Goal: Task Accomplishment & Management: Use online tool/utility

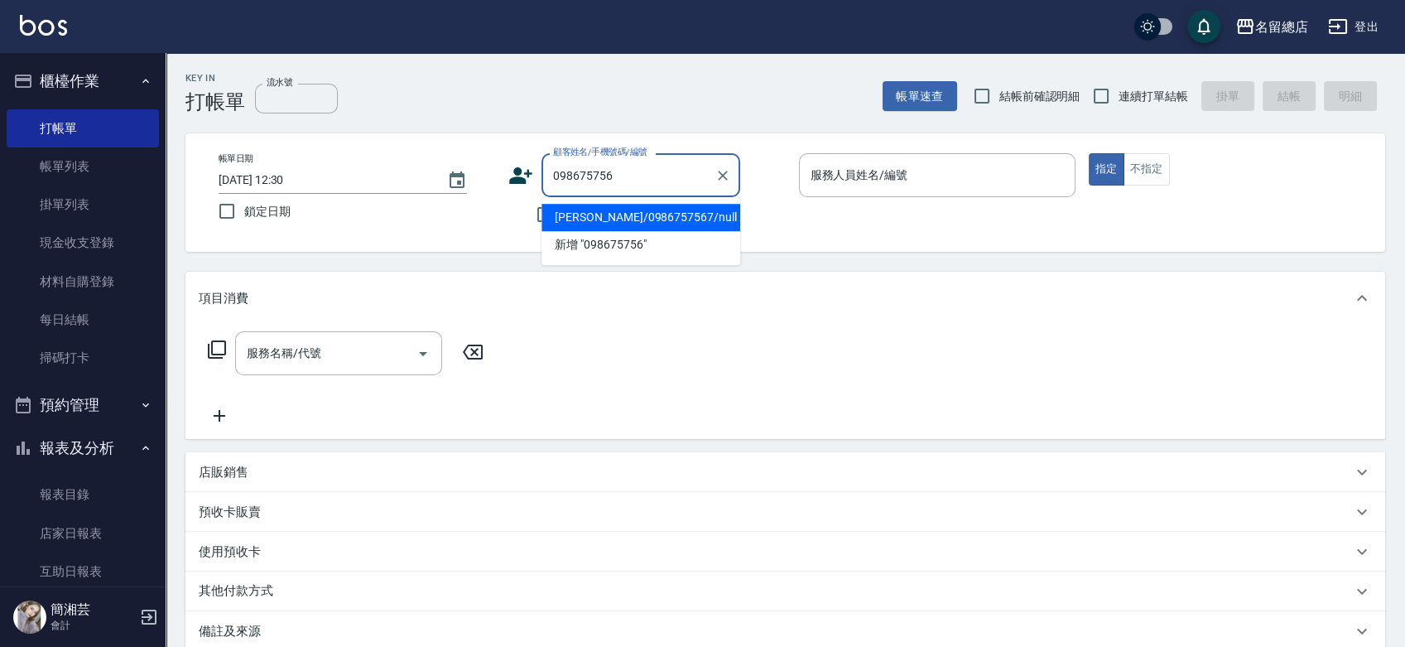
type input "0986757567"
click at [720, 171] on icon "Clear" at bounding box center [723, 176] width 10 height 10
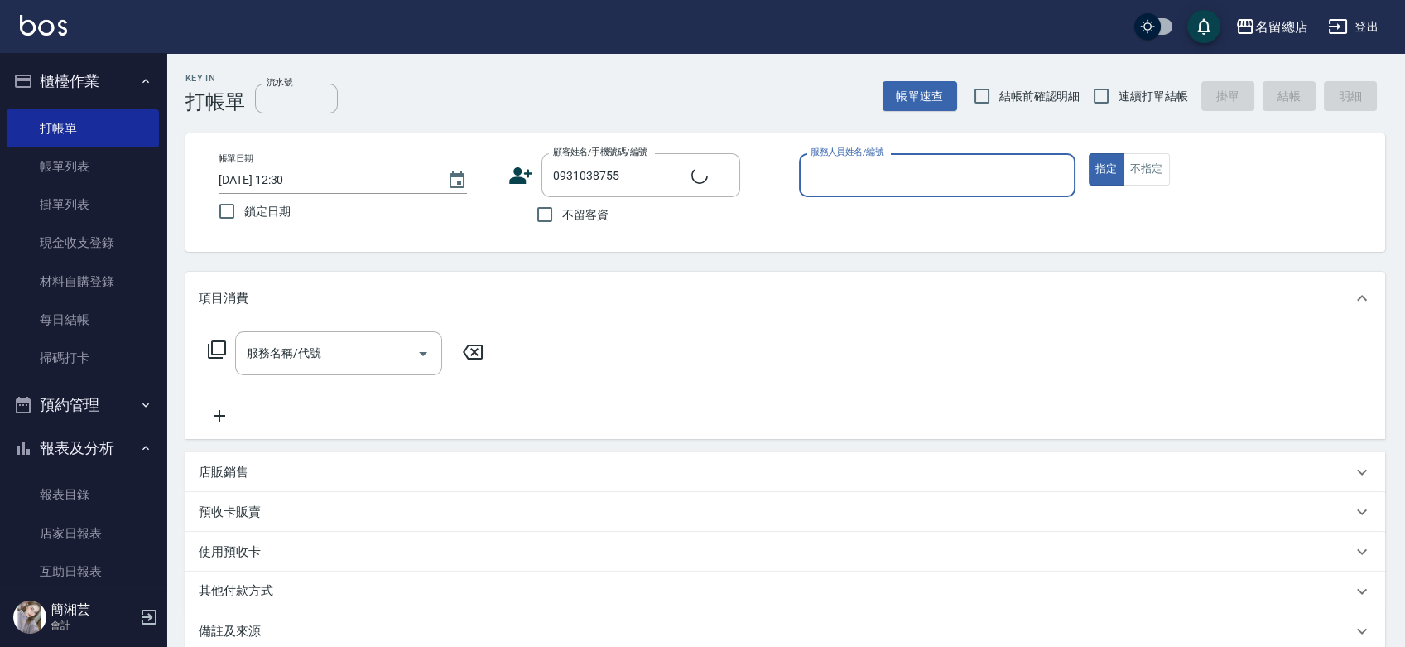
type input "[PERSON_NAME]/0931038755/026"
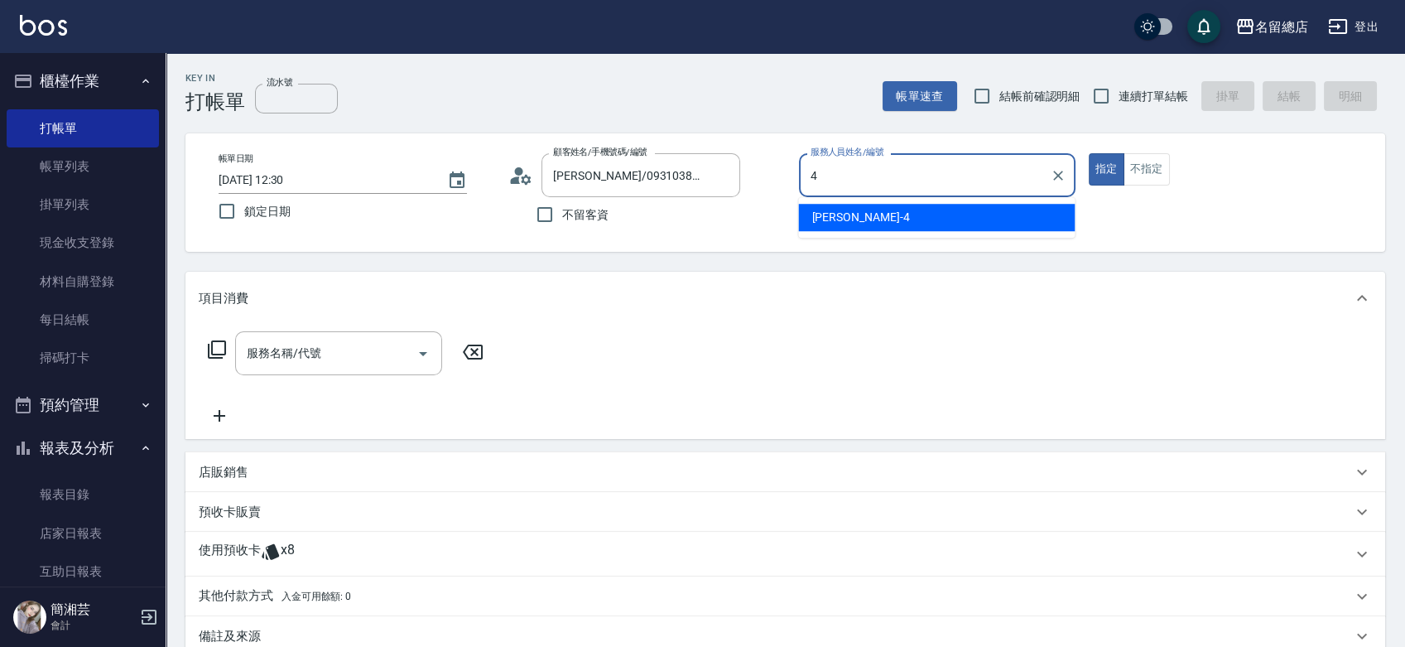
type input "[PERSON_NAME]-4"
type button "true"
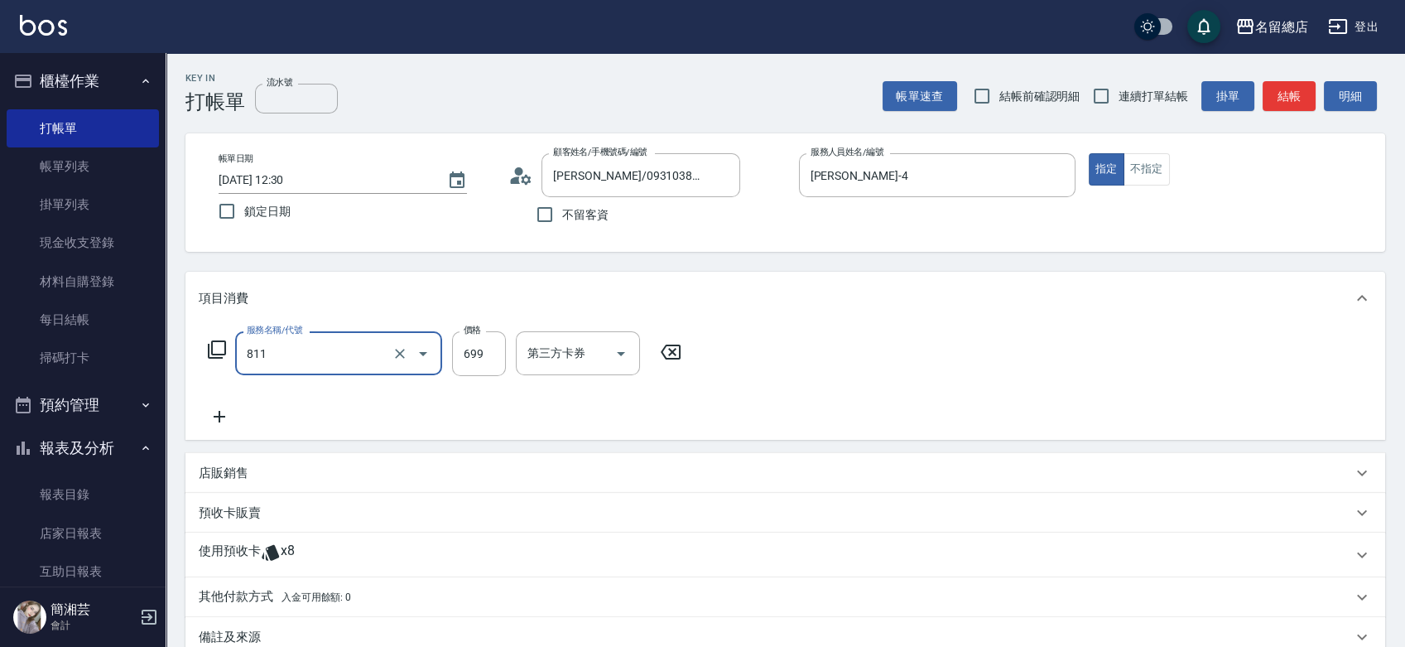
type input "洗+剪(811)"
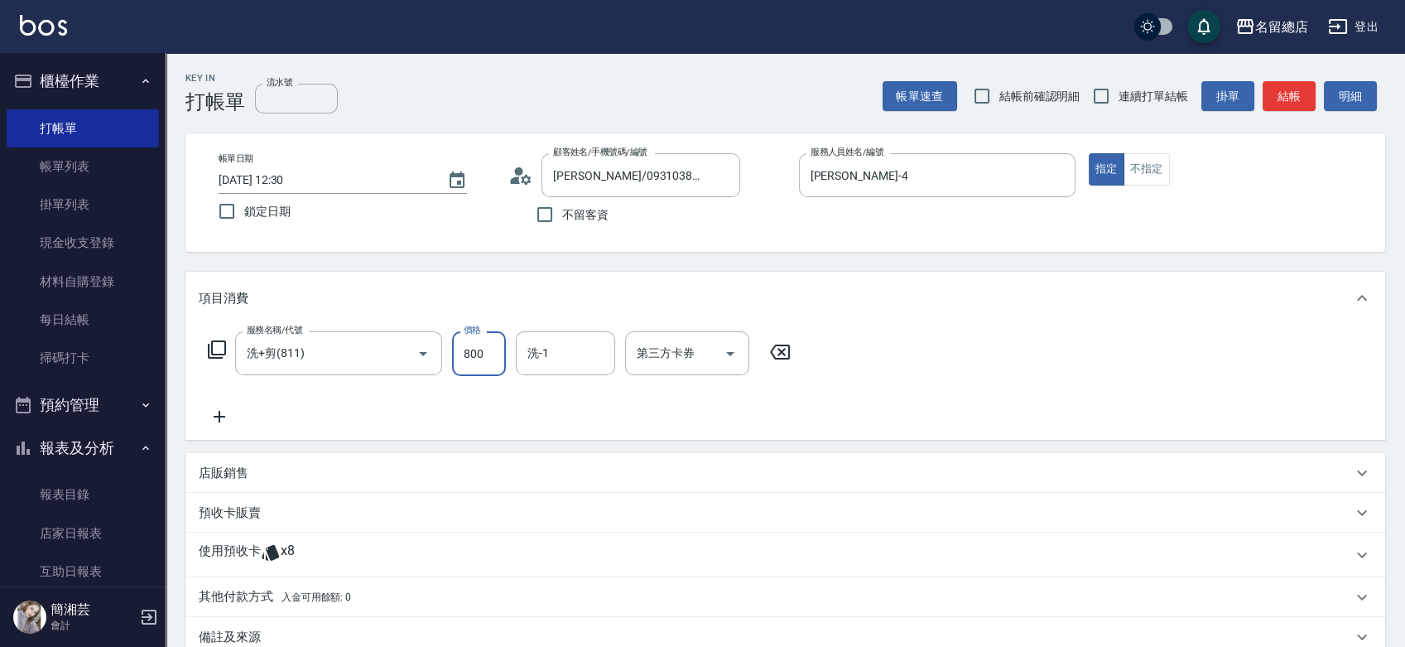
type input "800"
type input "祥哥-98"
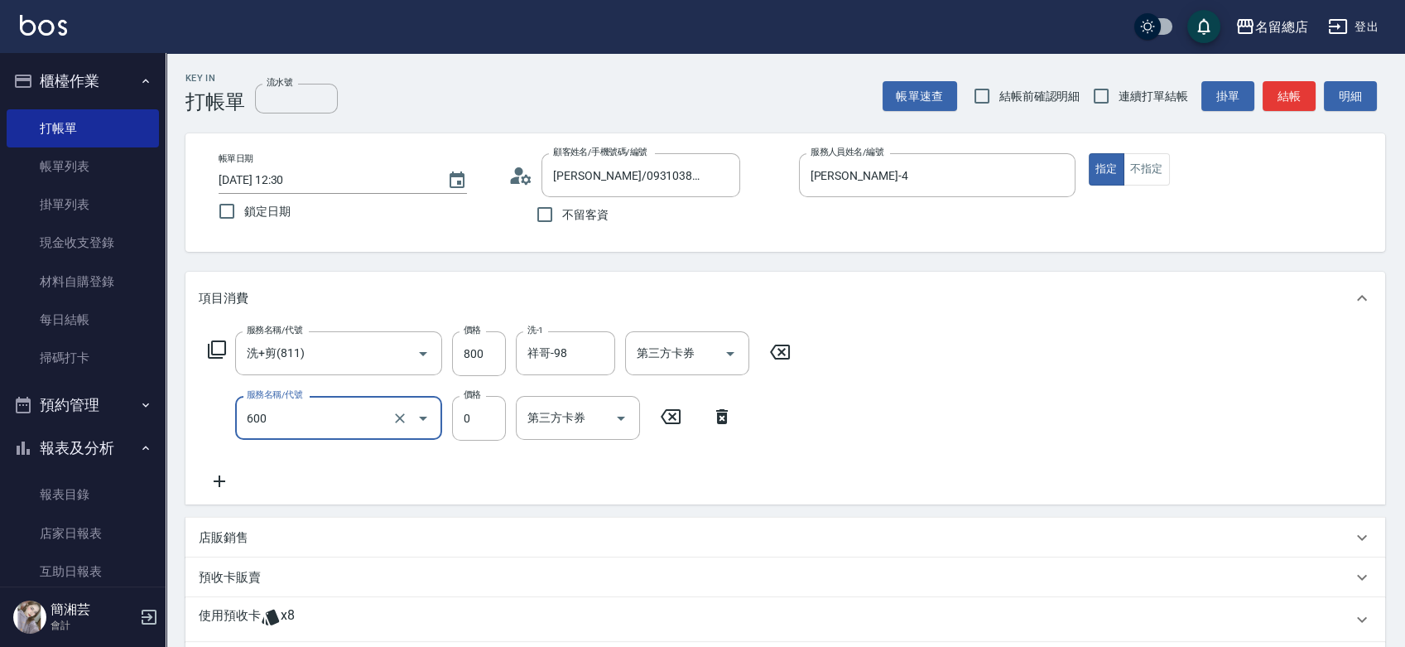
type input "洗髮(免費)(600)"
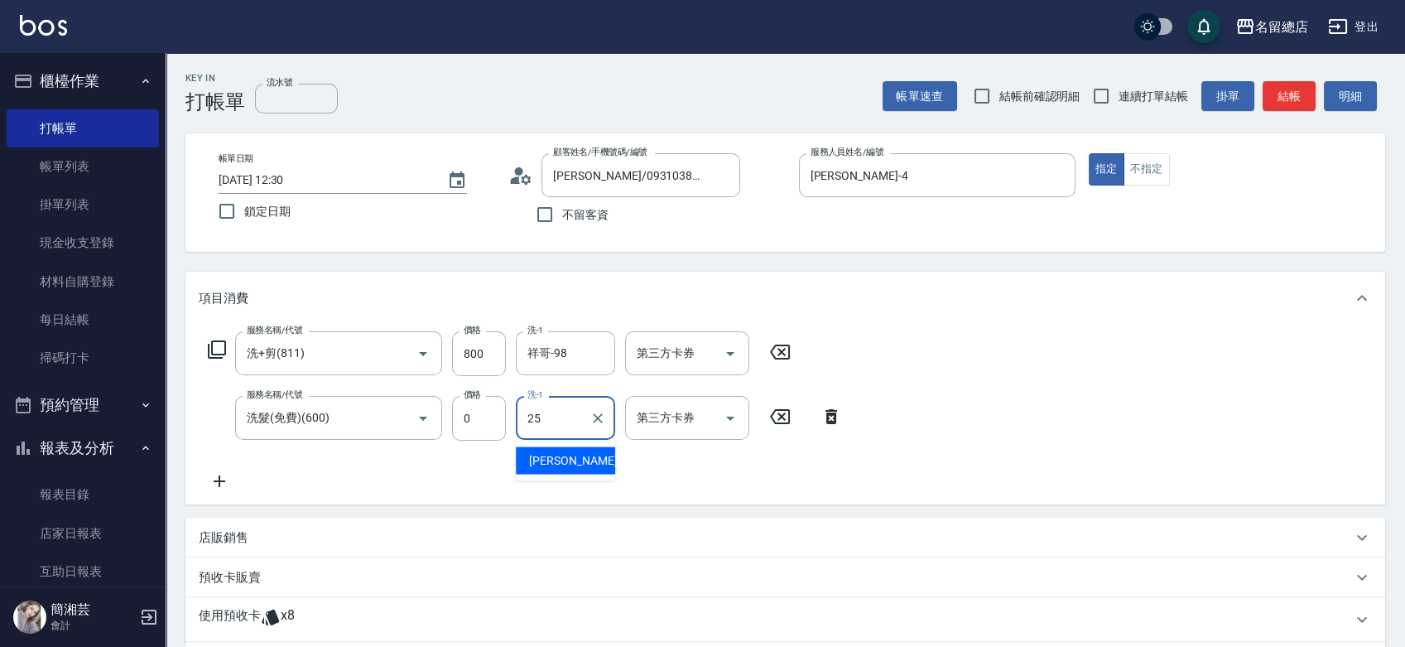
type input "[PERSON_NAME]-25"
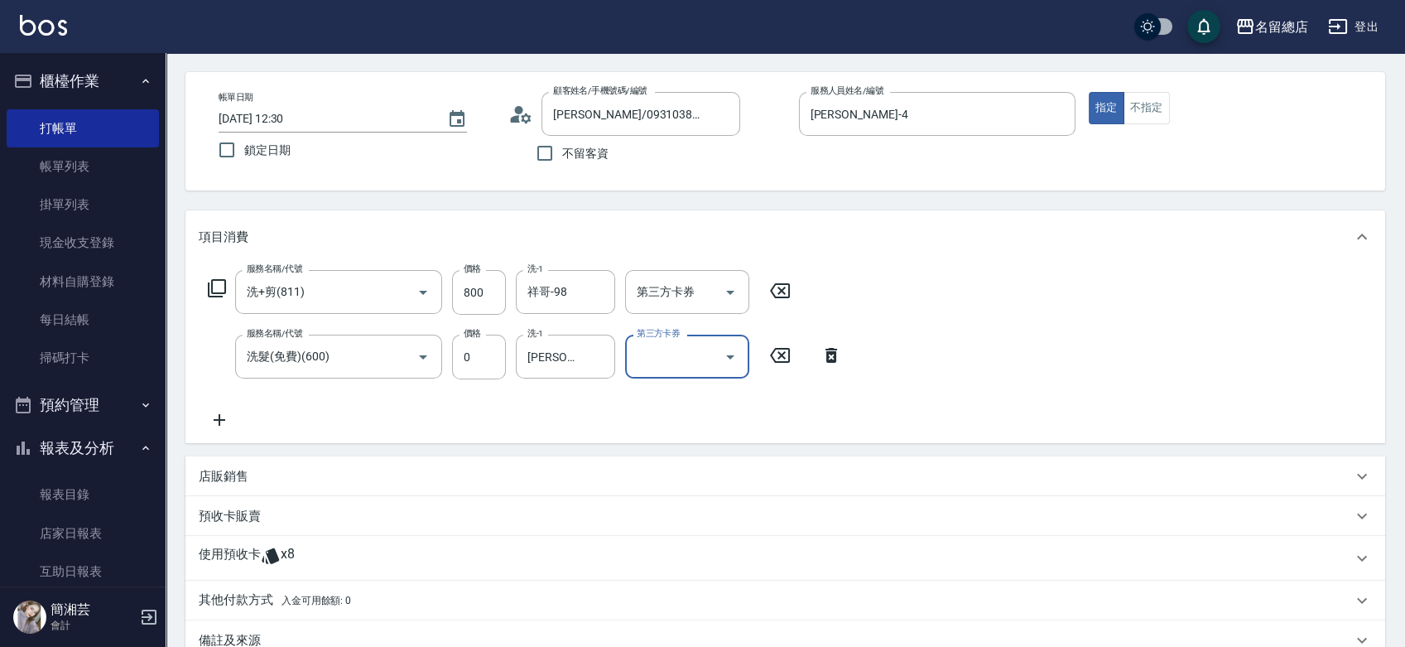
scroll to position [92, 0]
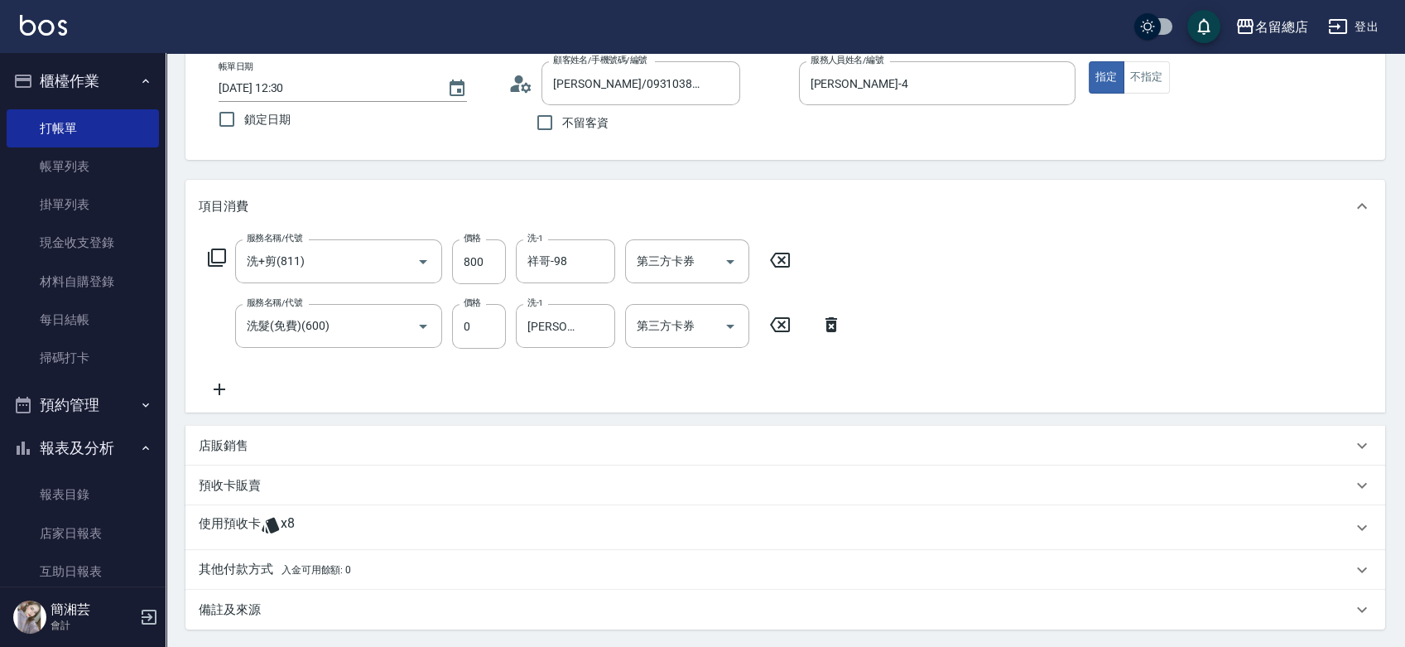
click at [252, 514] on div "使用預收卡 x8" at bounding box center [785, 527] width 1200 height 45
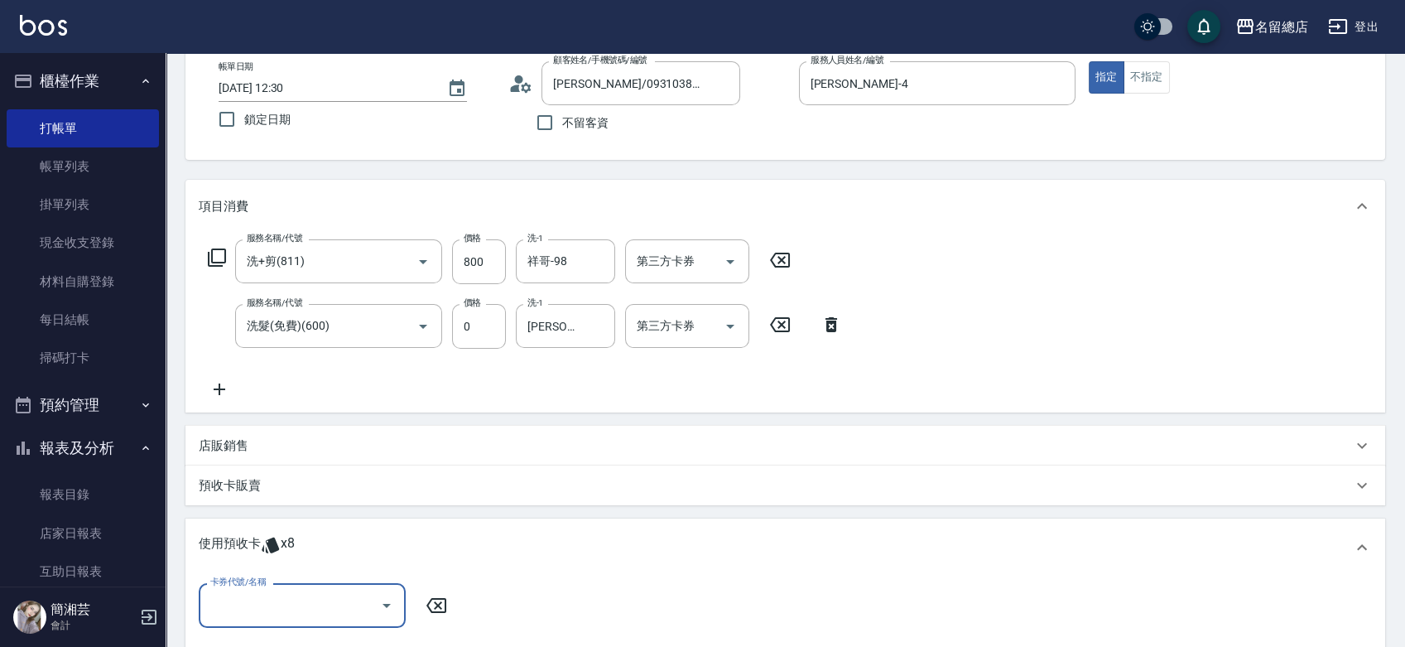
scroll to position [0, 0]
drag, startPoint x: 270, startPoint y: 614, endPoint x: 281, endPoint y: 584, distance: 31.7
click at [272, 614] on input "卡券代號/名稱" at bounding box center [289, 604] width 167 height 29
click at [289, 561] on div "洗髮卡 剩餘8張 314" at bounding box center [302, 563] width 207 height 27
type input "洗髮卡 314"
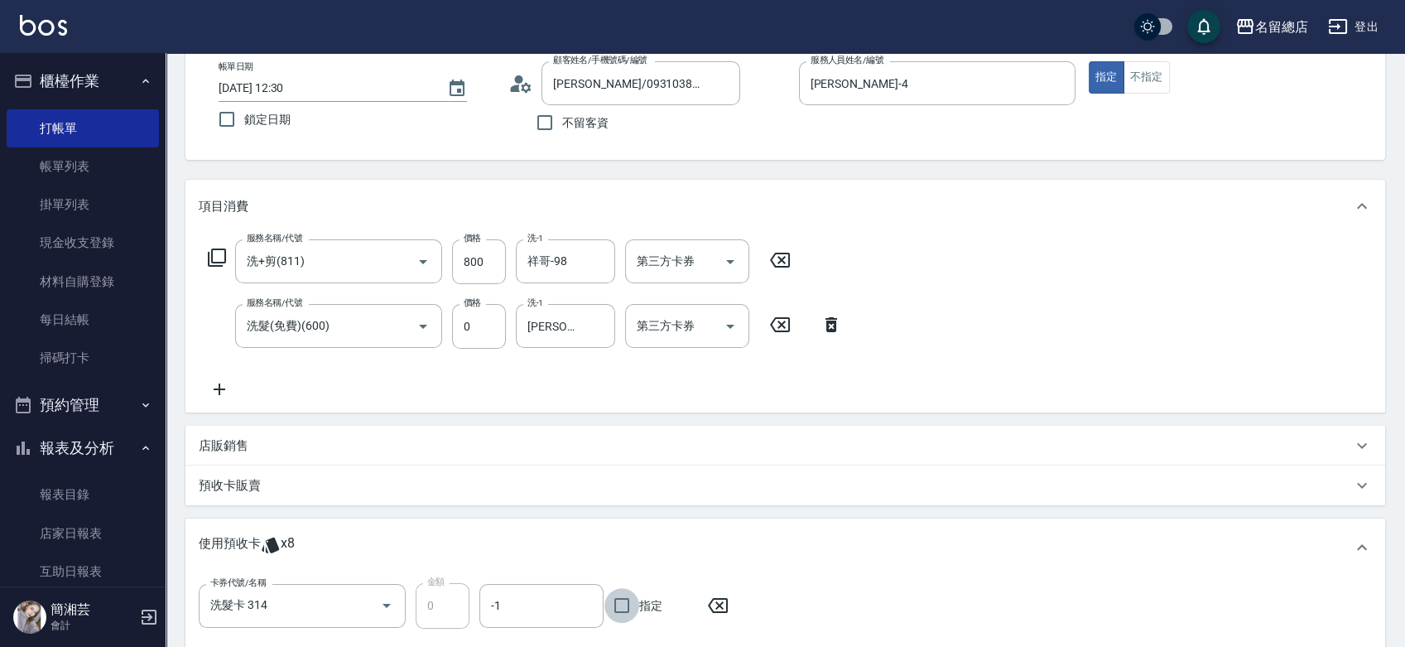
click at [623, 609] on input "指定" at bounding box center [622, 605] width 35 height 35
checkbox input "true"
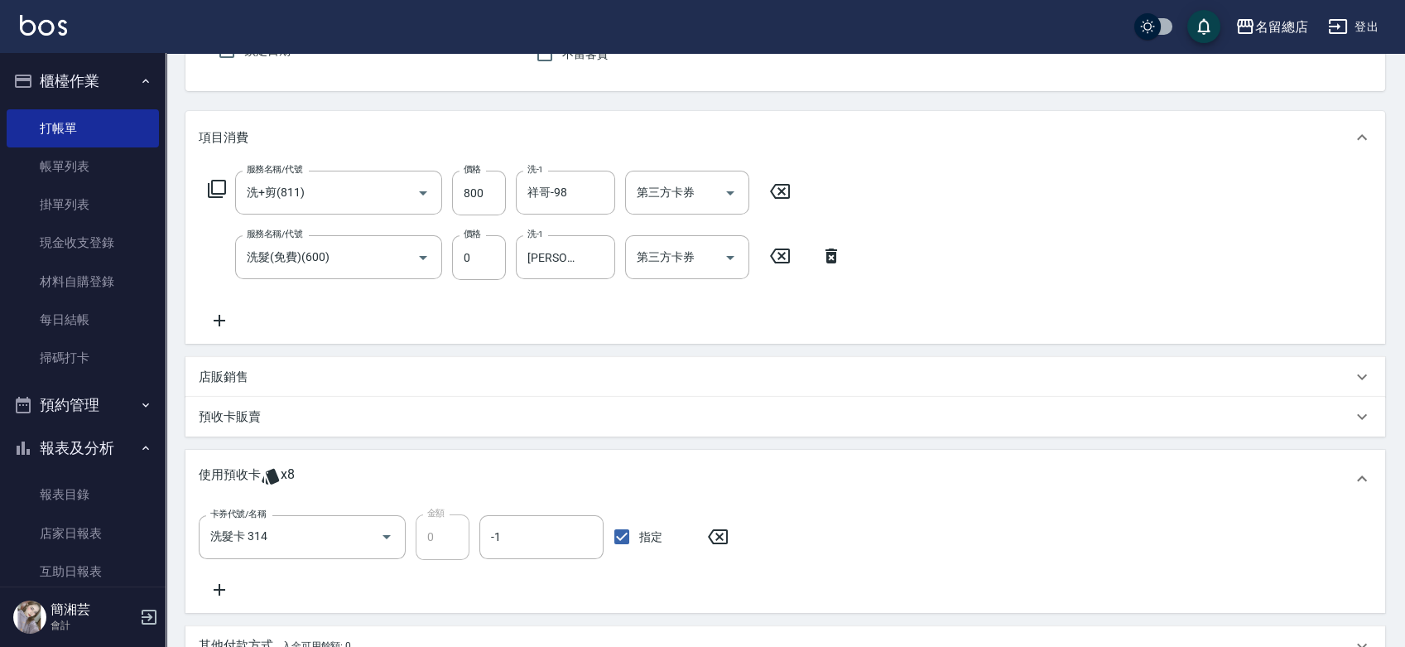
scroll to position [127, 0]
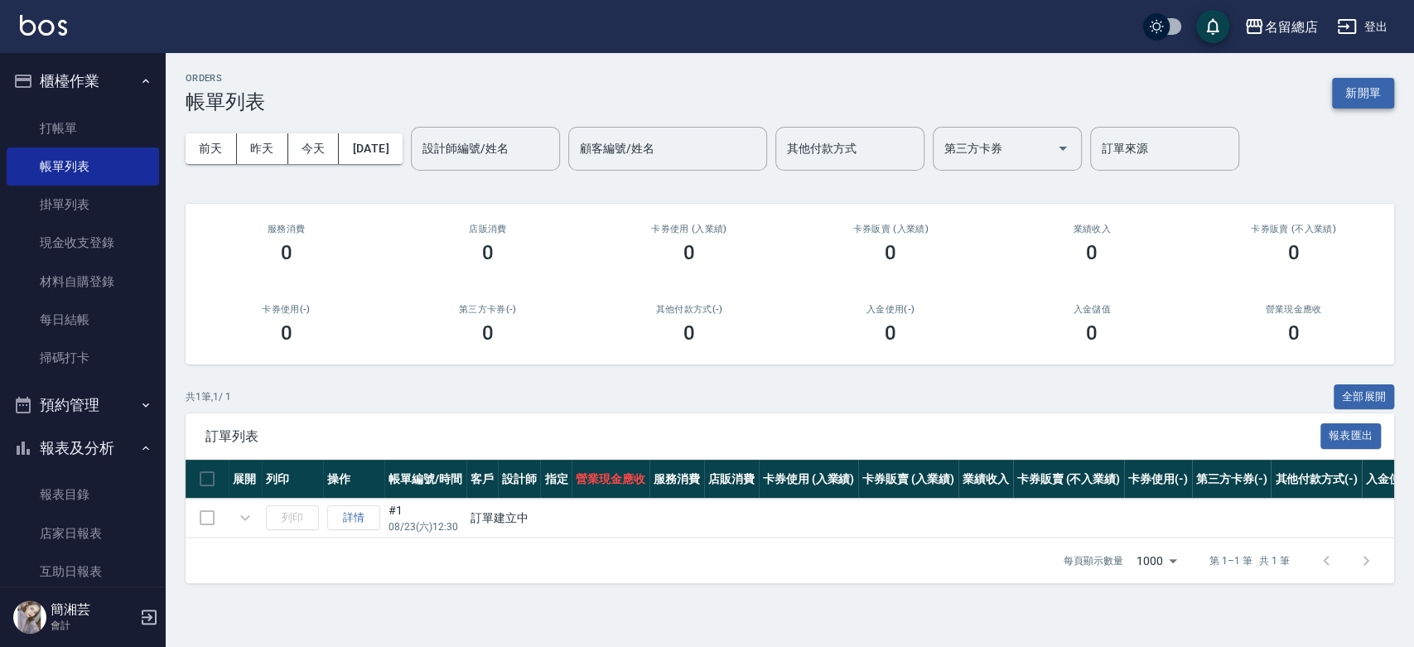
click at [1386, 101] on button "新開單" at bounding box center [1363, 93] width 62 height 31
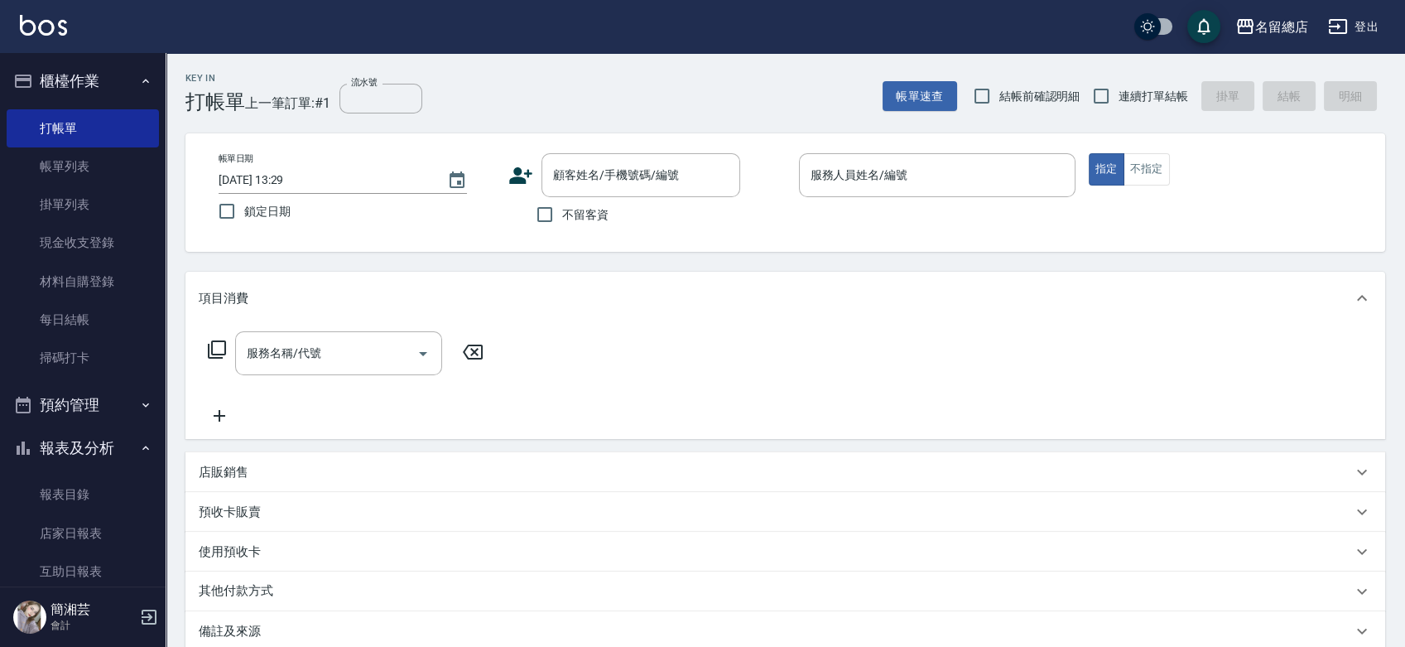
click at [1142, 104] on span "連續打單結帳" at bounding box center [1154, 96] width 70 height 17
click at [1119, 104] on input "連續打單結帳" at bounding box center [1101, 96] width 35 height 35
checkbox input "true"
click at [559, 205] on input "不留客資" at bounding box center [545, 214] width 35 height 35
checkbox input "true"
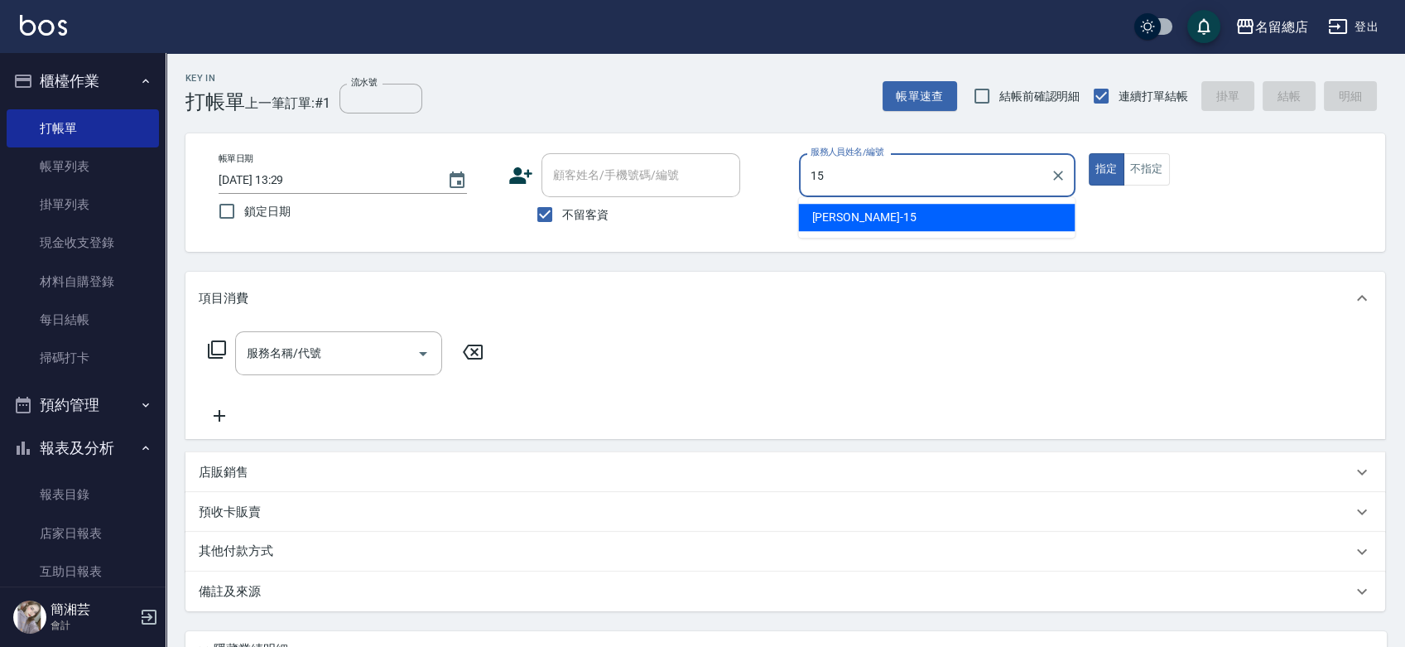
type input "[PERSON_NAME]-15"
type button "true"
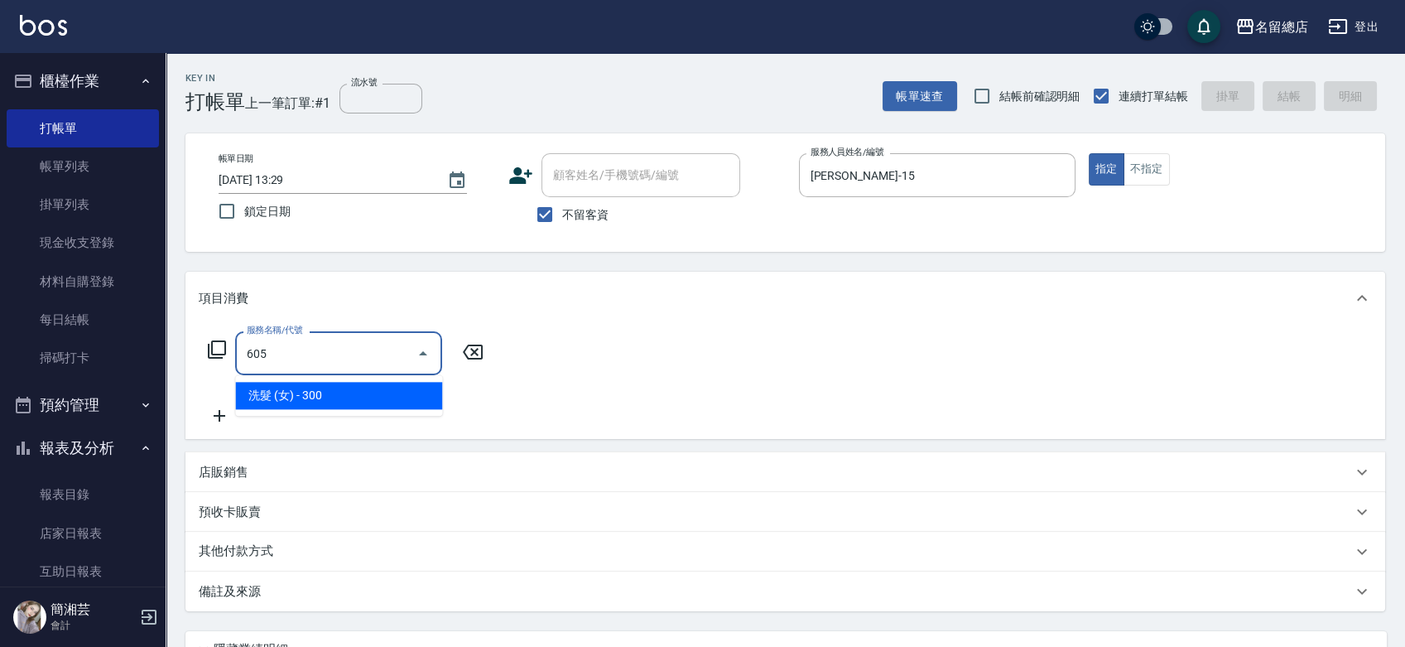
type input "洗髮 (女)(605)"
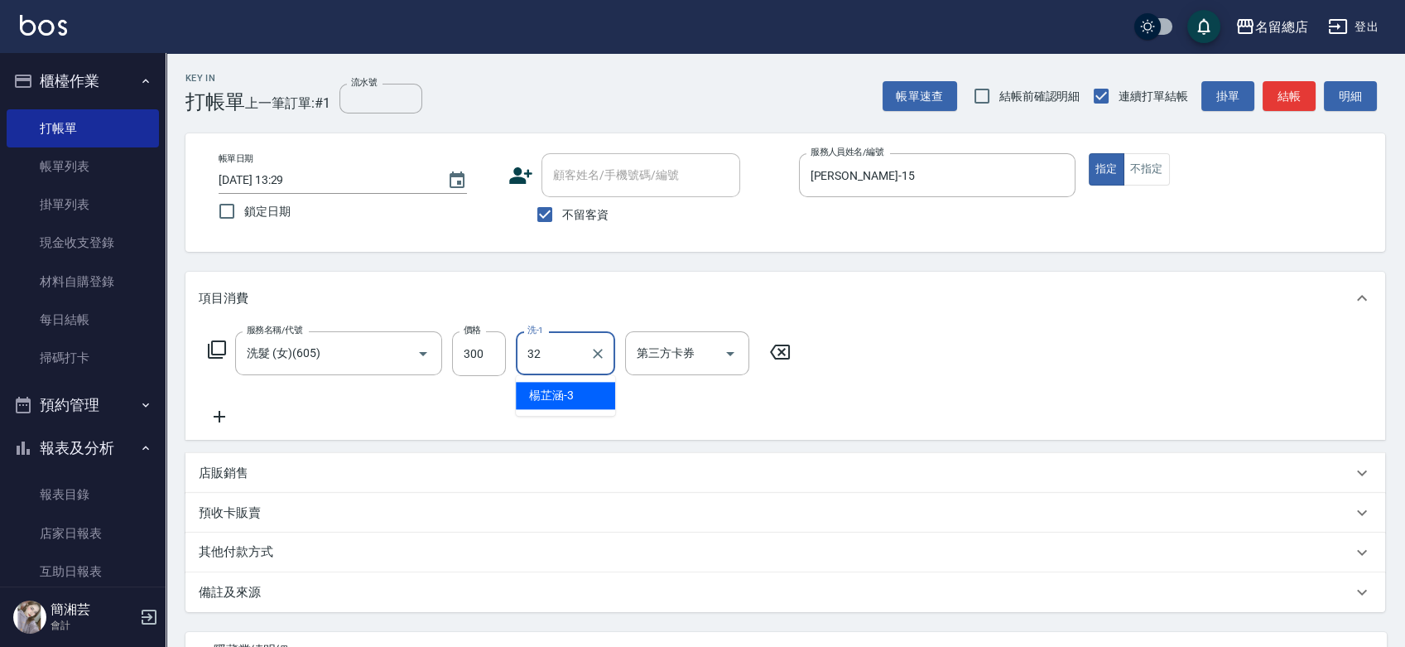
type input "[PERSON_NAME]-32"
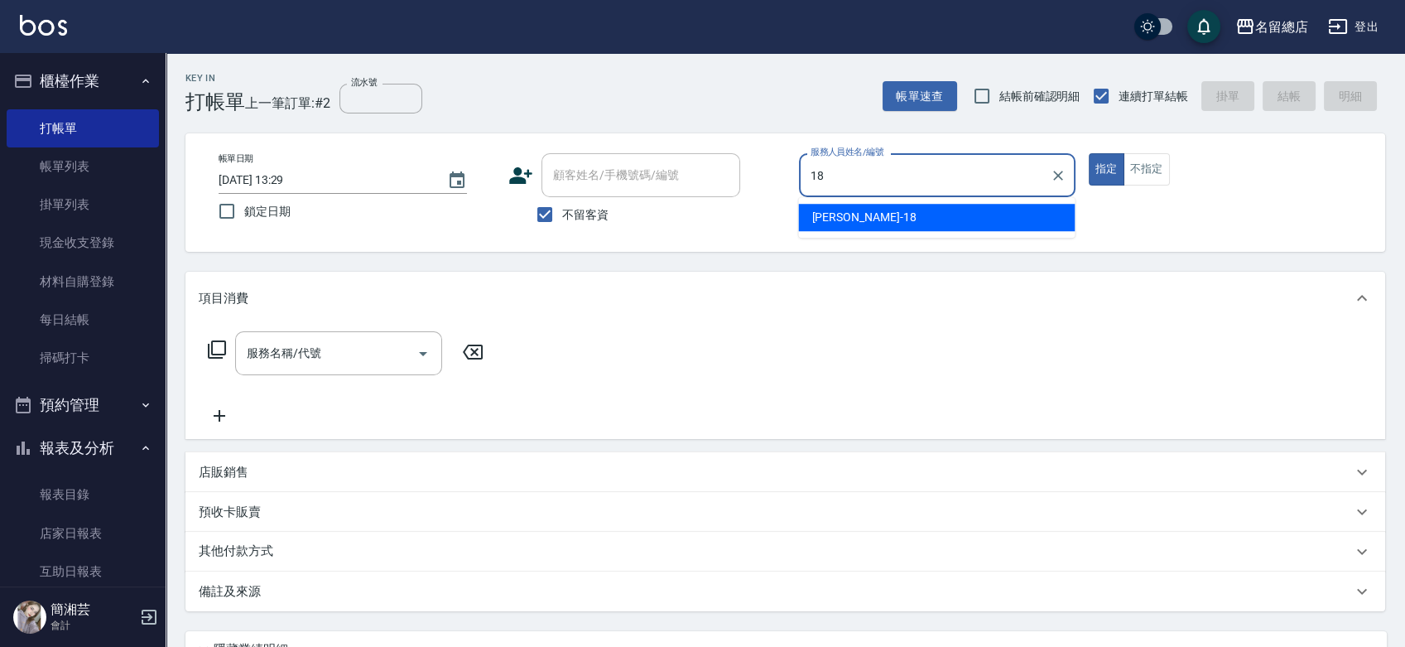
type input "[PERSON_NAME]-18"
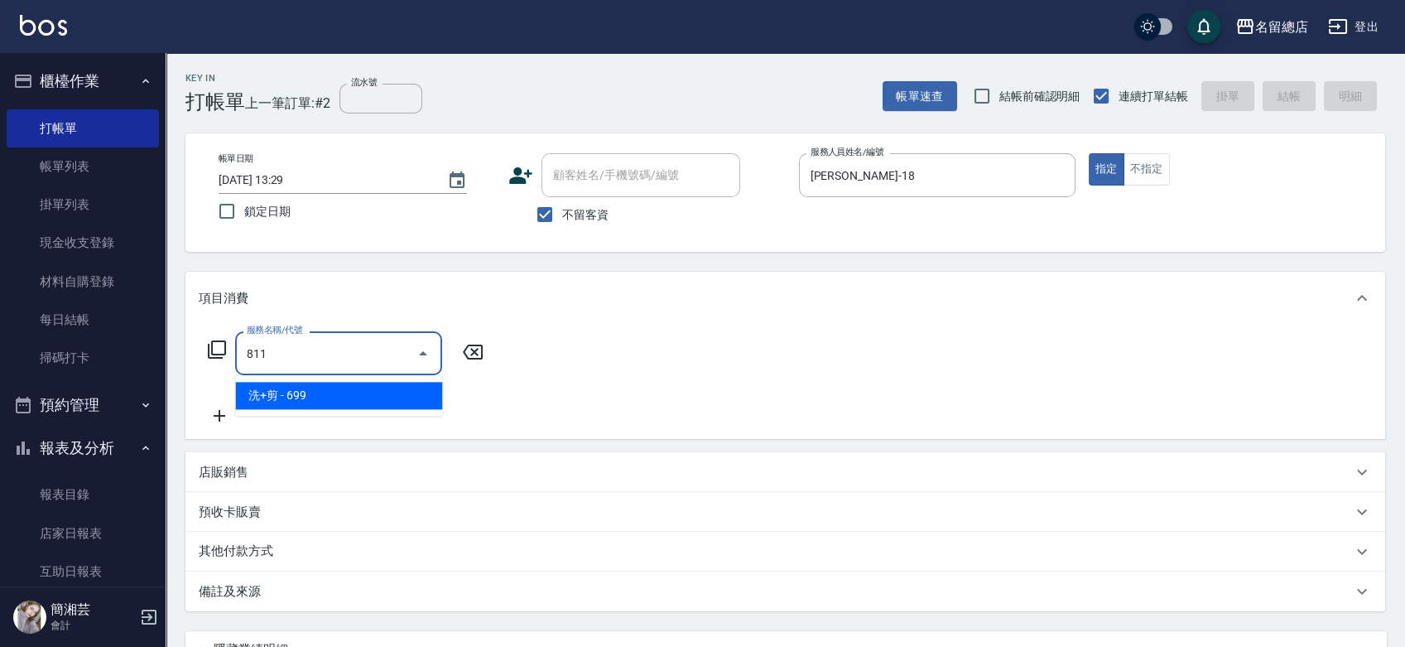
type input "洗+剪(811)"
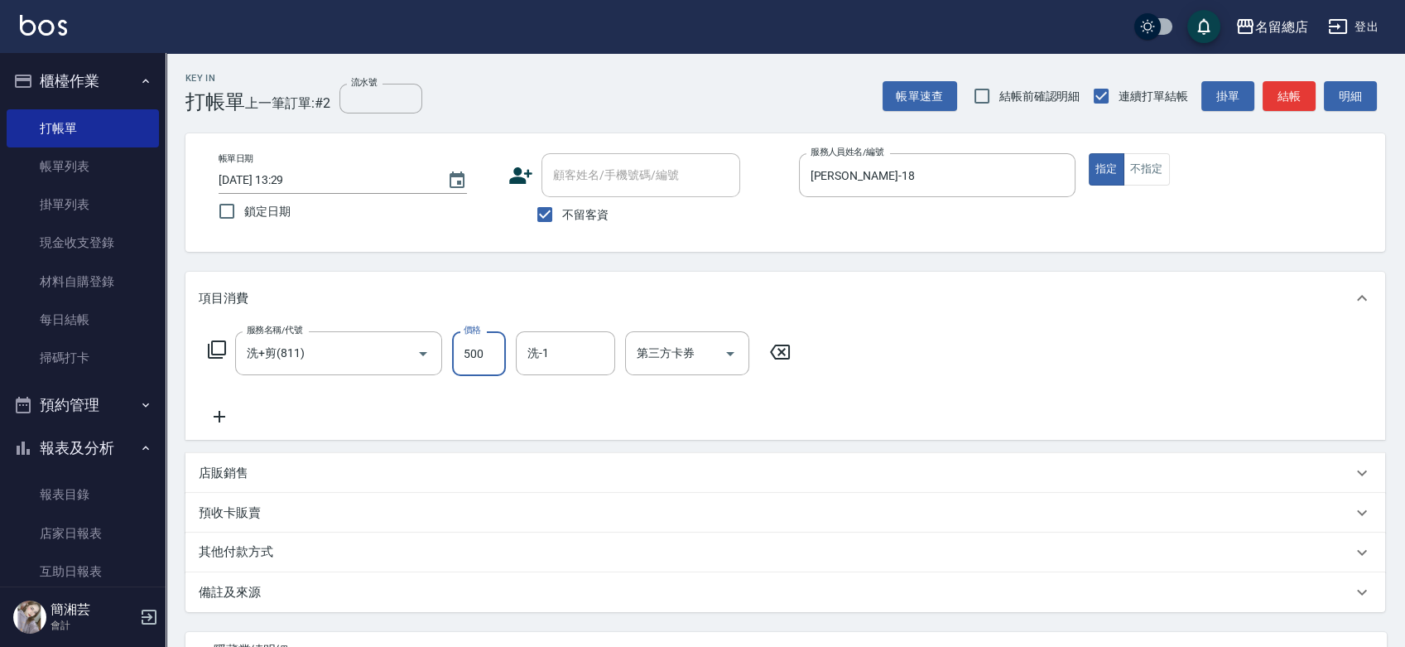
type input "500"
type input "陳予歆-28"
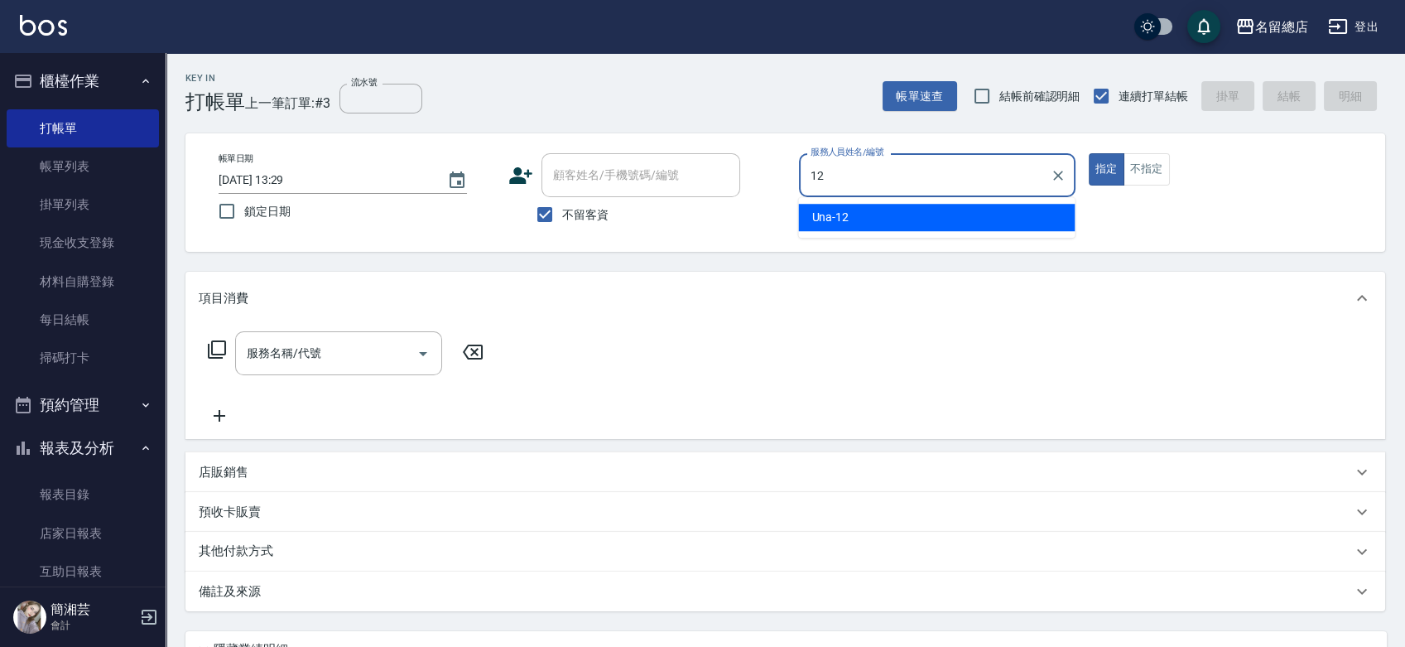
type input "Una-12"
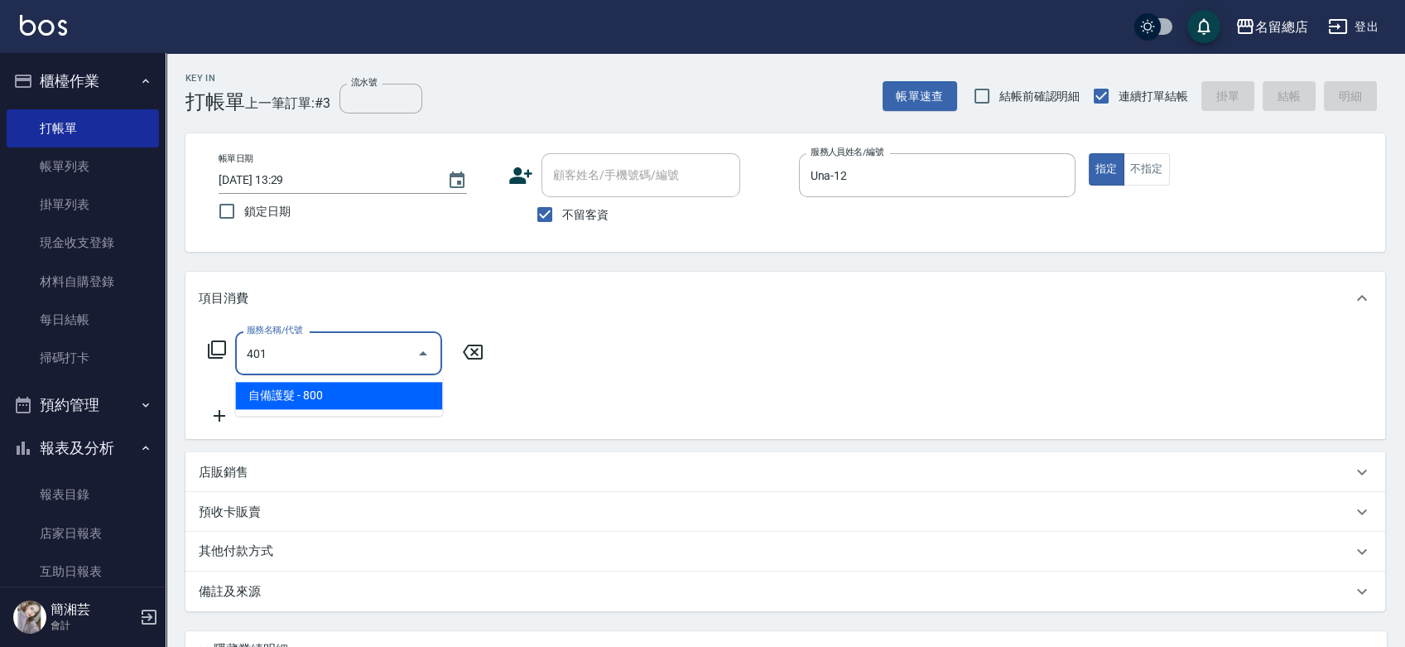
type input "自備護髮(401)"
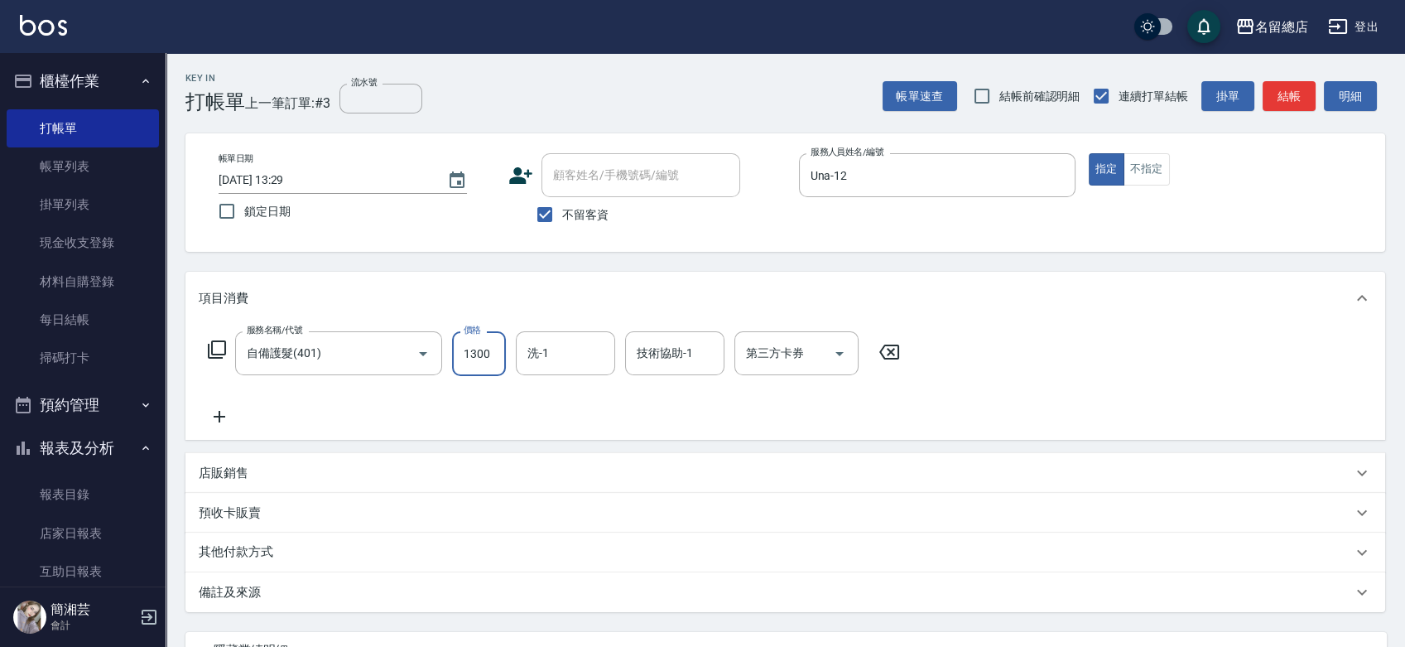
type input "1300"
click at [242, 561] on p "其他付款方式" at bounding box center [240, 552] width 83 height 18
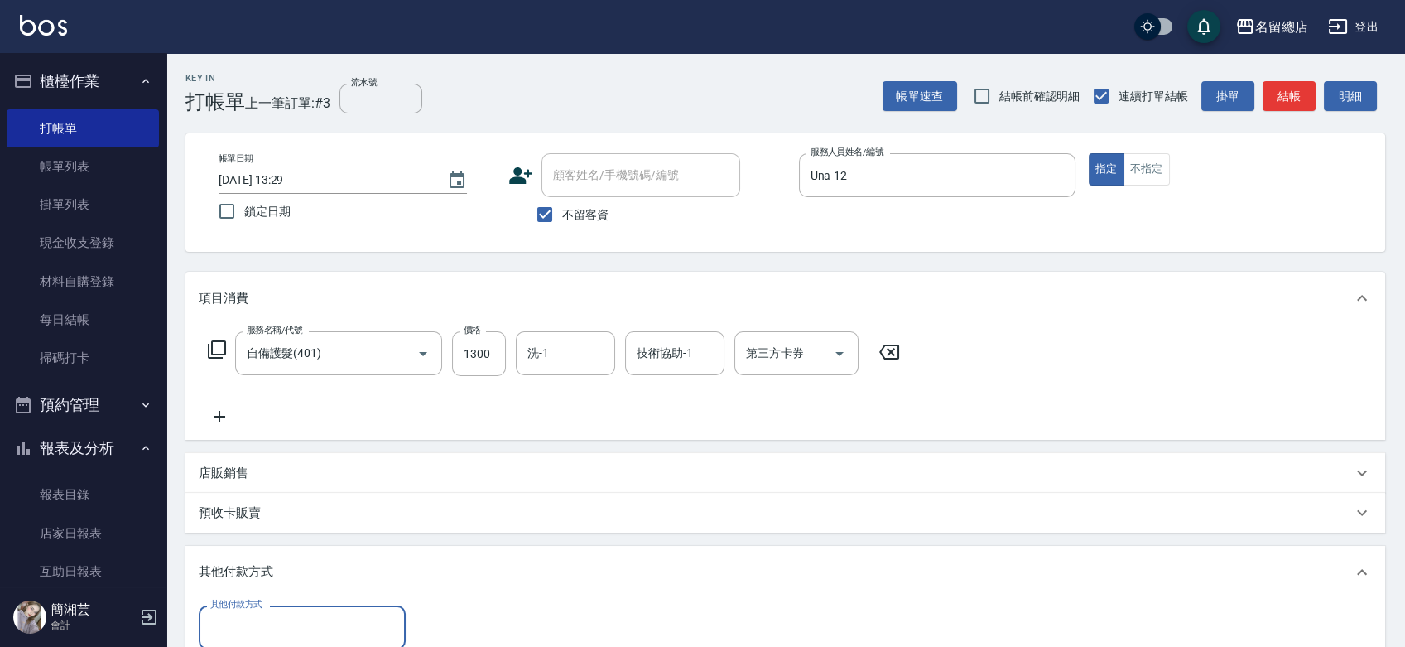
drag, startPoint x: 246, startPoint y: 608, endPoint x: 248, endPoint y: 617, distance: 9.3
click at [247, 619] on div "其他付款方式 其他付款方式" at bounding box center [302, 627] width 207 height 44
click at [245, 636] on input "其他付款方式" at bounding box center [302, 627] width 192 height 29
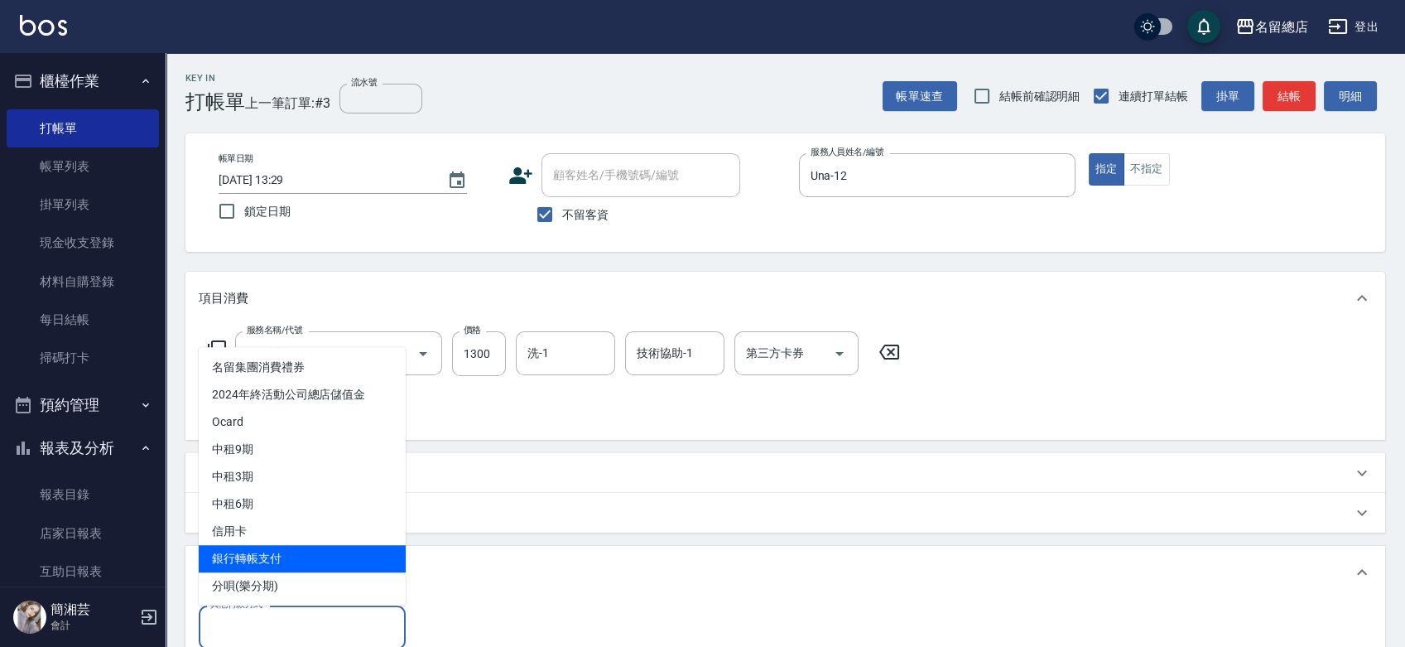
click at [252, 555] on span "銀行轉帳支付" at bounding box center [302, 558] width 207 height 27
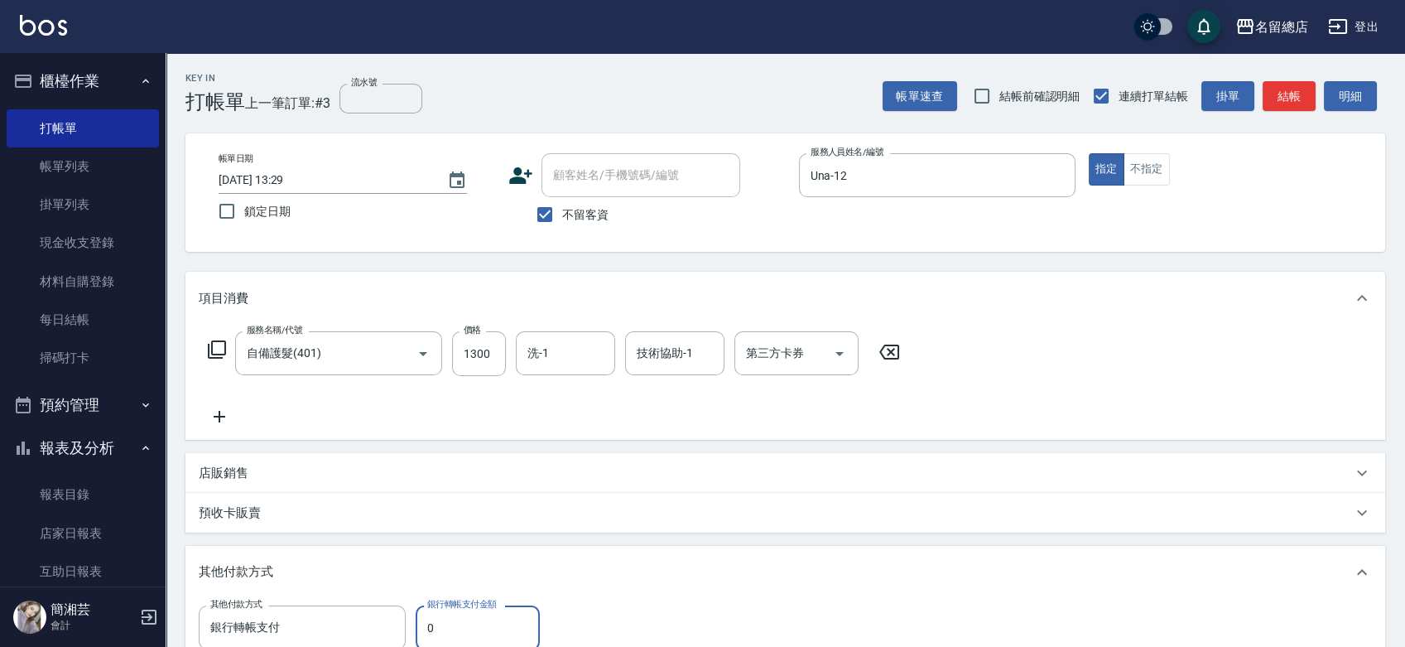
type input "銀行轉帳支付"
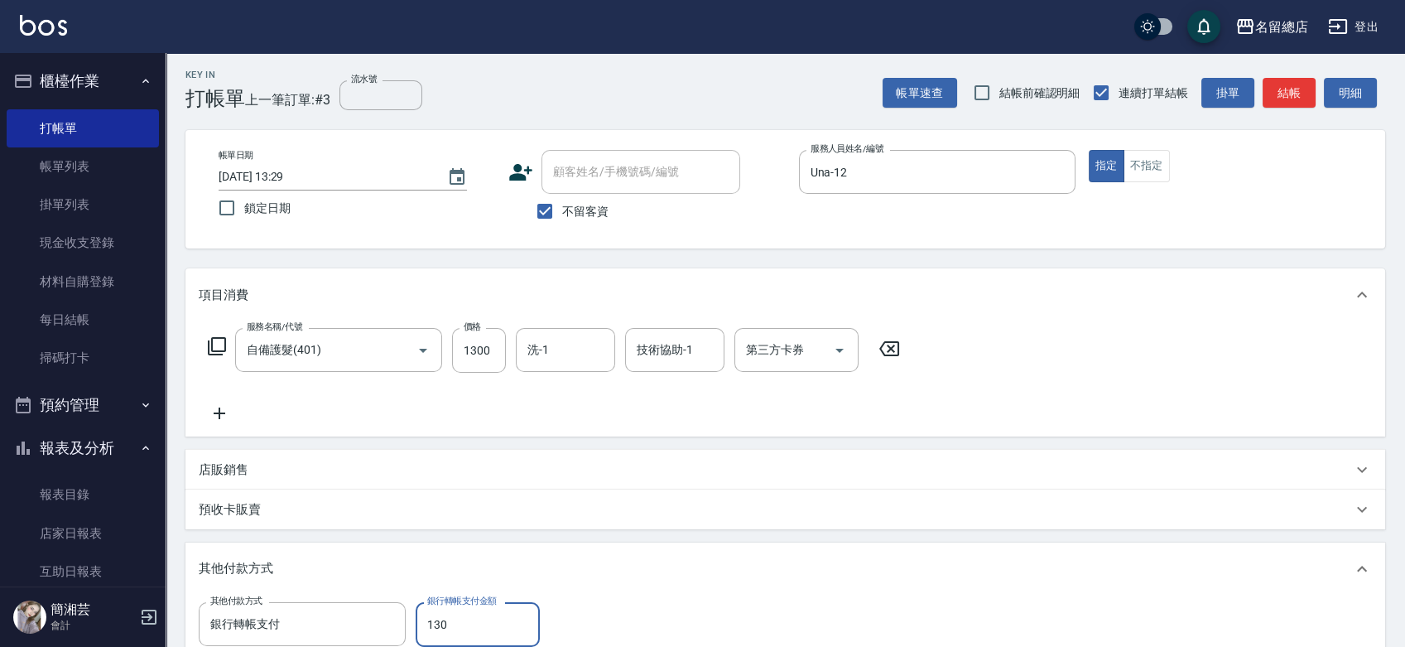
type input "1300"
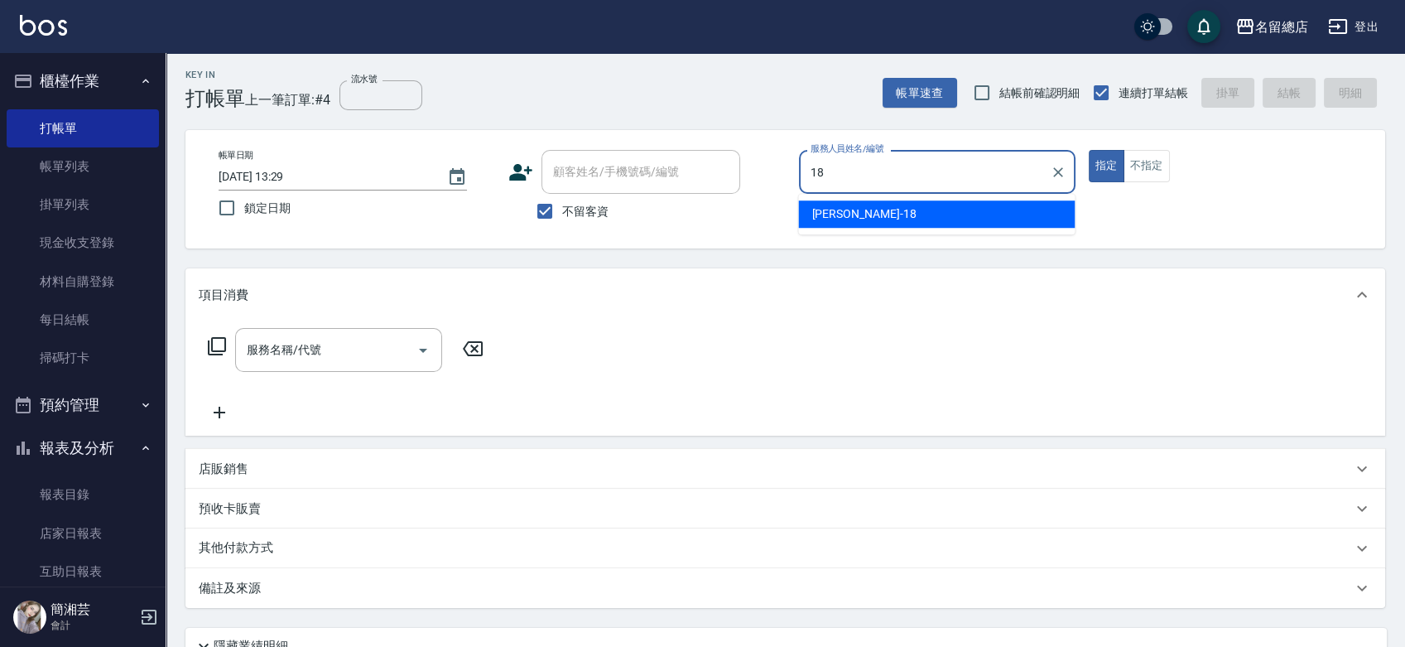
type input "[PERSON_NAME]-18"
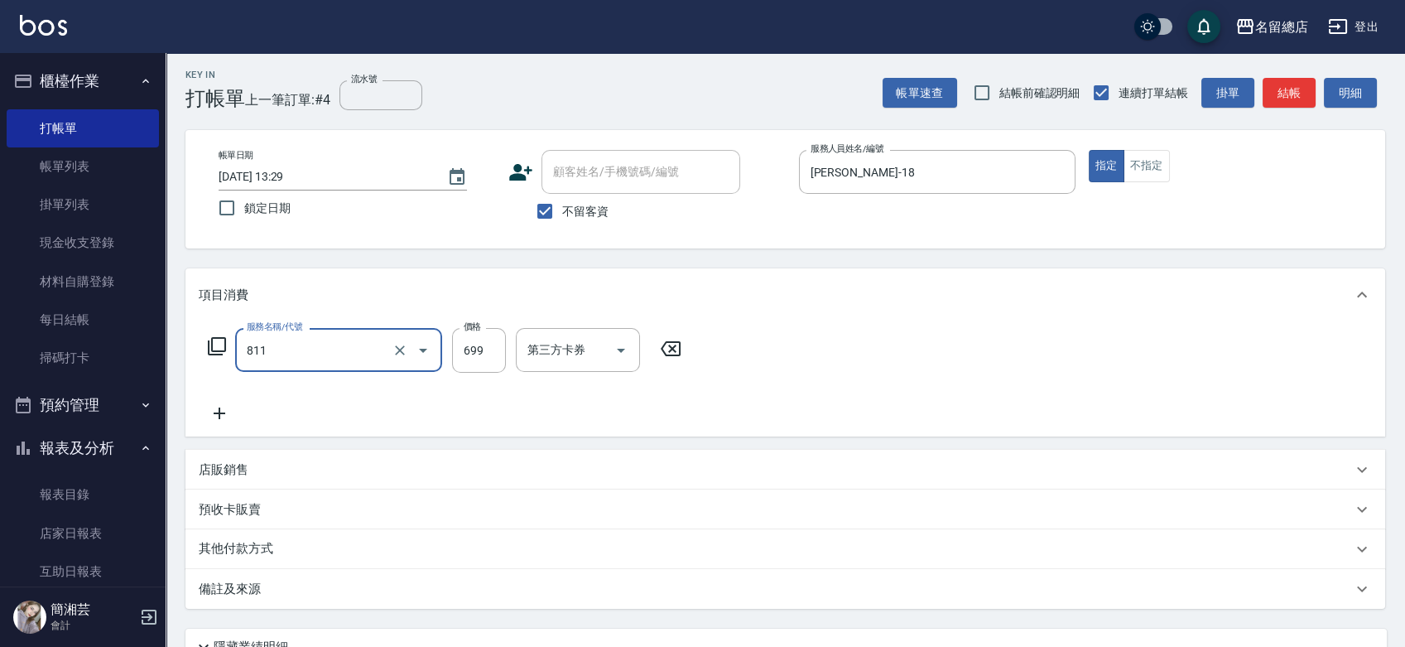
type input "洗+剪(811)"
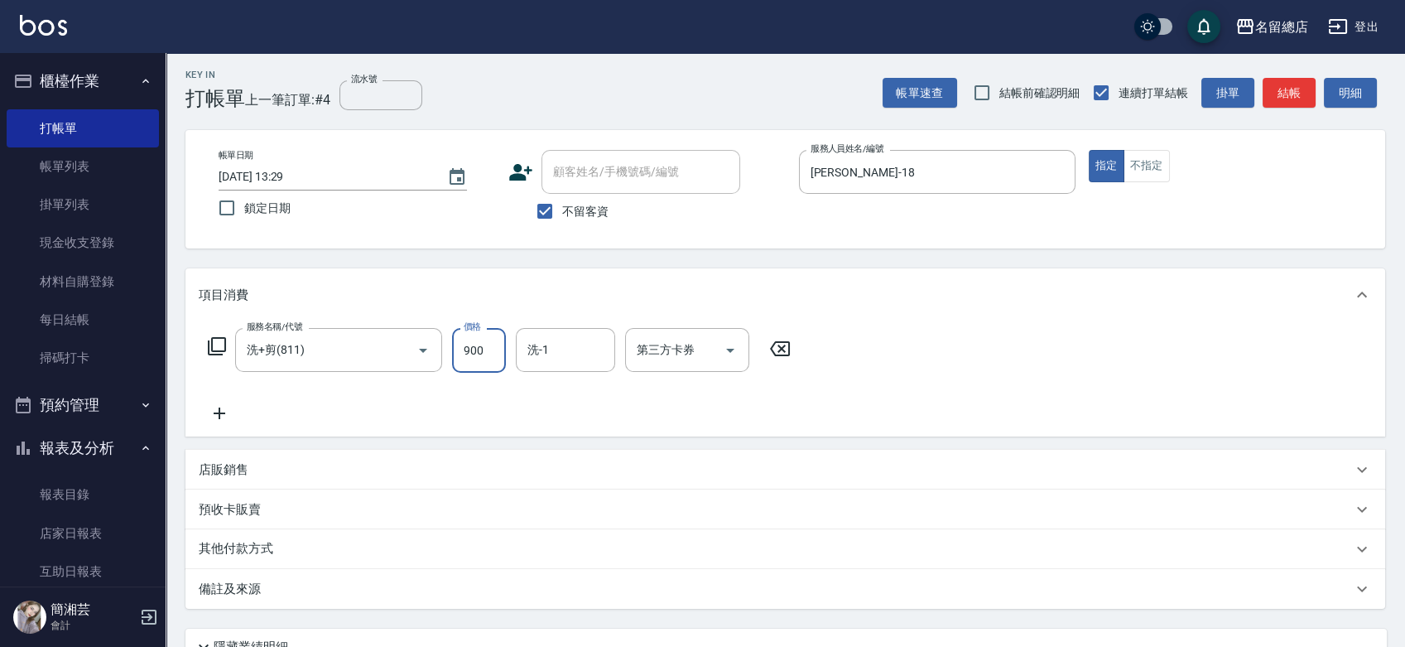
type input "900"
type input "[PERSON_NAME]-31"
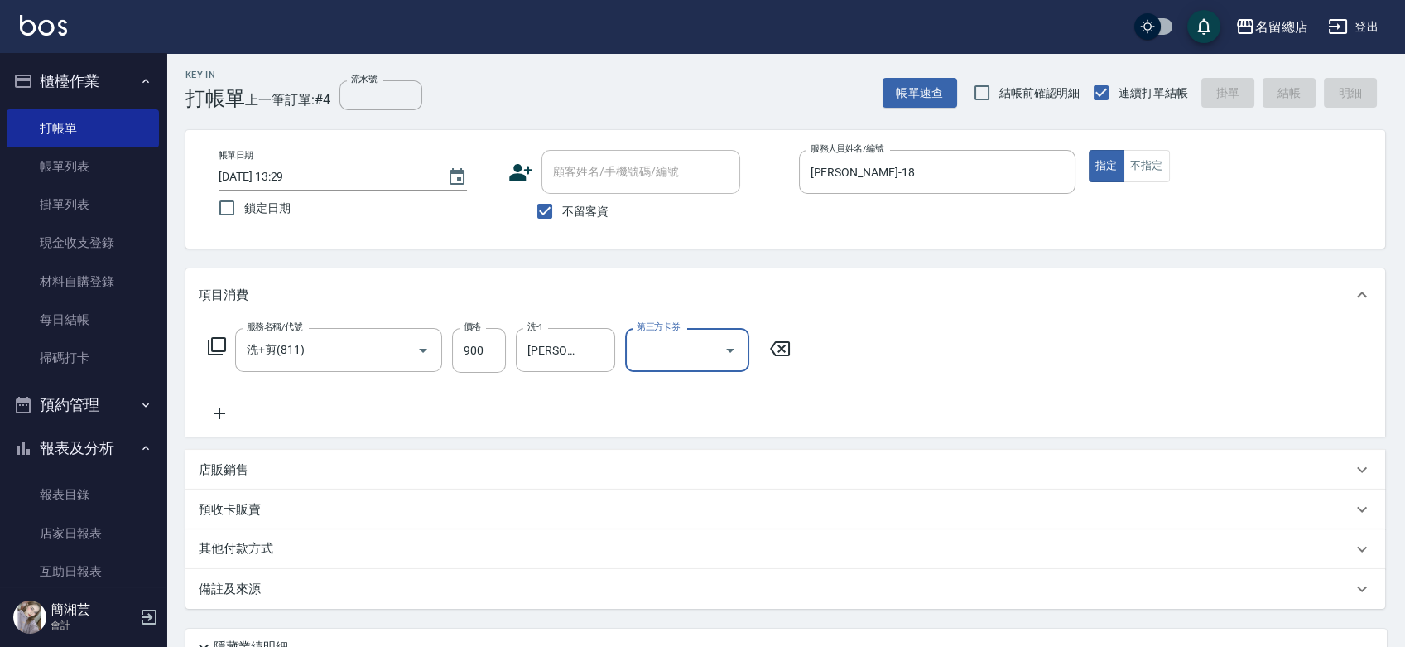
type input "[DATE] 13:30"
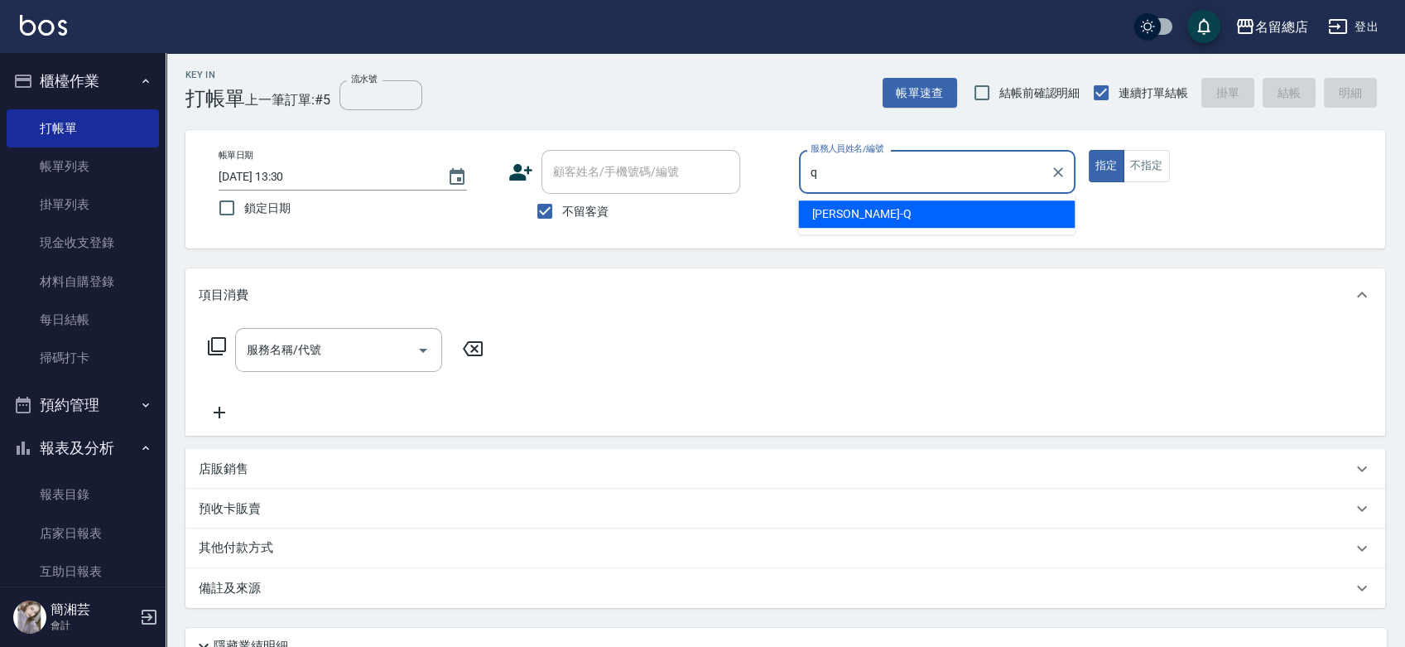
type input "[PERSON_NAME]"
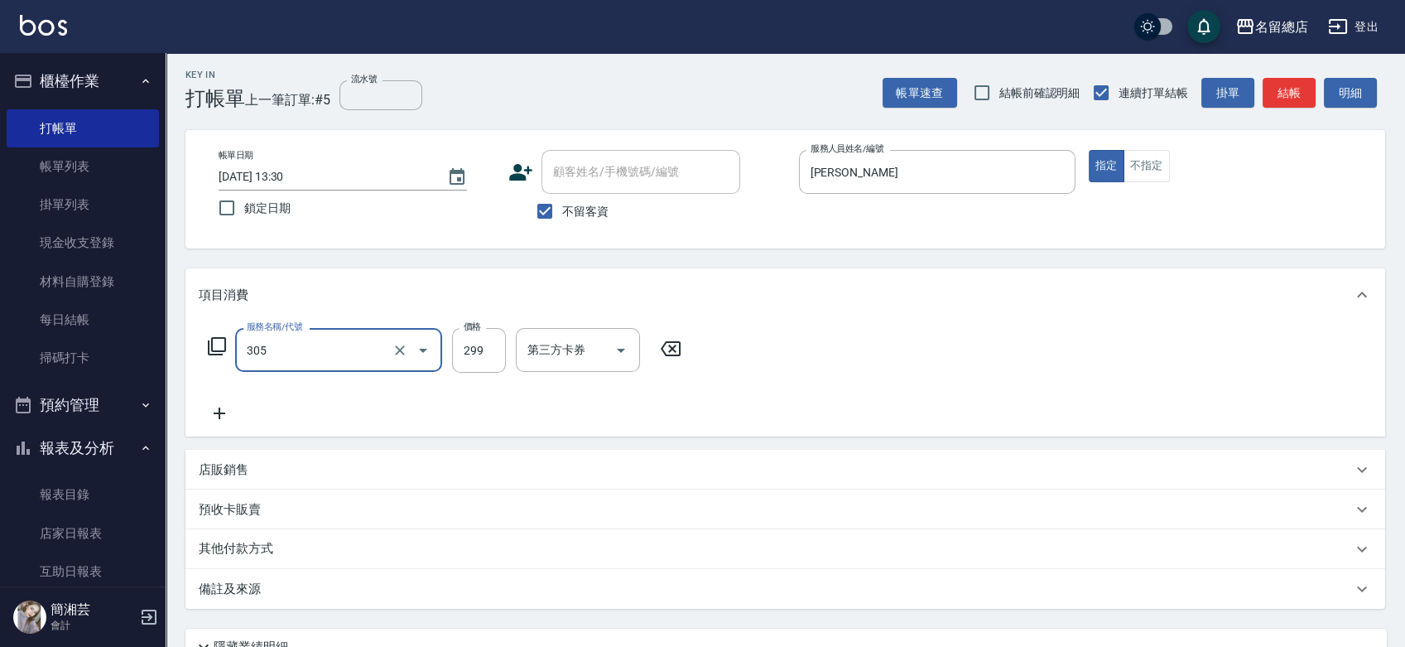
type input "剪髮(305)"
type input "400"
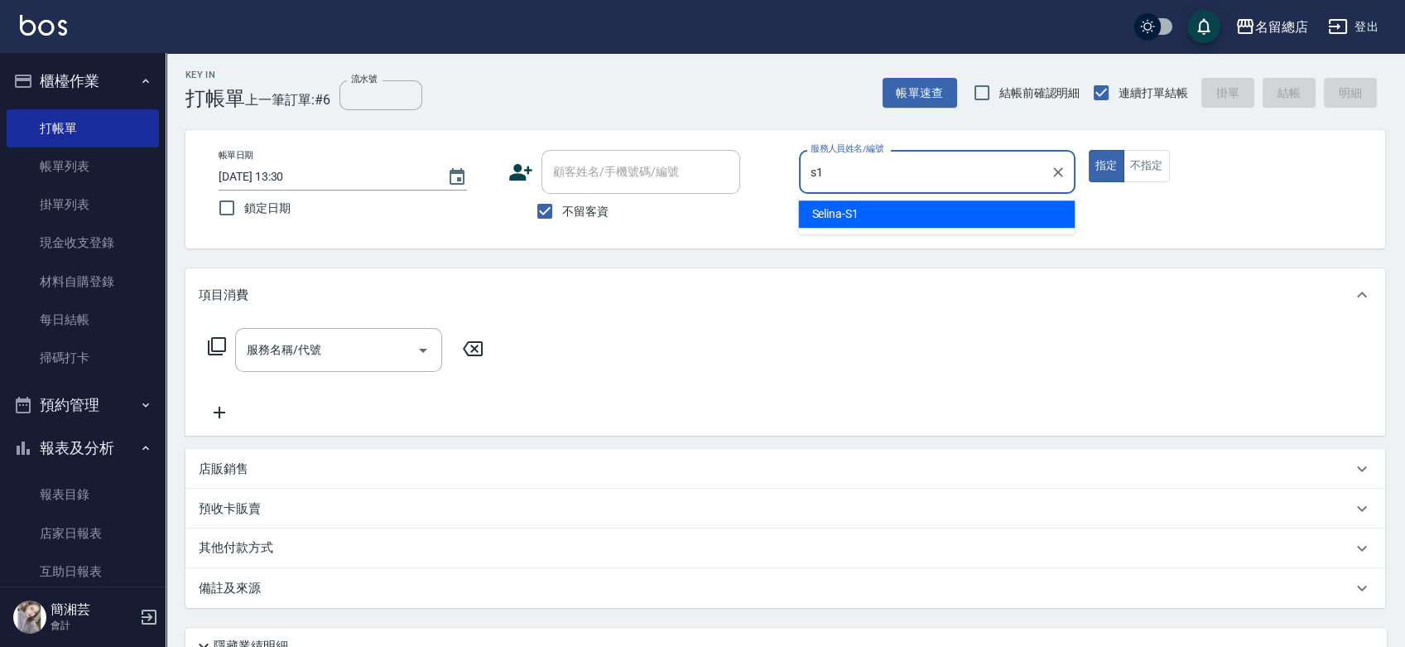
type input "Selina-S1"
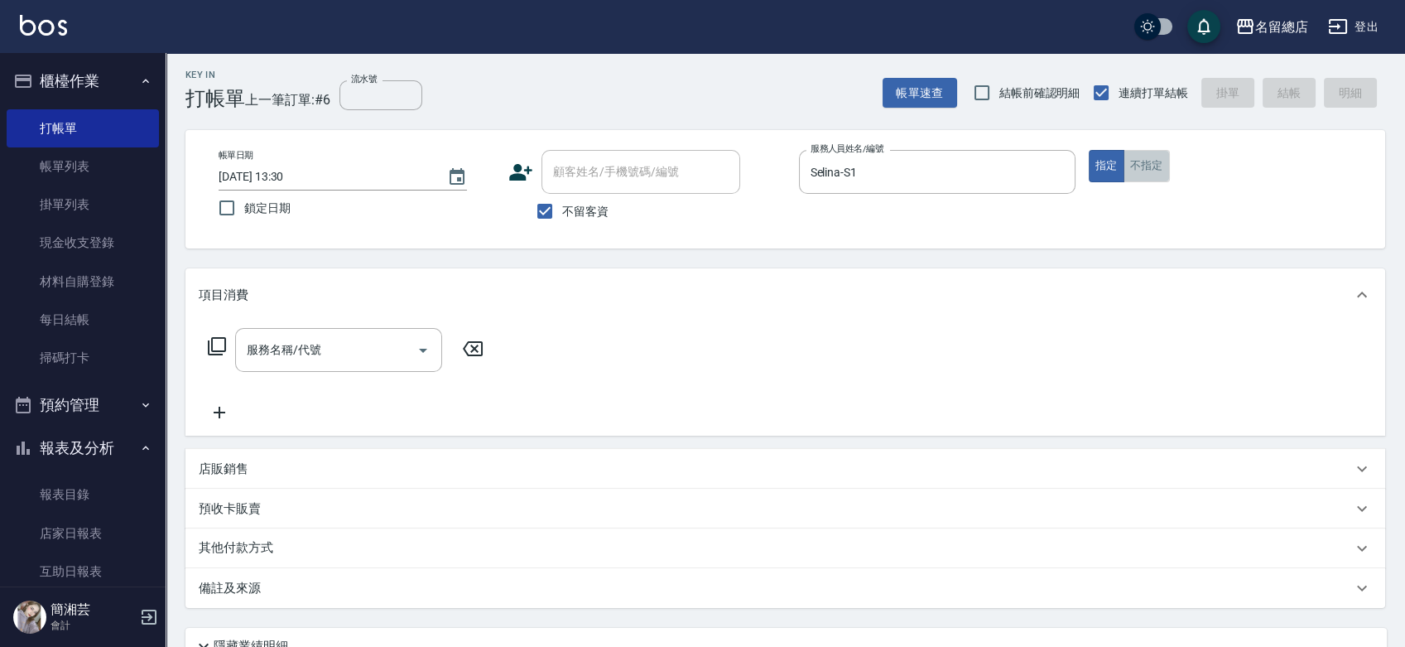
click at [1131, 160] on button "不指定" at bounding box center [1147, 166] width 46 height 32
click at [265, 343] on input "服務名稱/代號" at bounding box center [326, 349] width 167 height 29
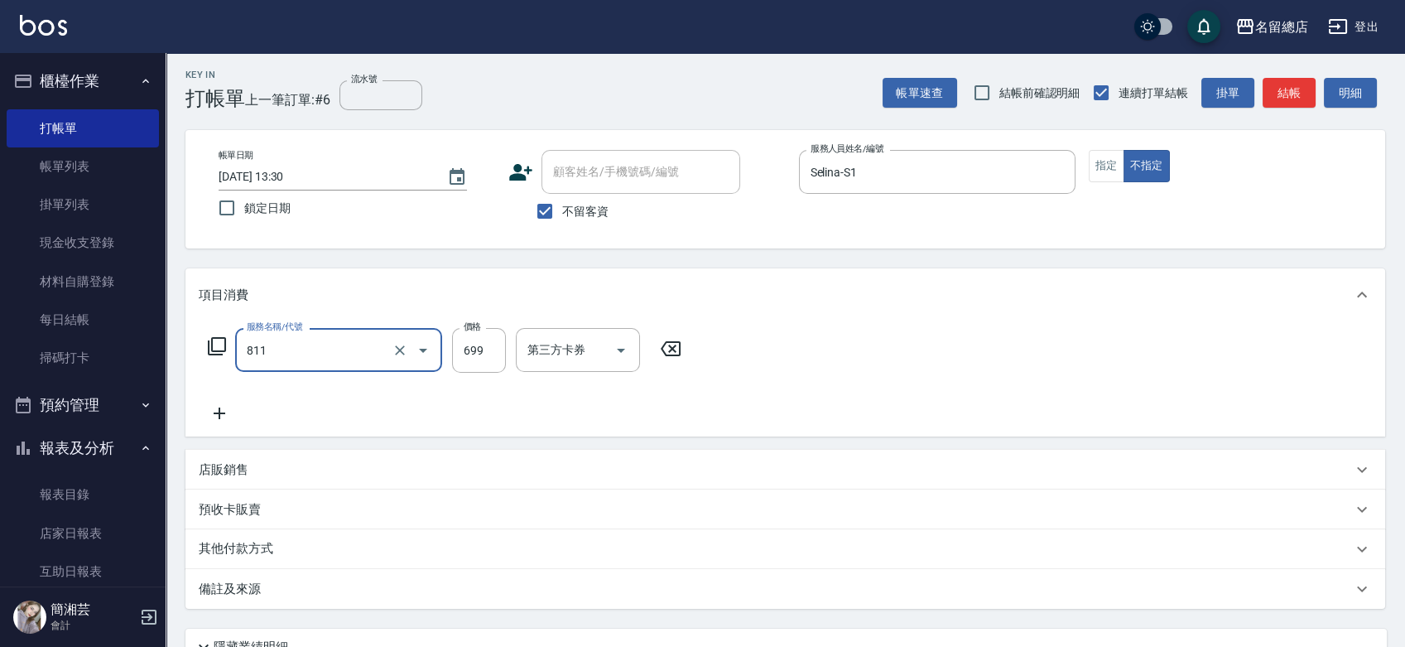
type input "洗+剪(811)"
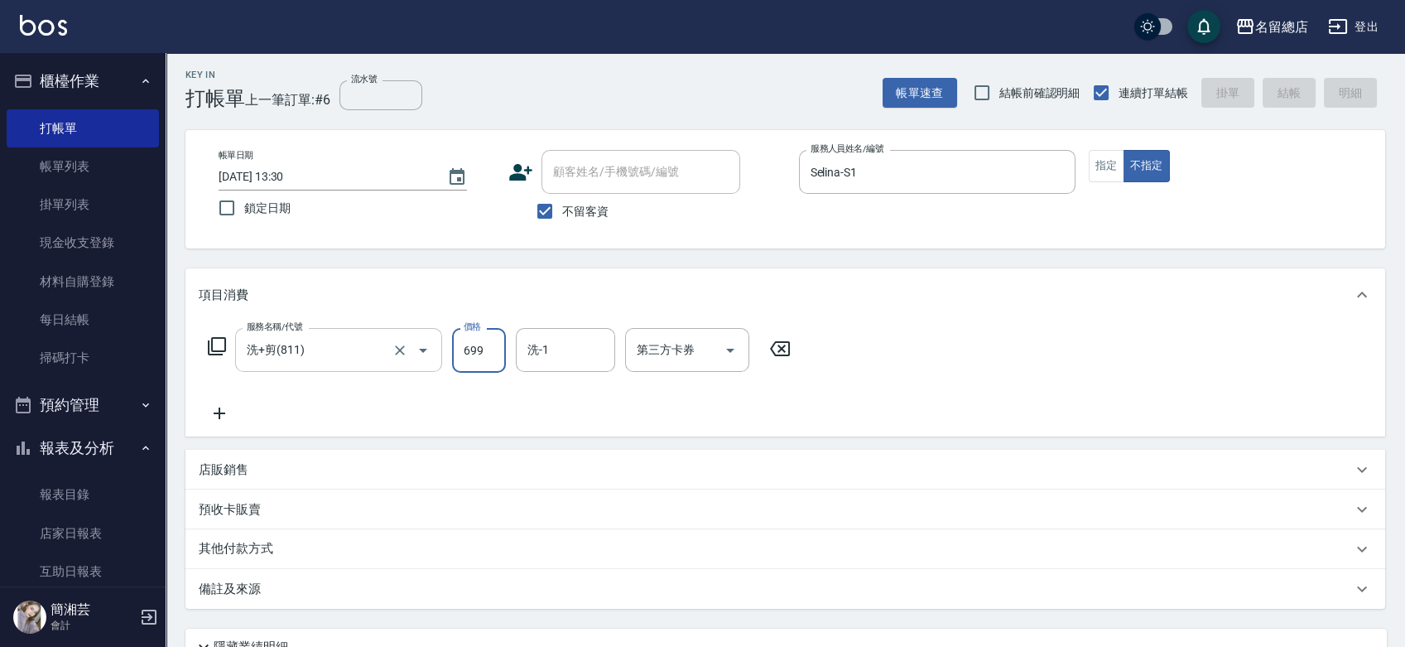
type input "[DATE] 13:31"
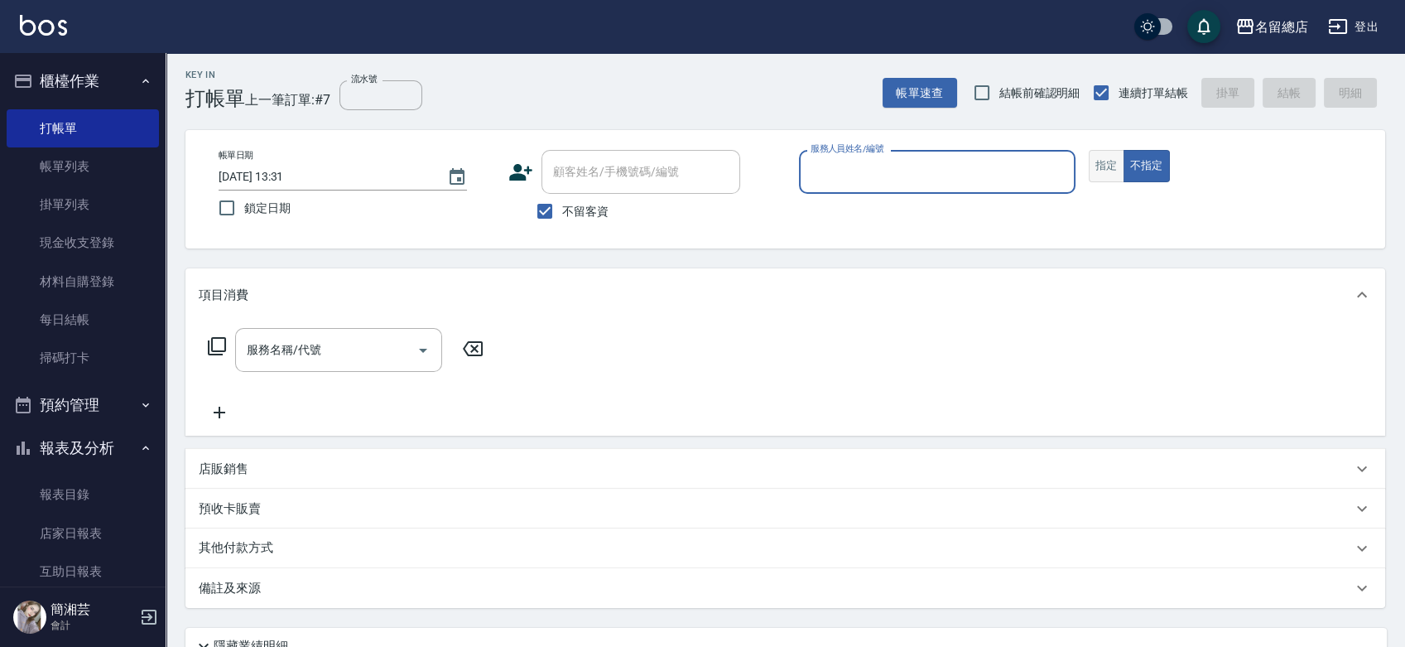
click at [1121, 169] on button "指定" at bounding box center [1107, 166] width 36 height 32
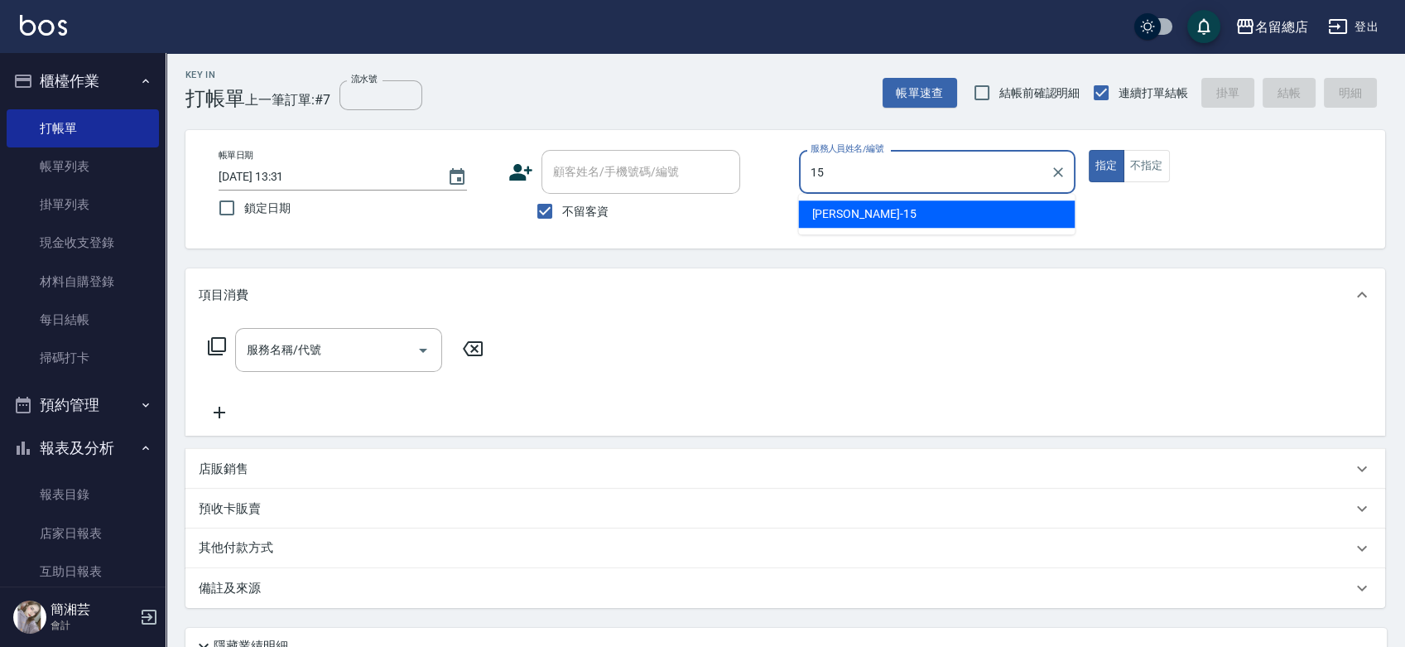
type input "[PERSON_NAME]-15"
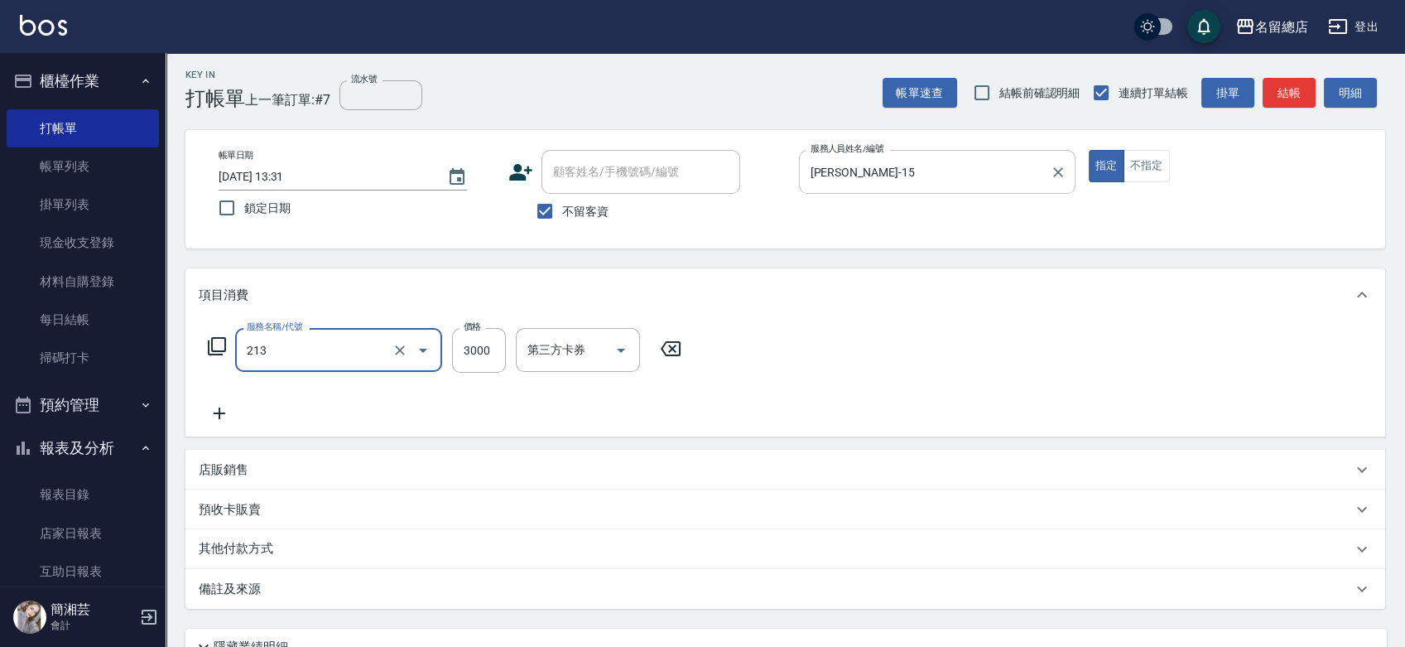
type input "陶溫3000以上(213)"
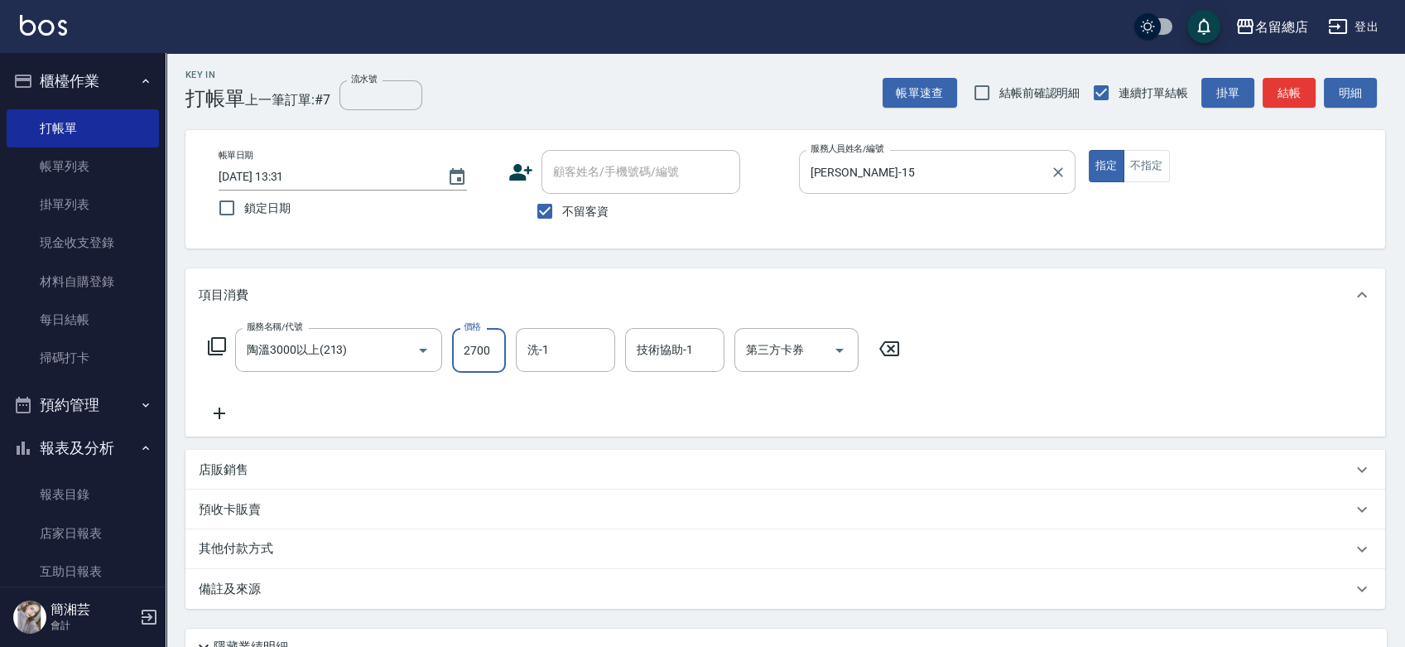
type input "2700"
type input "[PERSON_NAME]-36"
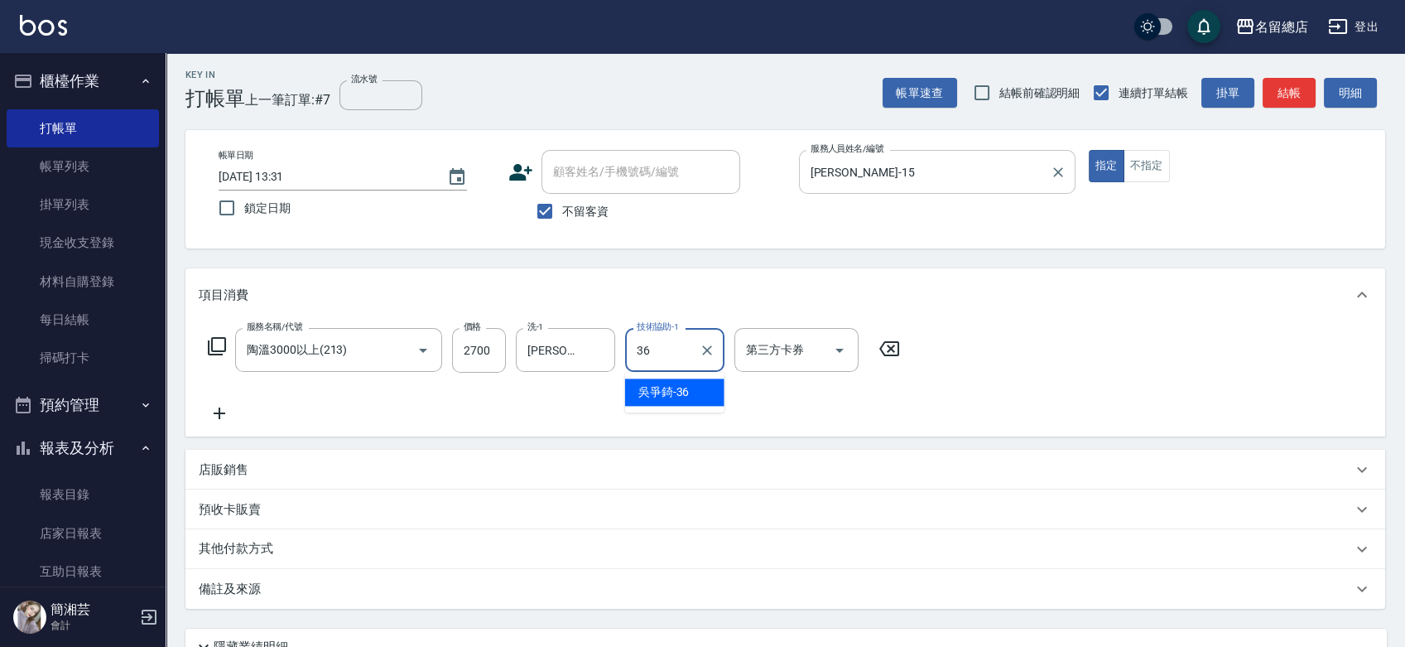
type input "[PERSON_NAME]-36"
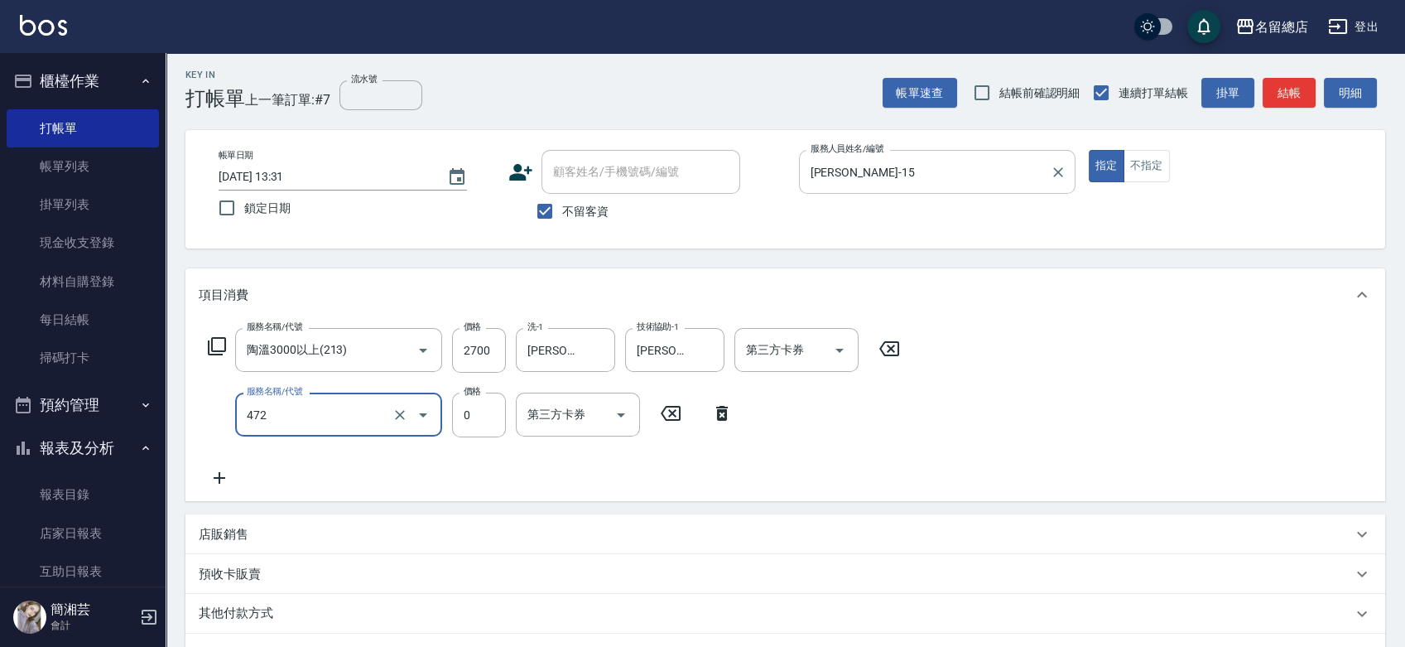
type input "洗+頭皮蓋卡(472)"
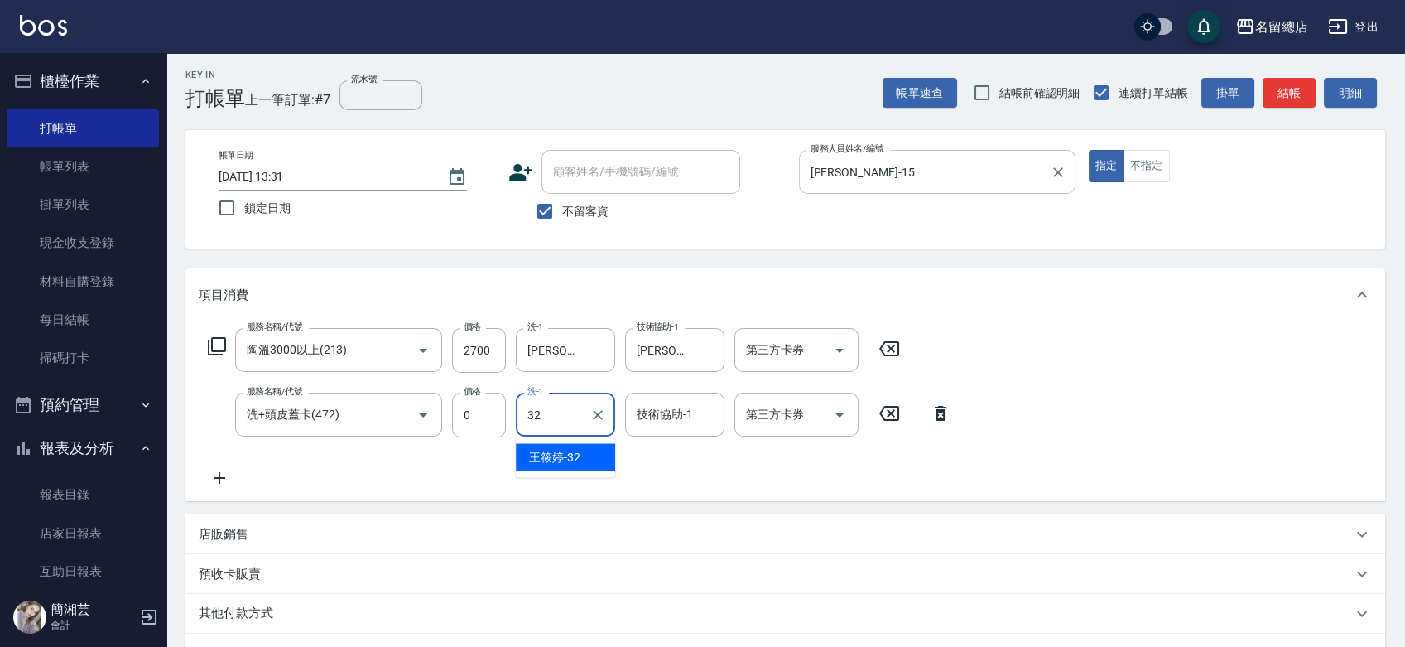
type input "[PERSON_NAME]-32"
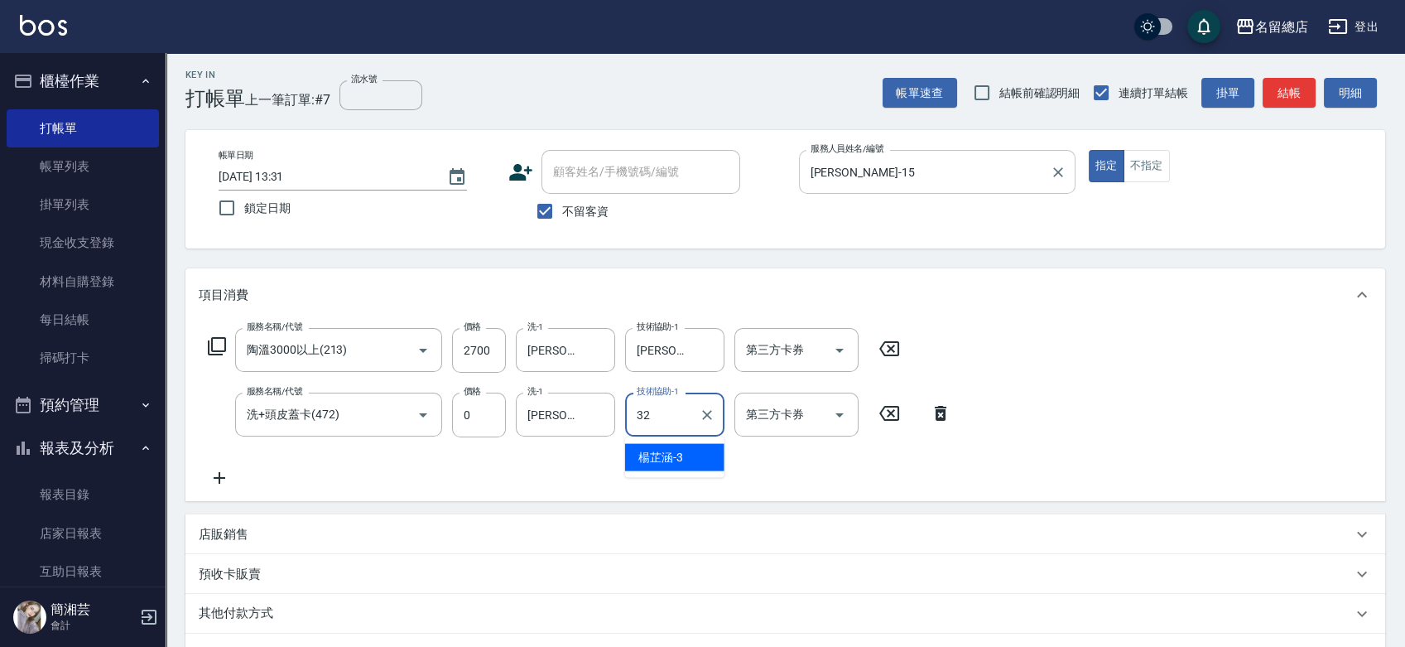
type input "[PERSON_NAME]-32"
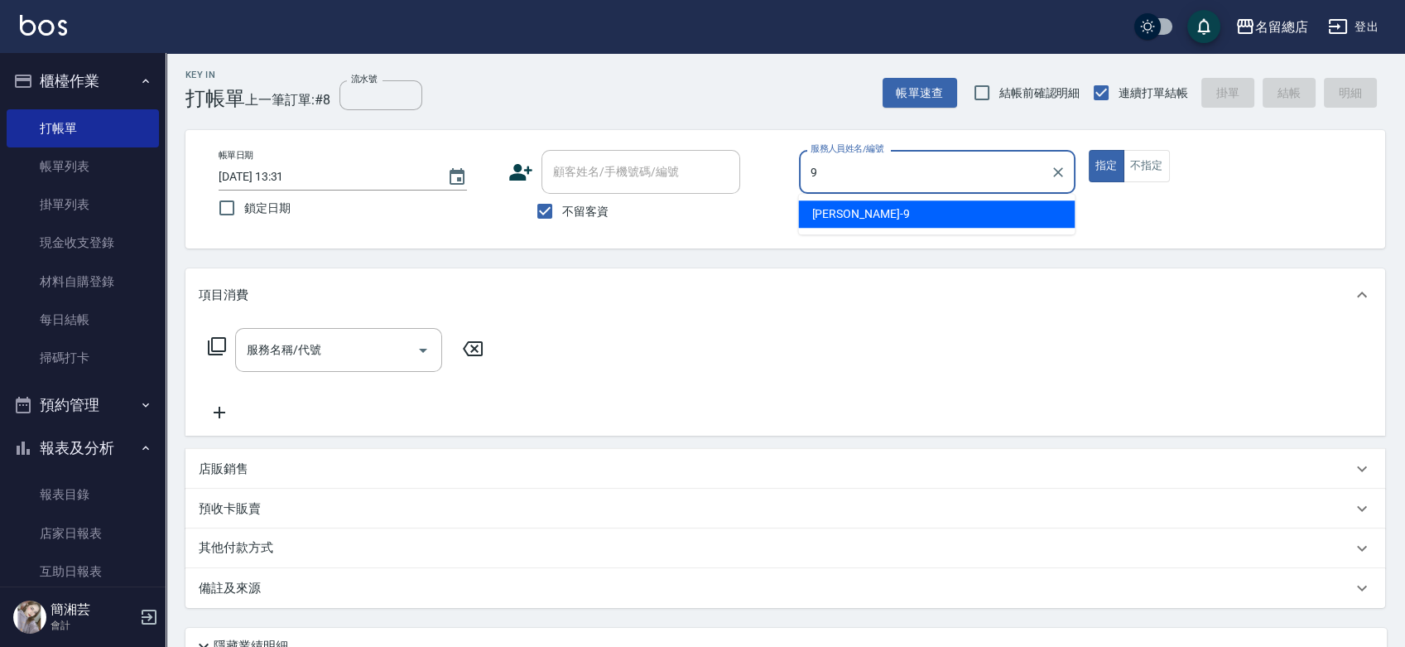
type input "[PERSON_NAME]-9"
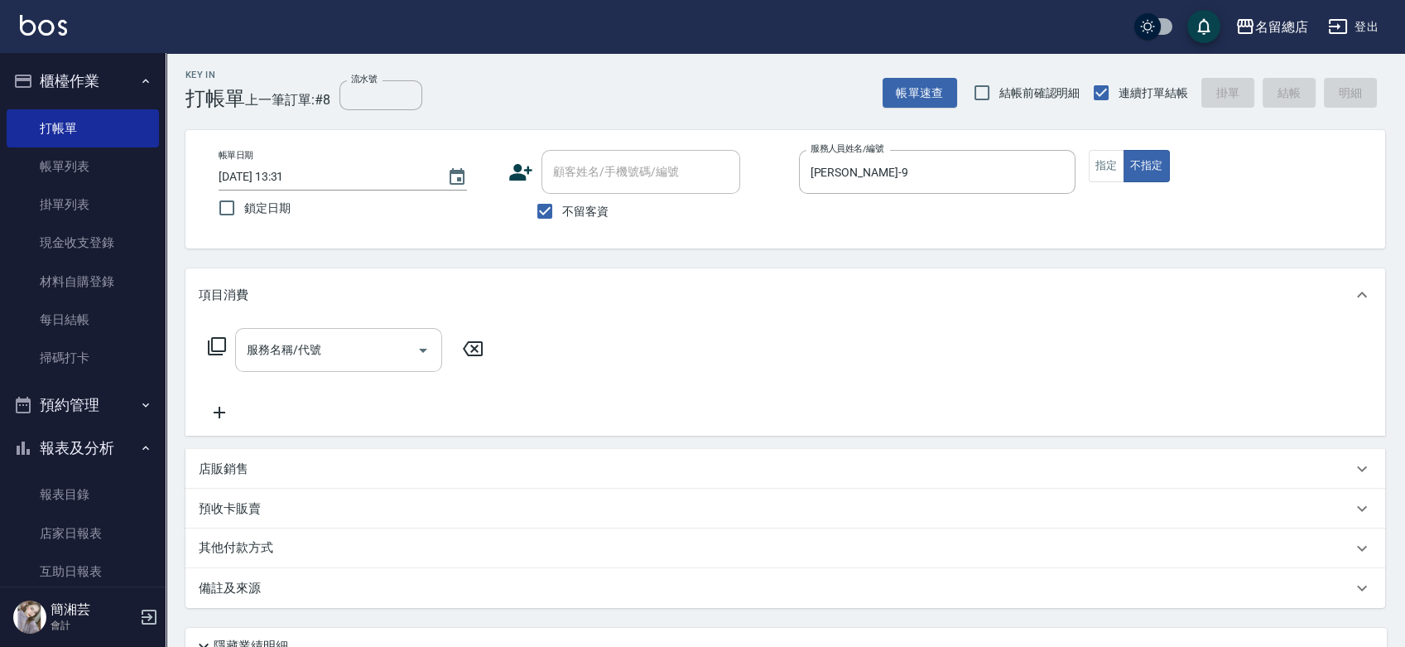
click at [371, 346] on input "服務名稱/代號" at bounding box center [326, 349] width 167 height 29
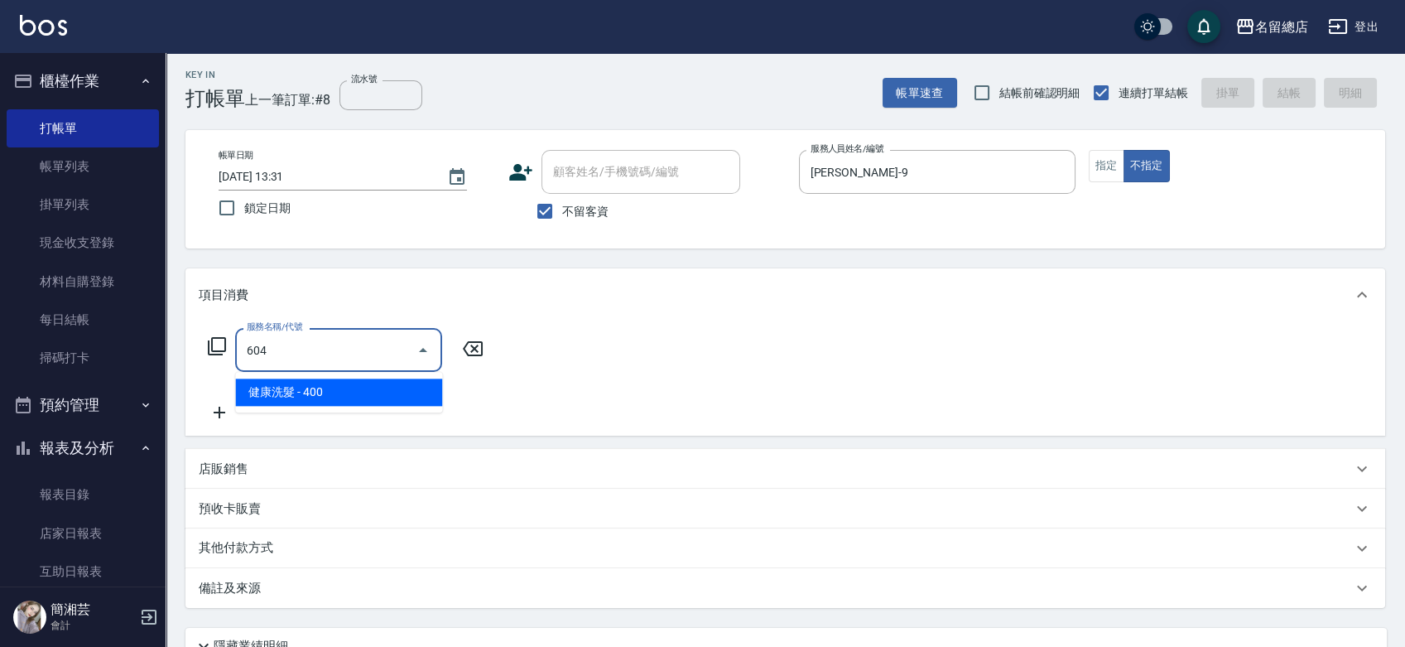
type input "健康洗髮(604)"
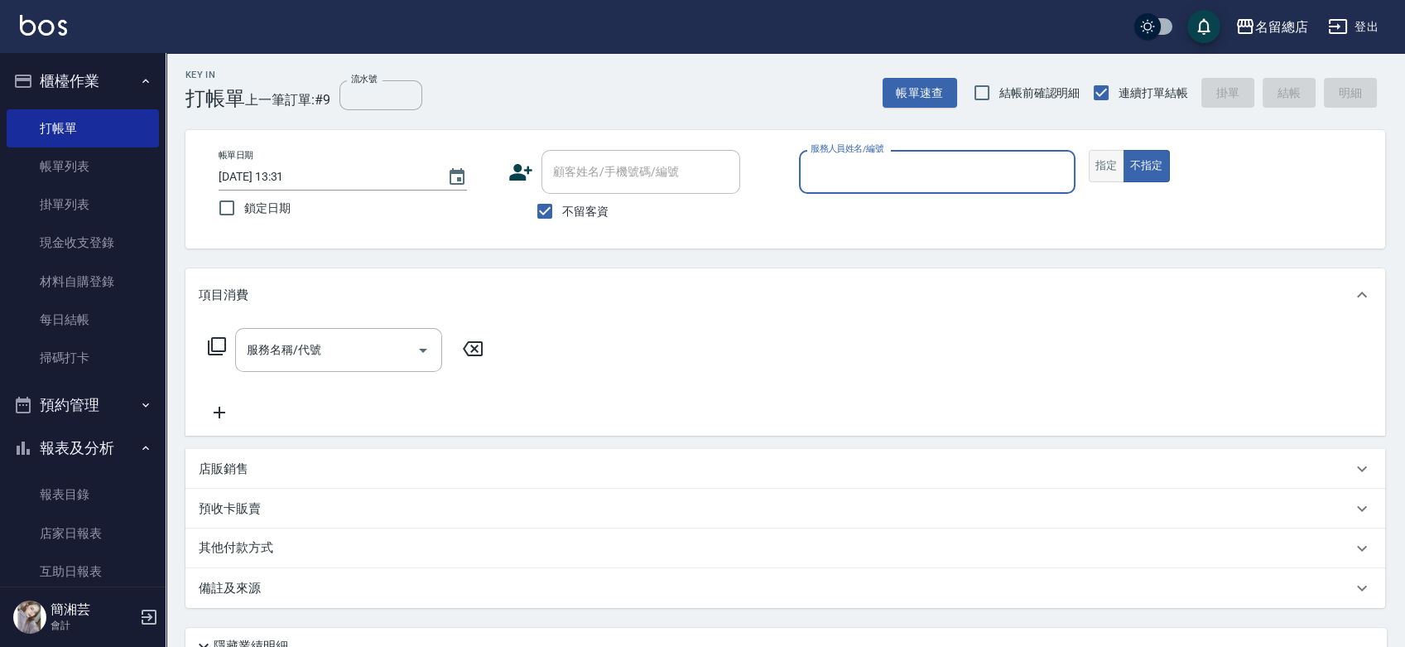
click at [1106, 160] on button "指定" at bounding box center [1107, 166] width 36 height 32
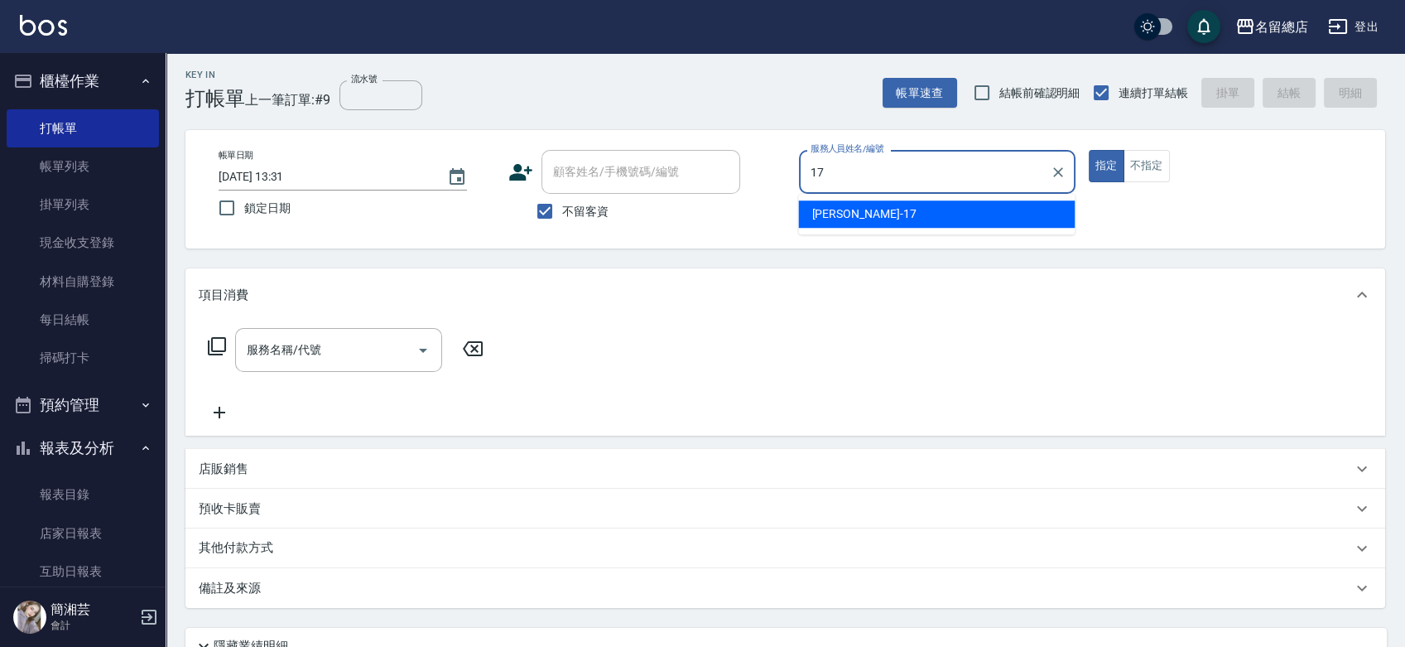
type input "[PERSON_NAME]-17"
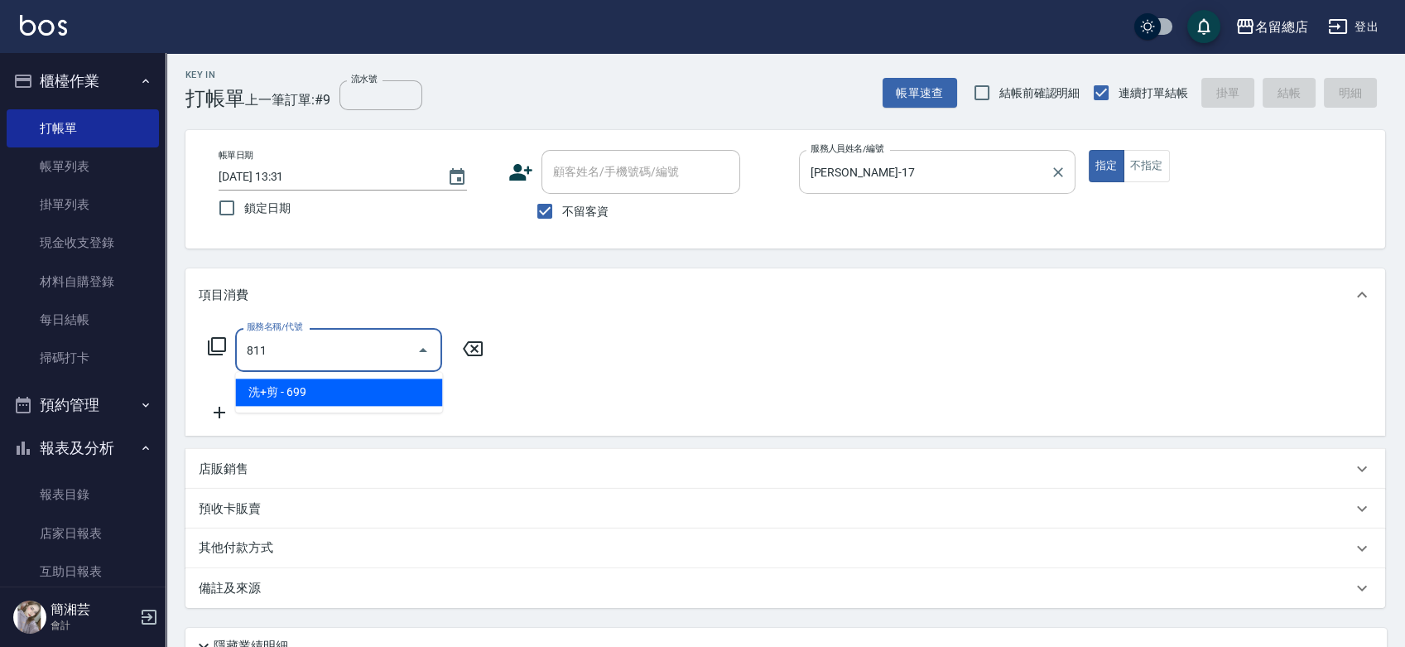
type input "洗+剪(811)"
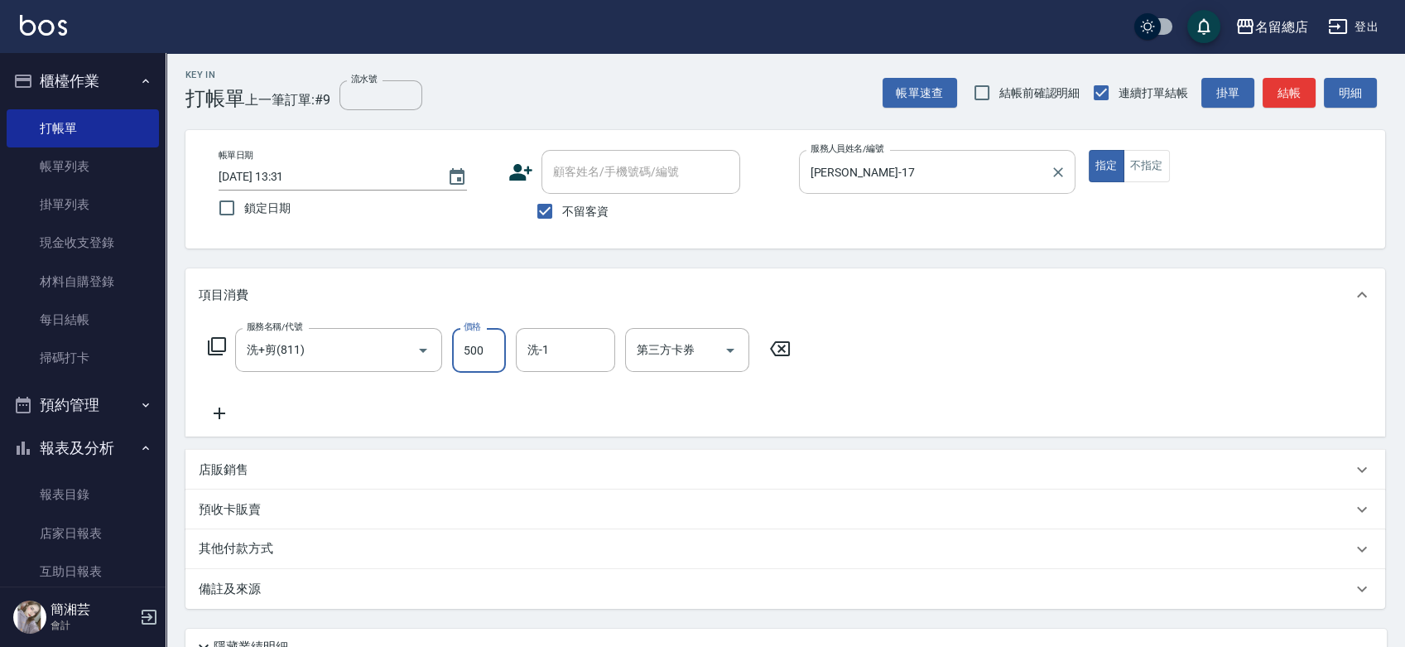
type input "500"
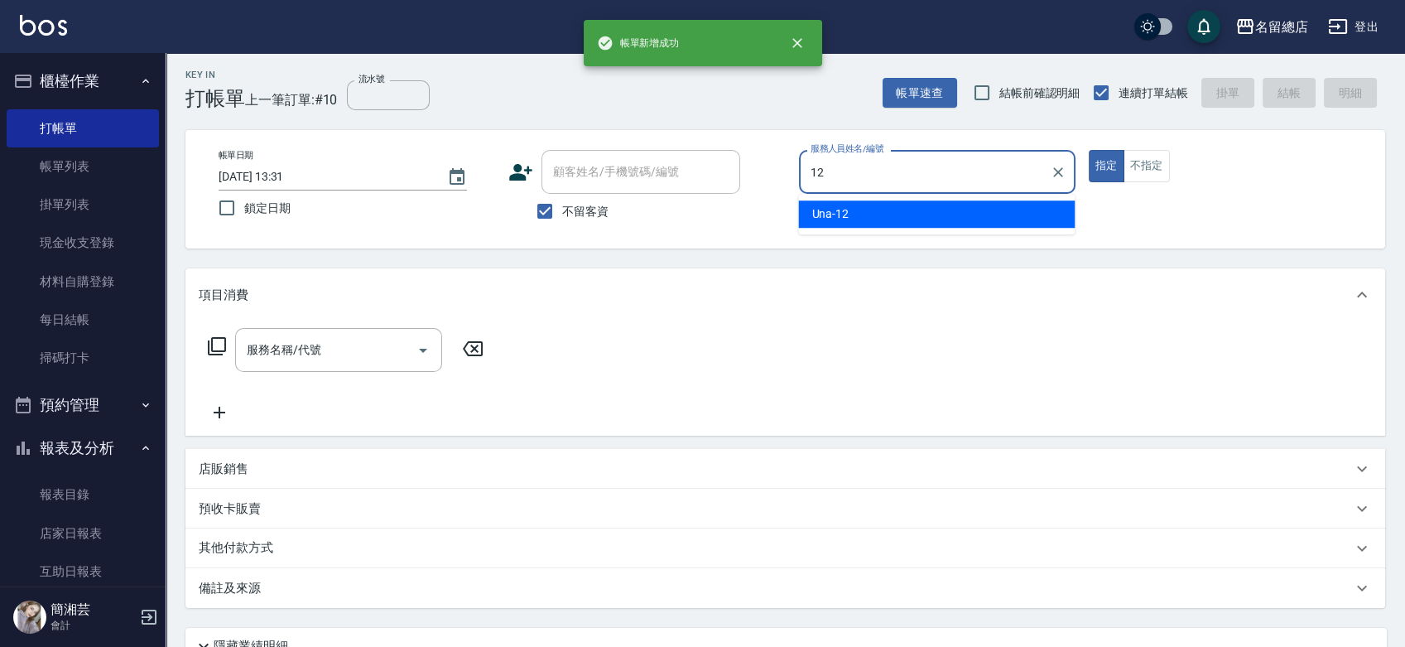
type input "Una-12"
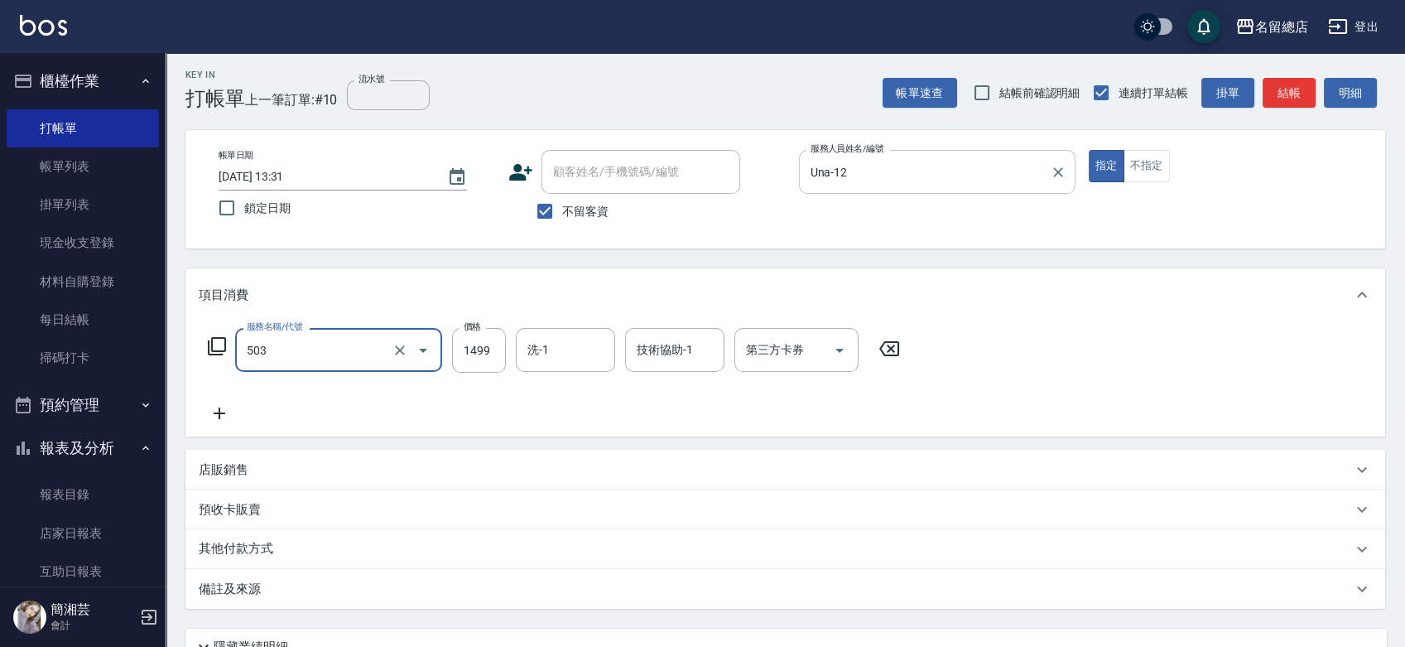
type input "染髮1000~1499(503)"
type input "1200"
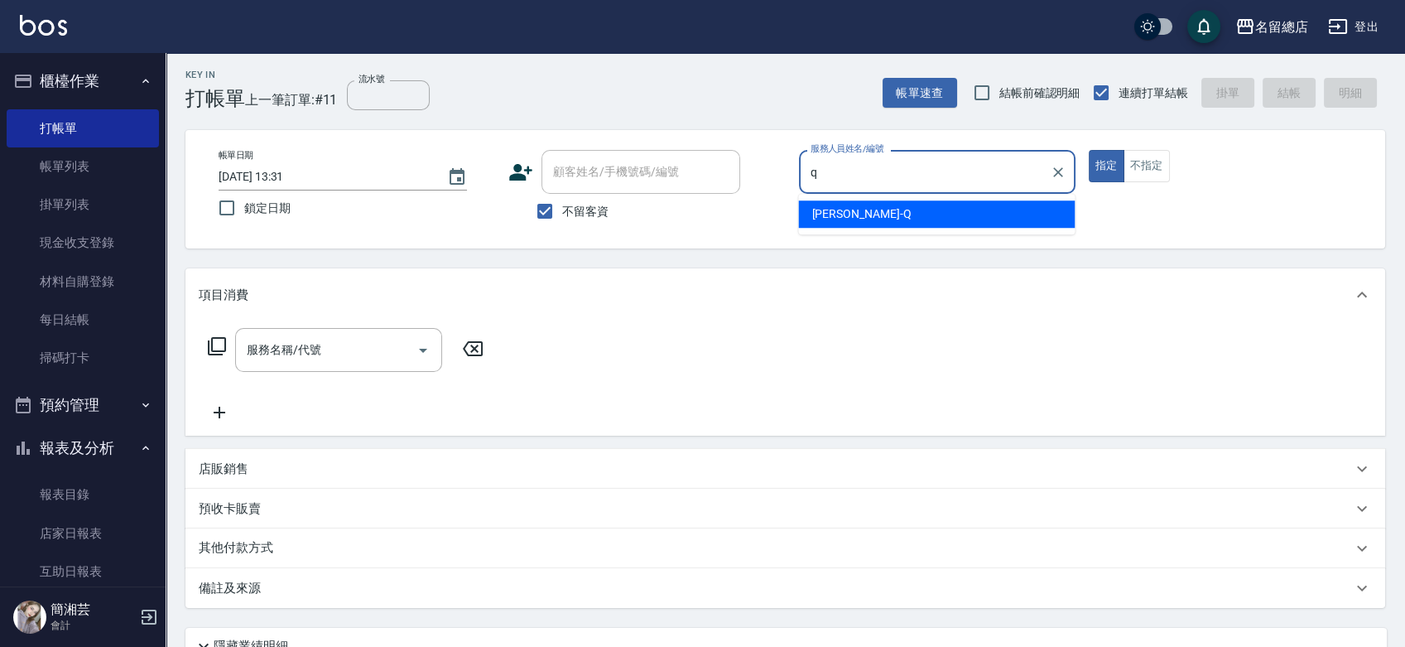
type input "[PERSON_NAME]"
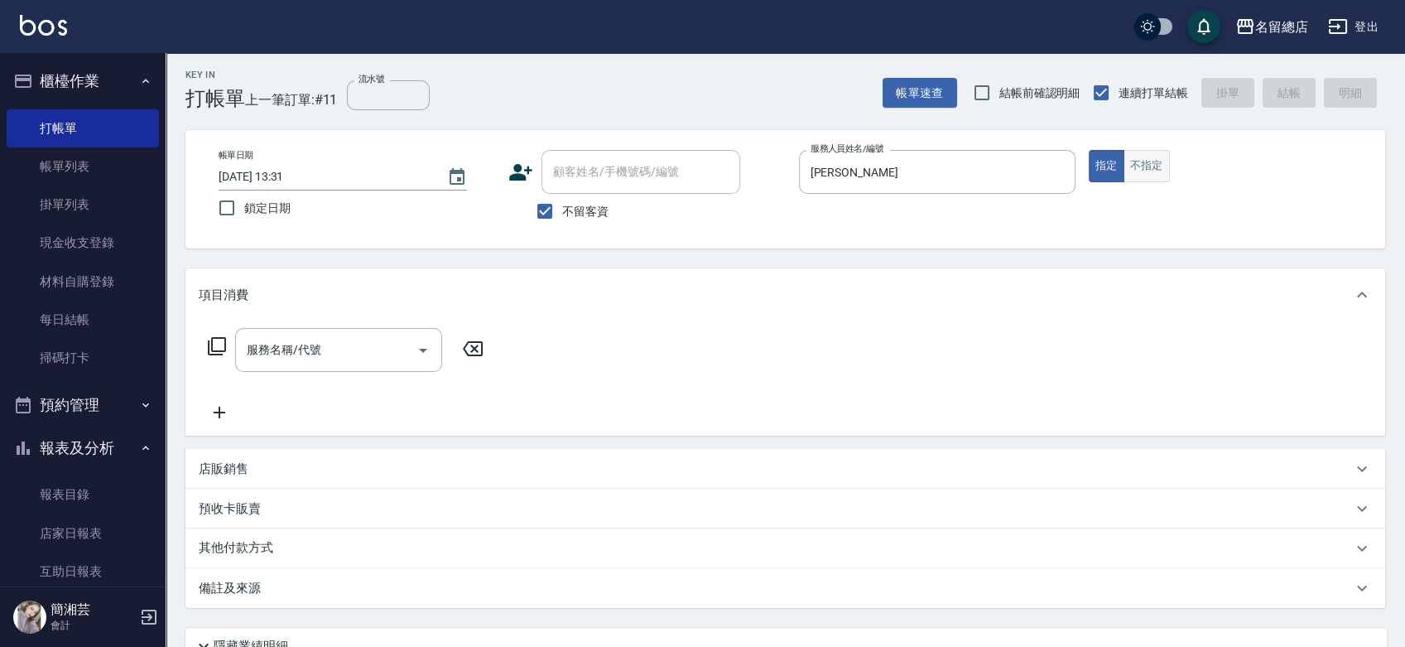
click at [1144, 152] on button "不指定" at bounding box center [1147, 166] width 46 height 32
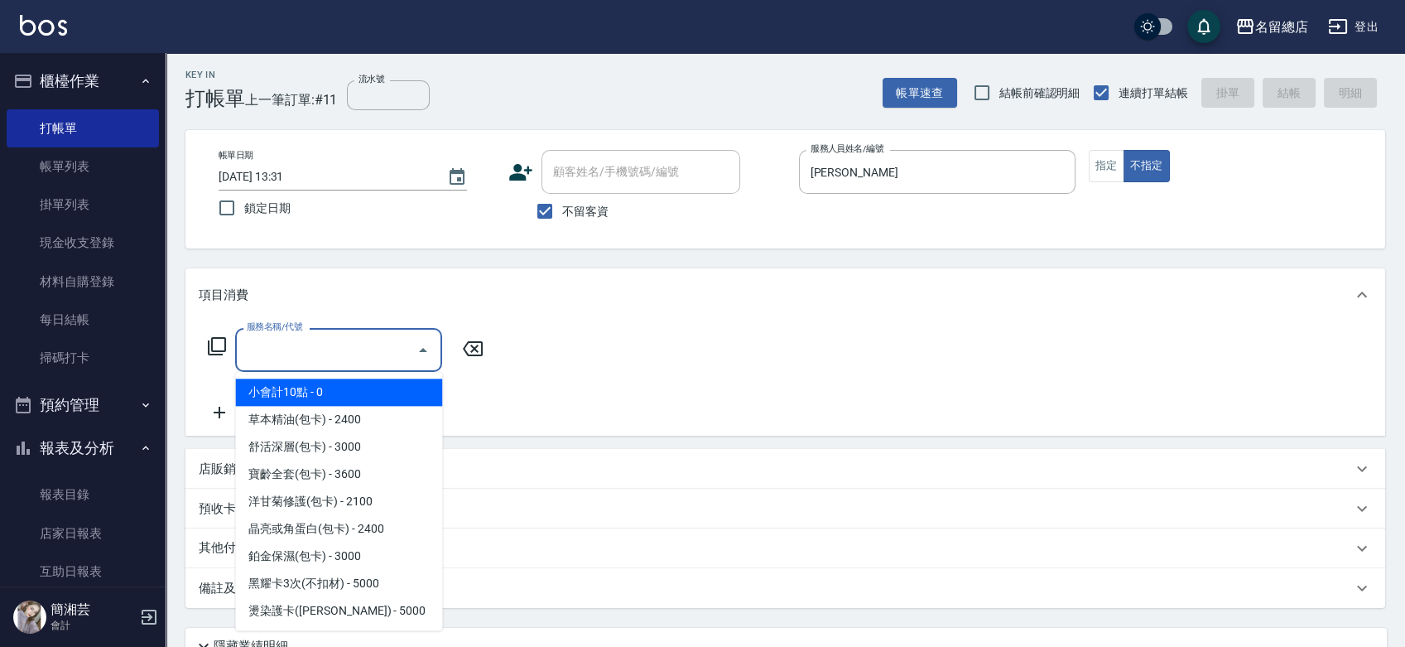
click at [318, 351] on input "服務名稱/代號" at bounding box center [326, 349] width 167 height 29
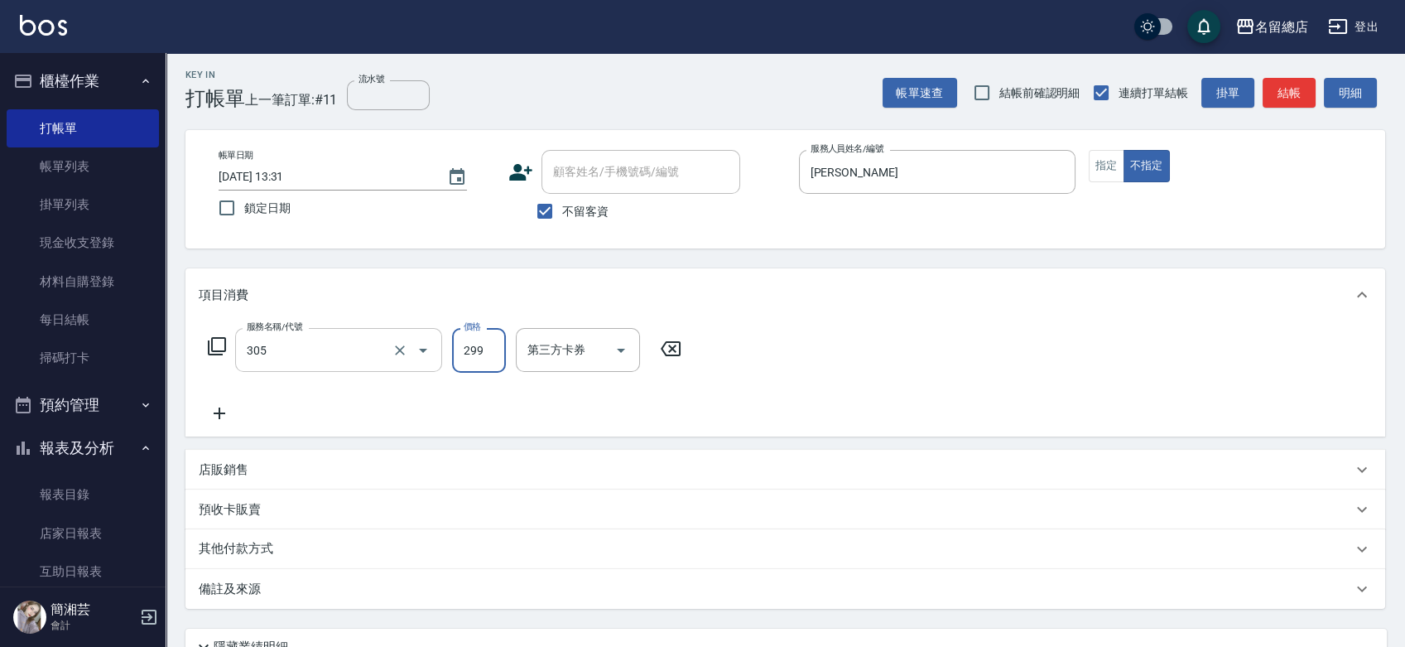
type input "剪髮(305)"
type input "[DATE] 13:32"
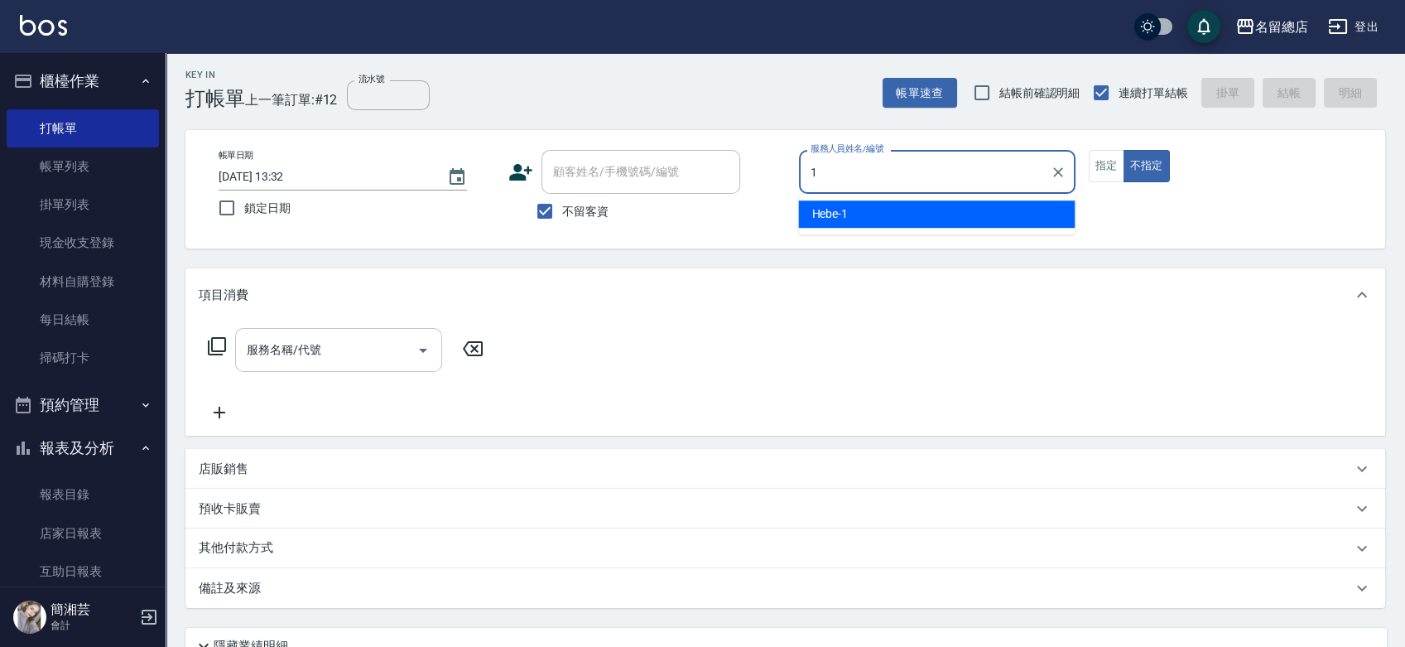
type input "Hebe-1"
type button "false"
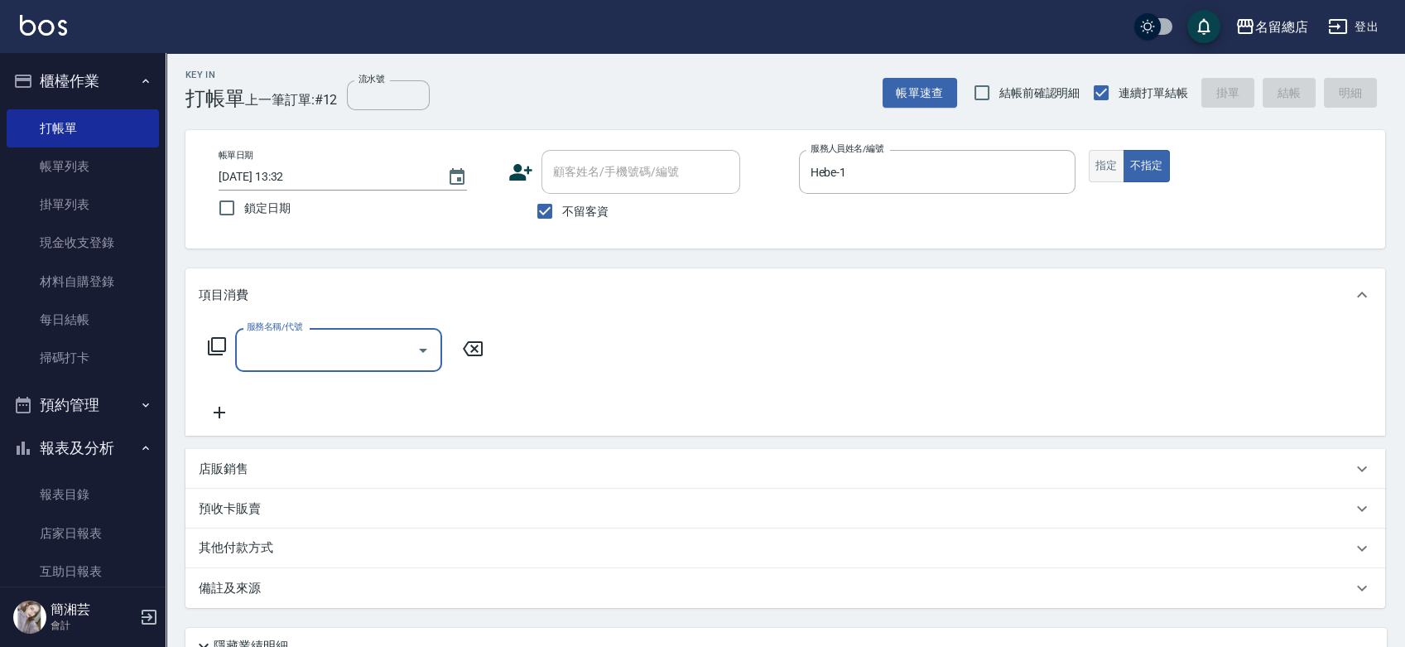
click at [1111, 172] on button "指定" at bounding box center [1107, 166] width 36 height 32
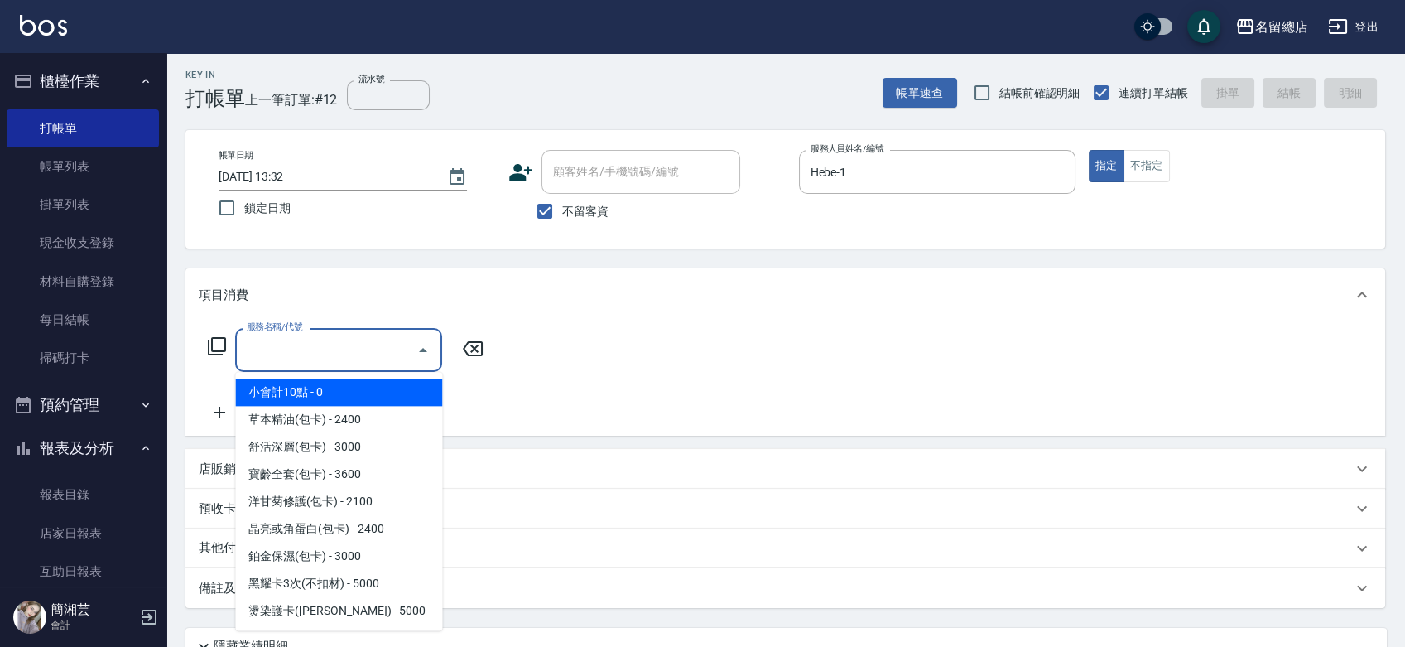
click at [349, 340] on input "服務名稱/代號" at bounding box center [326, 349] width 167 height 29
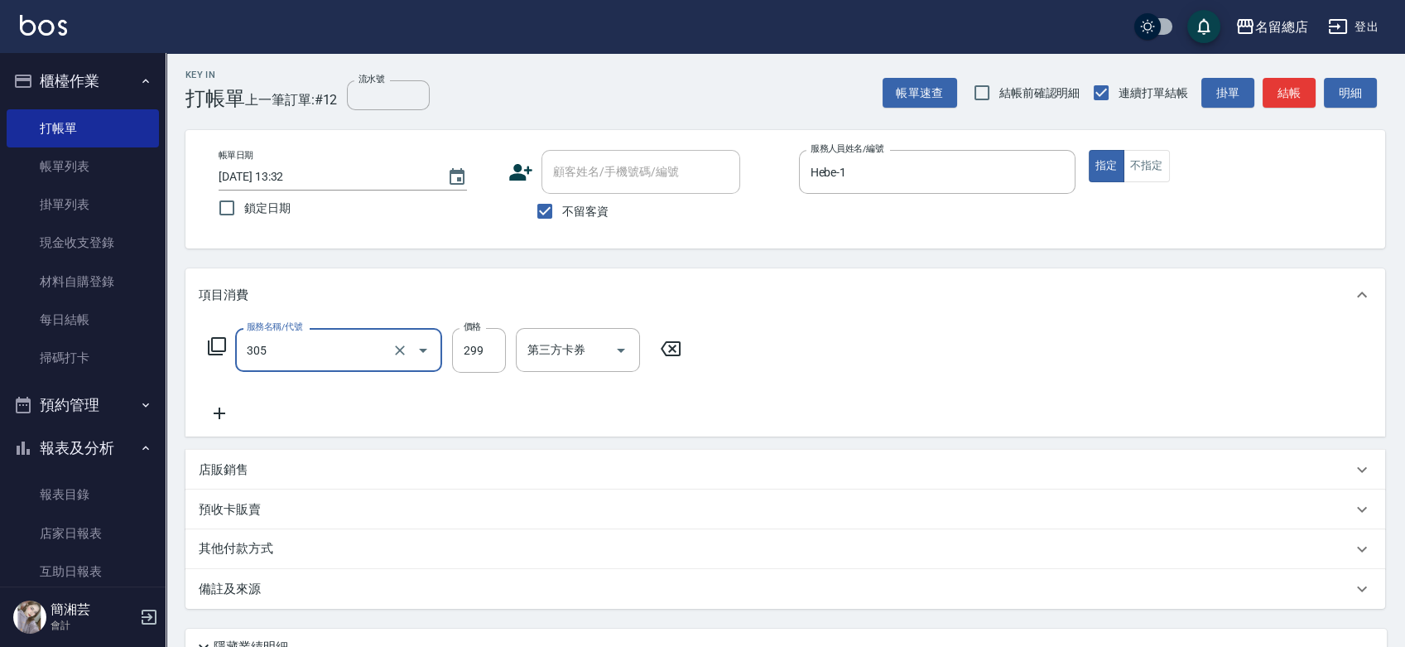
type input "剪髮(305)"
type input "500"
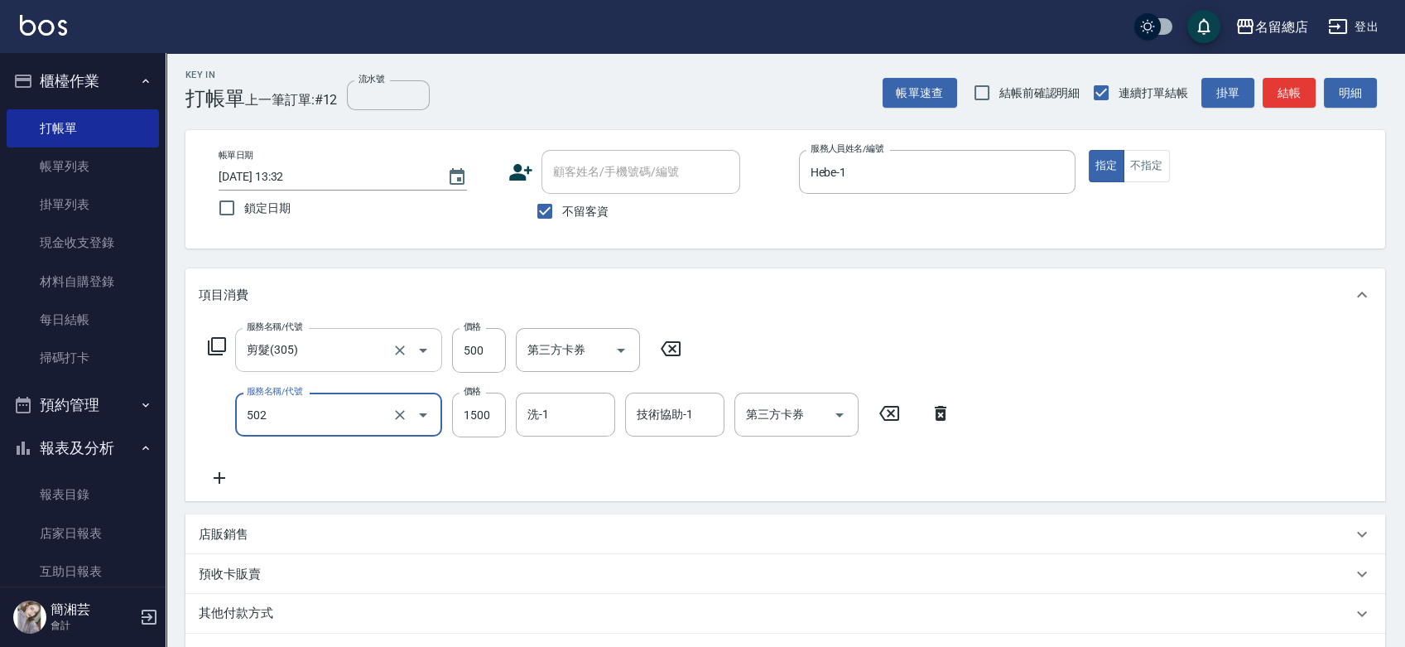
type input "染髮1500以上(502)"
type input "1499"
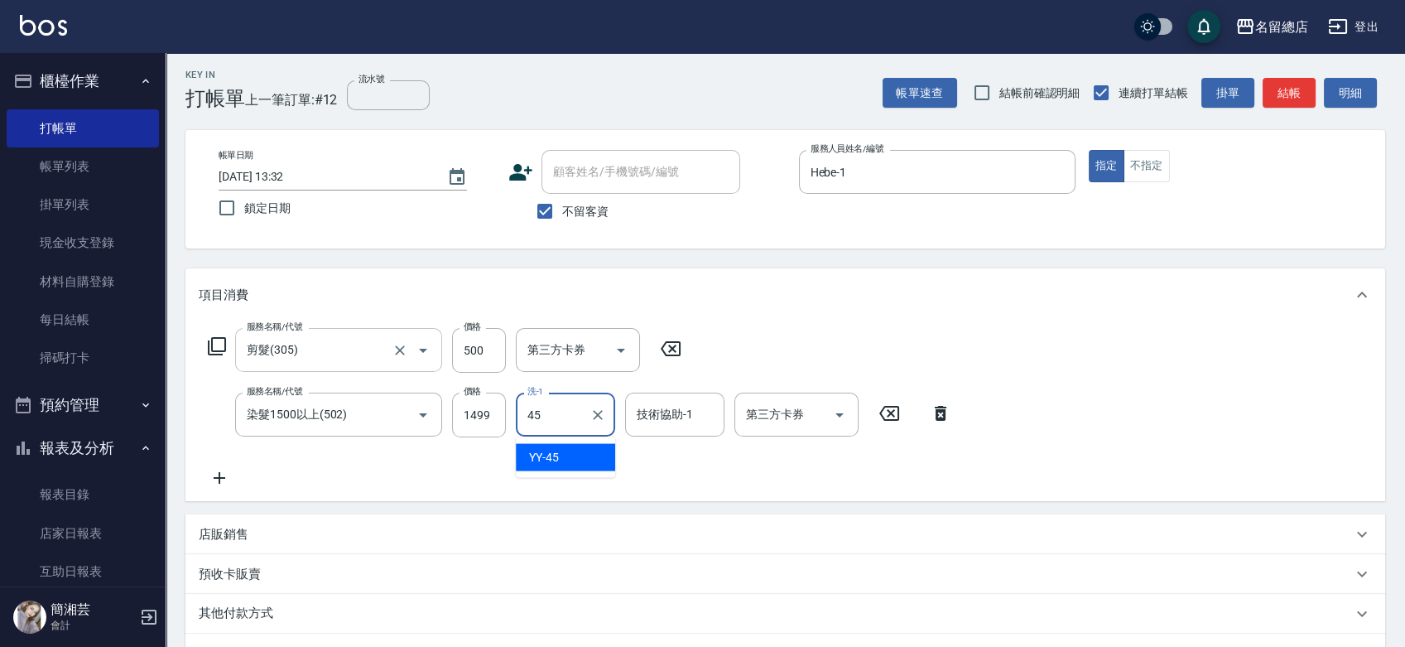
type input "YY-45"
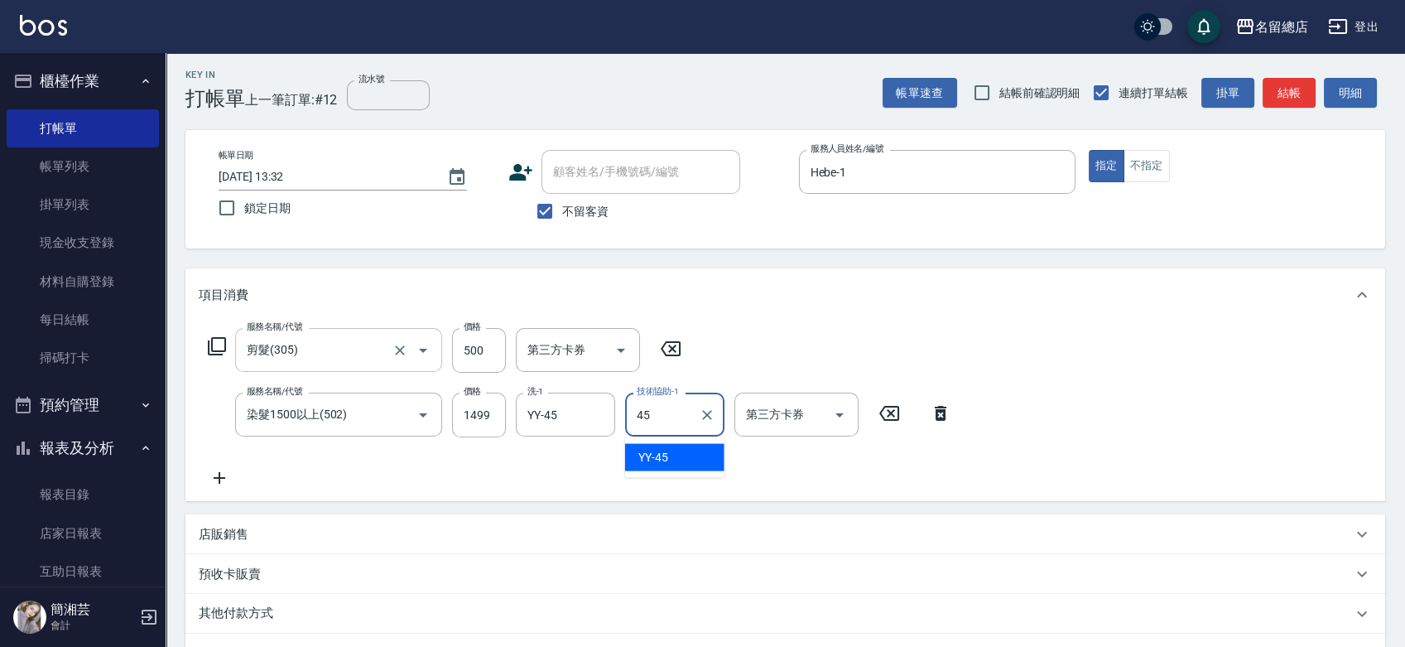
type input "YY-45"
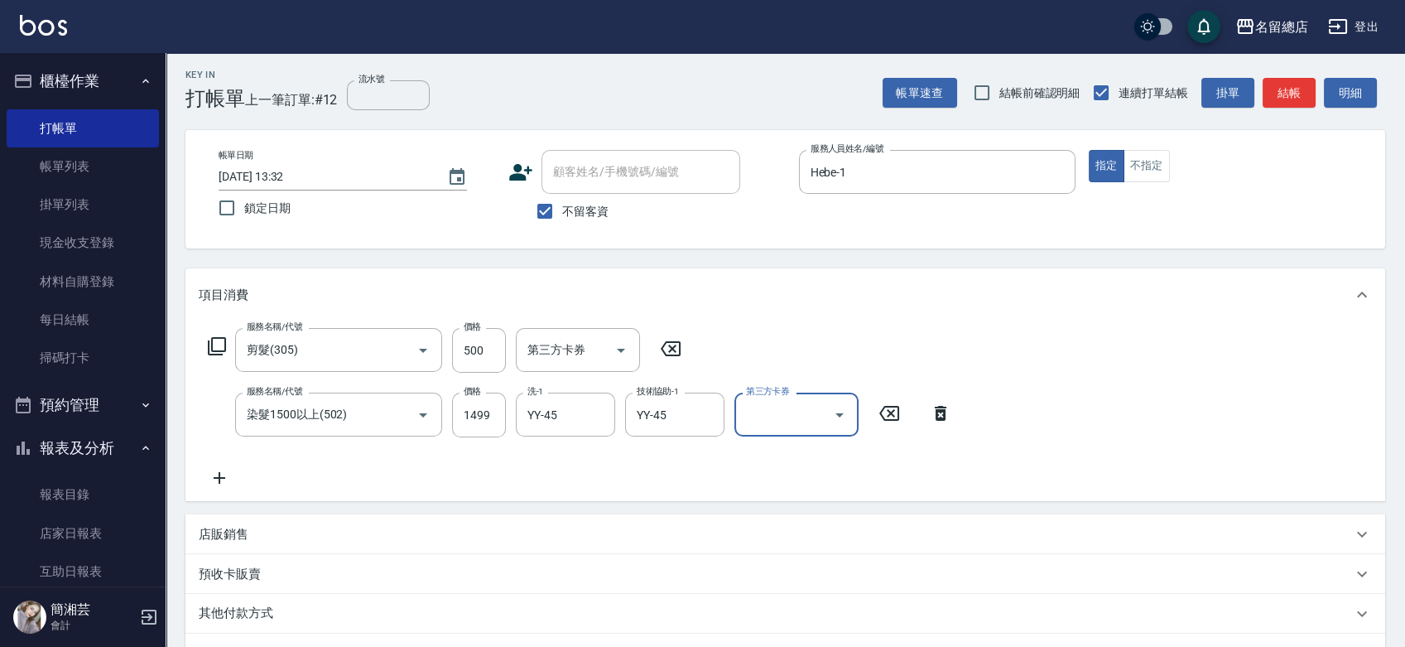
click at [325, 605] on div "其他付款方式" at bounding box center [776, 614] width 1154 height 18
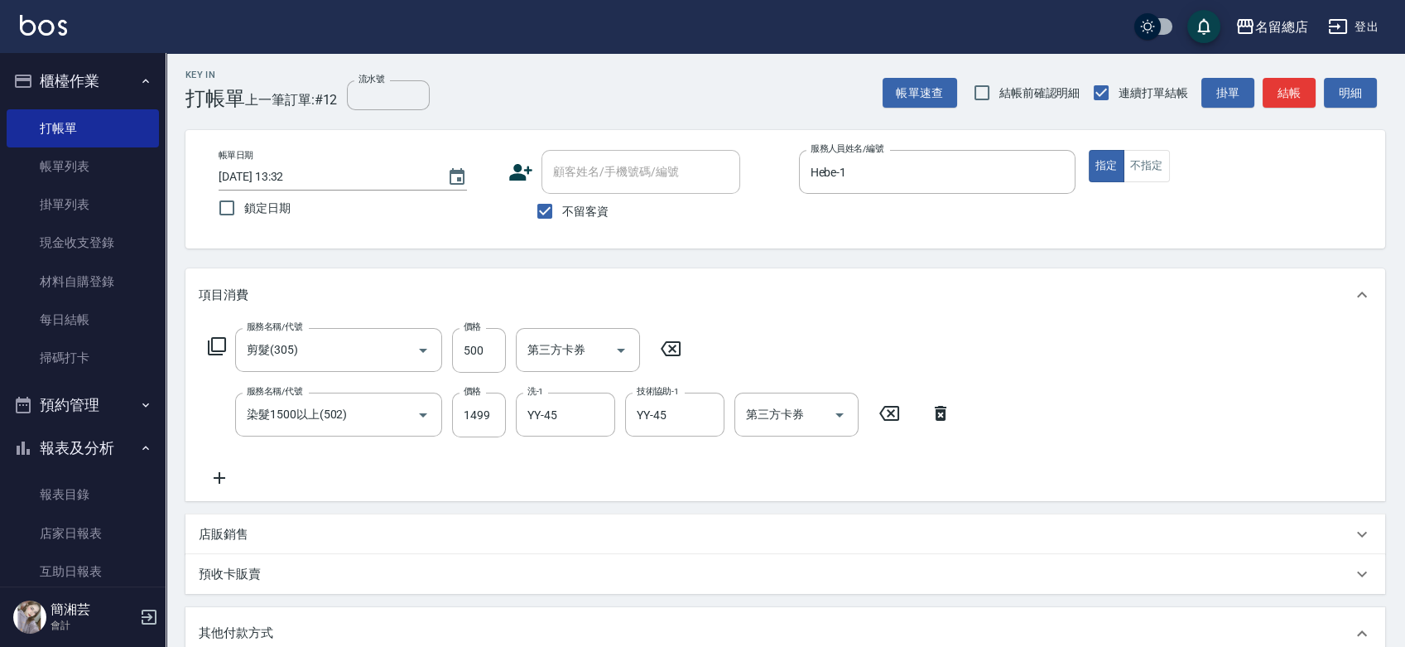
scroll to position [95, 0]
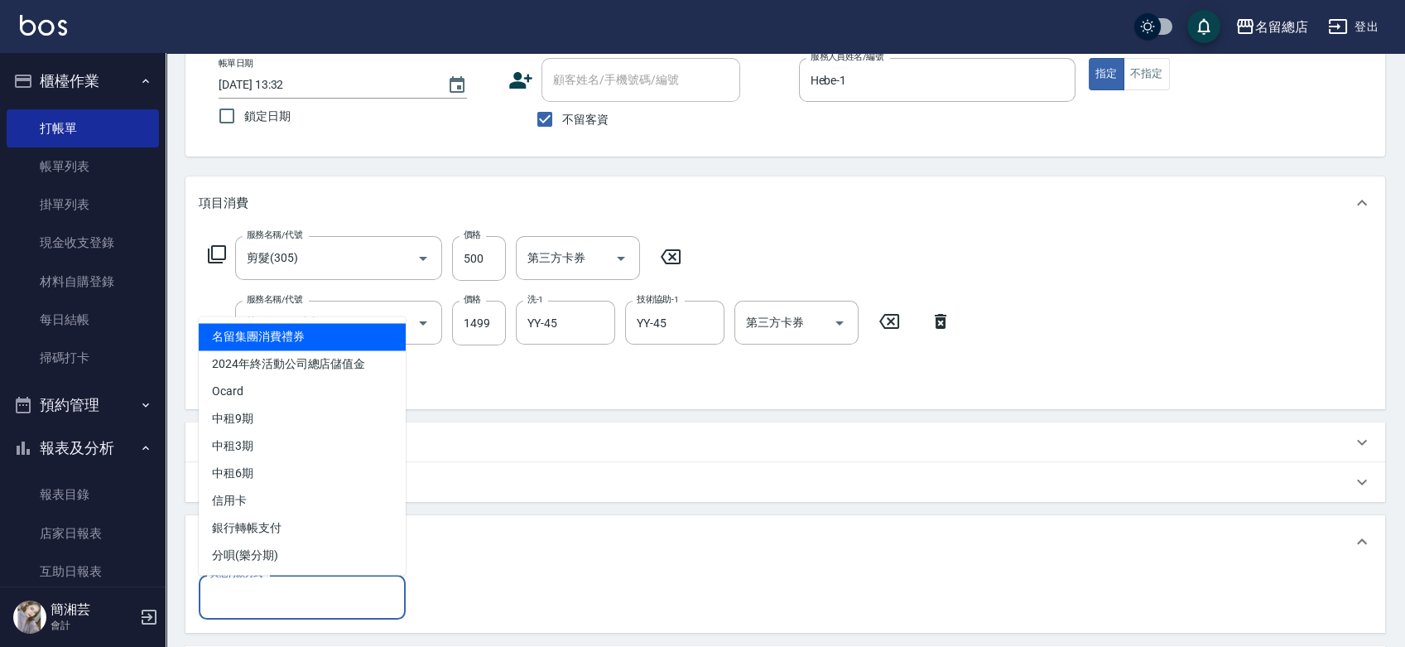
click at [294, 595] on input "其他付款方式" at bounding box center [302, 596] width 192 height 29
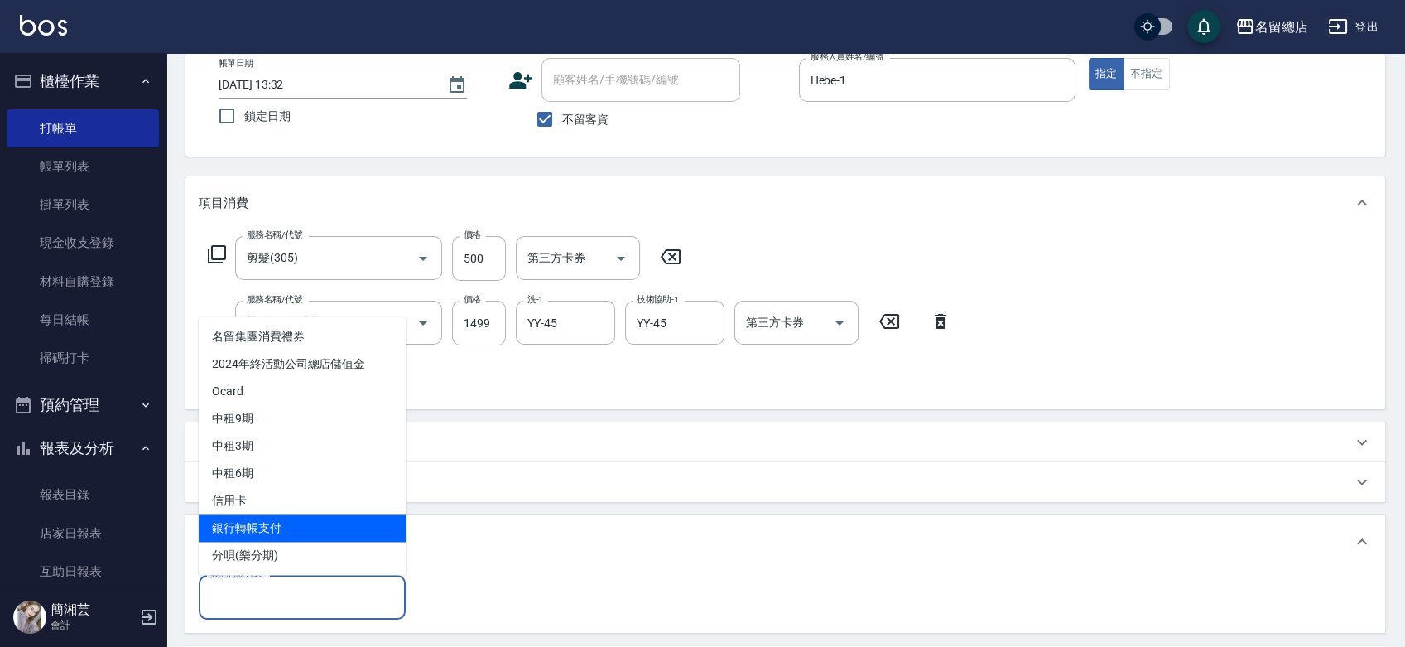
click at [291, 525] on span "銀行轉帳支付" at bounding box center [302, 527] width 207 height 27
type input "銀行轉帳支付"
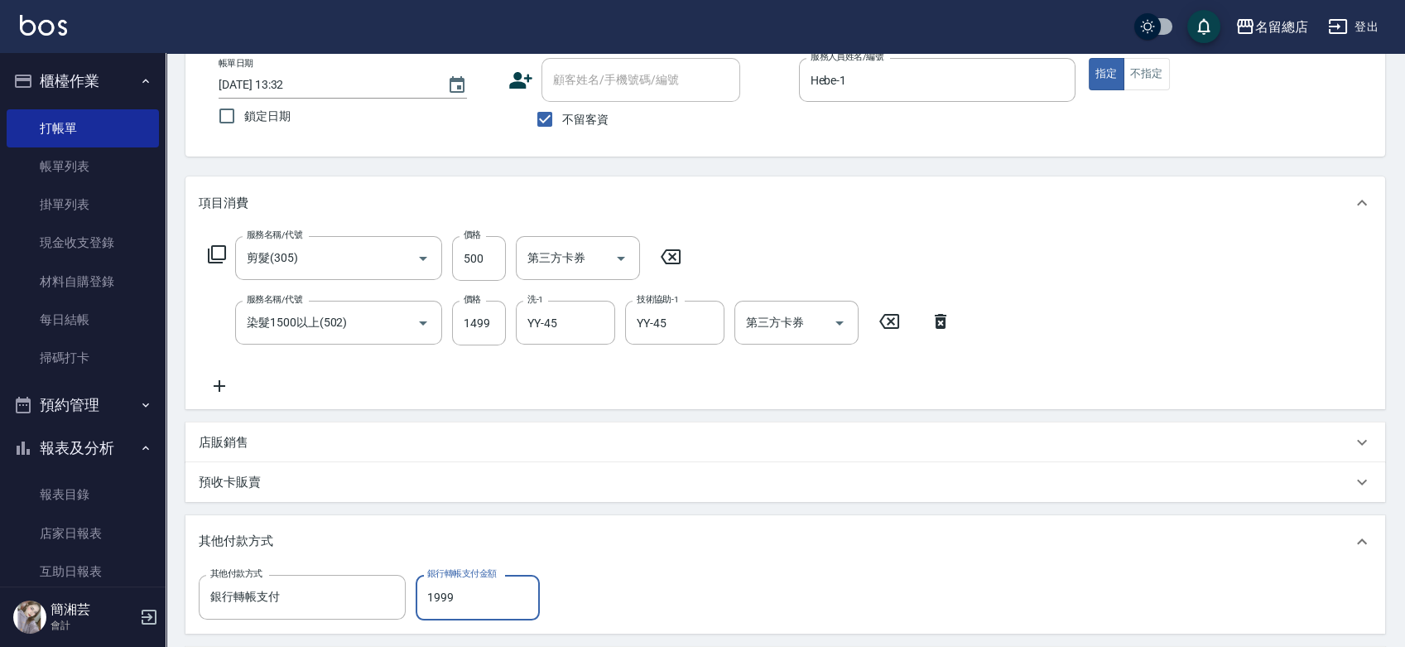
type input "1999"
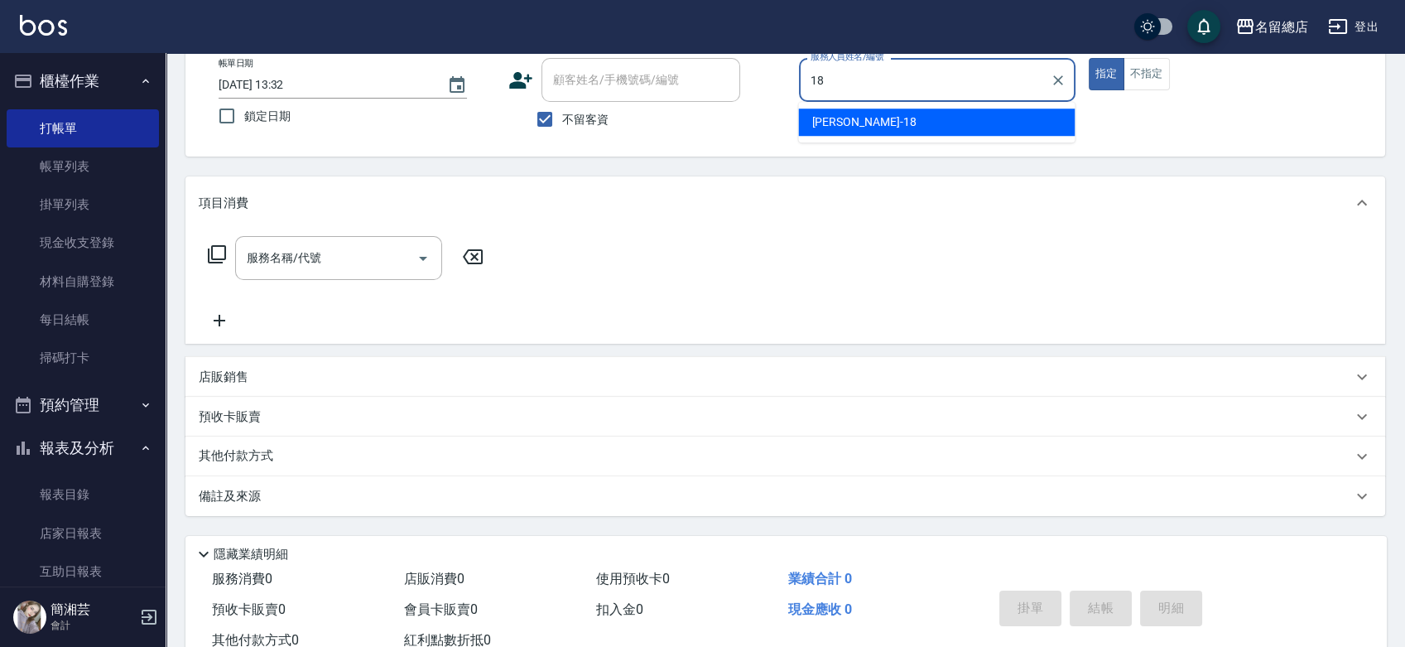
type input "[PERSON_NAME]-18"
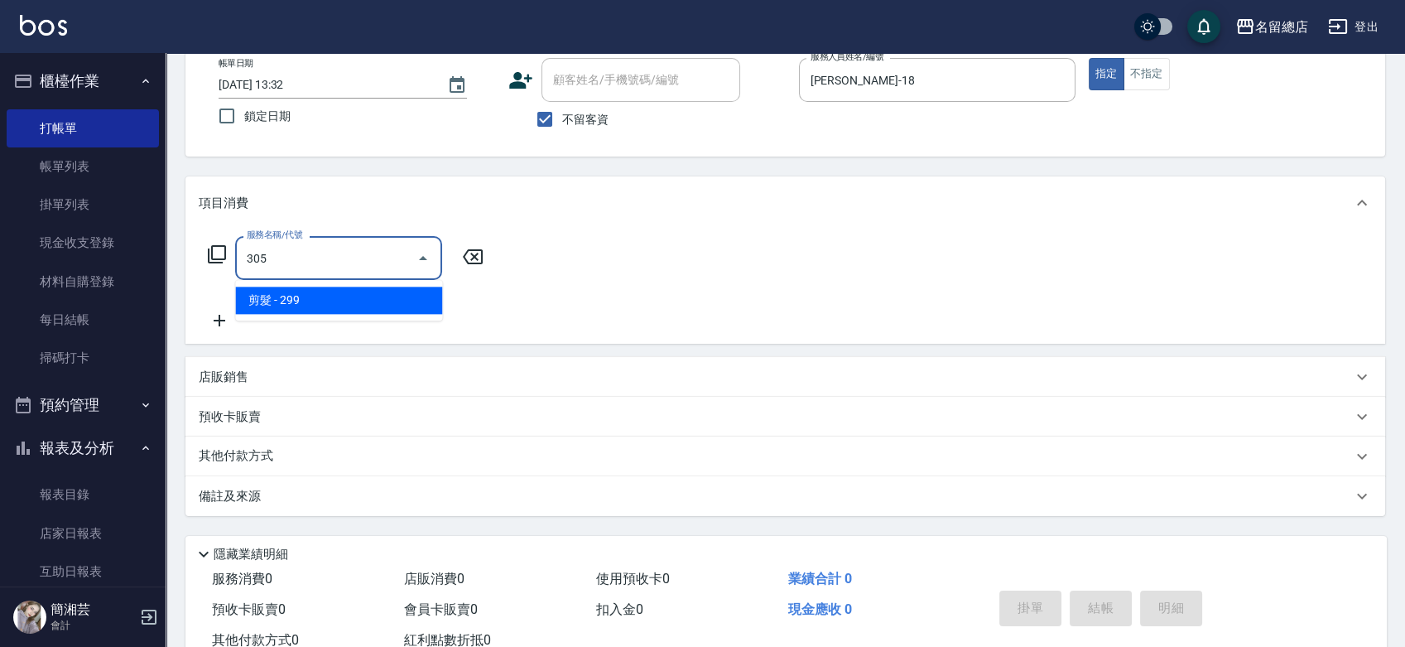
type input "剪髮(305)"
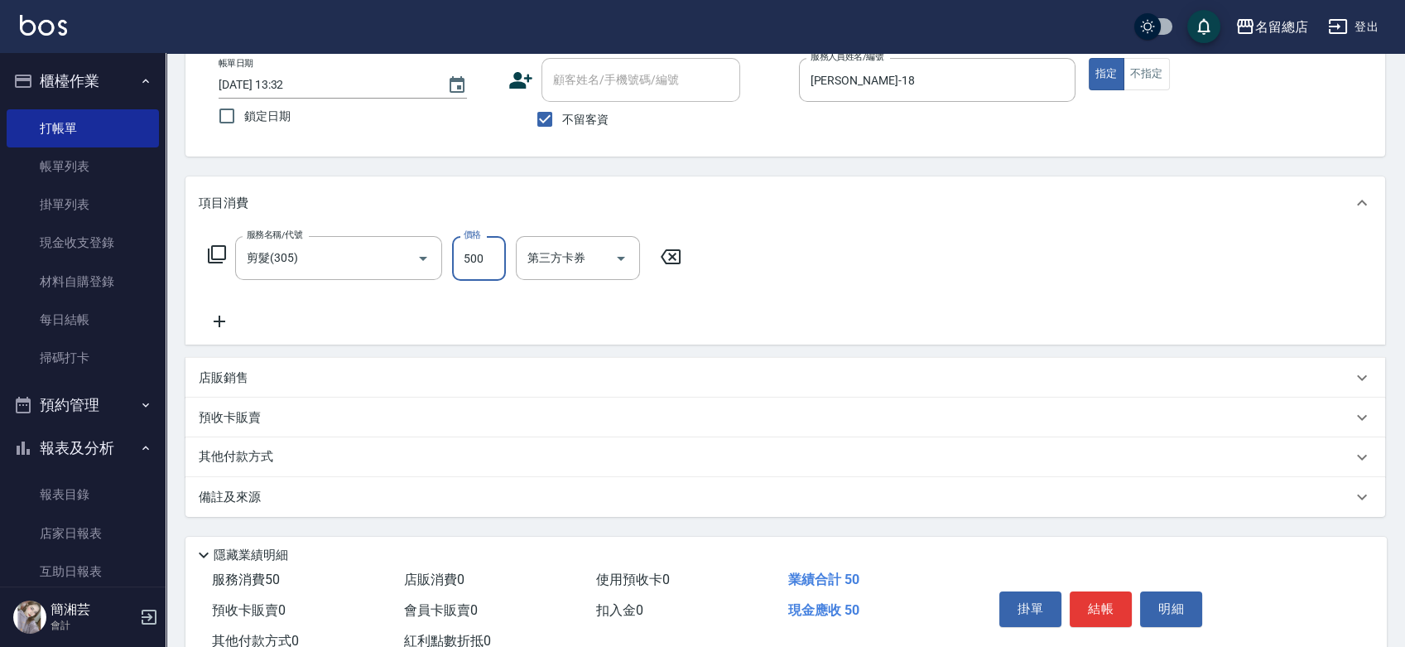
type input "500"
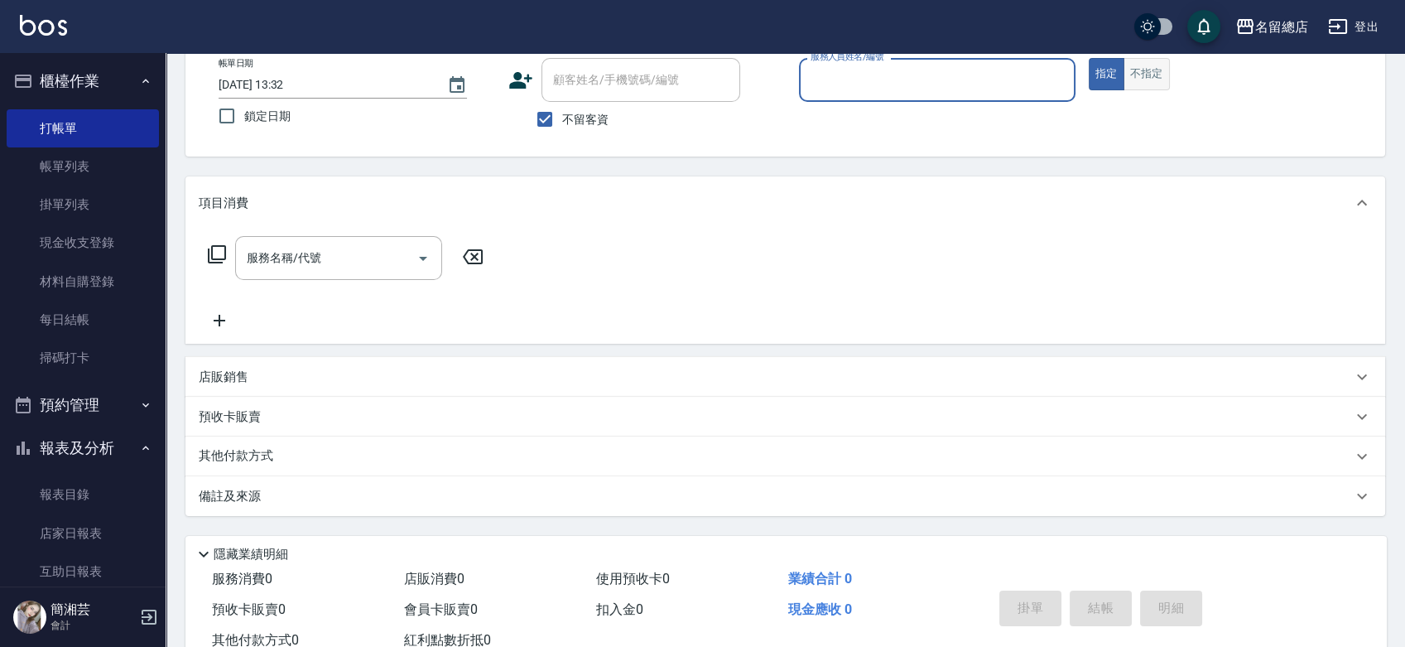
click at [1161, 72] on button "不指定" at bounding box center [1147, 74] width 46 height 32
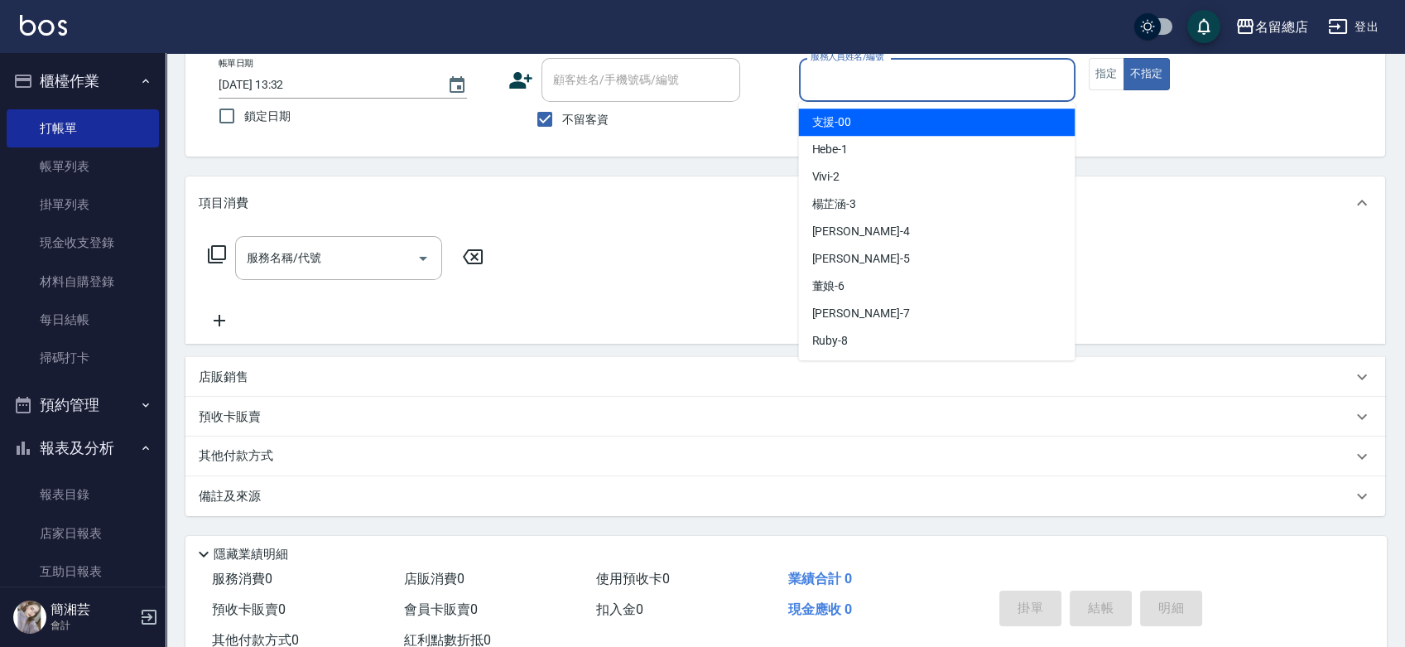
click at [916, 78] on input "服務人員姓名/編號" at bounding box center [938, 79] width 262 height 29
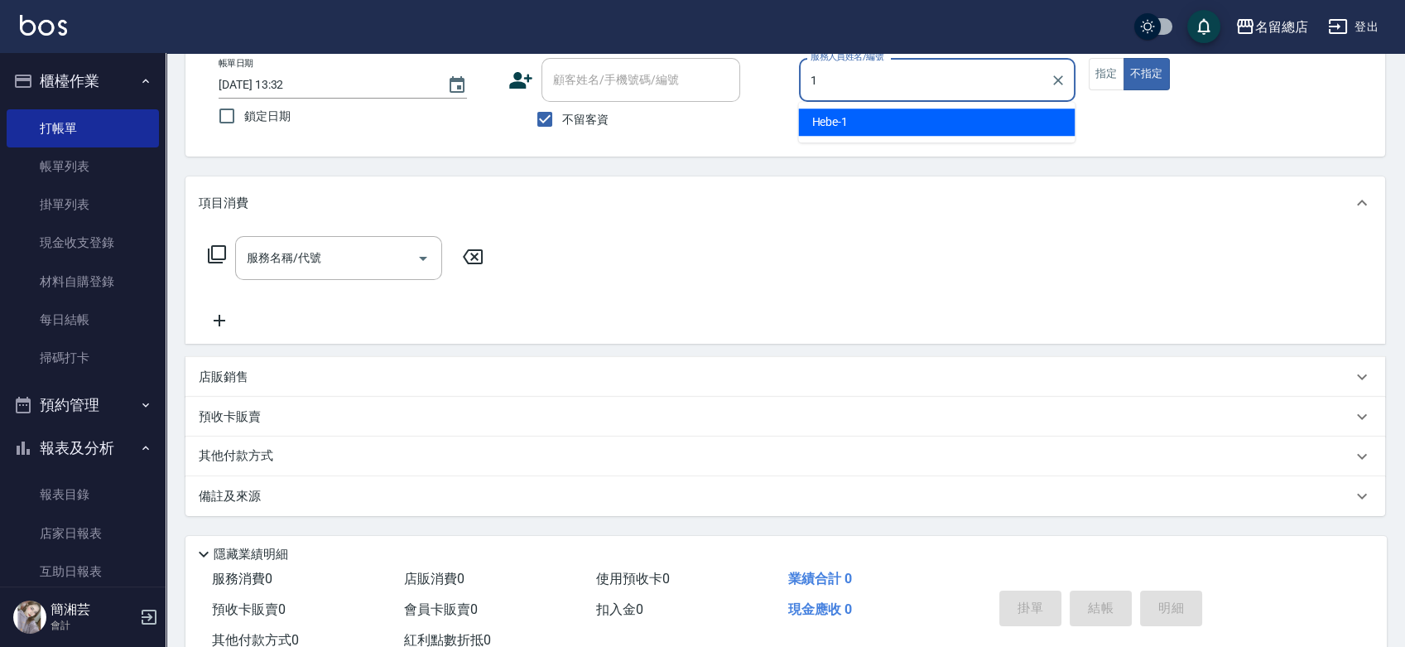
type input "Hebe-1"
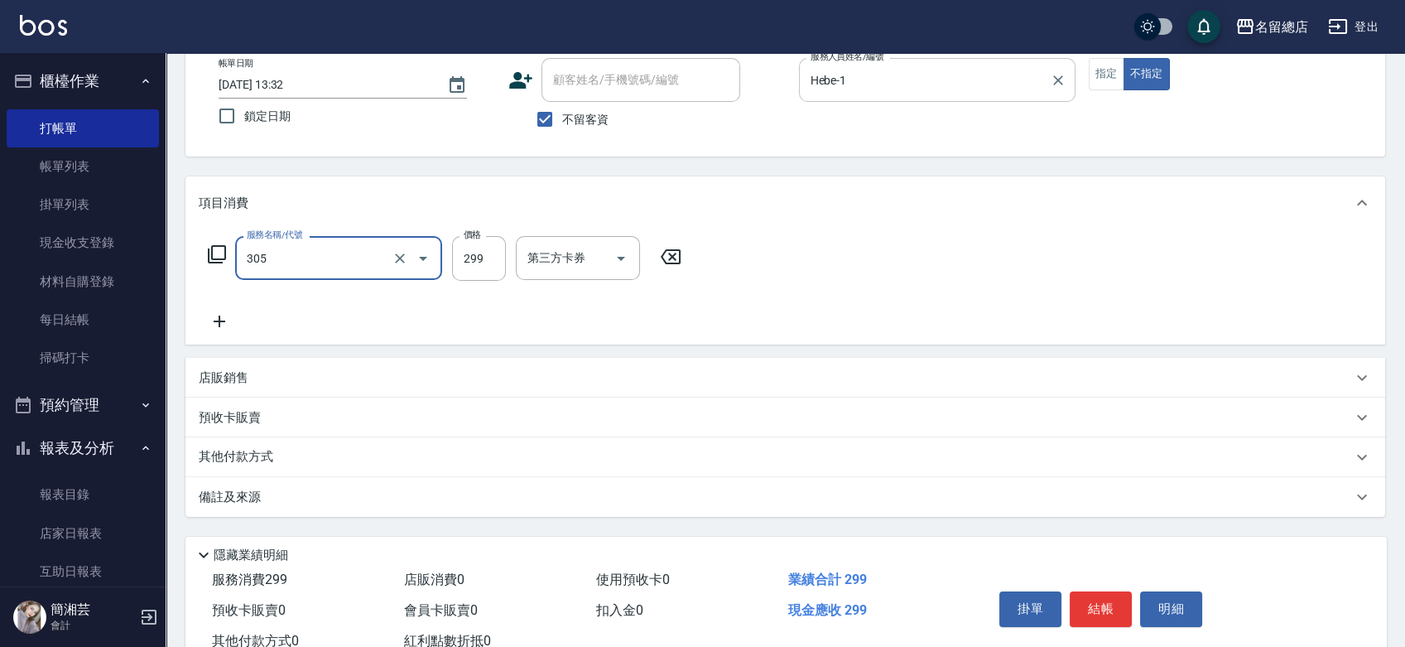
type input "剪髮(305)"
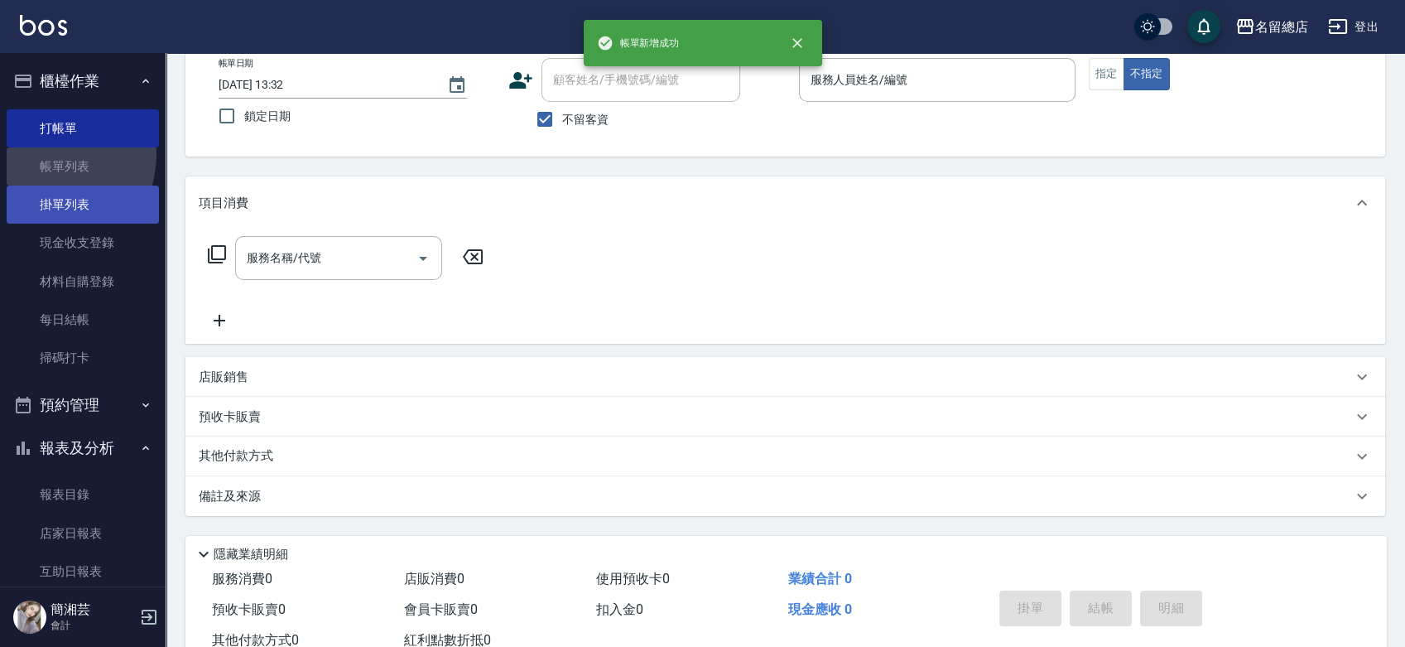
drag, startPoint x: 40, startPoint y: 153, endPoint x: 113, endPoint y: 185, distance: 79.4
click at [41, 154] on link "帳單列表" at bounding box center [83, 166] width 152 height 38
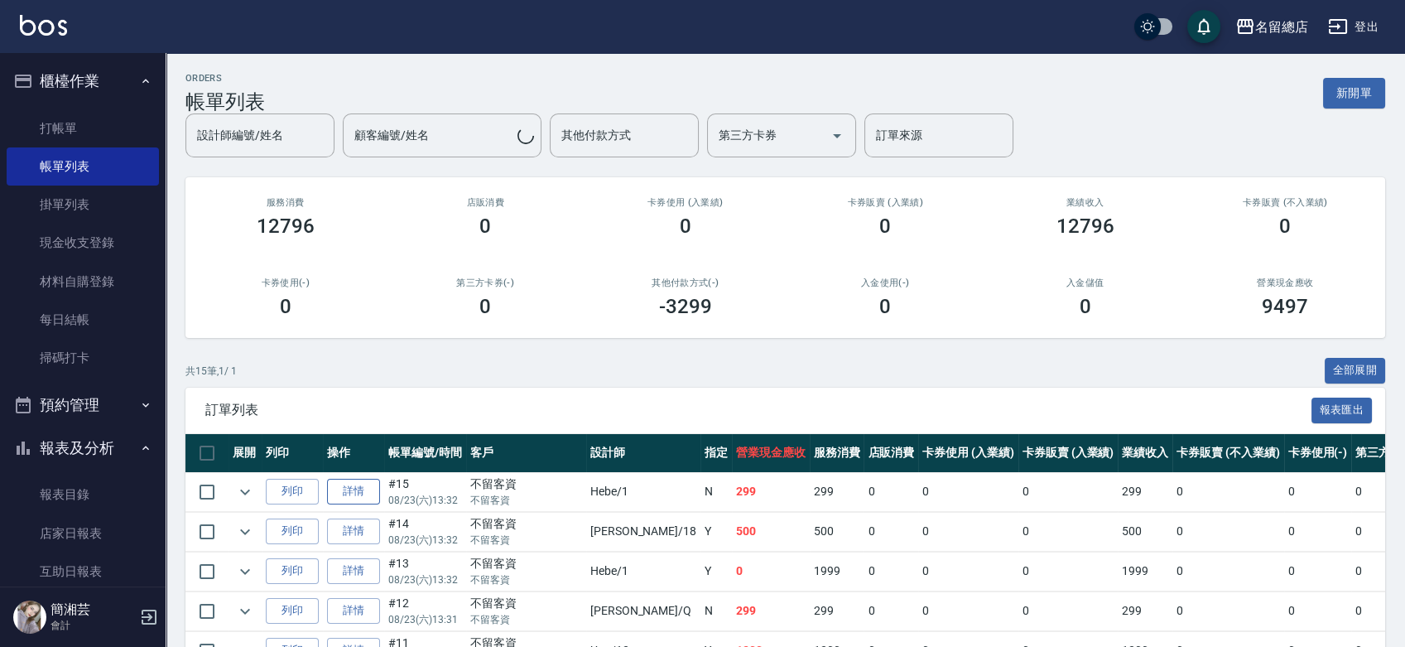
click at [349, 482] on link "詳情" at bounding box center [353, 492] width 53 height 26
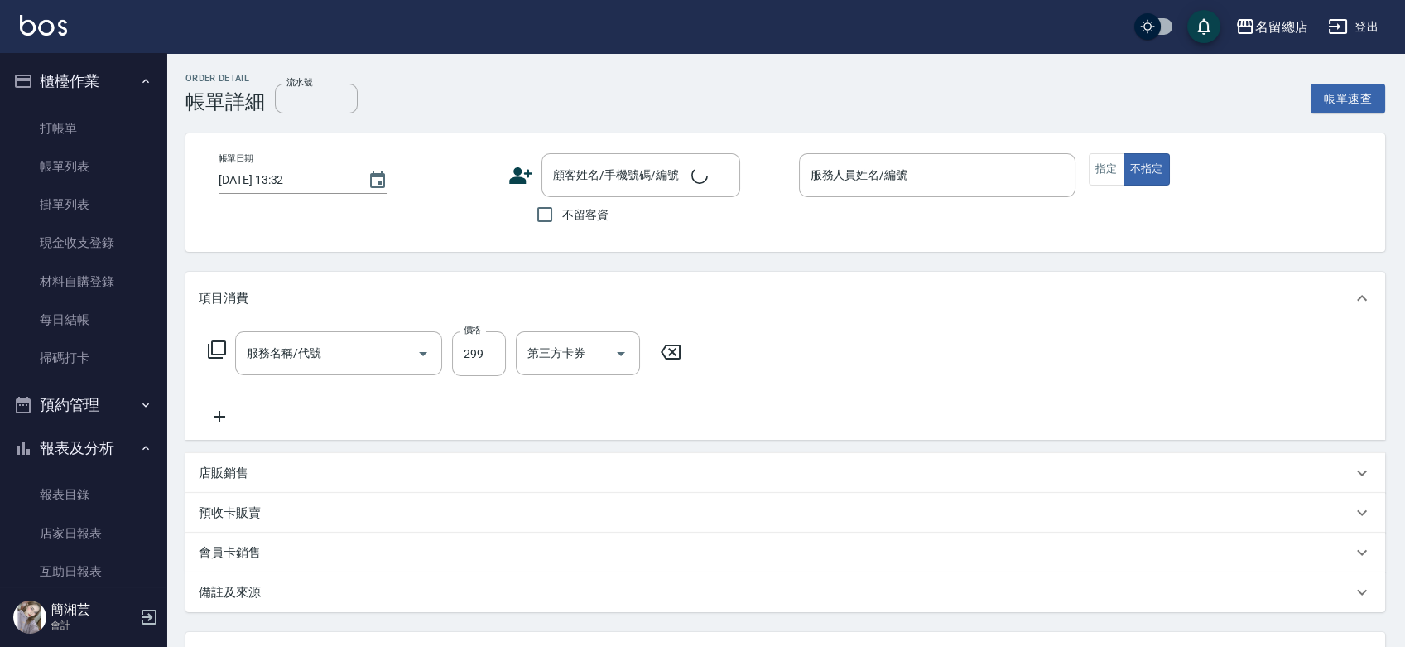
checkbox input "true"
type input "Hebe-1"
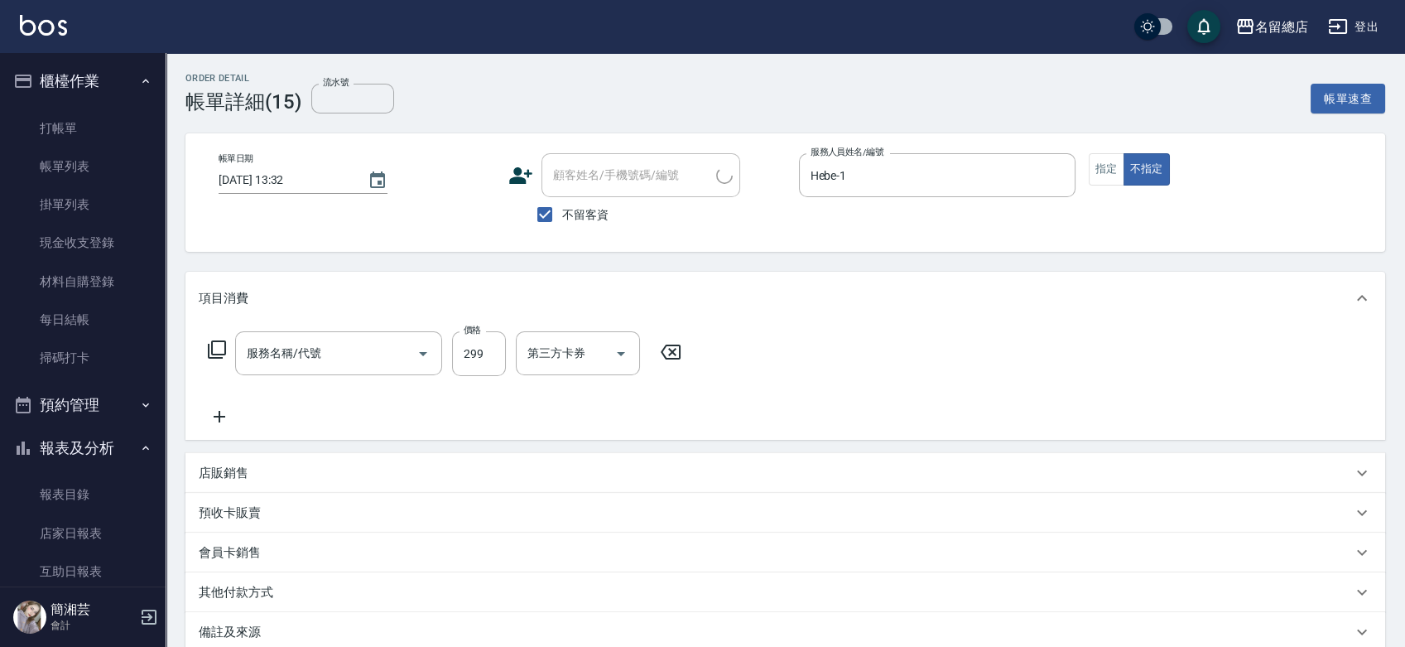
type input "剪髮(305)"
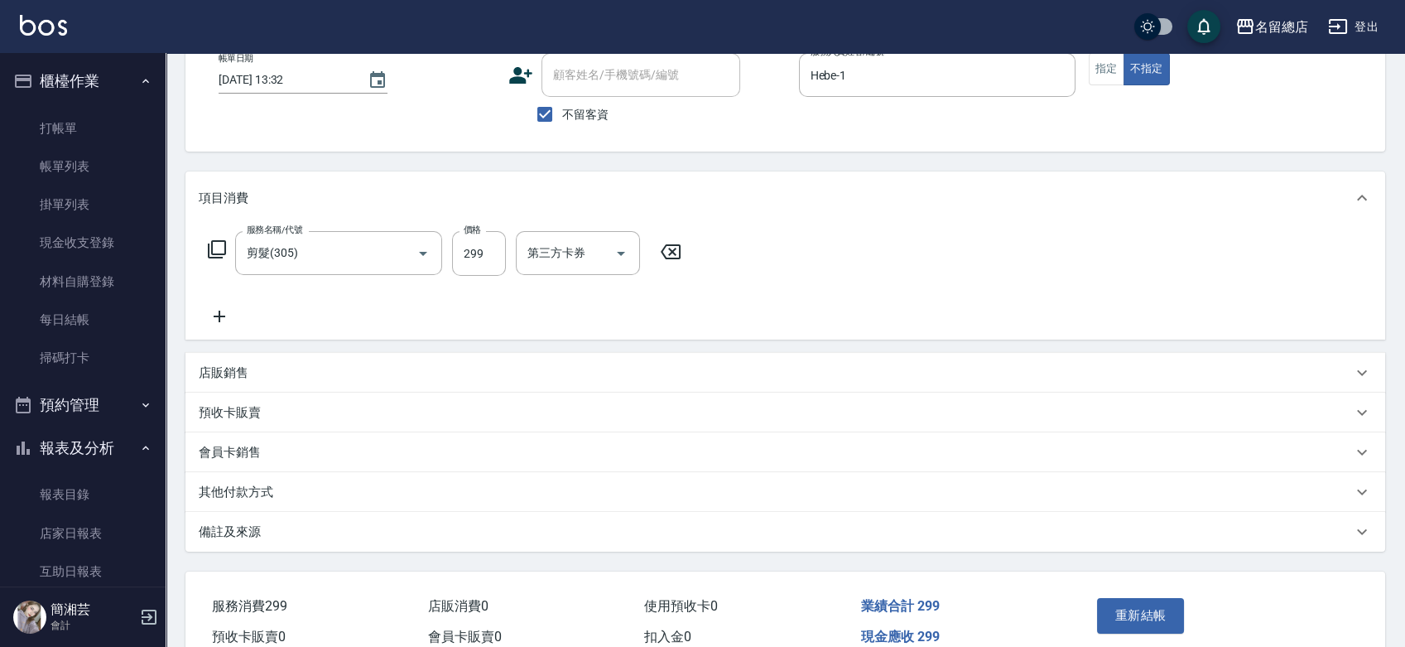
scroll to position [181, 0]
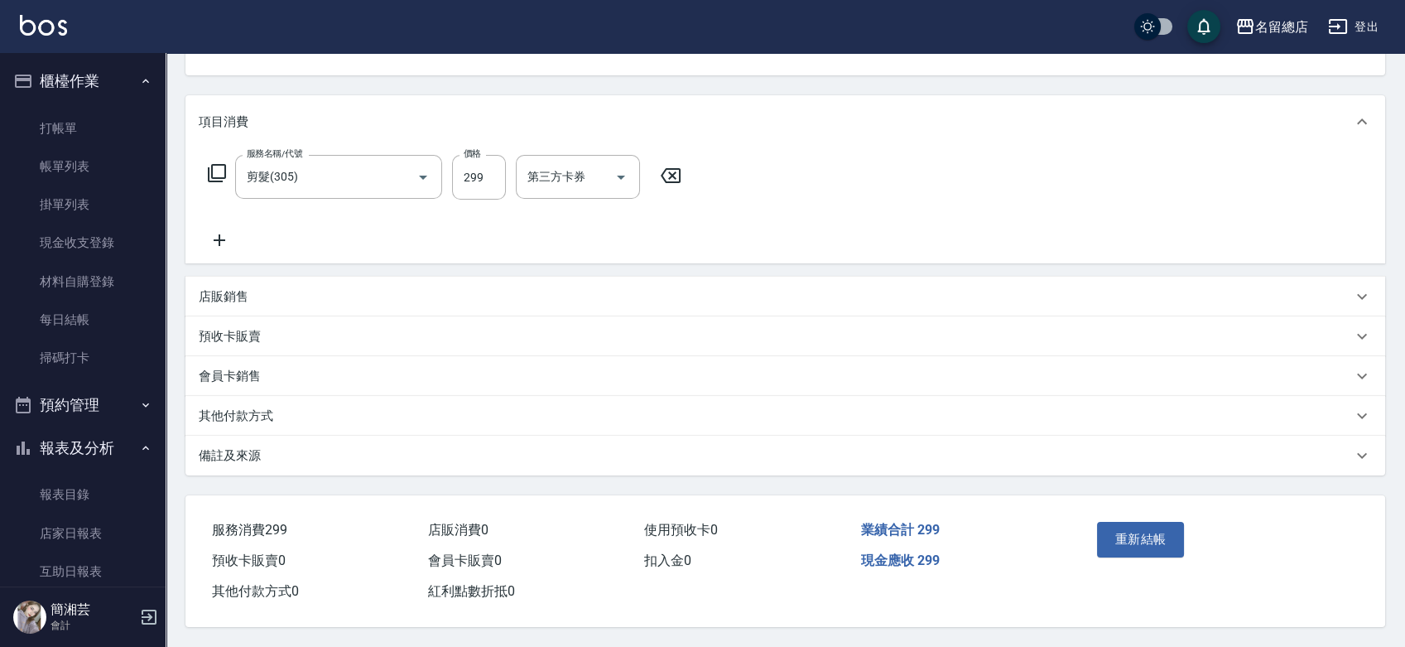
click at [251, 412] on p "其他付款方式" at bounding box center [236, 415] width 75 height 17
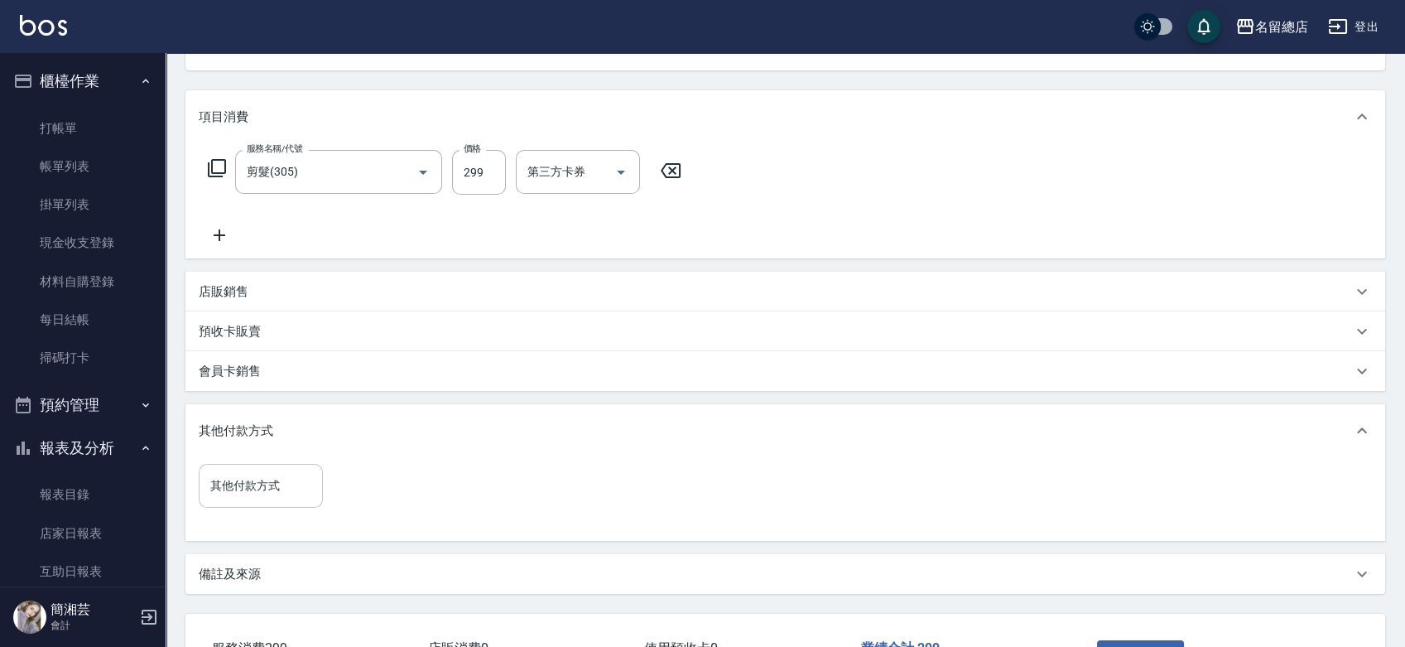
click at [283, 503] on div "其他付款方式" at bounding box center [261, 486] width 124 height 44
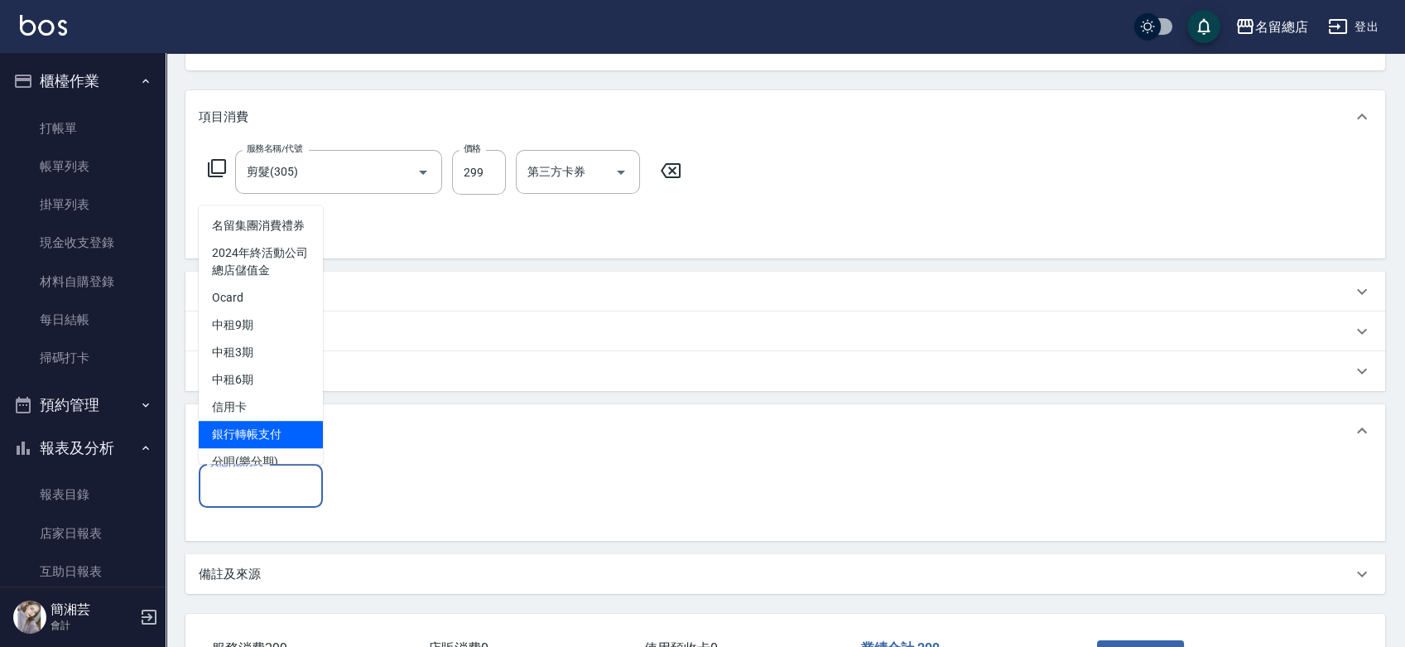
click at [258, 448] on span "銀行轉帳支付" at bounding box center [261, 434] width 124 height 27
type input "銀行轉帳支付"
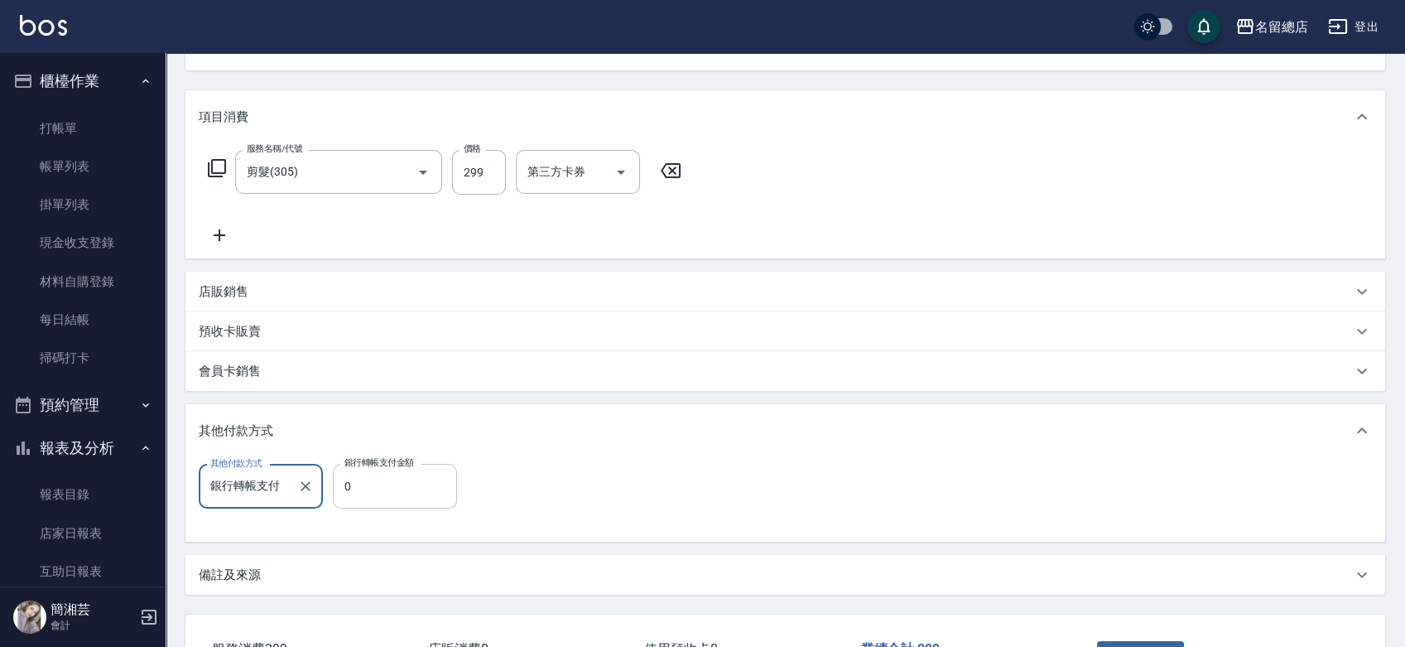
click at [355, 482] on input "0" at bounding box center [395, 486] width 124 height 45
type input "299"
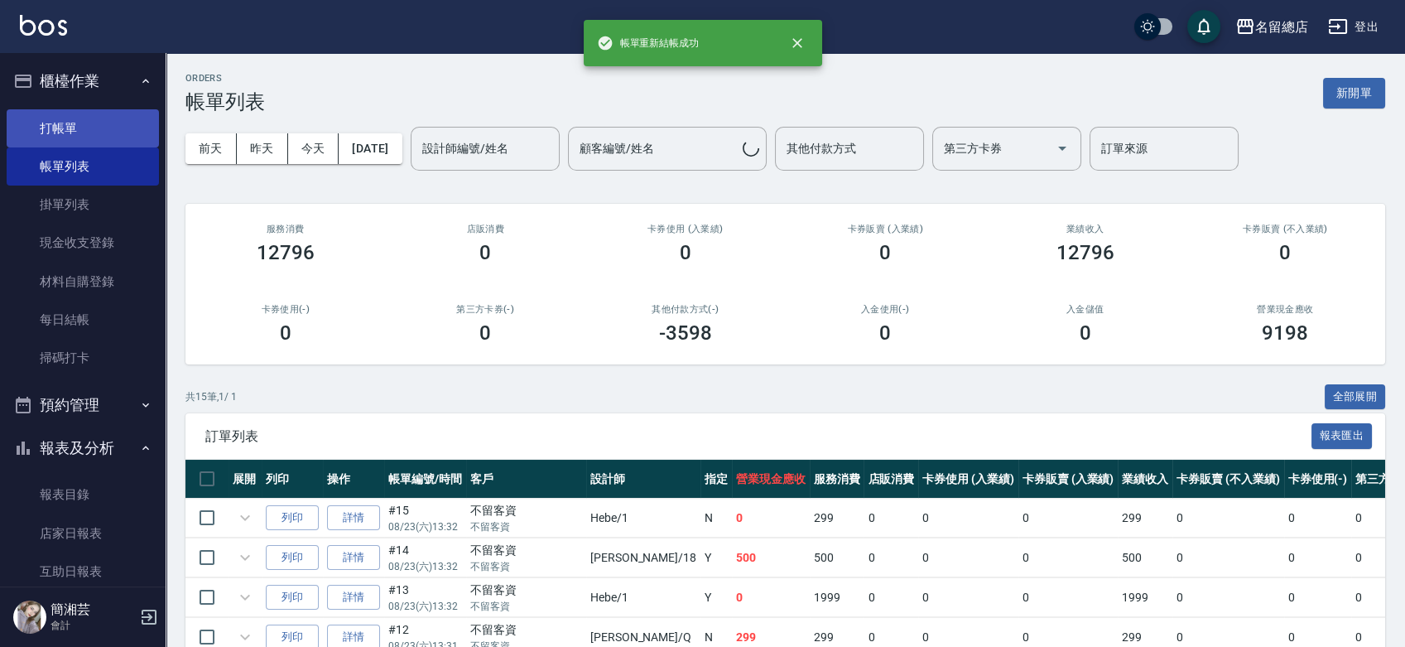
click at [108, 122] on link "打帳單" at bounding box center [83, 128] width 152 height 38
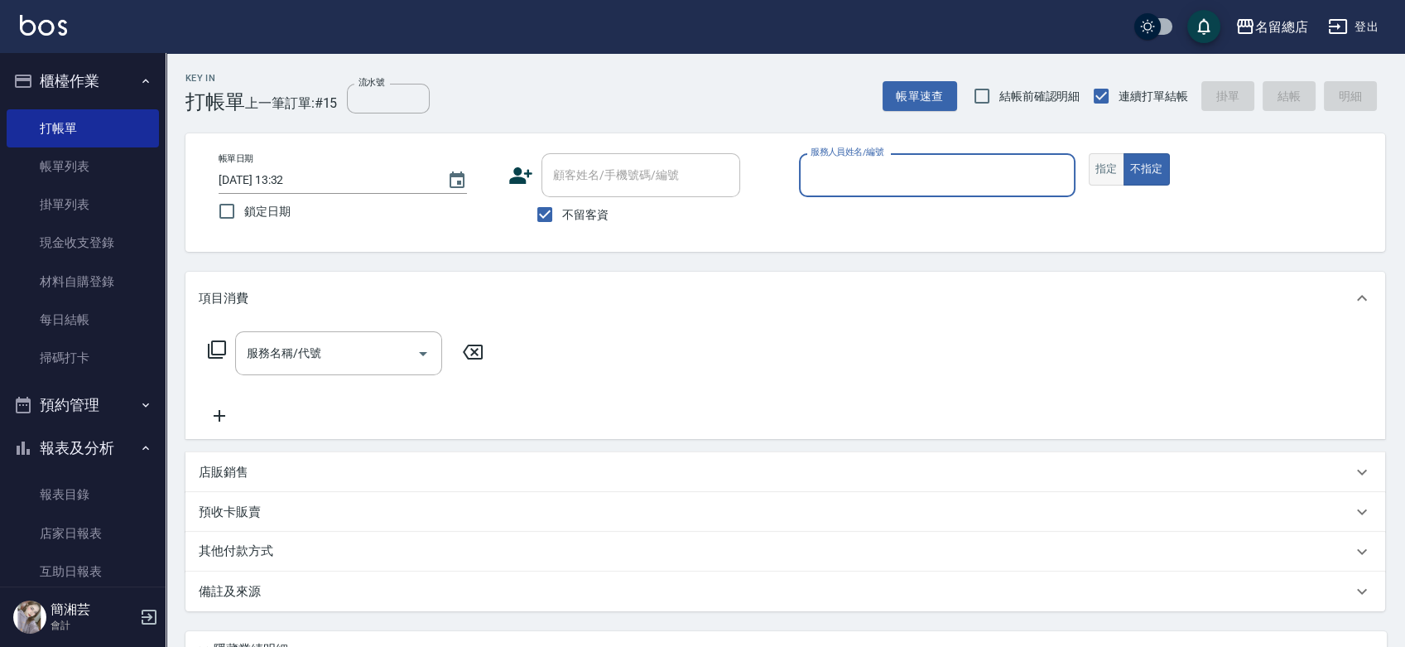
click at [1115, 166] on button "指定" at bounding box center [1107, 169] width 36 height 32
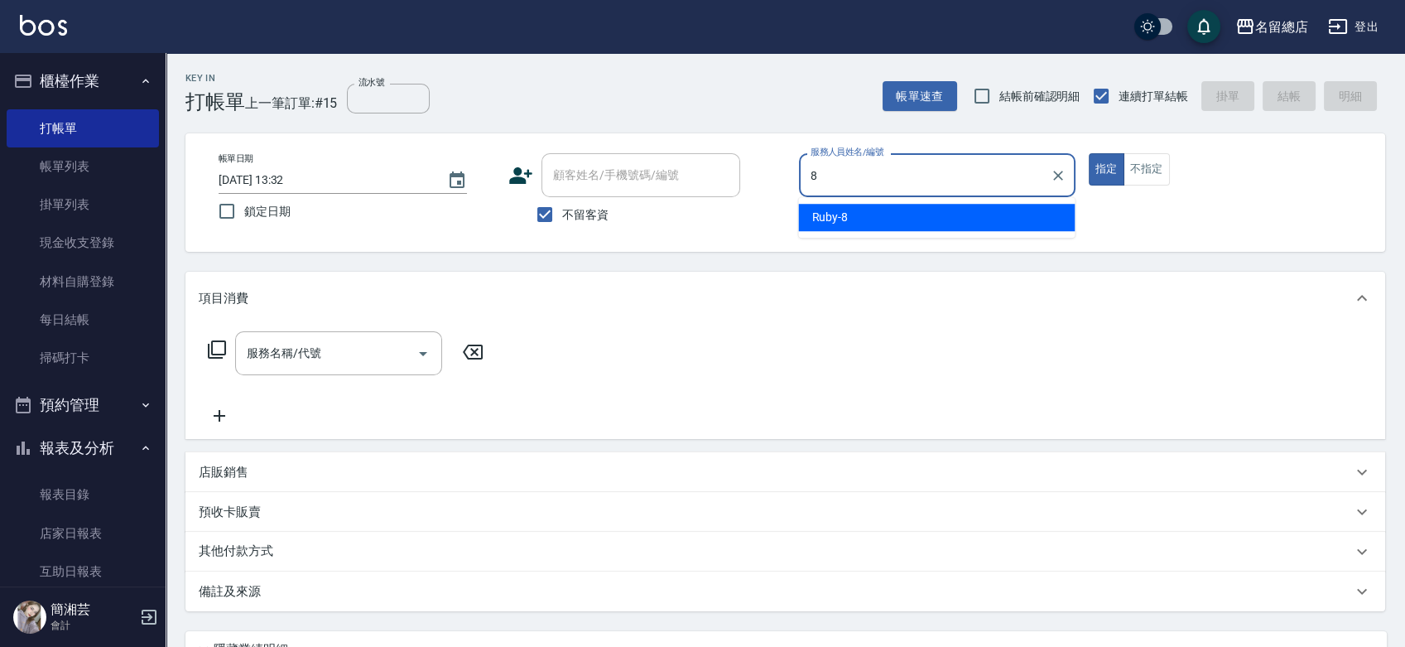
type input "Ruby-8"
type button "true"
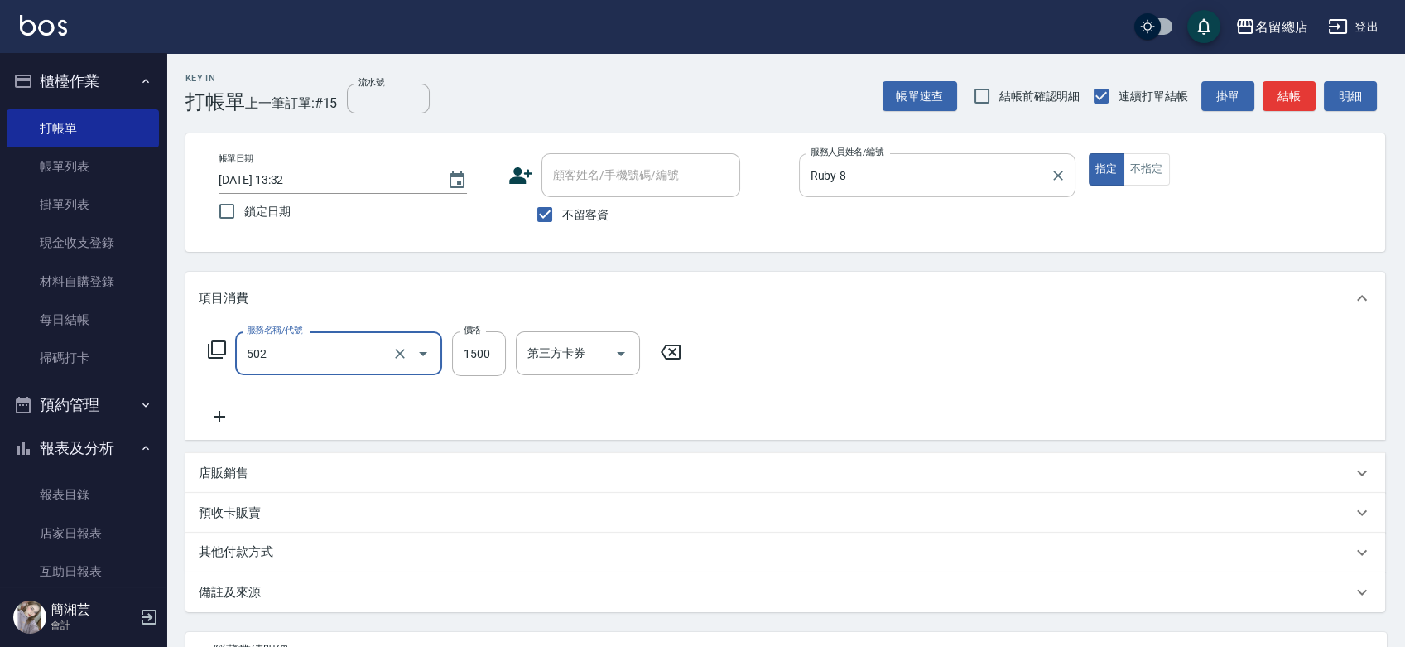
type input "染髮1500以上(502)"
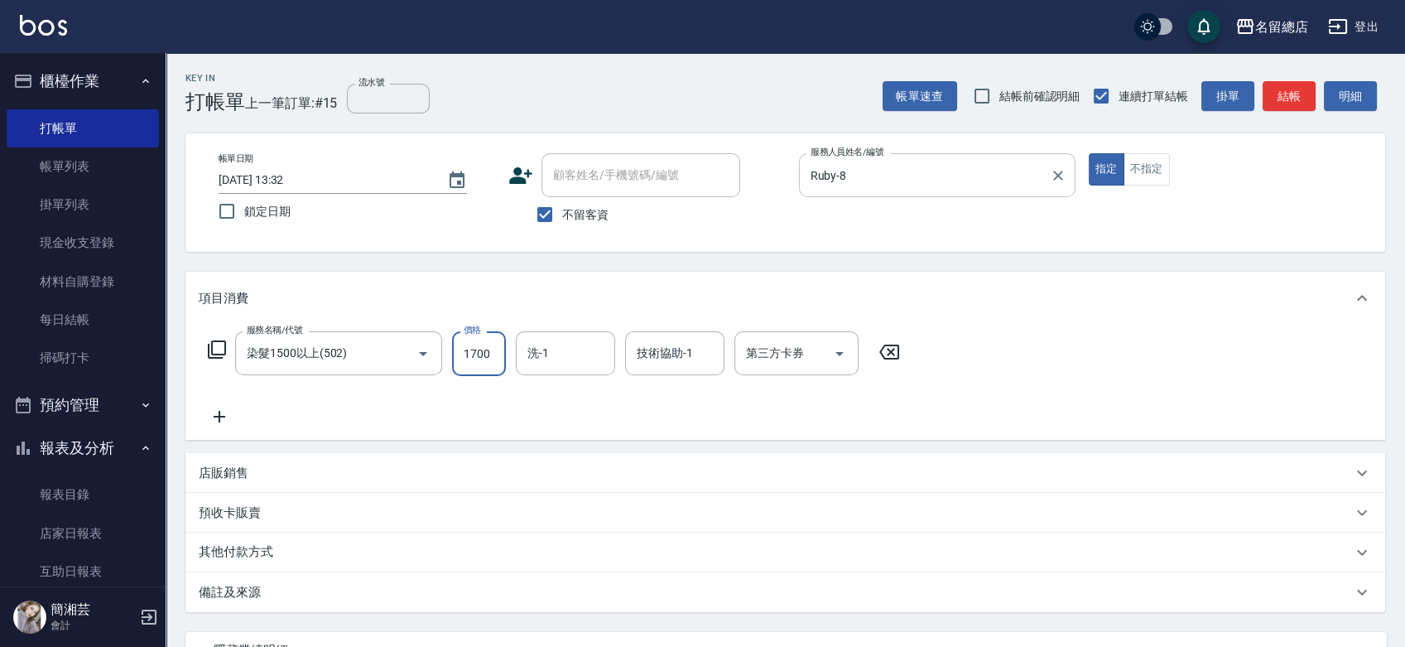
type input "1700"
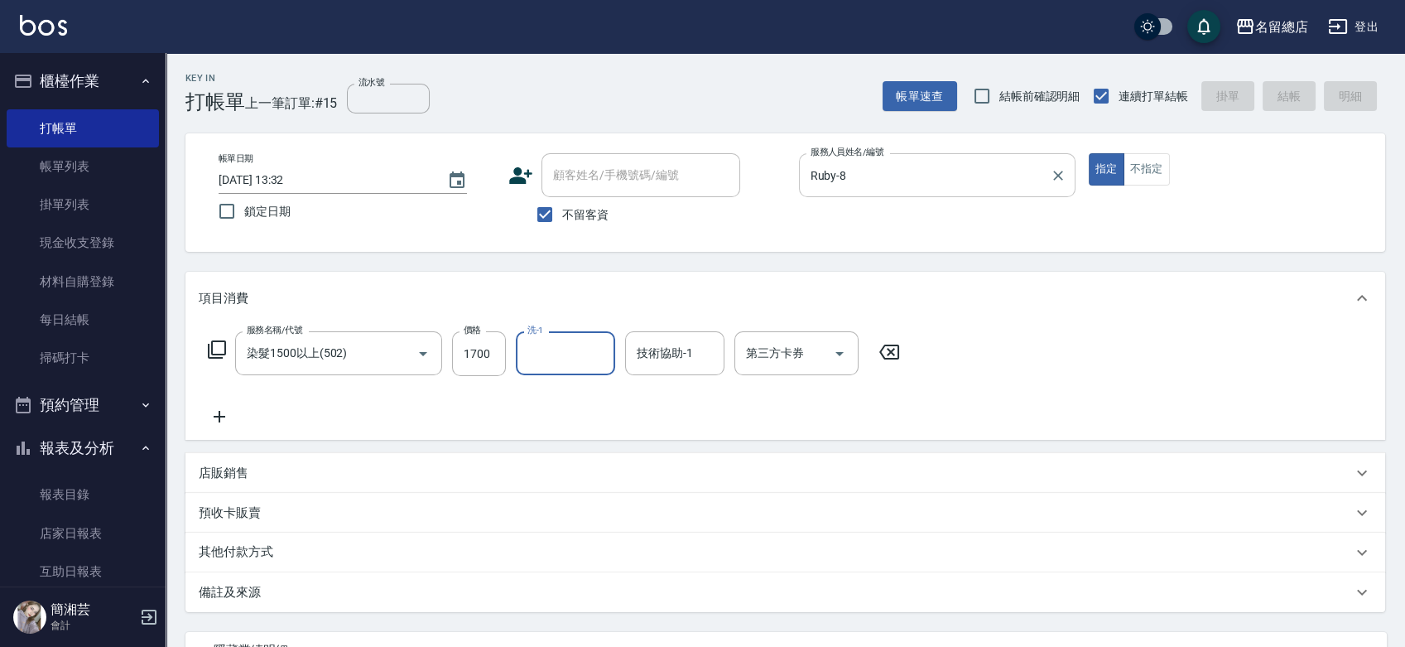
type input "[DATE] 13:33"
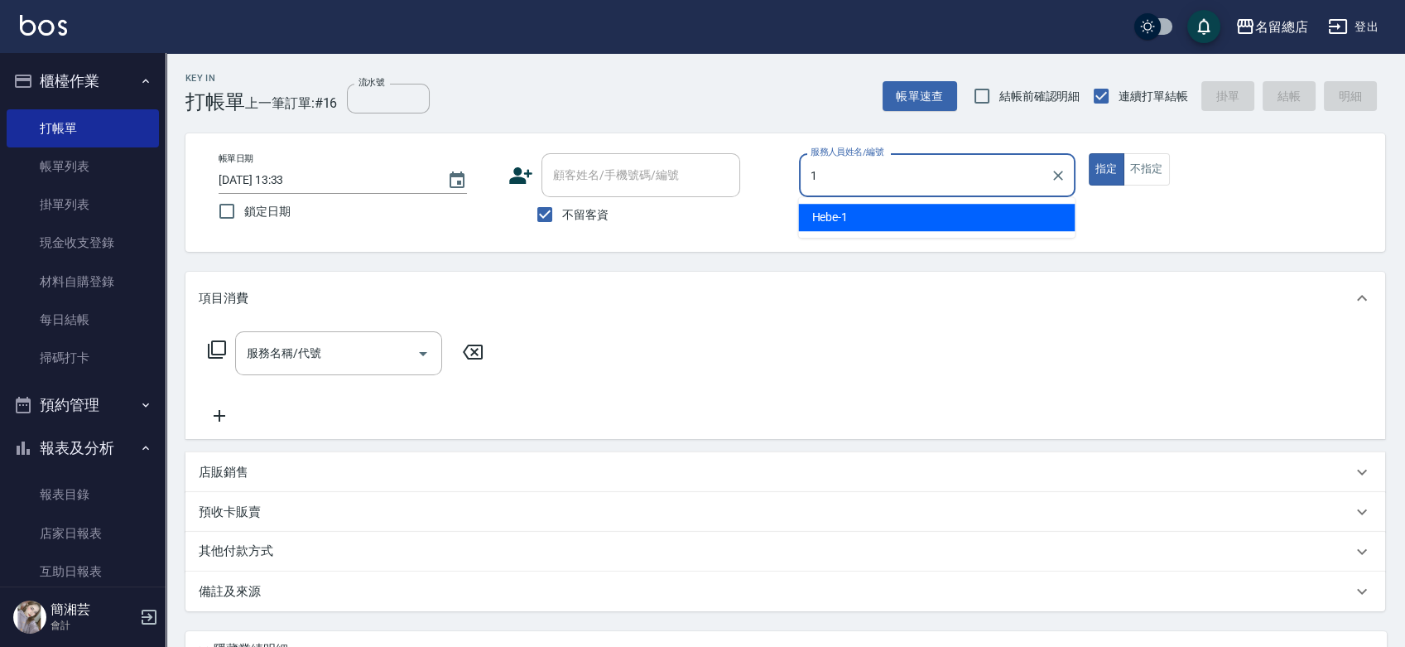
type input "Hebe-1"
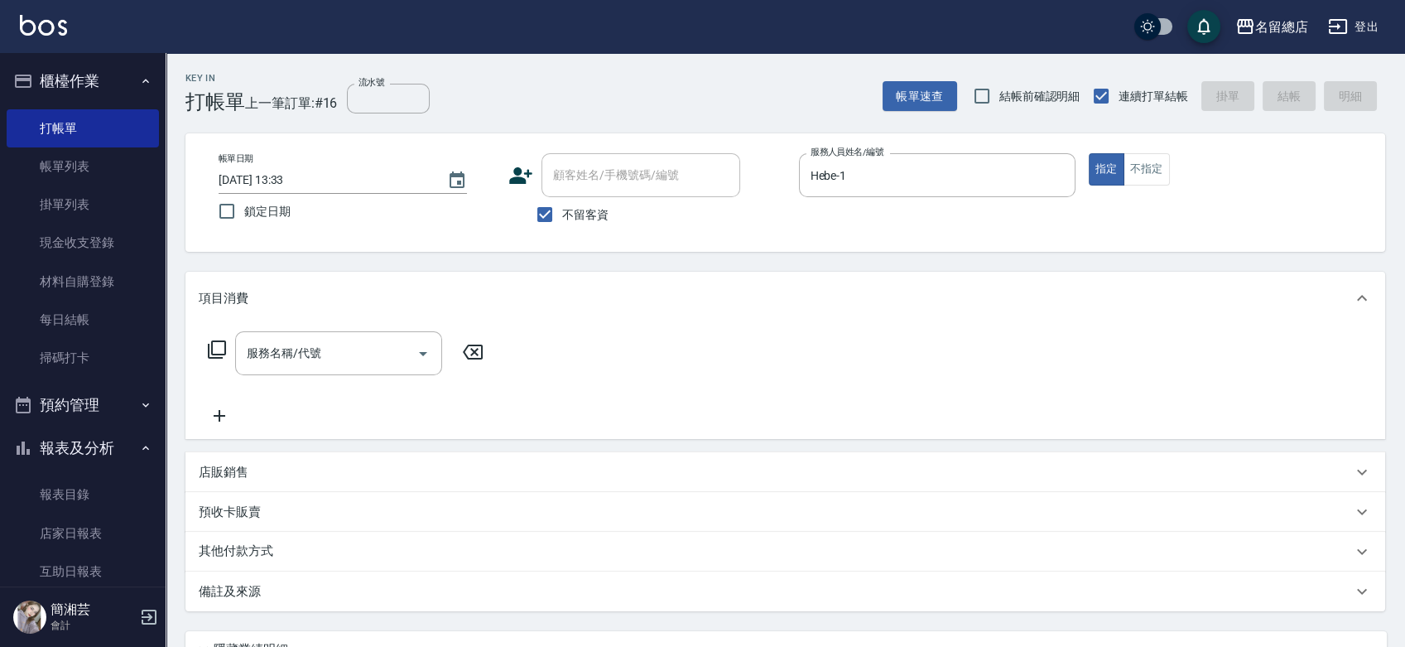
click at [590, 219] on span "不留客資" at bounding box center [585, 214] width 46 height 17
click at [562, 219] on input "不留客資" at bounding box center [545, 214] width 35 height 35
checkbox input "false"
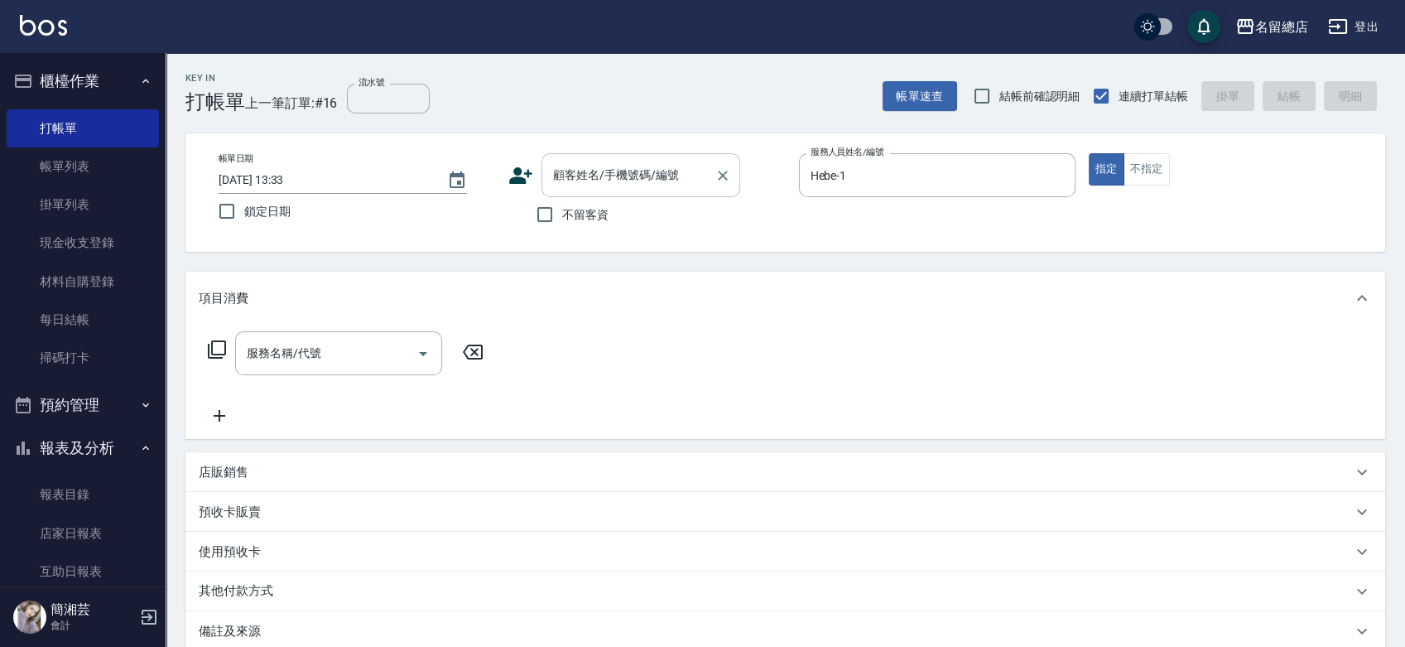
click at [616, 165] on input "顧客姓名/手機號碼/編號" at bounding box center [628, 175] width 159 height 29
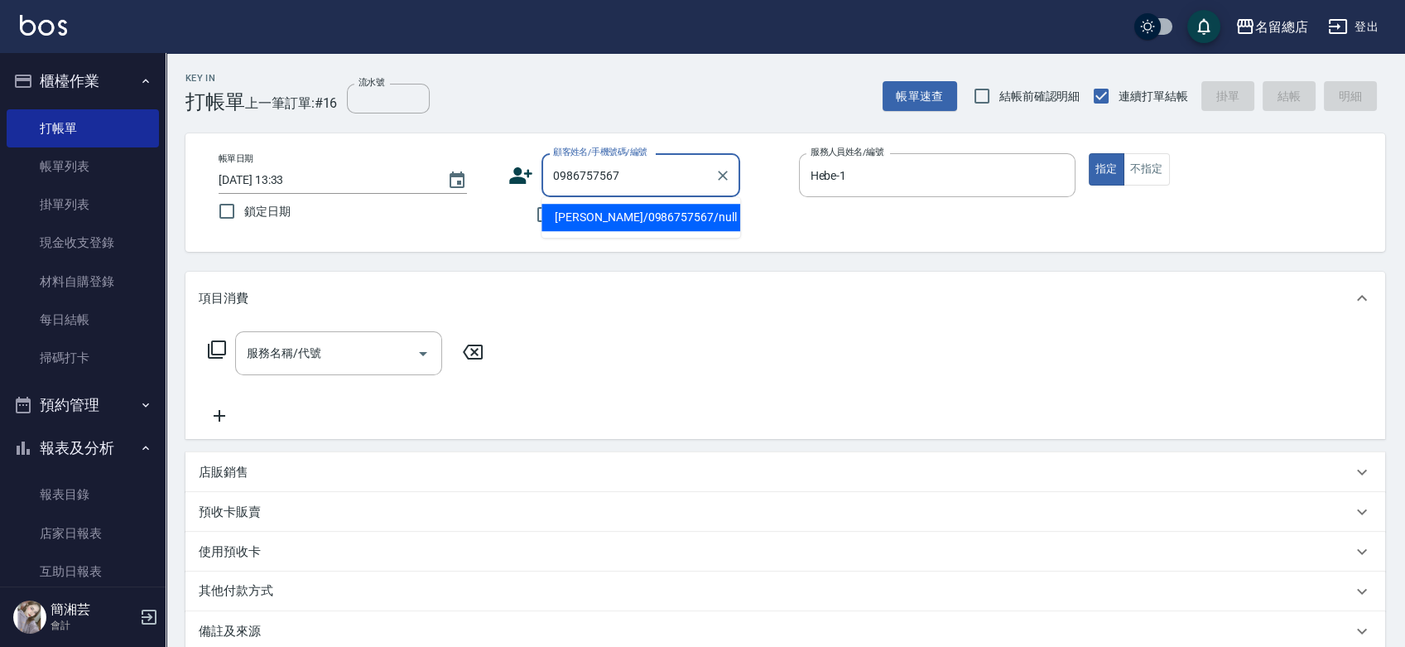
type input "[PERSON_NAME]/0986757567/null"
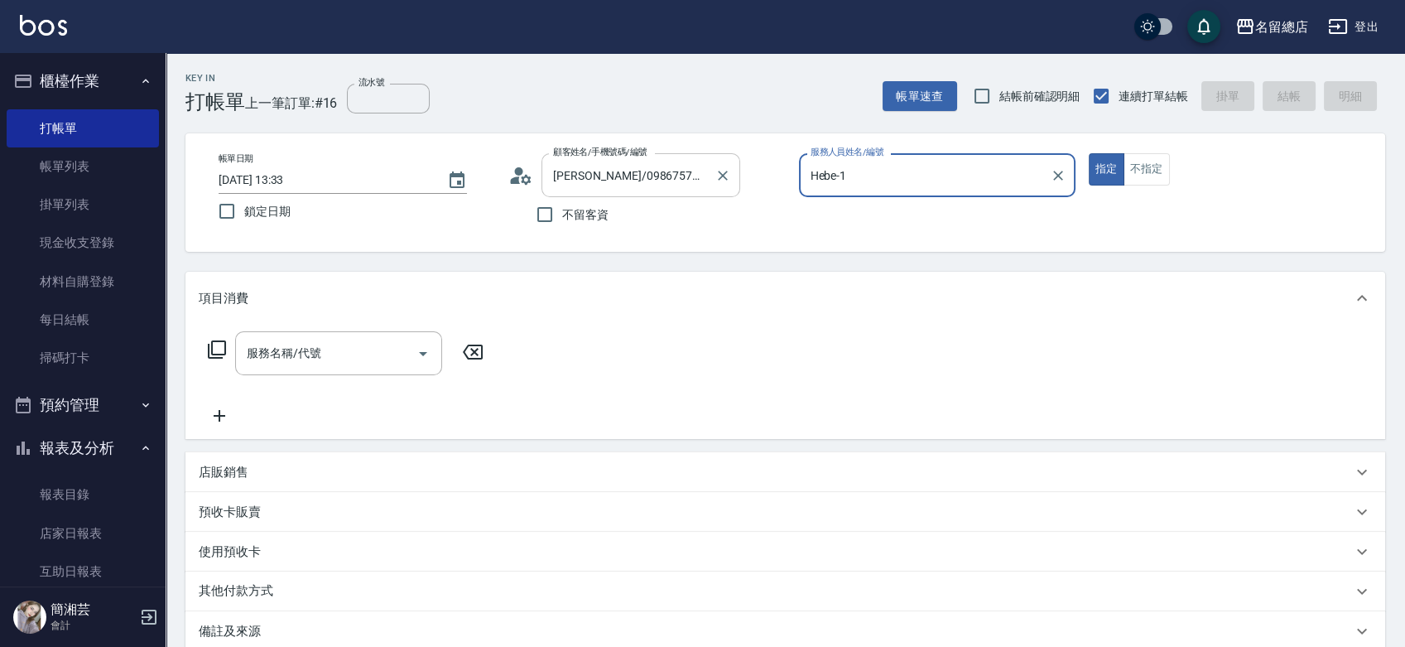
click at [1089, 153] on button "指定" at bounding box center [1107, 169] width 36 height 32
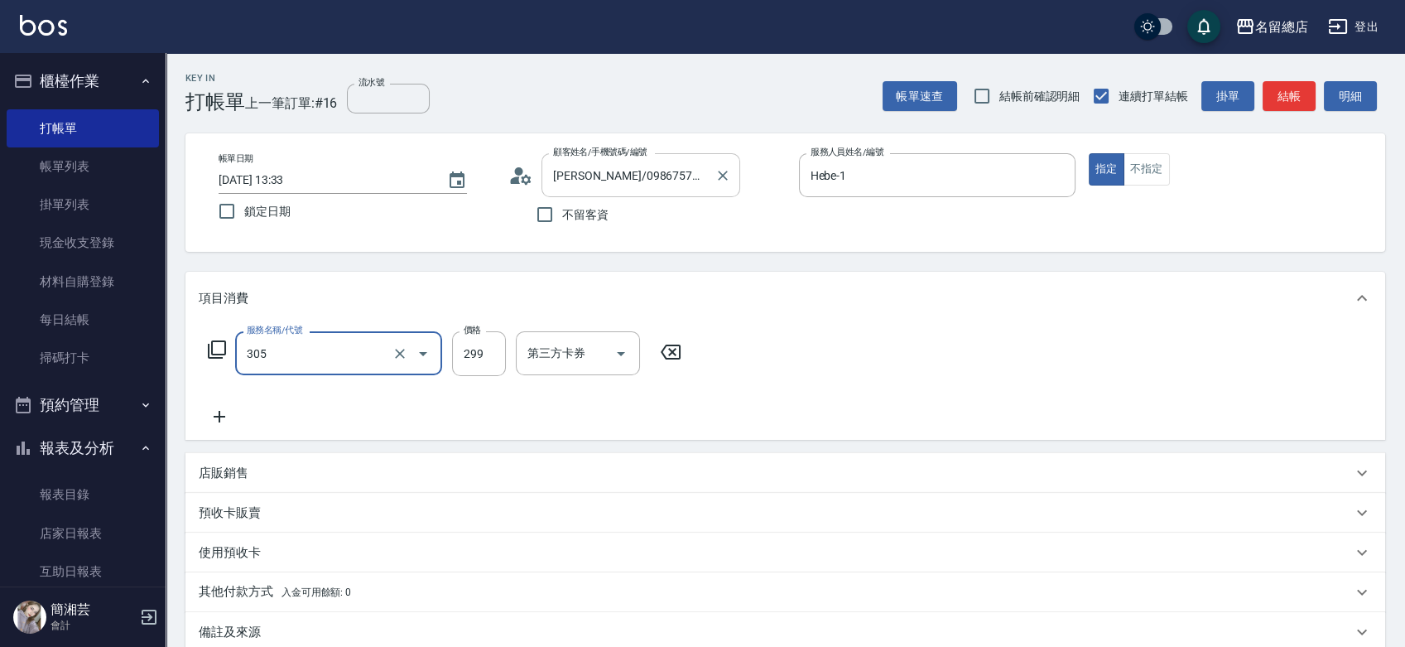
type input "剪髮(305)"
type input "500"
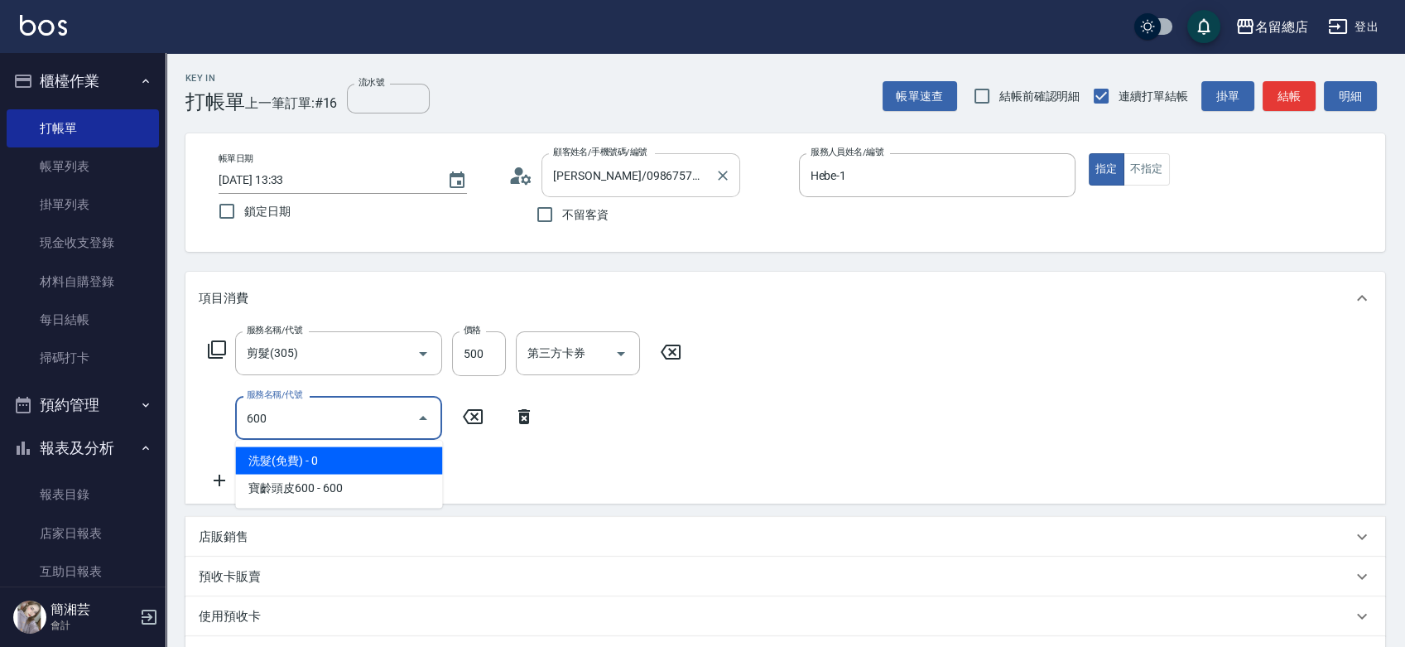
type input "洗髮(免費)(600)"
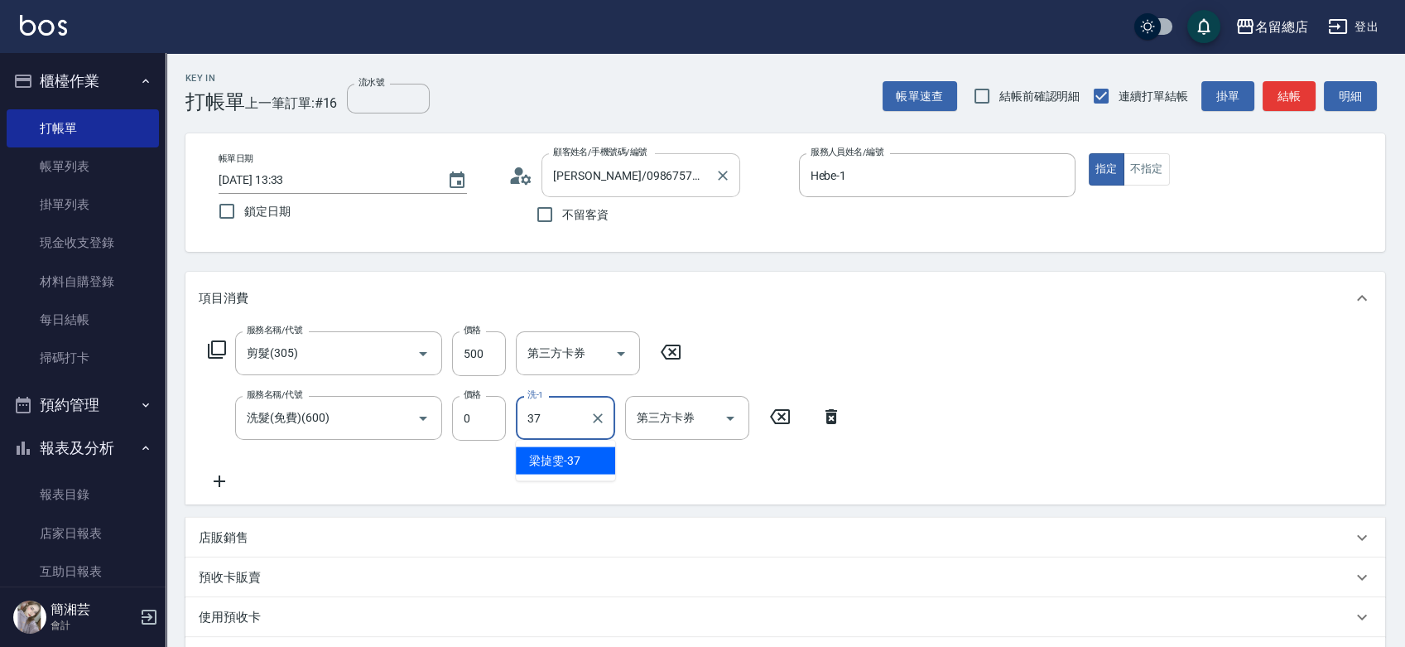
type input "[PERSON_NAME]-37"
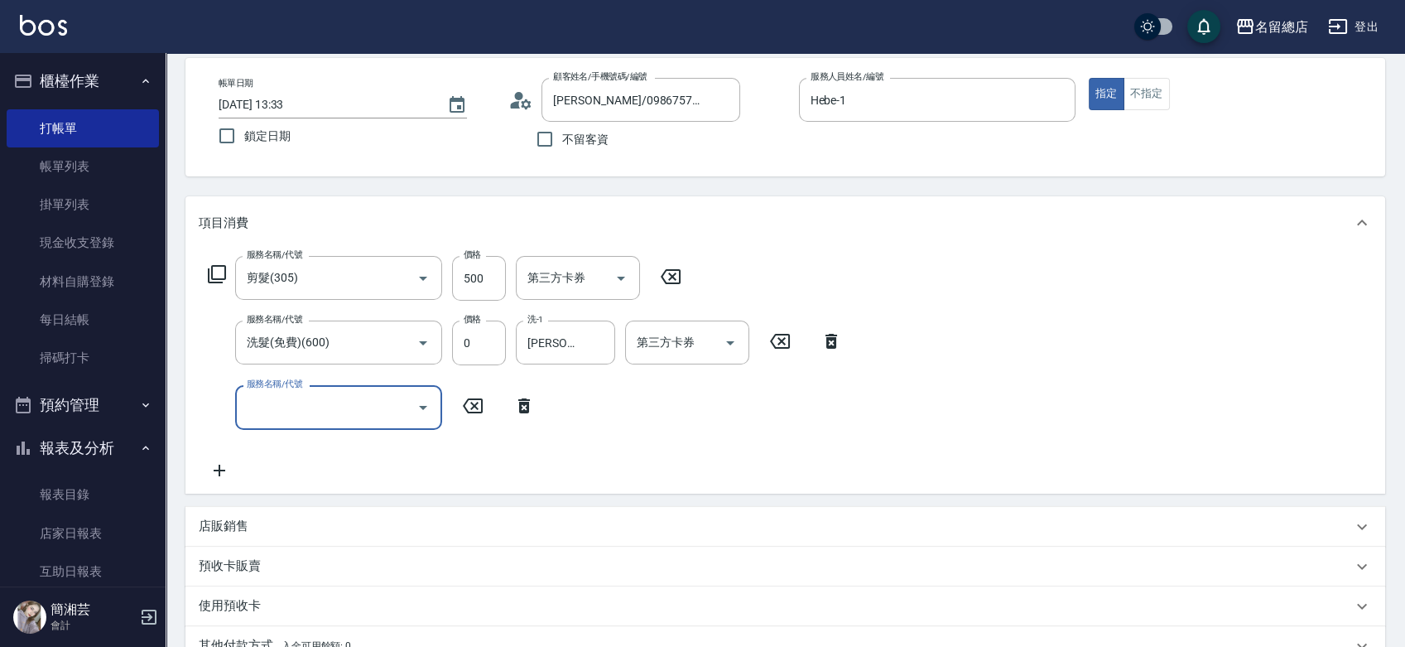
scroll to position [184, 0]
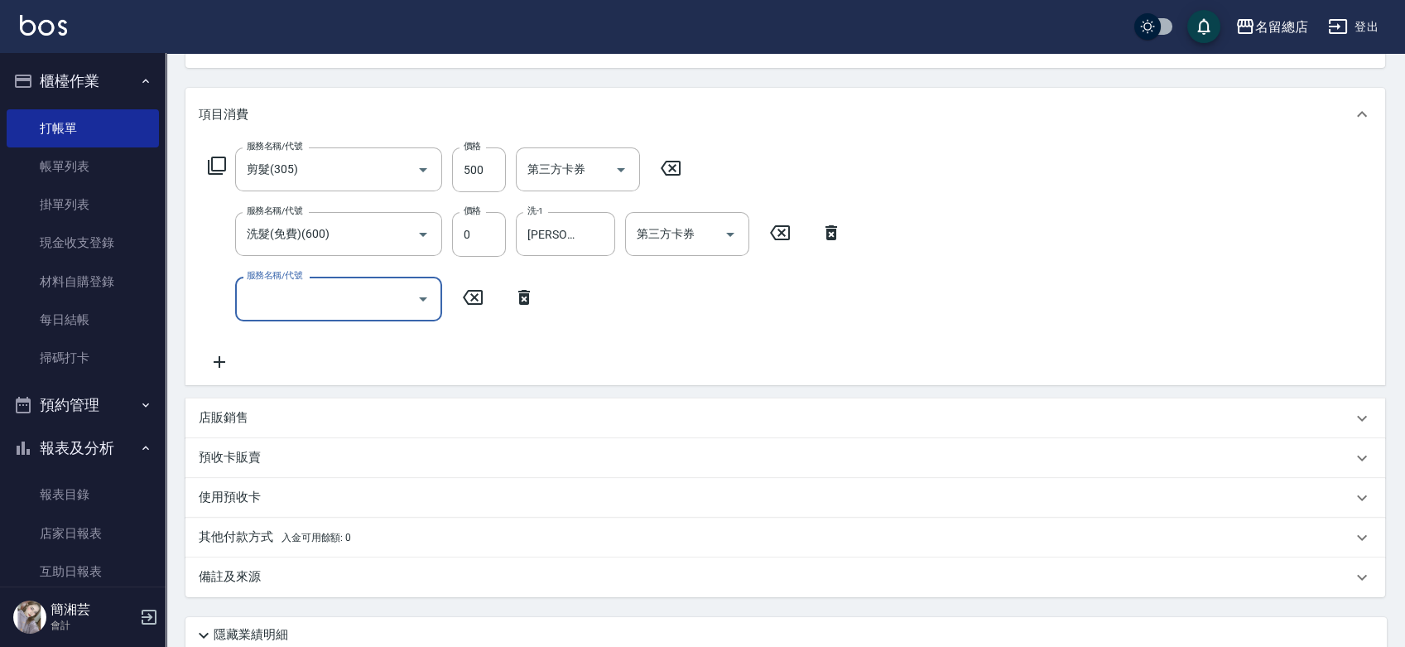
click at [271, 460] on div "預收卡販賣" at bounding box center [776, 457] width 1154 height 17
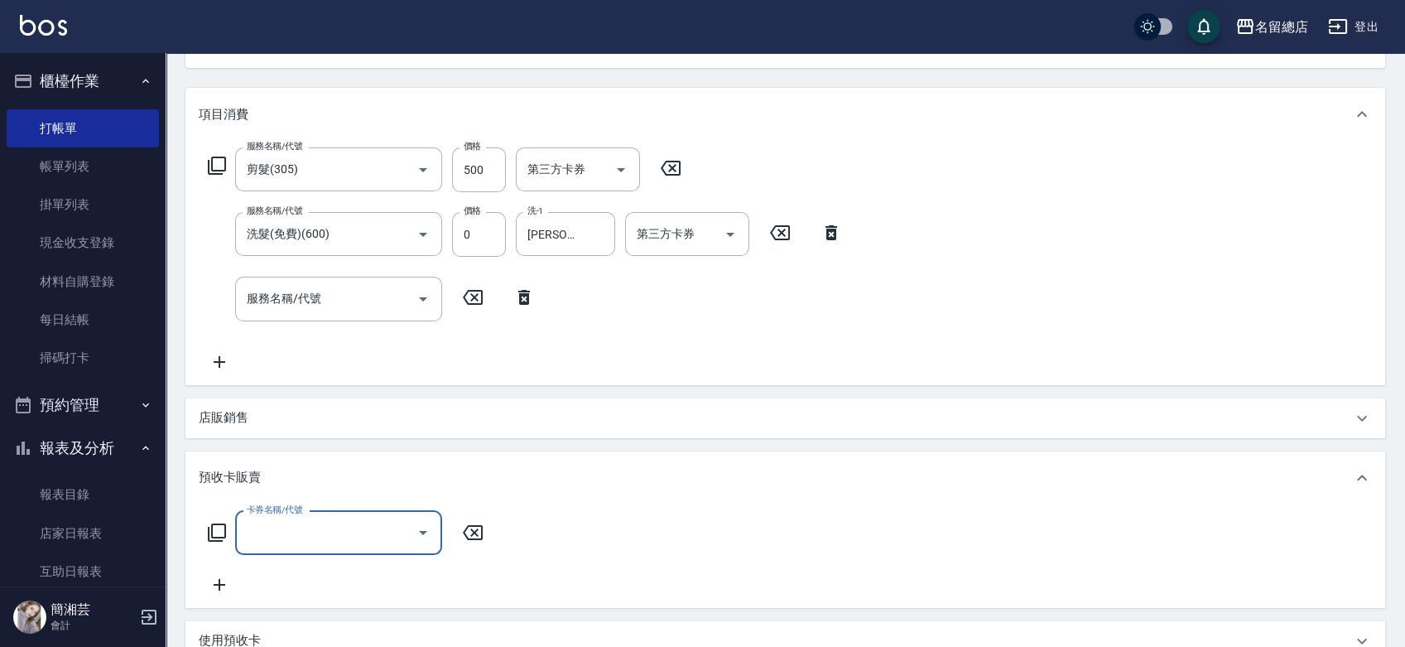
scroll to position [0, 0]
type input "二段自備卡(407)"
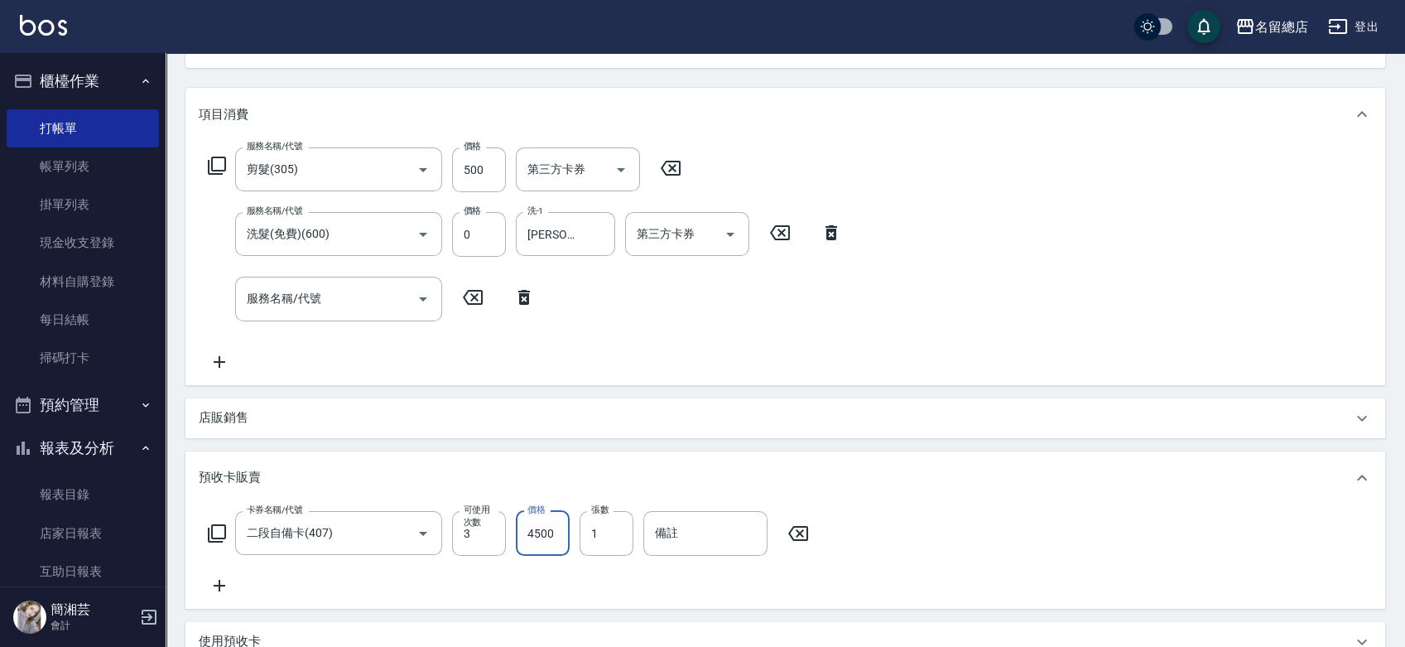
type input "4500"
type input "9162"
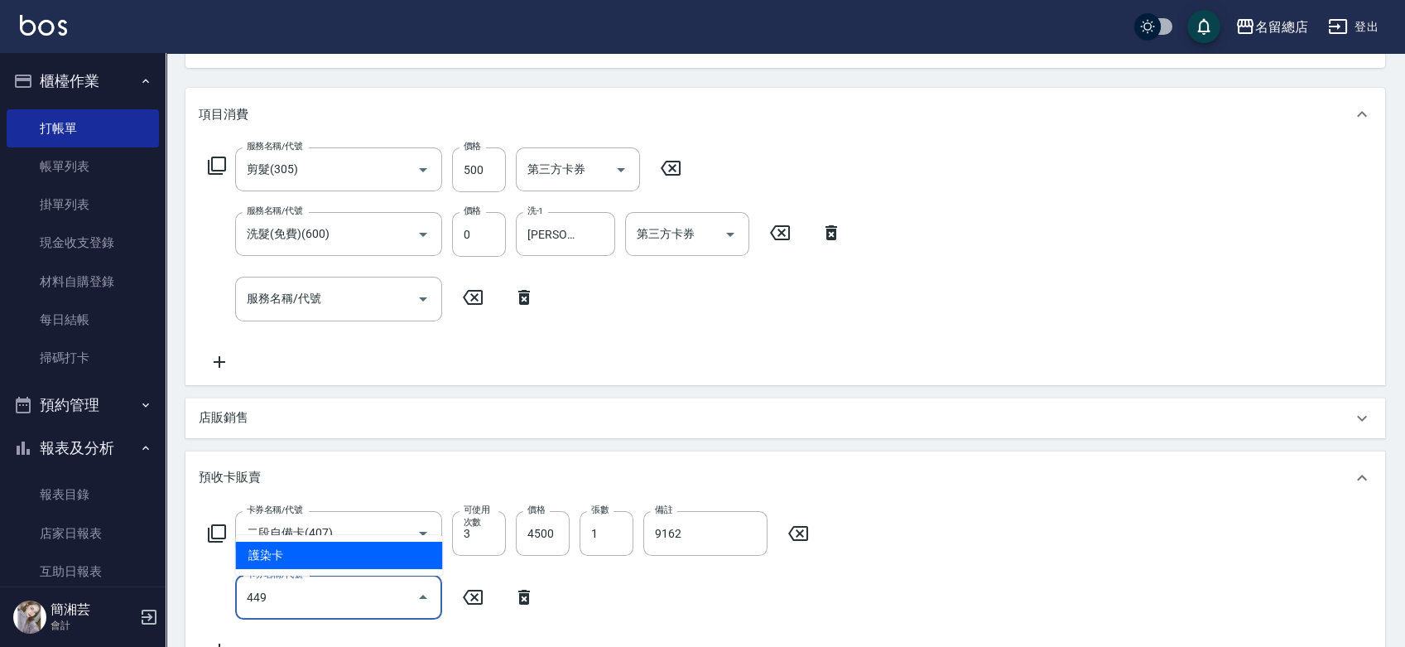
type input "護染卡(449)"
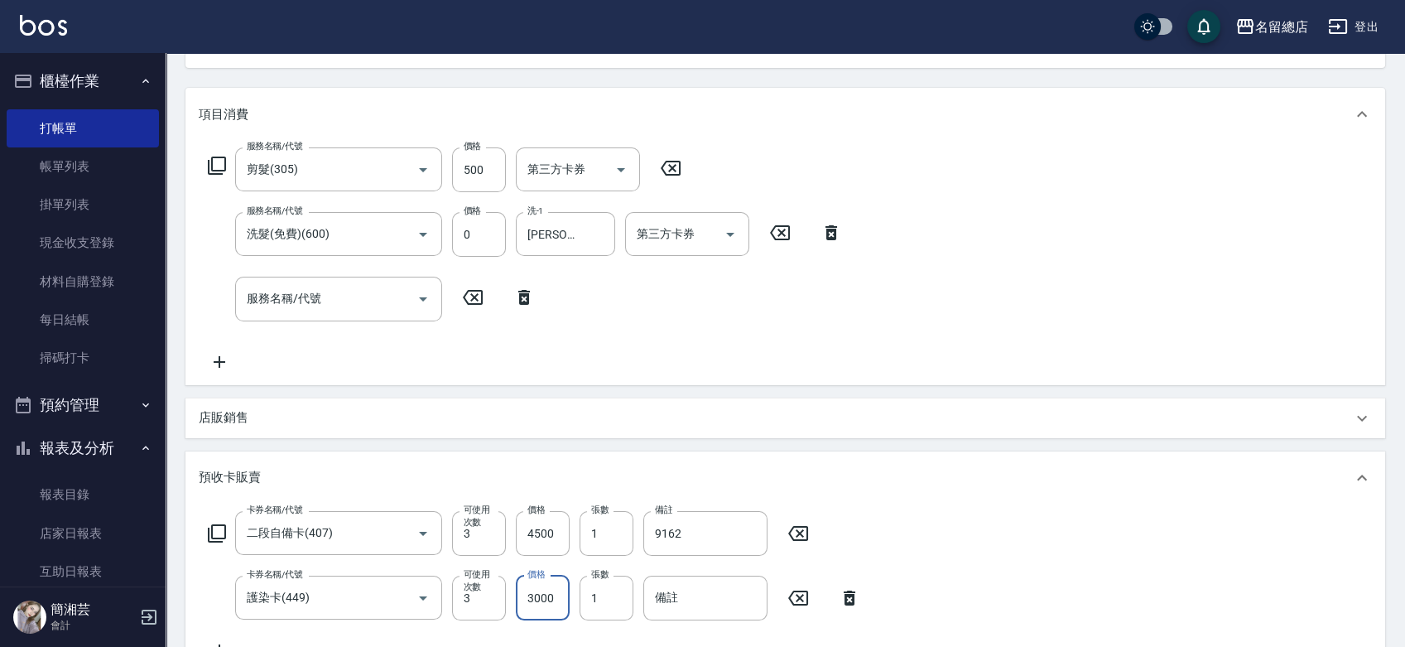
type input "3000"
type input "9163"
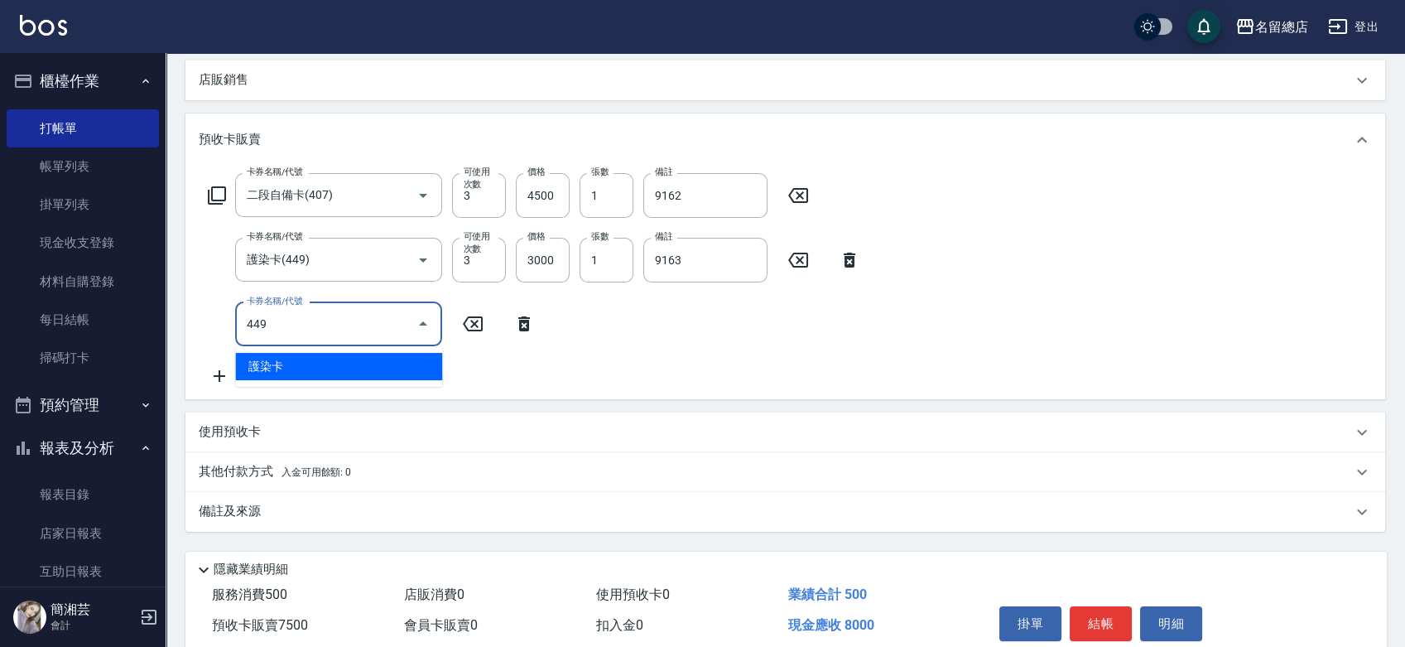
type input "護染卡(449)"
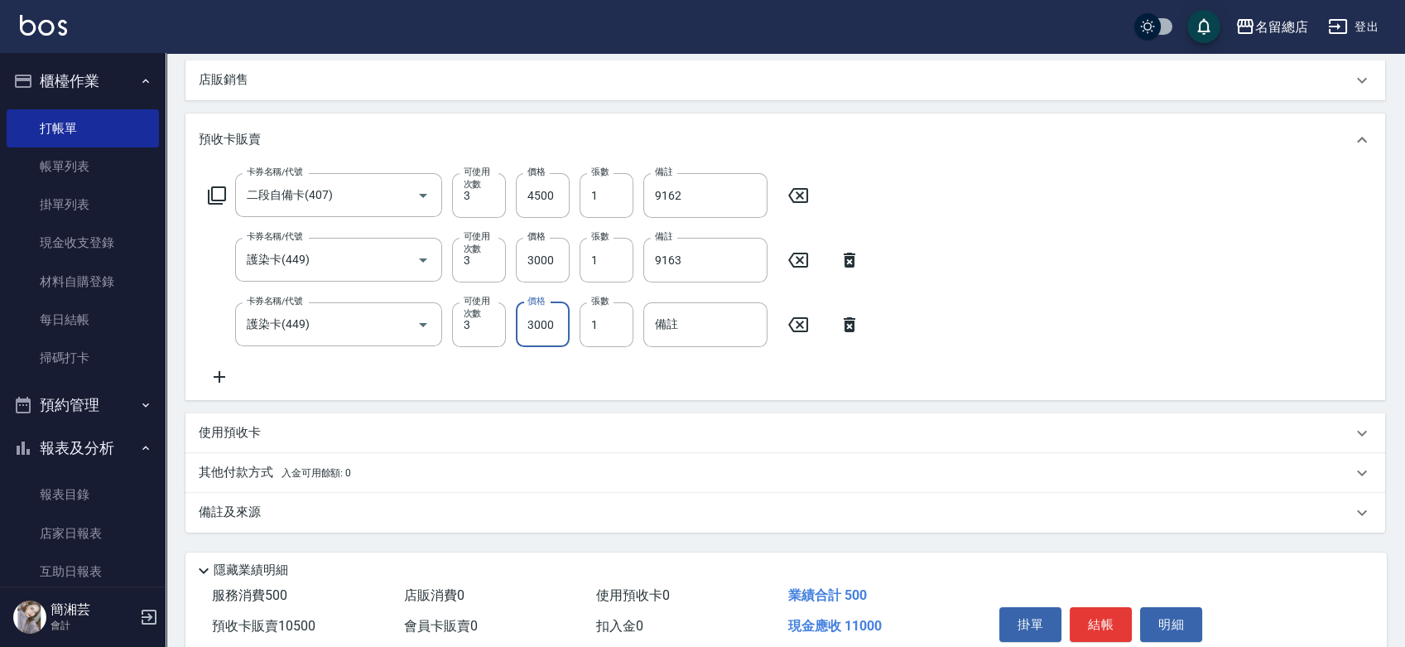
type input "3000"
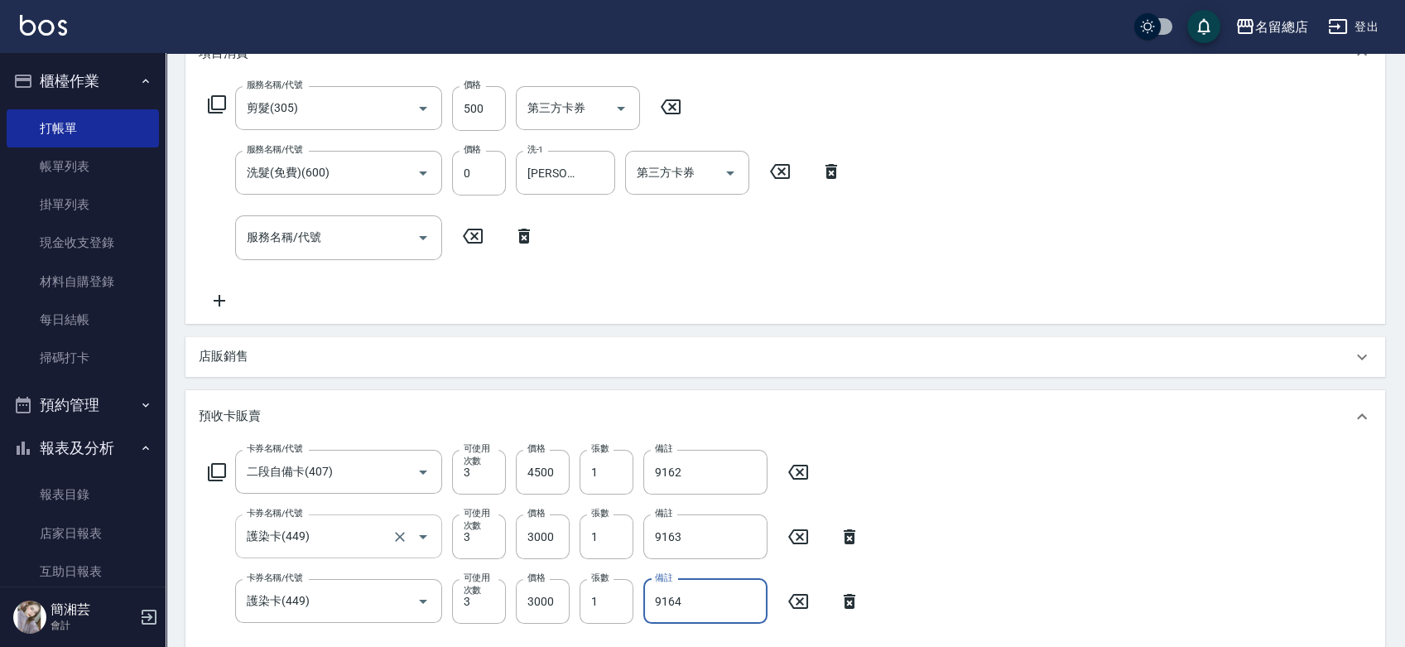
type input "9164"
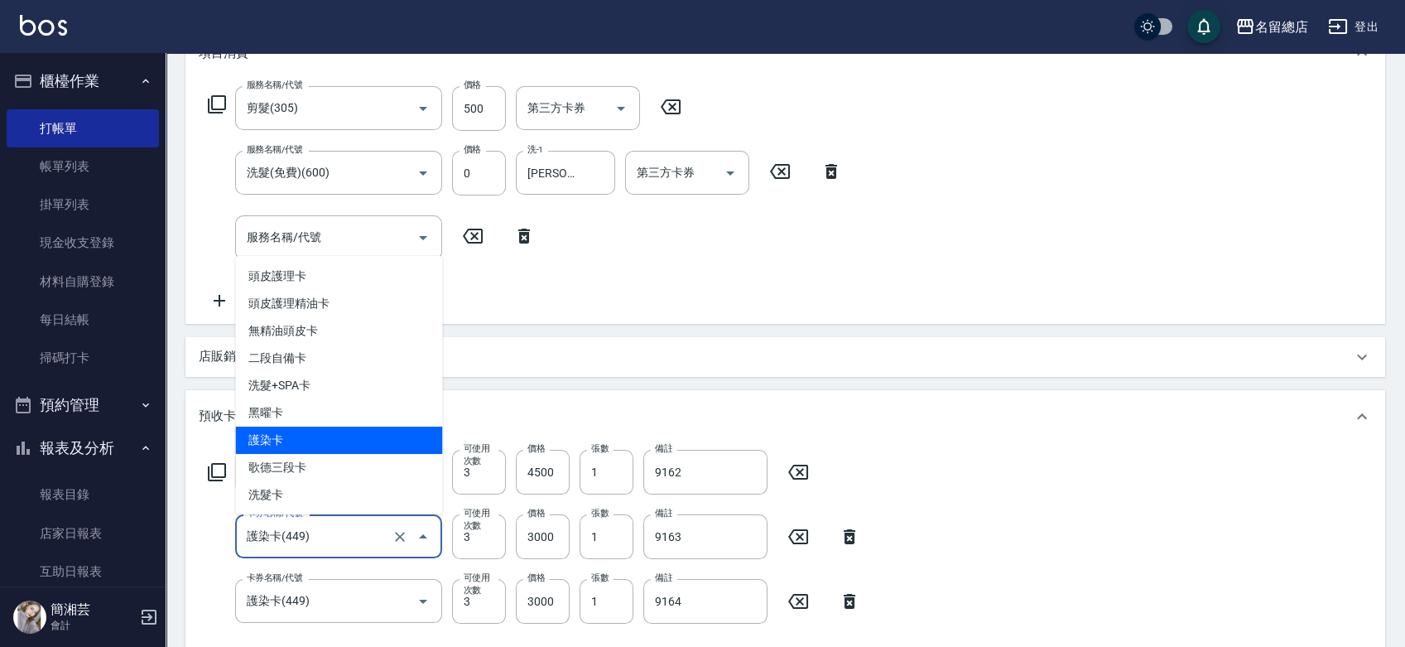
drag, startPoint x: 351, startPoint y: 522, endPoint x: 385, endPoint y: 522, distance: 34.0
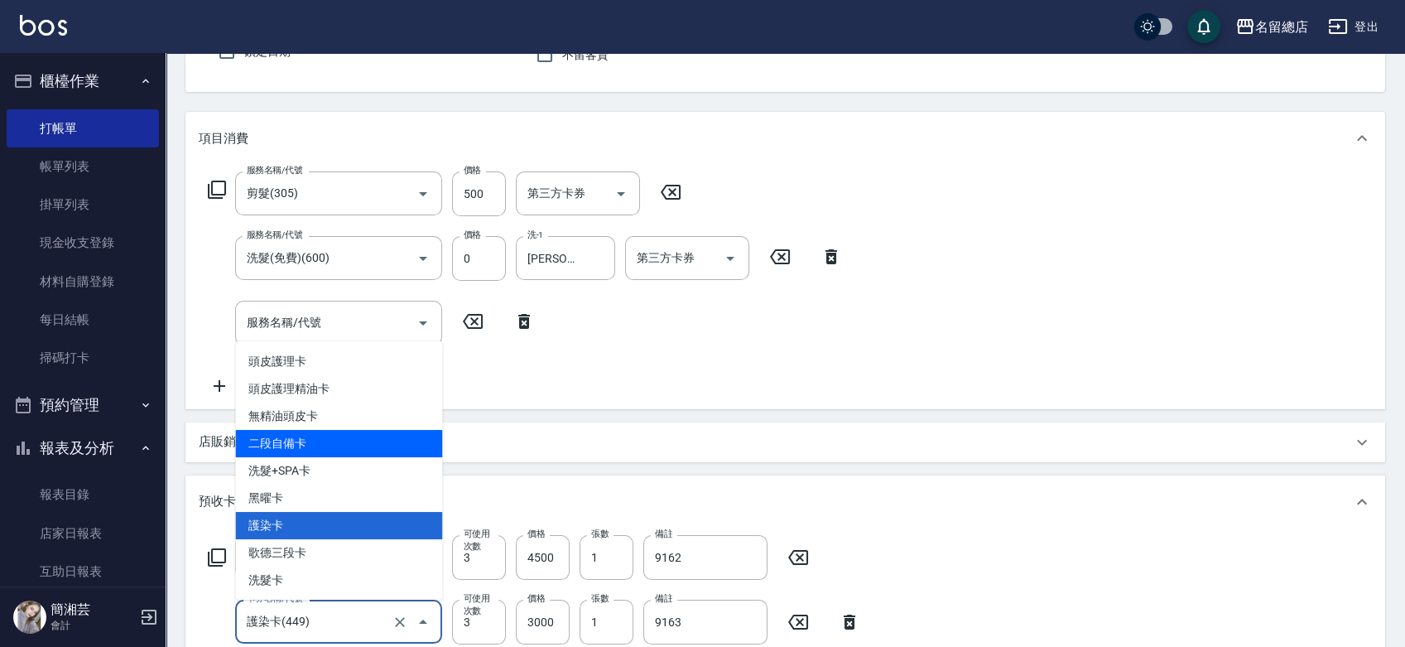
scroll to position [0, 0]
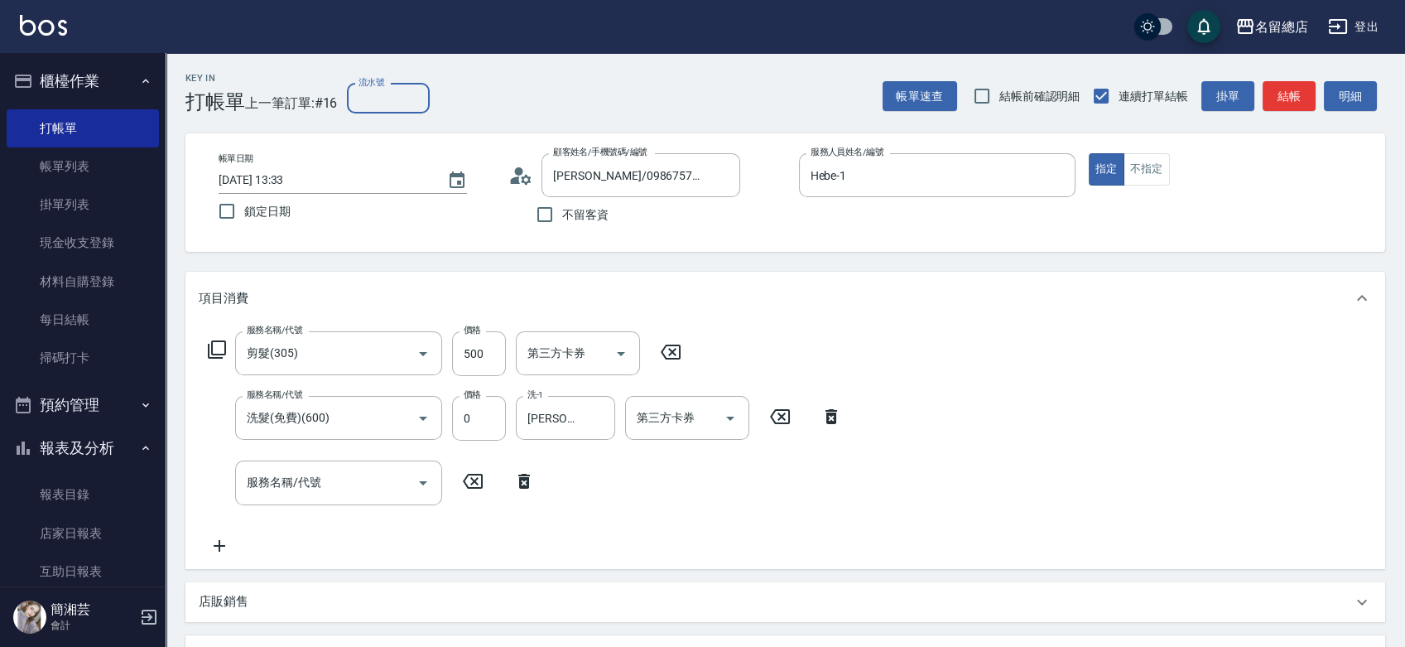
click at [393, 98] on input "流水號" at bounding box center [388, 99] width 83 height 30
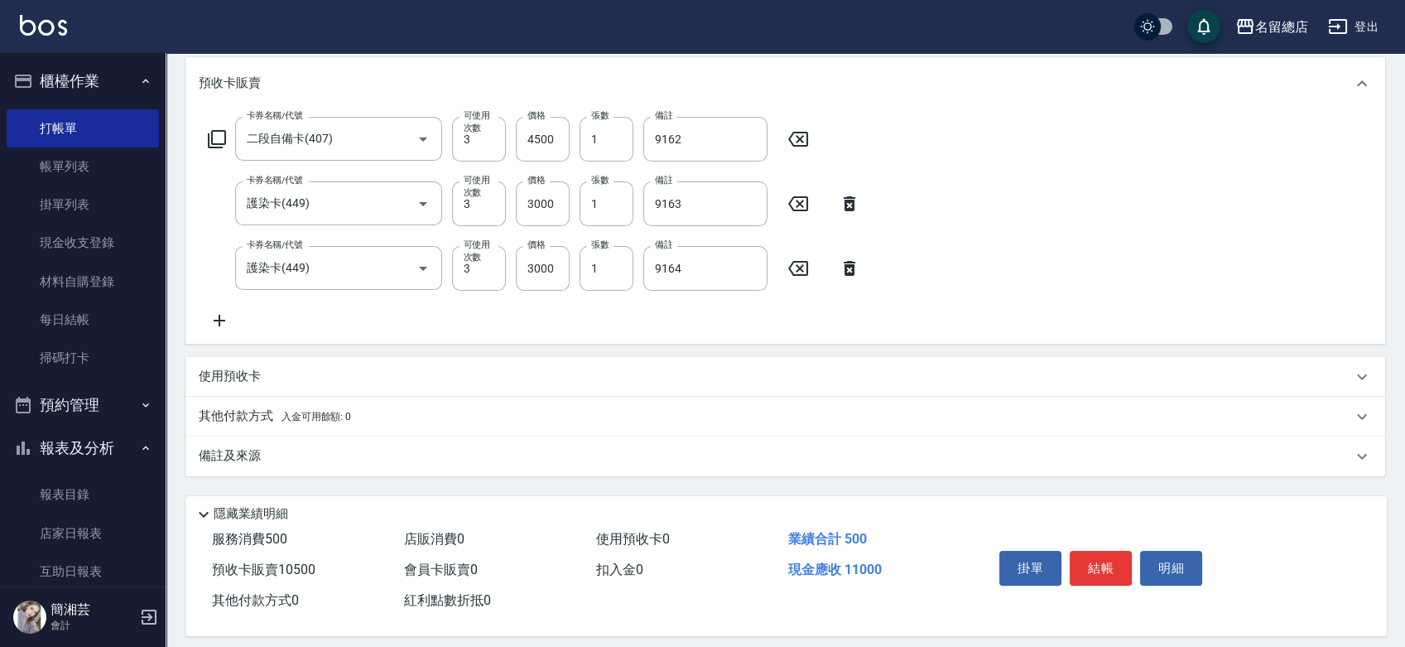
scroll to position [591, 0]
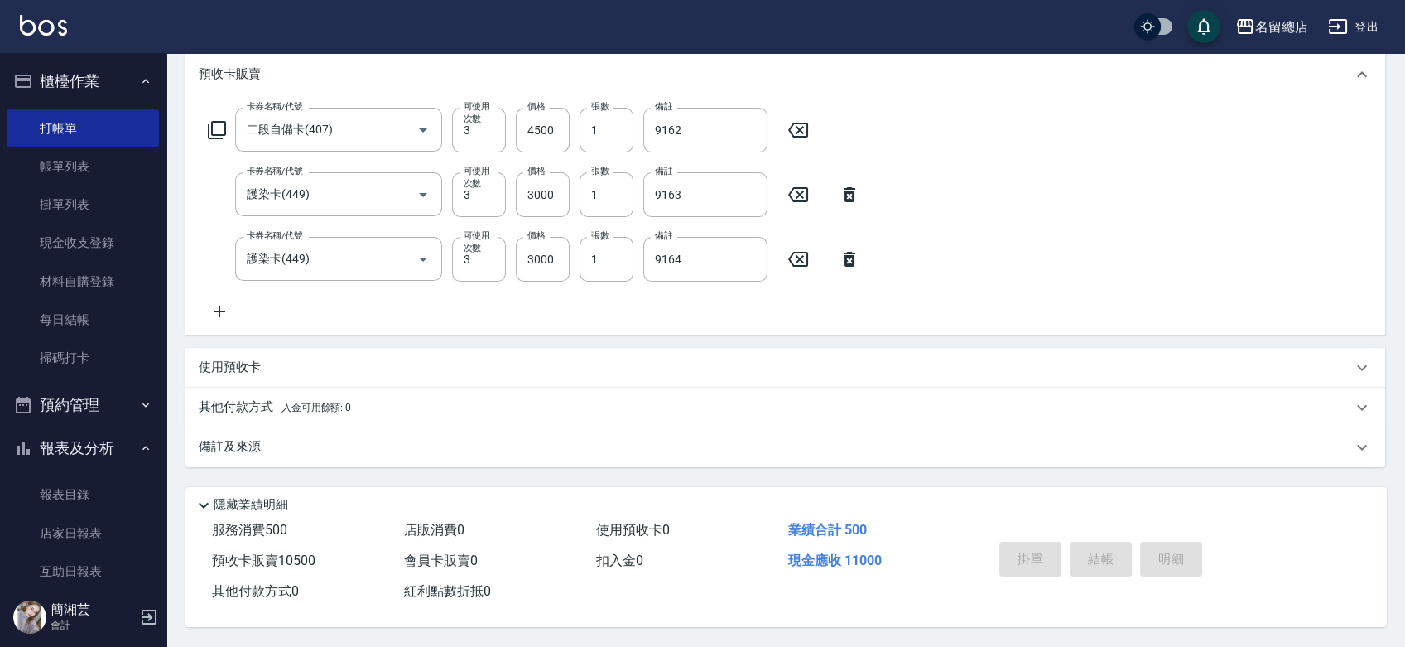
type input "9162、9163、9164"
type input "[DATE] 13:34"
type input "、9163、9164"
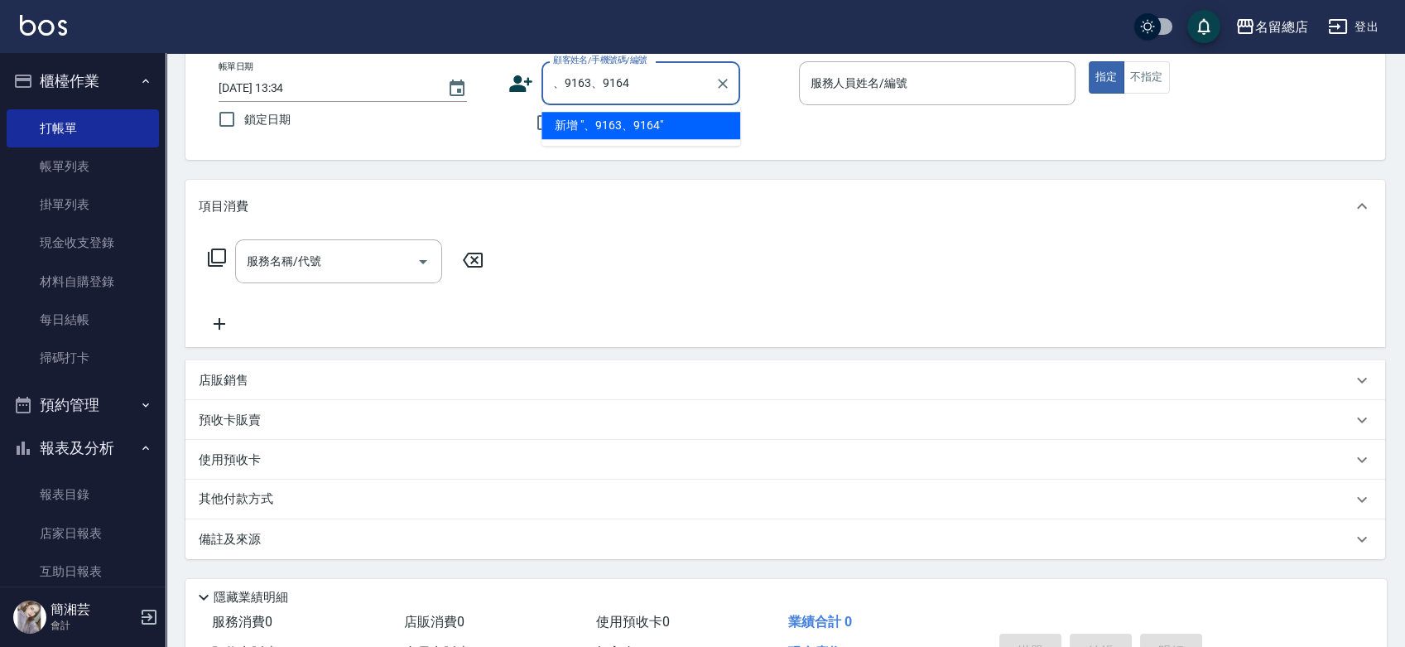
scroll to position [0, 0]
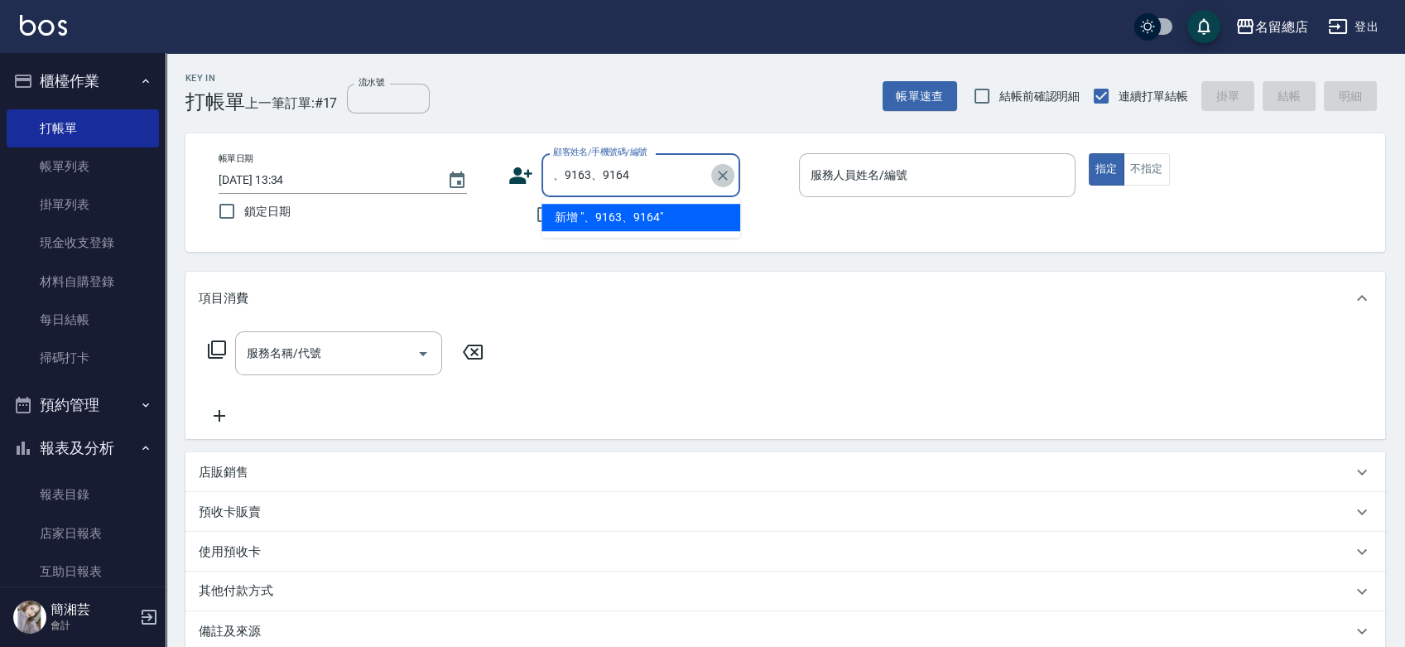
click at [720, 168] on icon "Clear" at bounding box center [723, 175] width 17 height 17
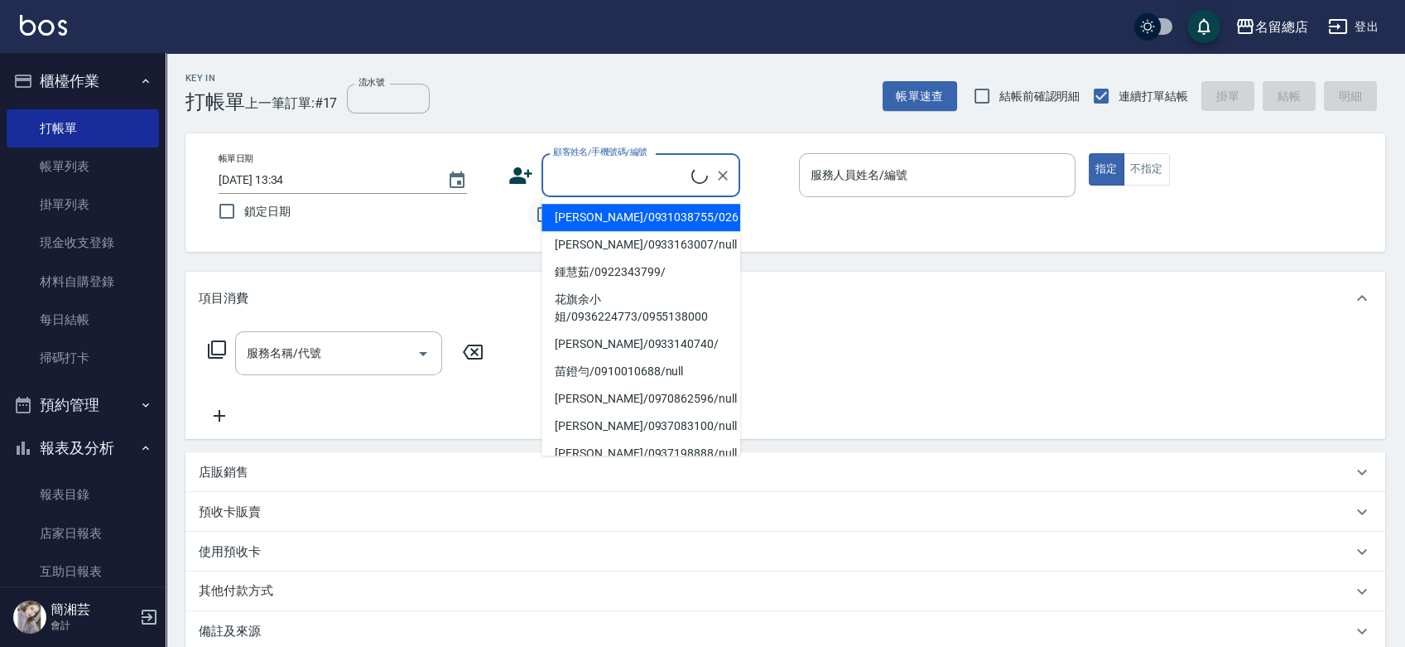
click at [559, 216] on li "[PERSON_NAME]/0931038755/026" at bounding box center [641, 217] width 199 height 27
type input "[PERSON_NAME]/0931038755/026"
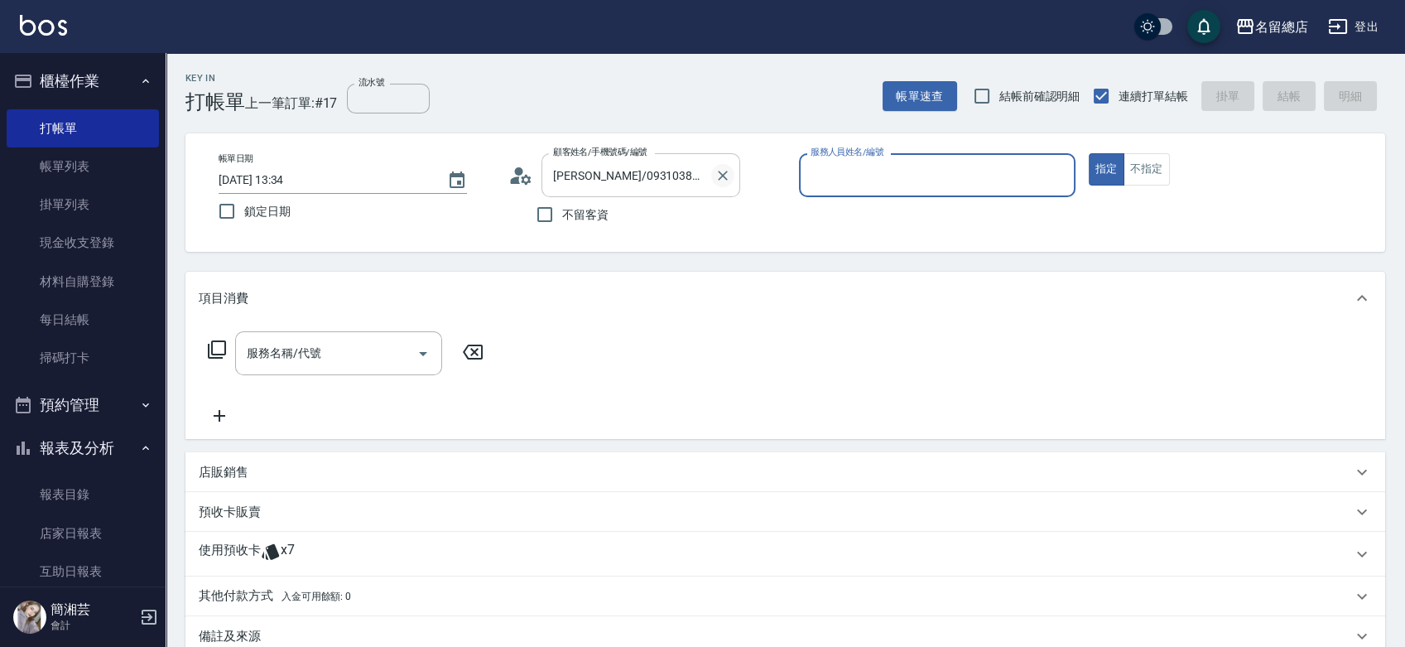
click at [729, 172] on icon "Clear" at bounding box center [723, 175] width 17 height 17
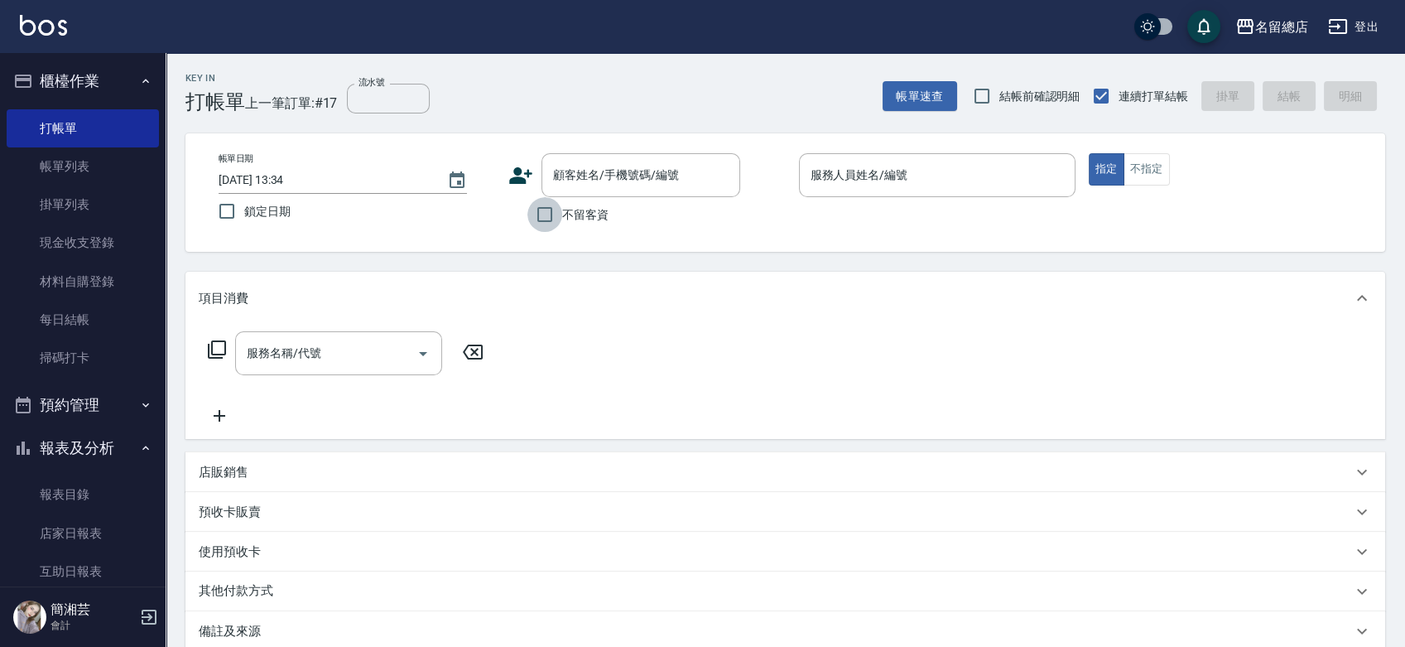
click at [547, 206] on input "不留客資" at bounding box center [545, 214] width 35 height 35
checkbox input "true"
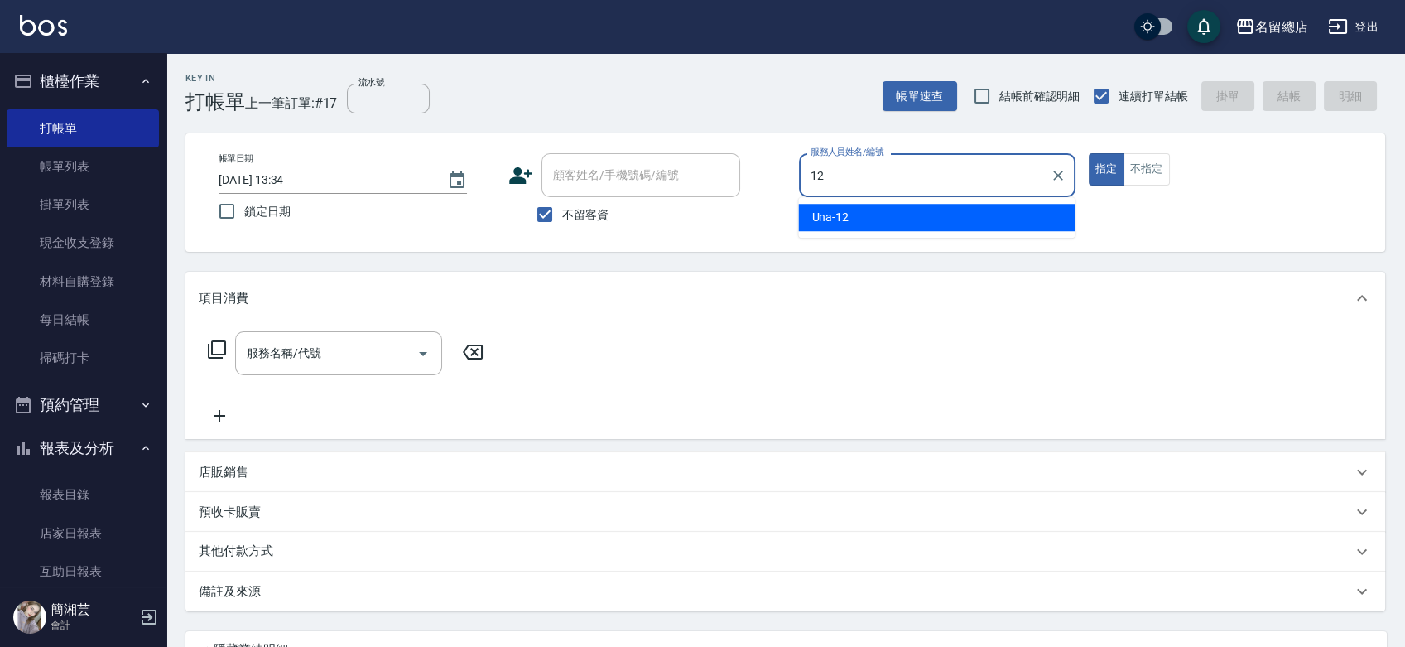
type input "Una-12"
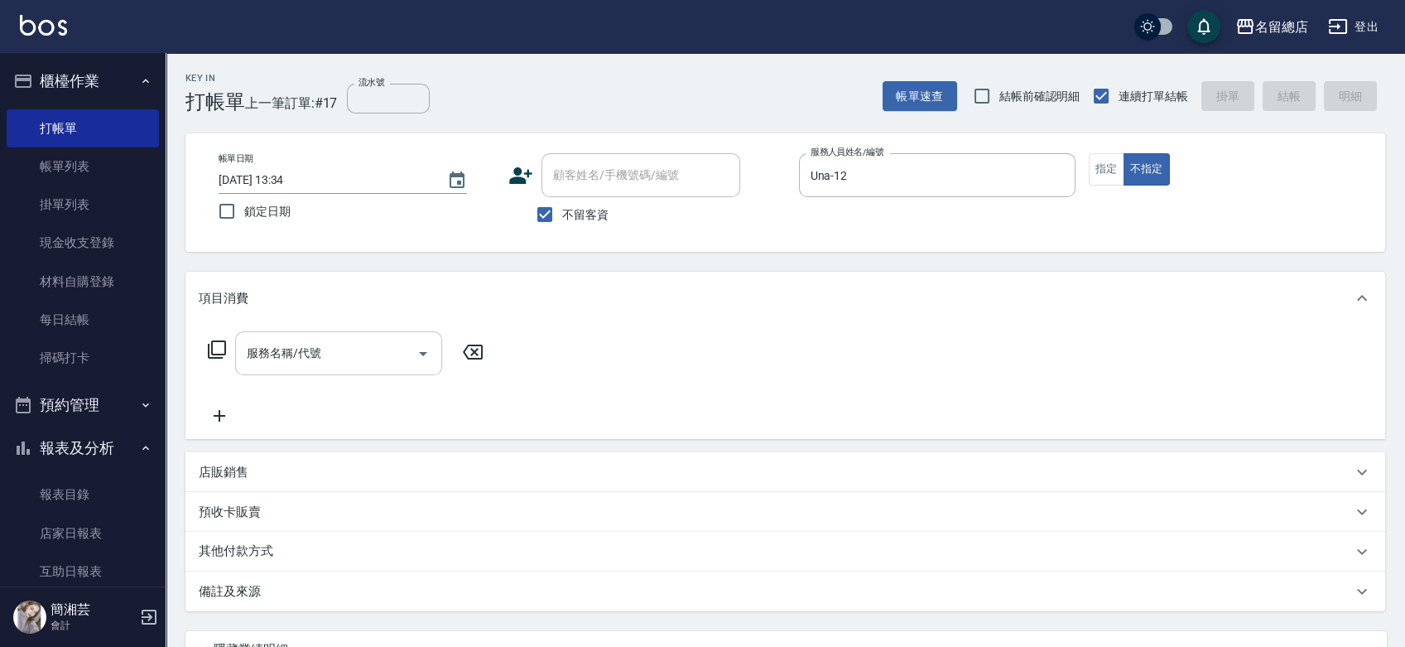
click at [376, 343] on div "服務名稱/代號" at bounding box center [338, 353] width 207 height 44
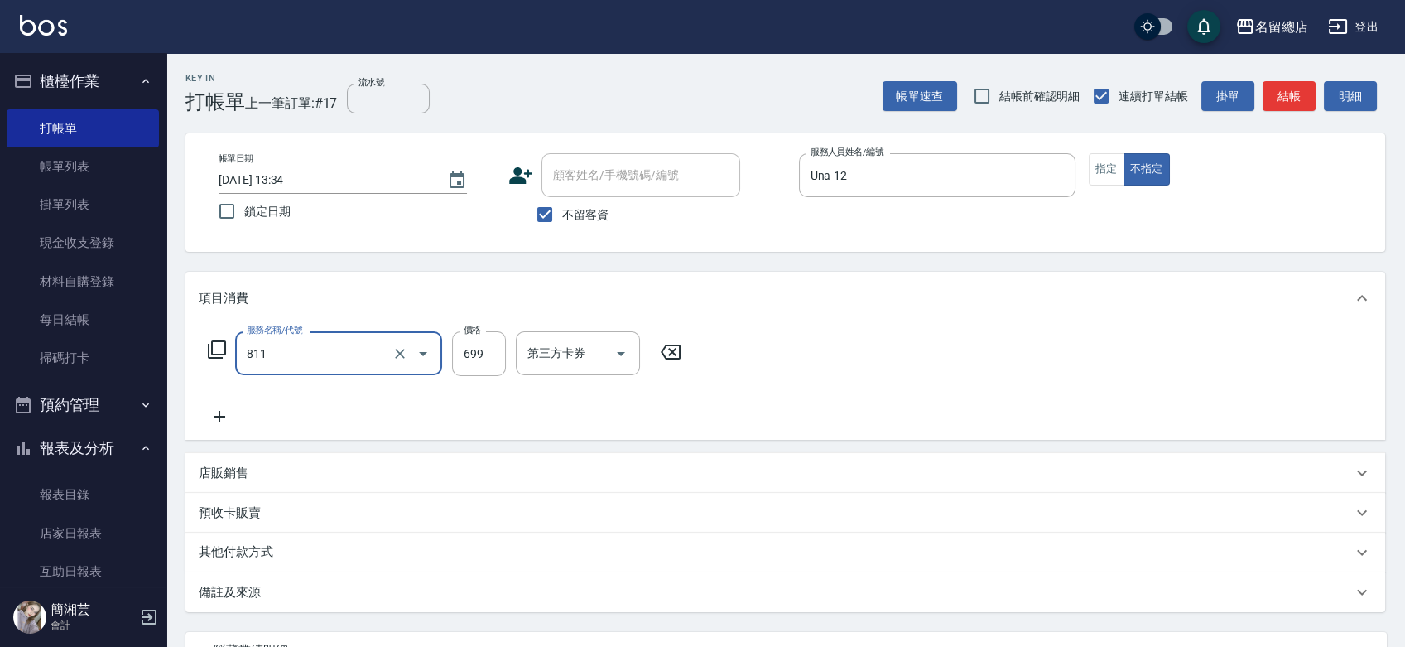
type input "洗+剪(811)"
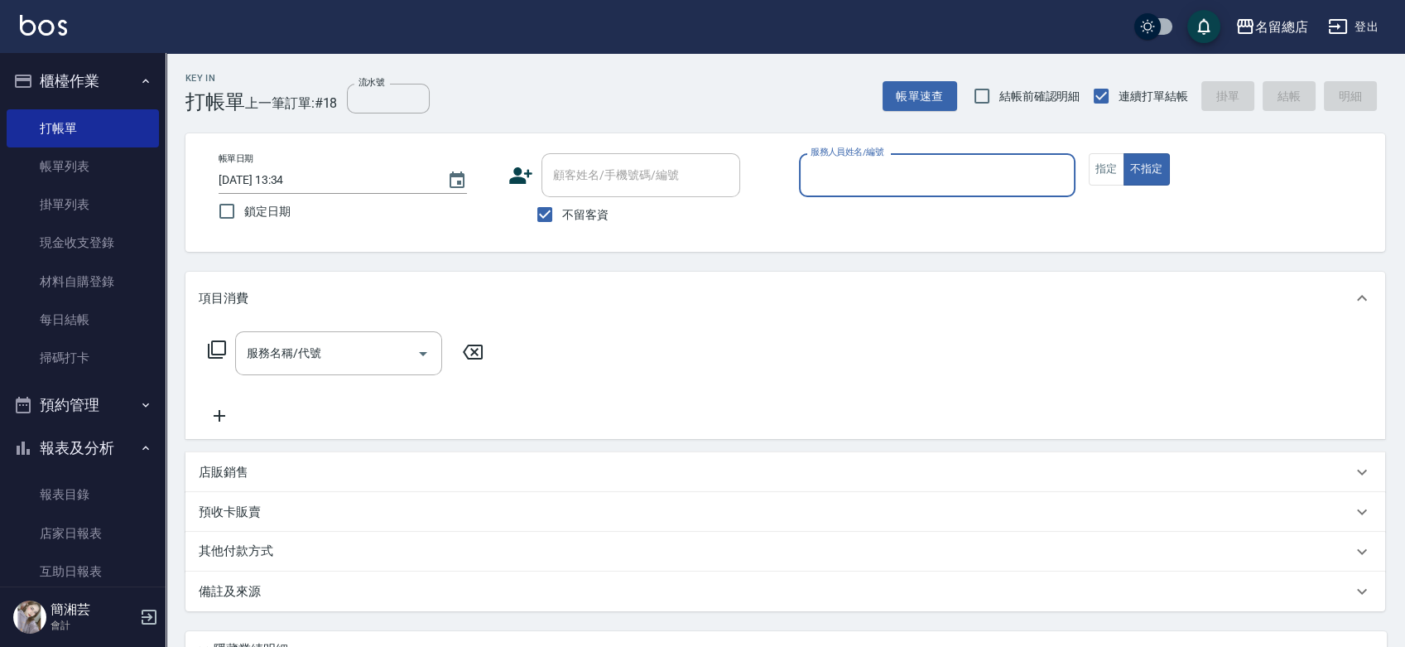
click at [585, 209] on span "不留客資" at bounding box center [585, 214] width 46 height 17
click at [562, 209] on input "不留客資" at bounding box center [545, 214] width 35 height 35
checkbox input "false"
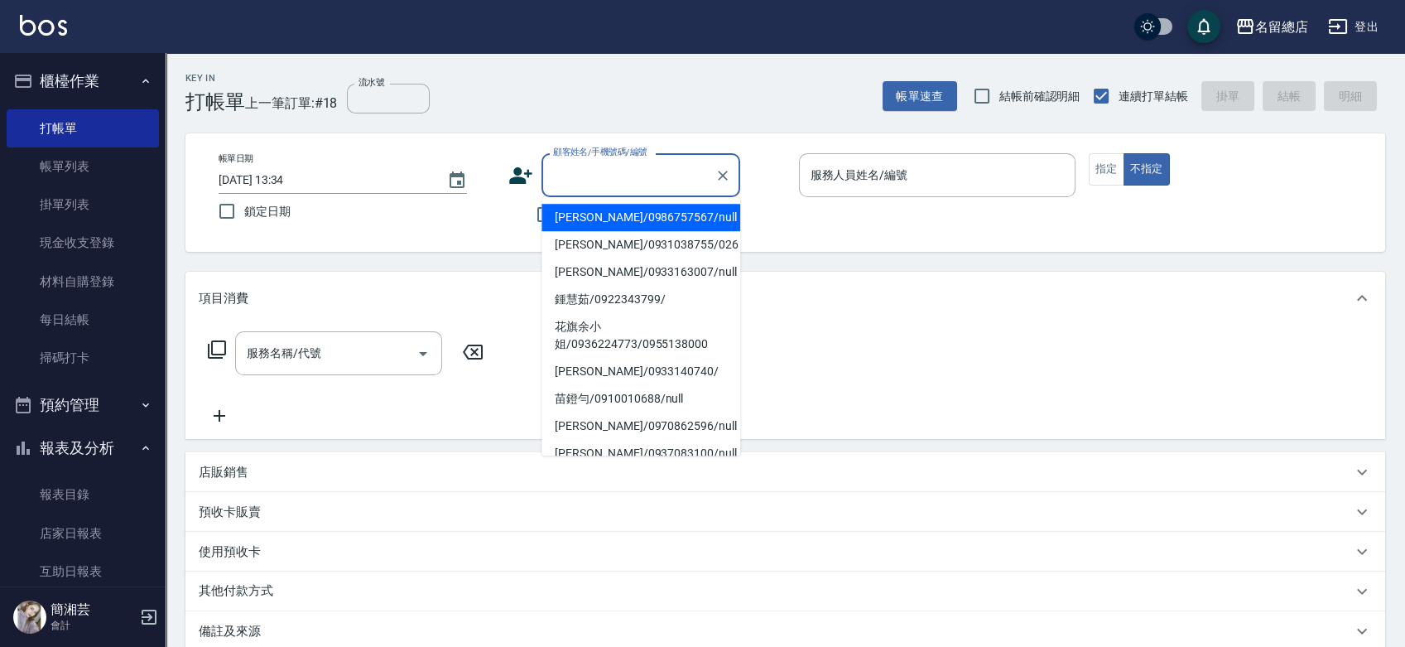
click at [583, 181] on input "顧客姓名/手機號碼/編號" at bounding box center [628, 175] width 159 height 29
click at [606, 219] on li "[PERSON_NAME]/0986757567/null" at bounding box center [641, 217] width 199 height 27
type input "[PERSON_NAME]/0986757567/null"
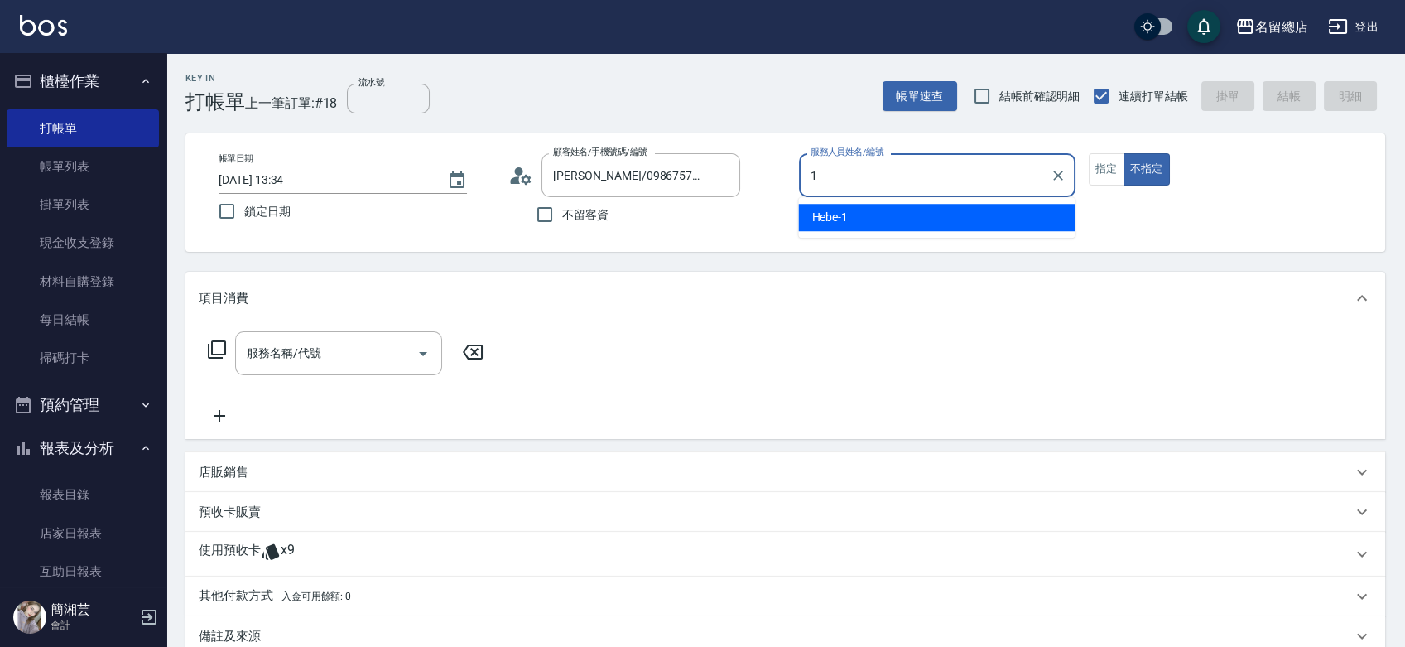
type input "Hebe-1"
type button "false"
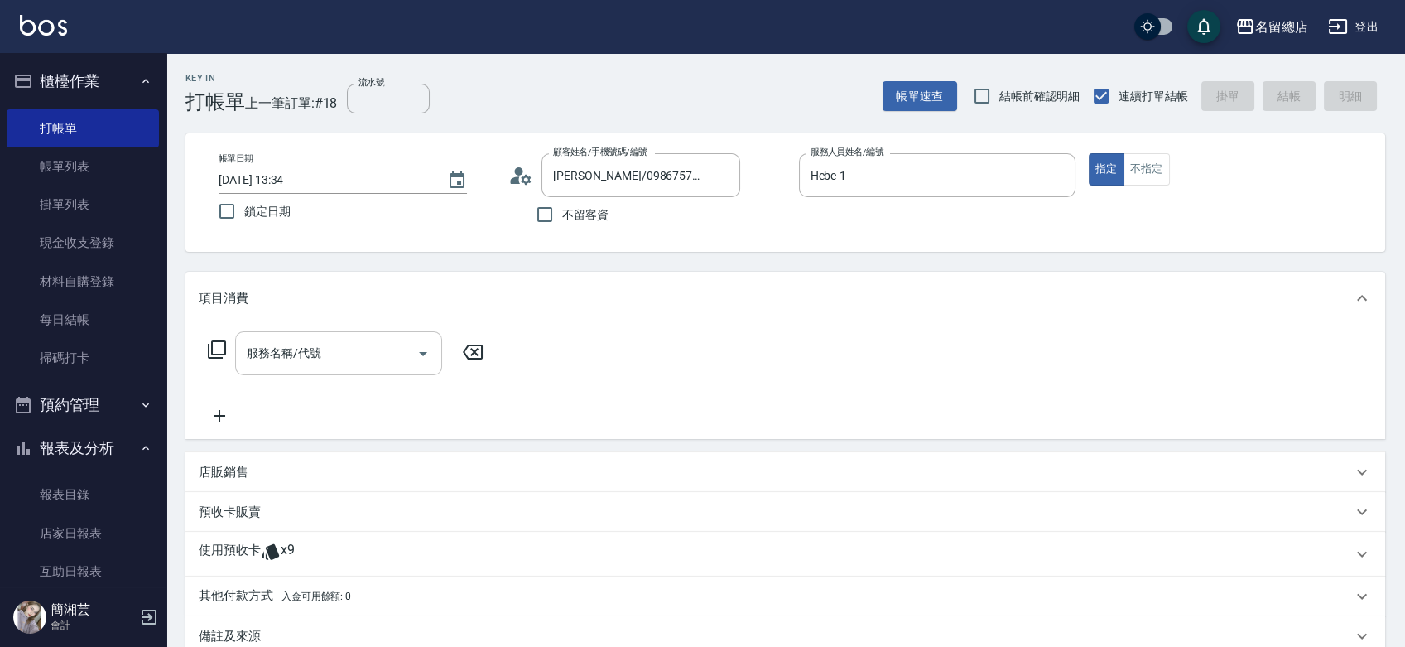
click at [354, 346] on input "服務名稱/代號" at bounding box center [326, 353] width 167 height 29
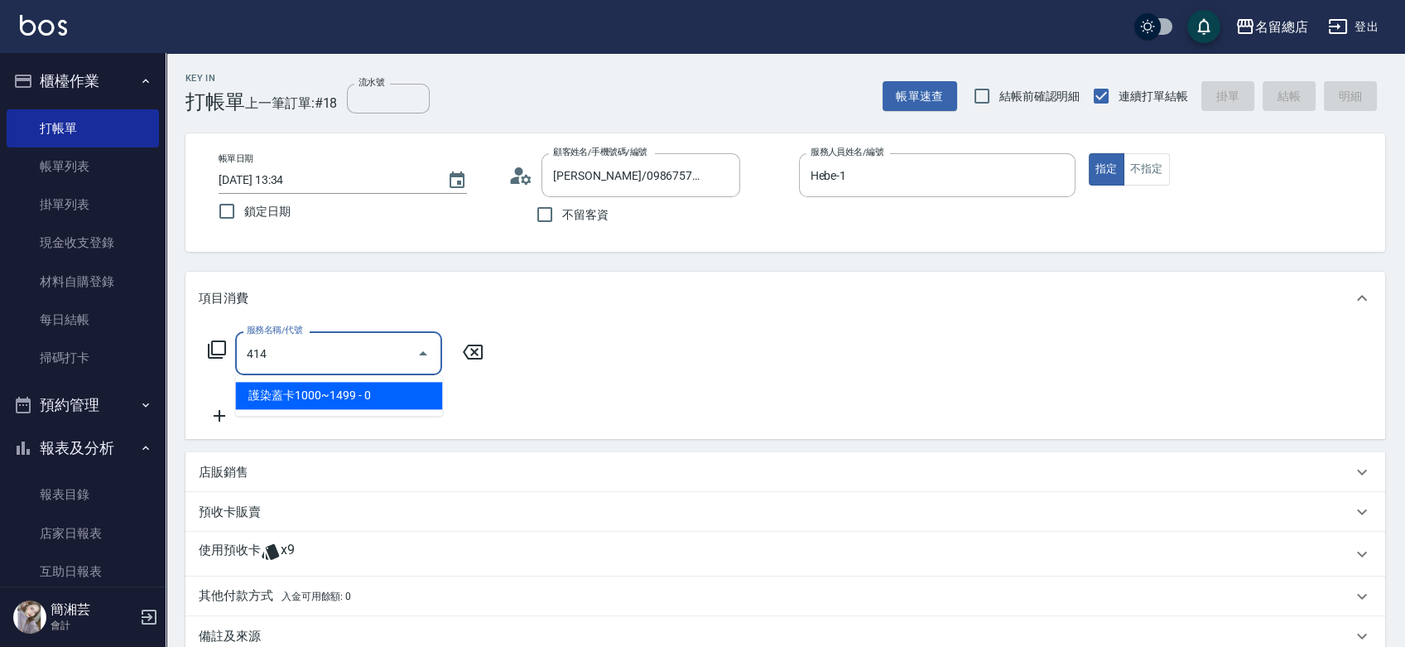
type input "護染蓋卡1000~1499(414)"
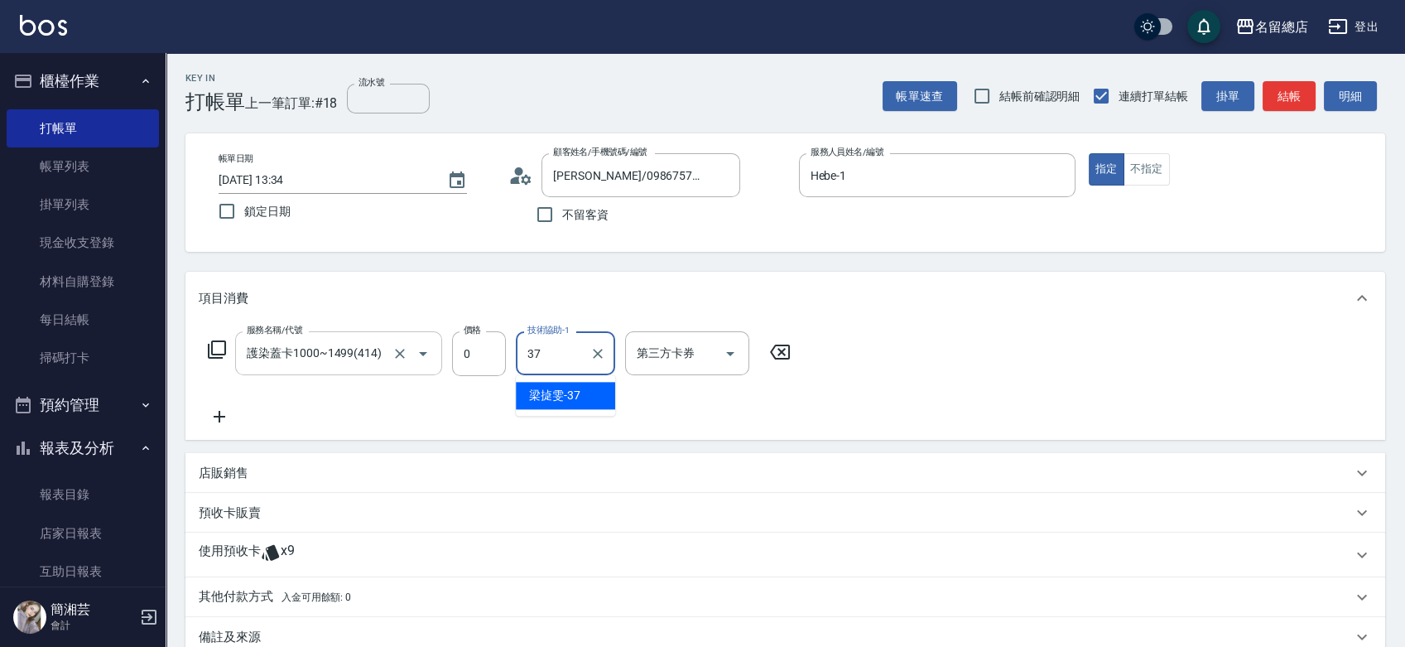
type input "[PERSON_NAME]-37"
click at [354, 553] on div "使用預收卡 x9" at bounding box center [776, 554] width 1154 height 25
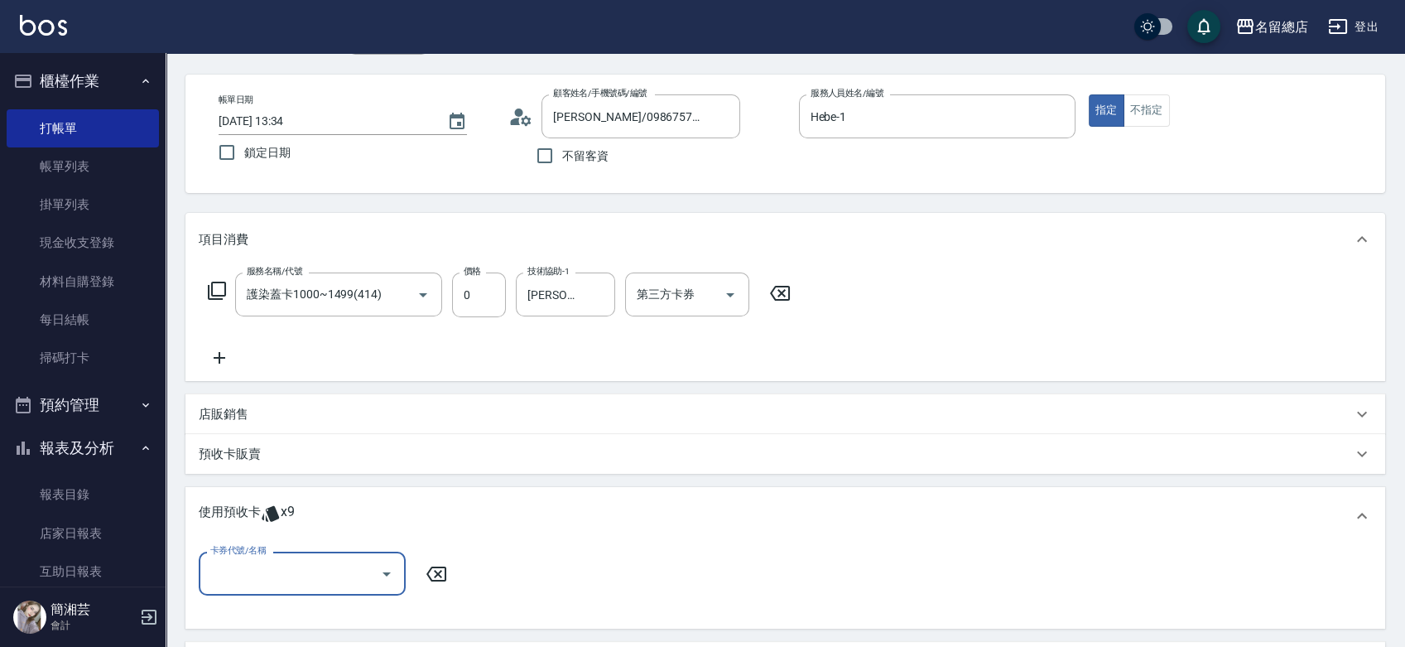
scroll to position [276, 0]
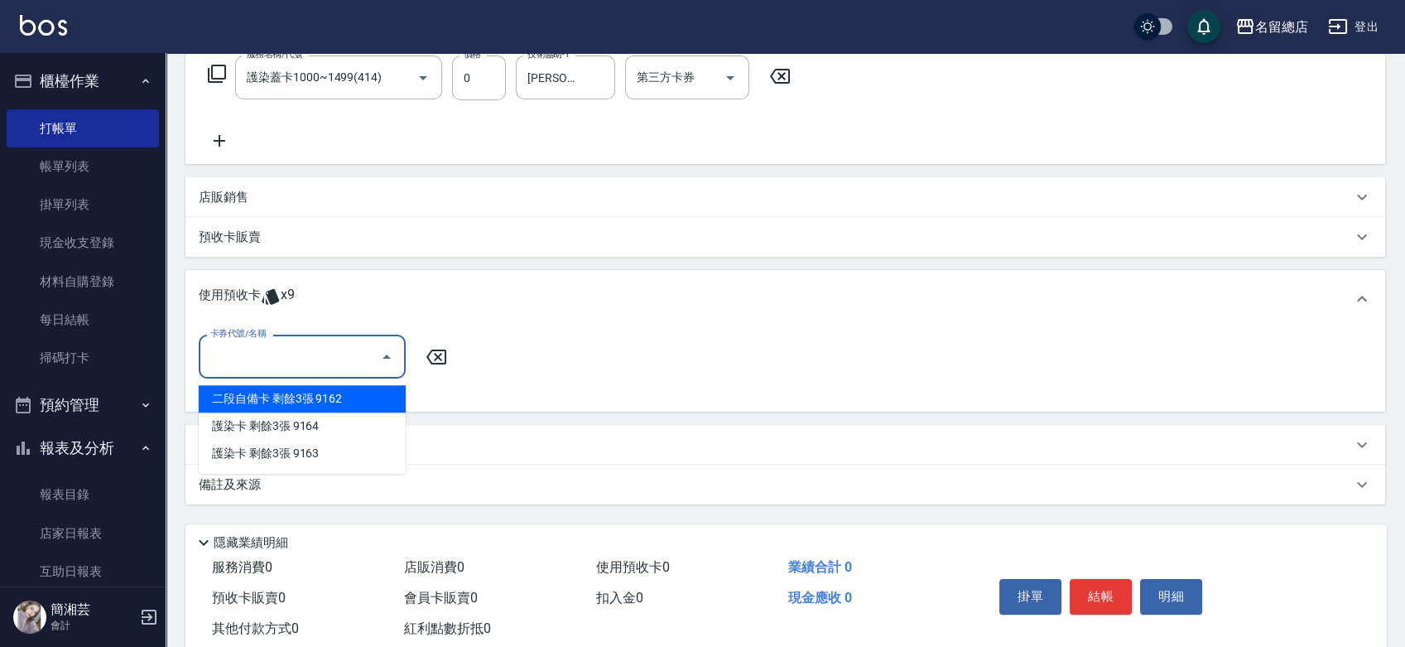
click at [328, 347] on input "卡券代號/名稱" at bounding box center [289, 356] width 167 height 29
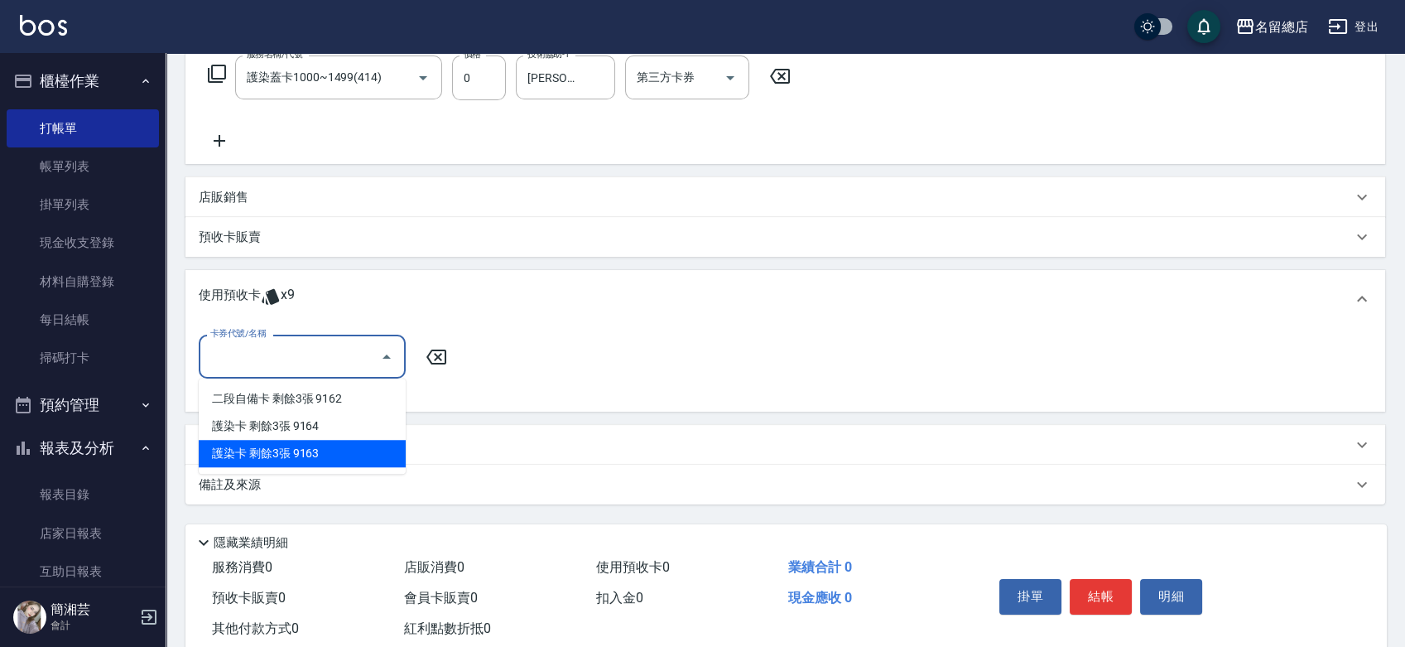
click at [272, 444] on div "護染卡 剩餘3張 9163" at bounding box center [302, 453] width 207 height 27
type input "護染卡 9163"
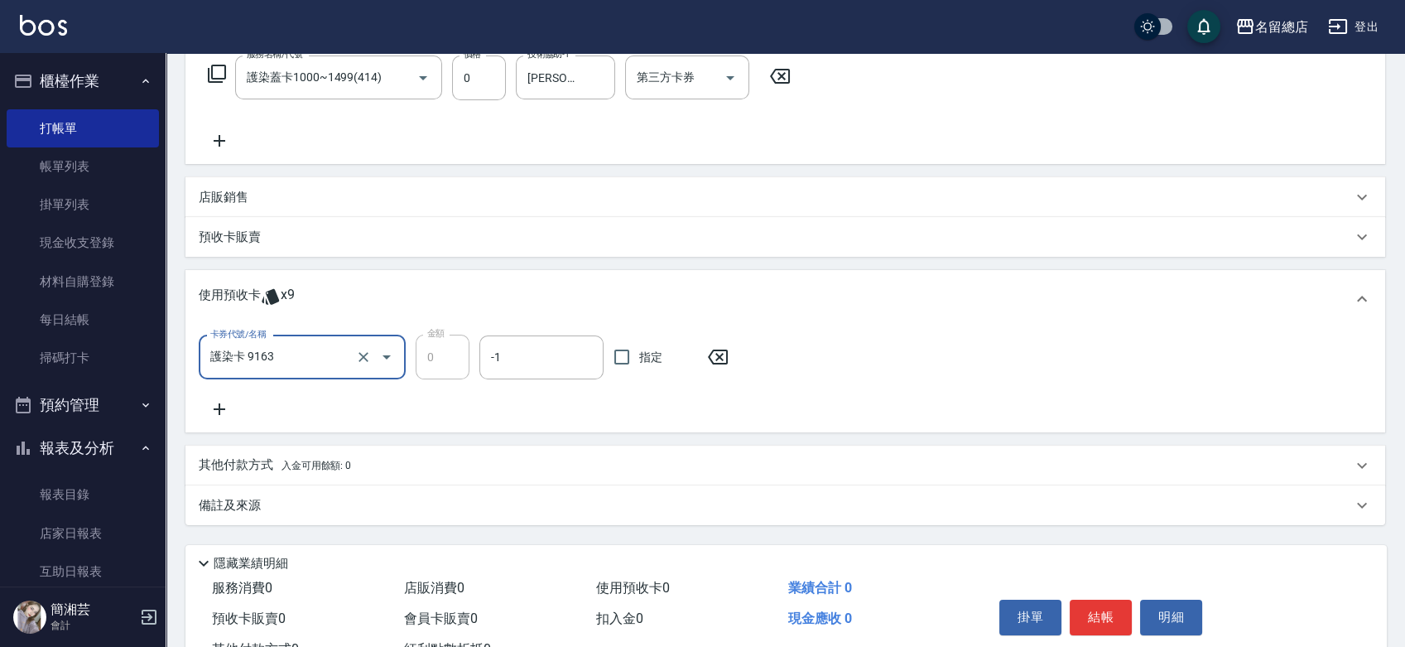
click at [657, 359] on span "指定" at bounding box center [650, 357] width 23 height 17
click at [639, 359] on input "指定" at bounding box center [622, 357] width 35 height 35
checkbox input "true"
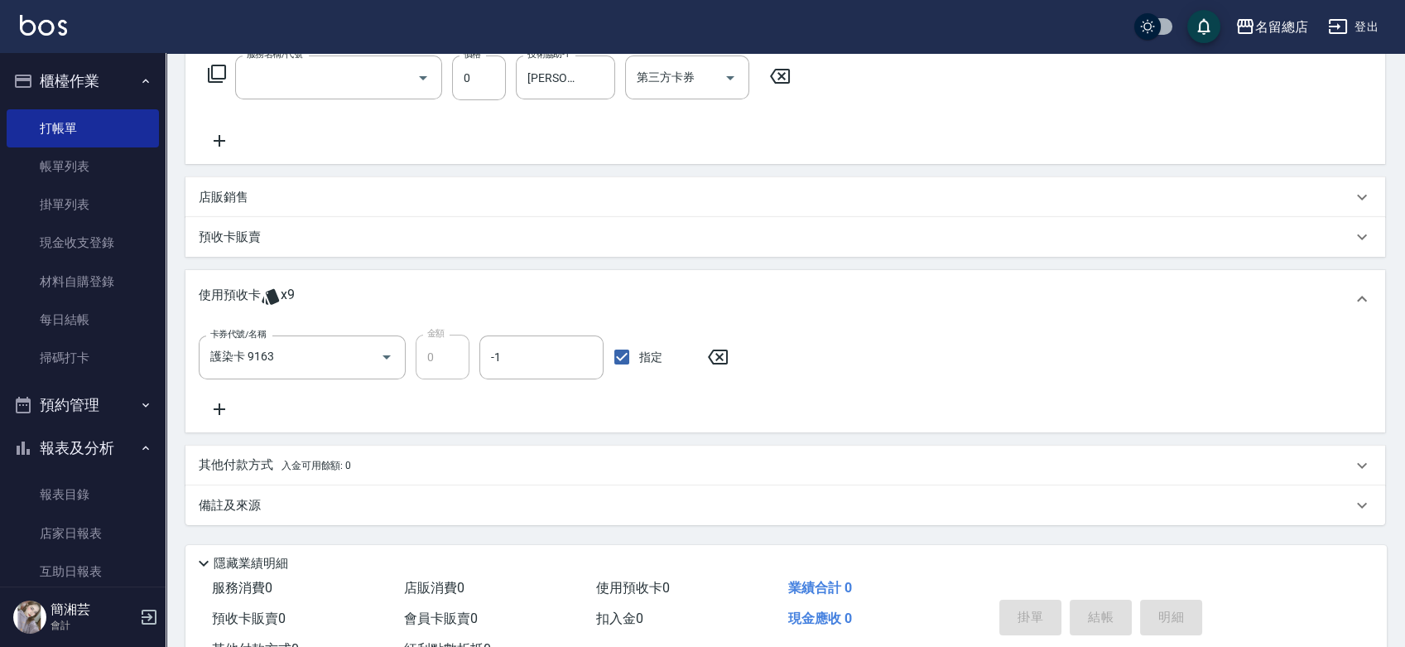
scroll to position [0, 0]
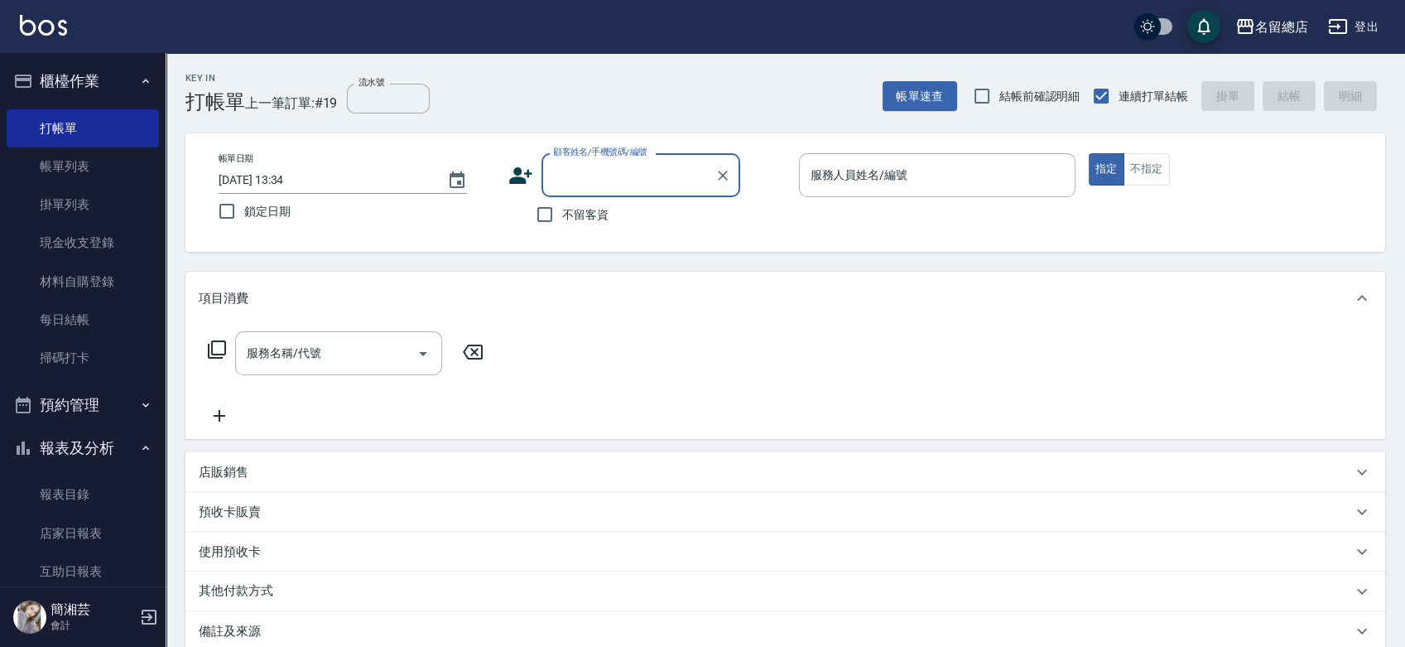
click at [571, 219] on span "不留客資" at bounding box center [585, 214] width 46 height 17
click at [562, 219] on input "不留客資" at bounding box center [545, 214] width 35 height 35
checkbox input "true"
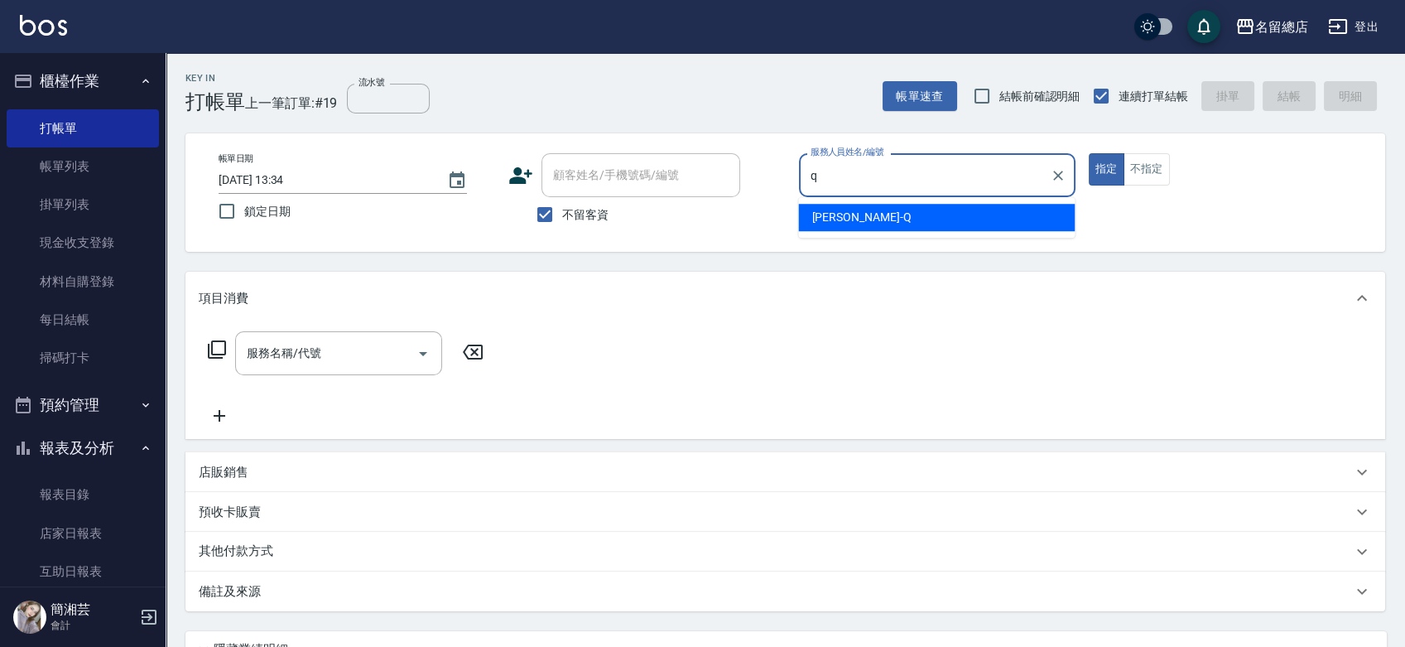
type input "[PERSON_NAME]"
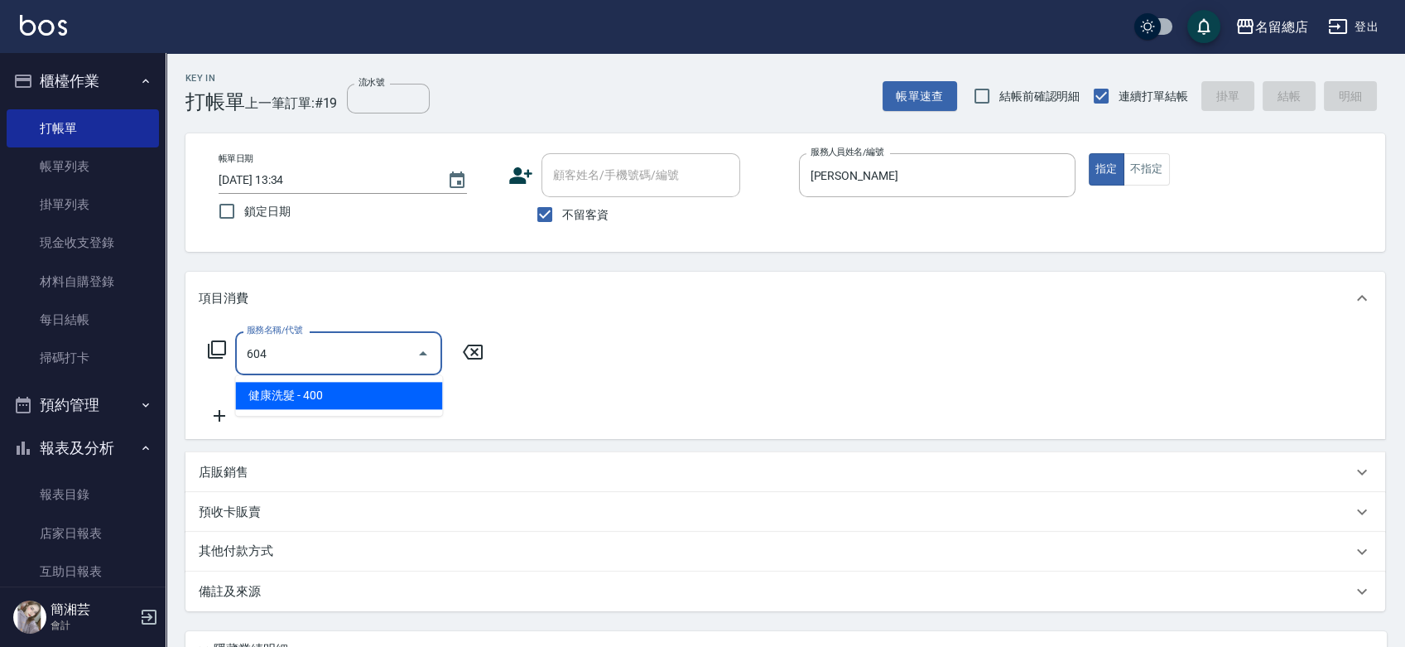
type input "健康洗髮(604)"
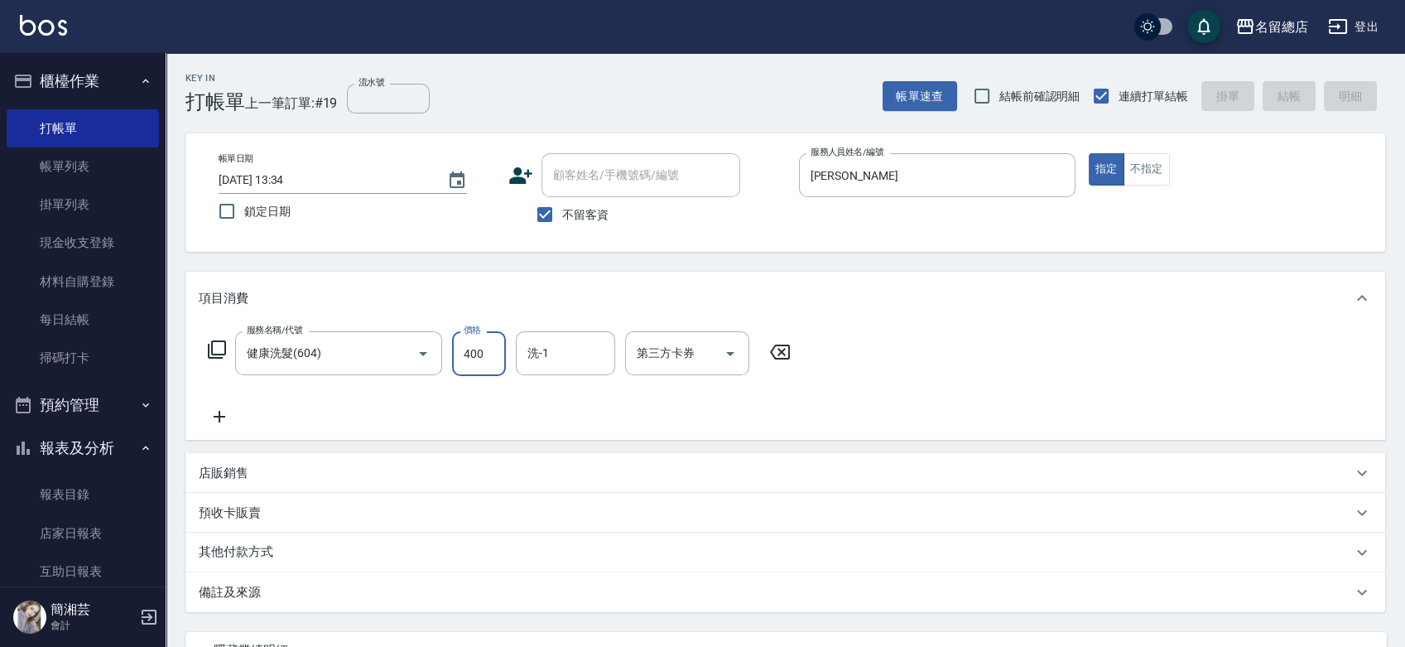
type input "[DATE] 13:35"
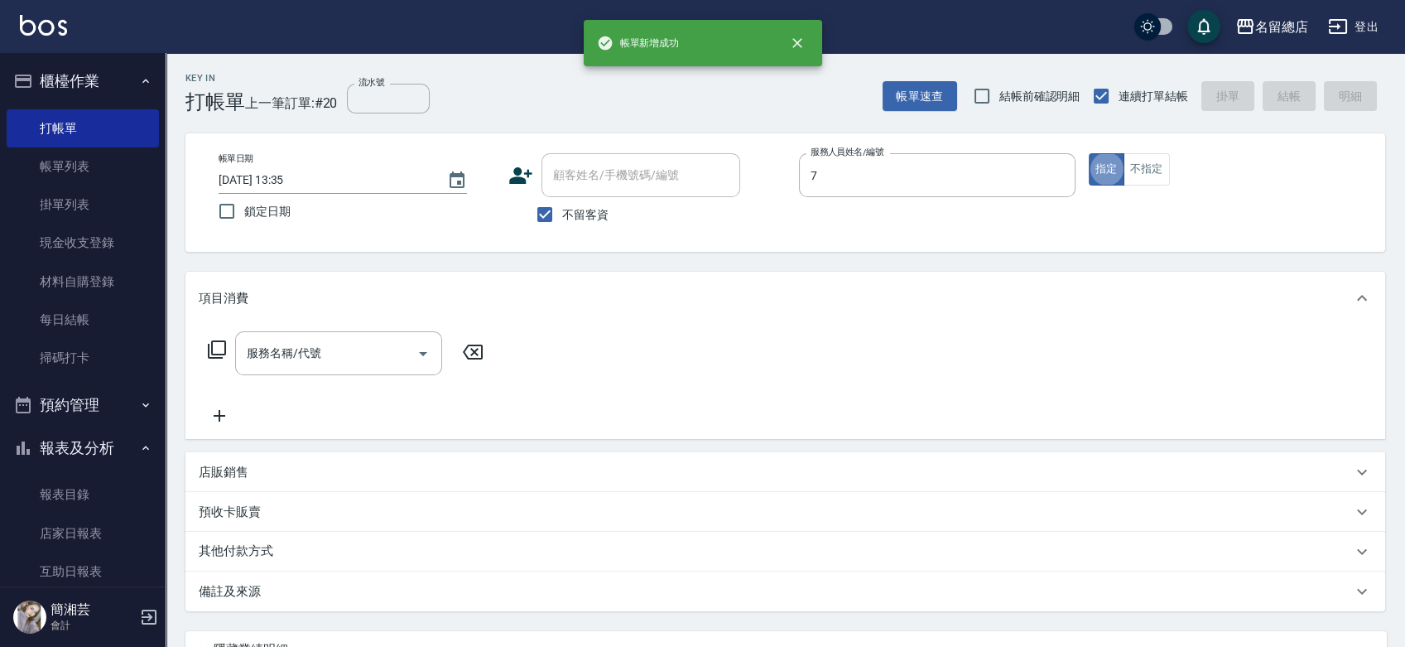
type input "Mick-7"
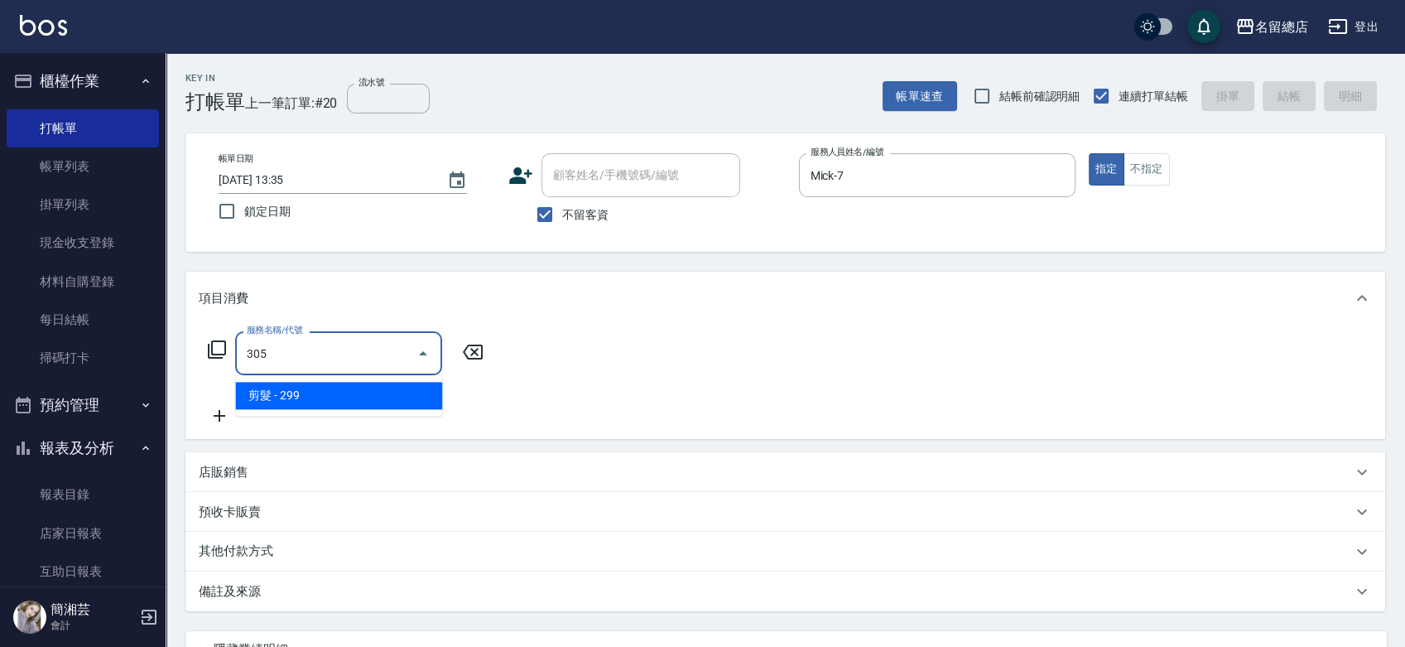
type input "剪髮(305)"
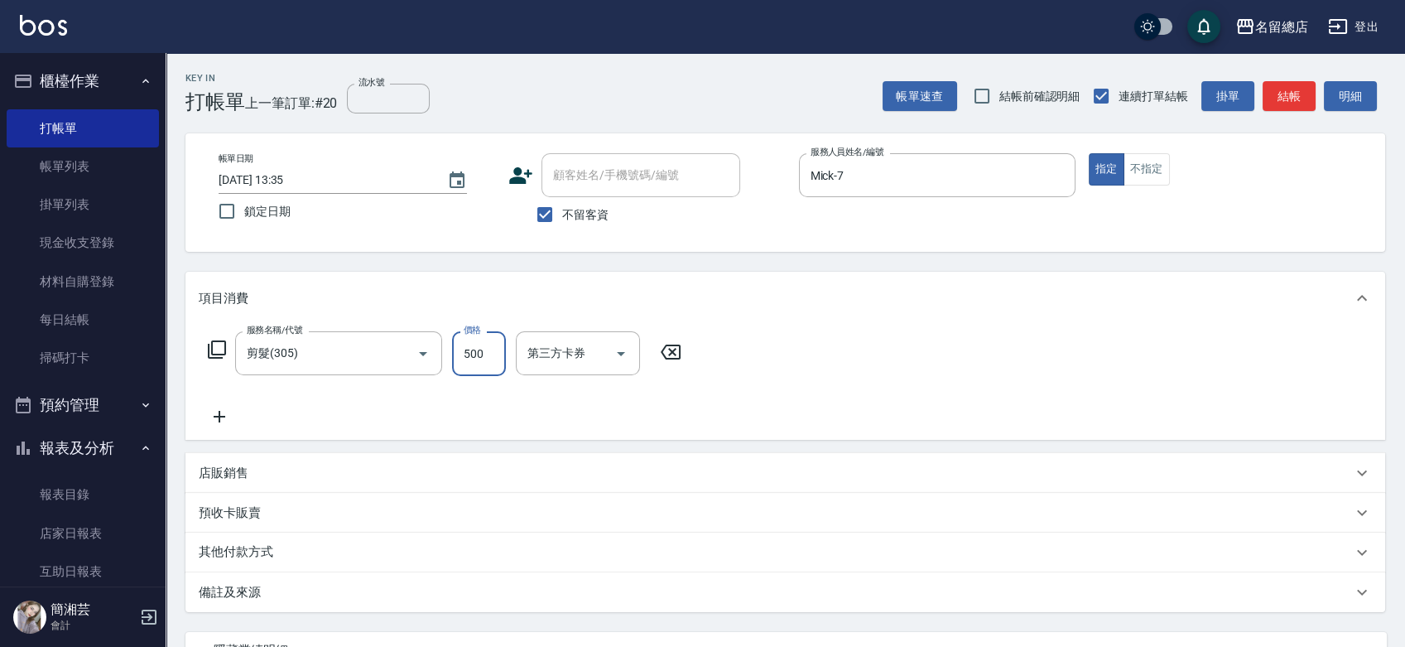
type input "500"
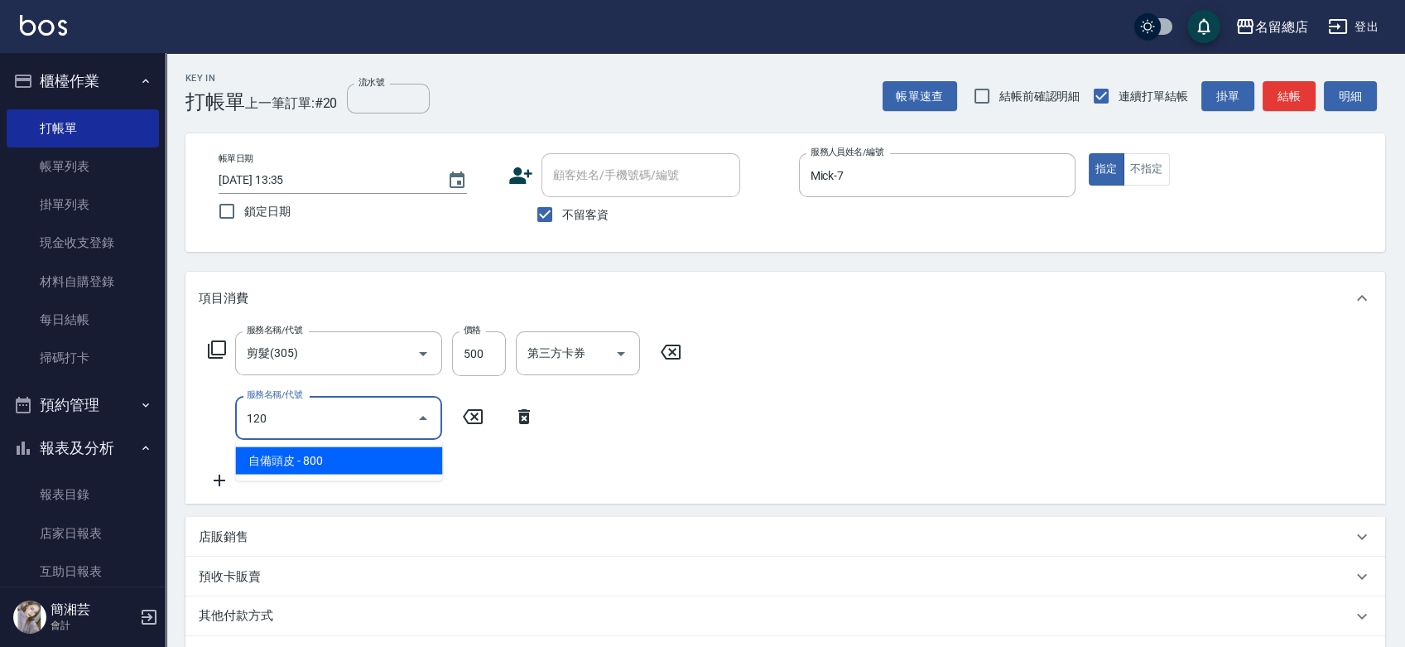
type input "自備頭皮(120)"
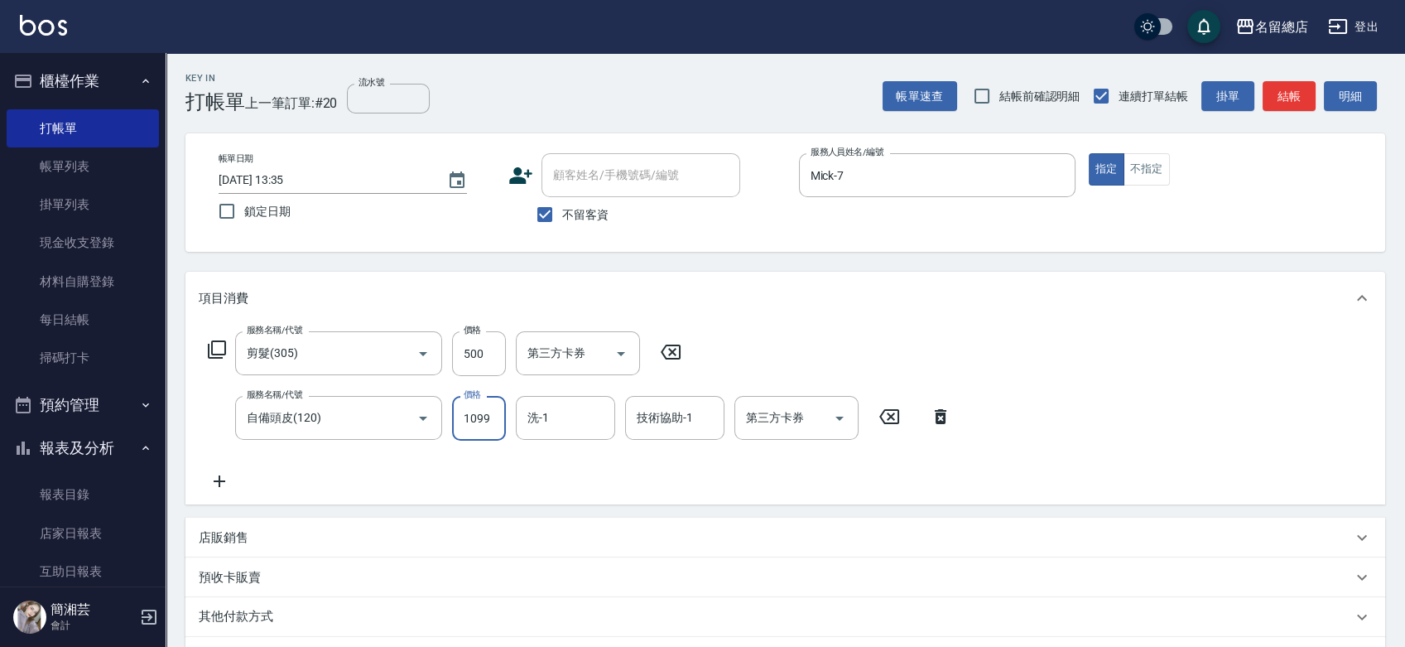
type input "1099"
type input "[PERSON_NAME]-34"
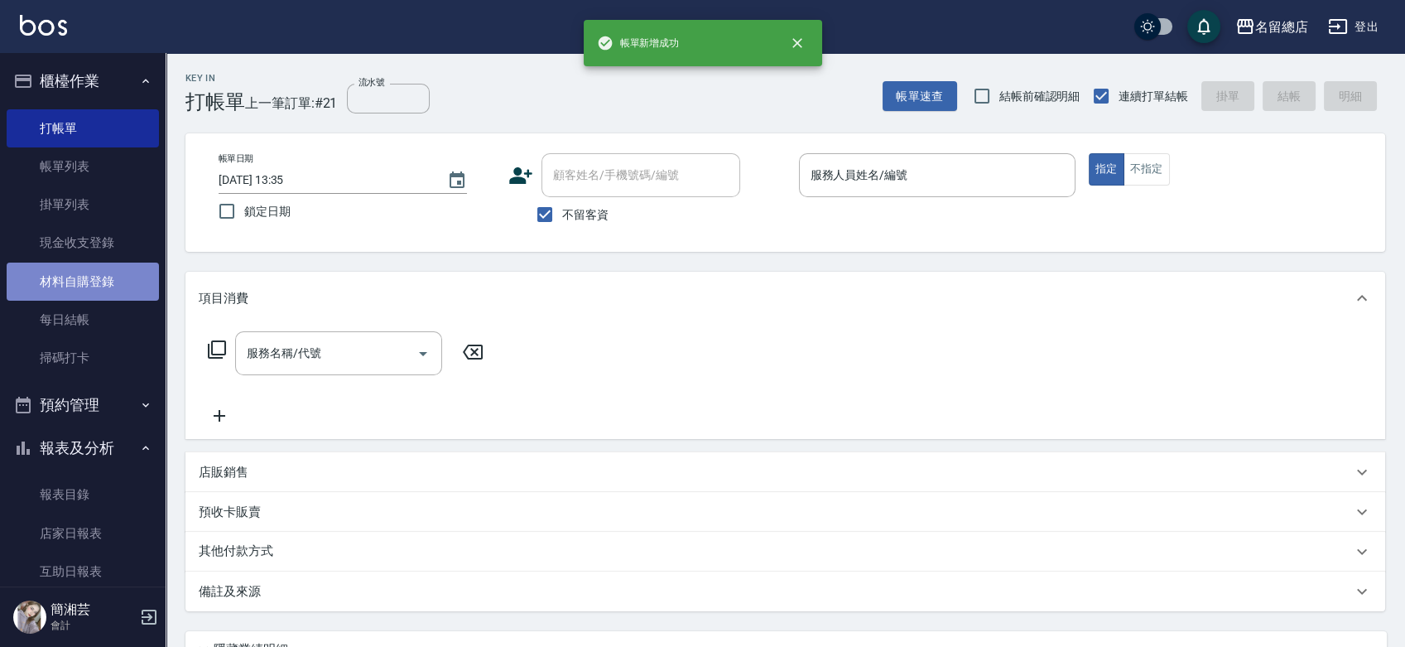
click at [103, 287] on link "材料自購登錄" at bounding box center [83, 282] width 152 height 38
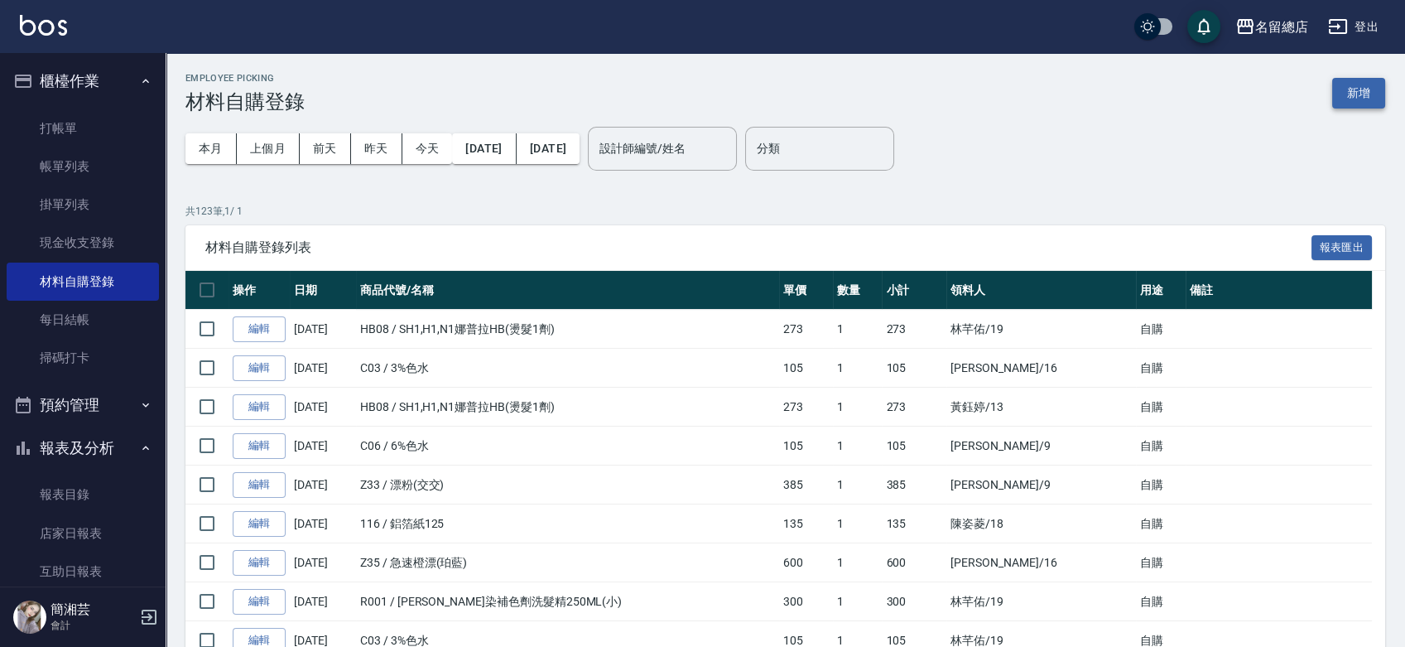
click at [1351, 103] on button "新增" at bounding box center [1358, 93] width 53 height 31
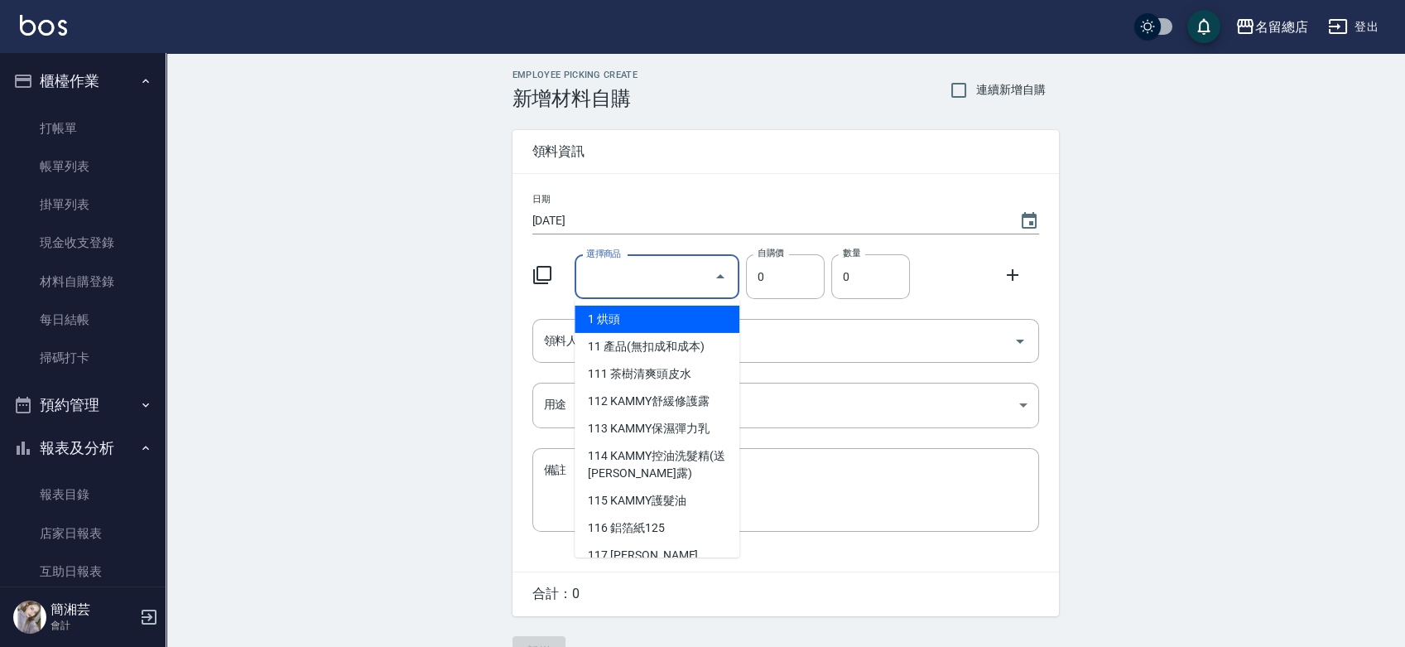
click at [688, 289] on input "選擇商品" at bounding box center [644, 277] width 125 height 29
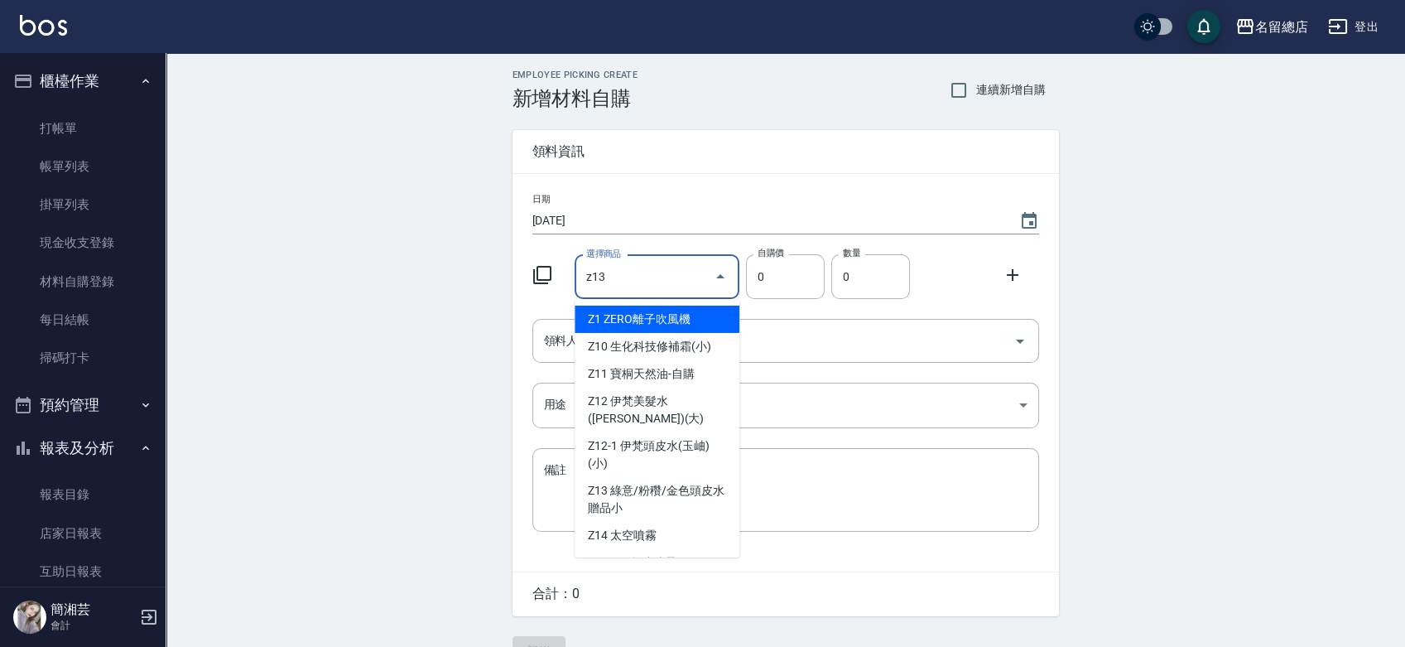
type input "綠意/粉穳/金色頭皮水贈品小"
type input "53"
type input "1"
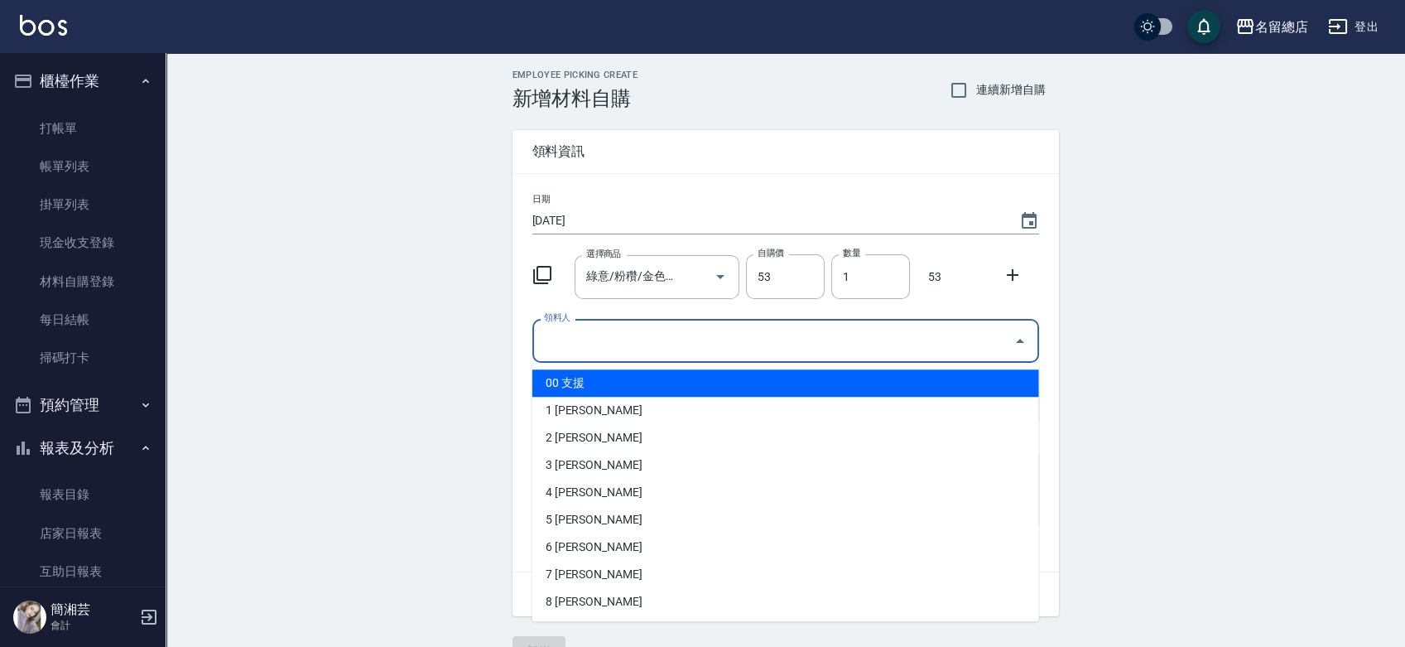
click at [674, 326] on input "領料人" at bounding box center [773, 340] width 467 height 29
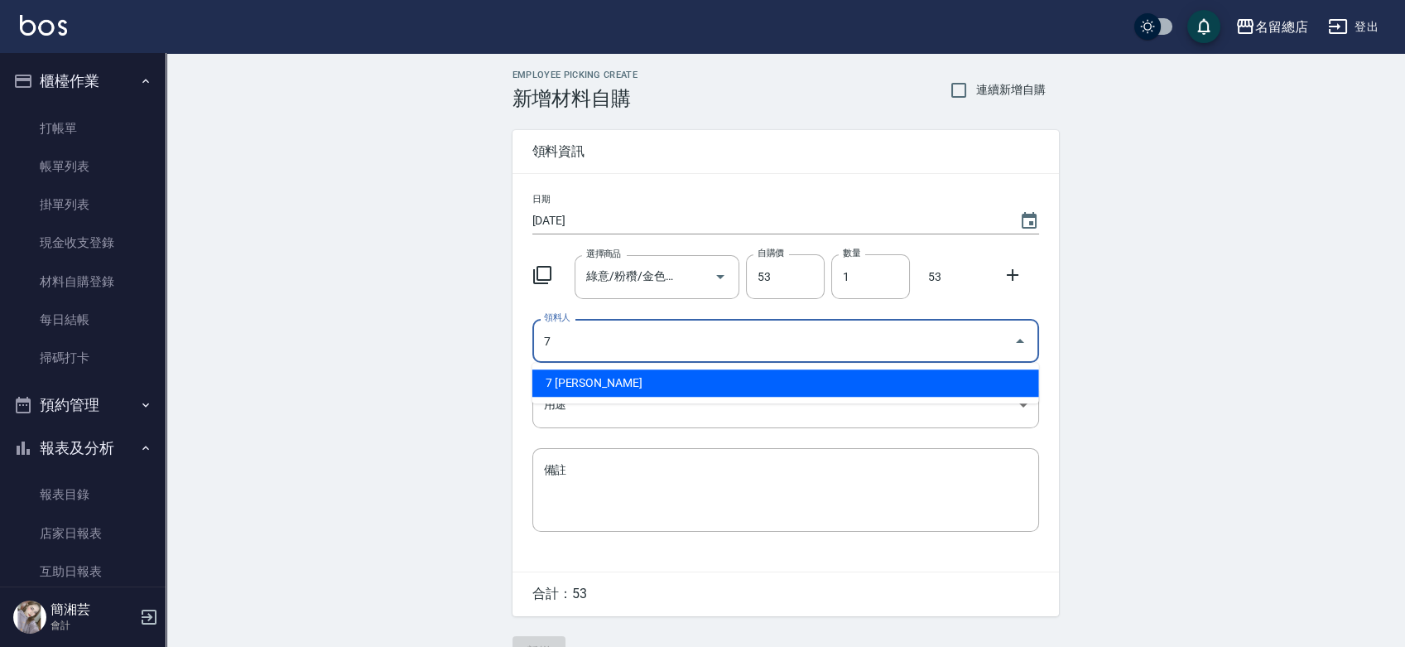
type input "7 [PERSON_NAME]"
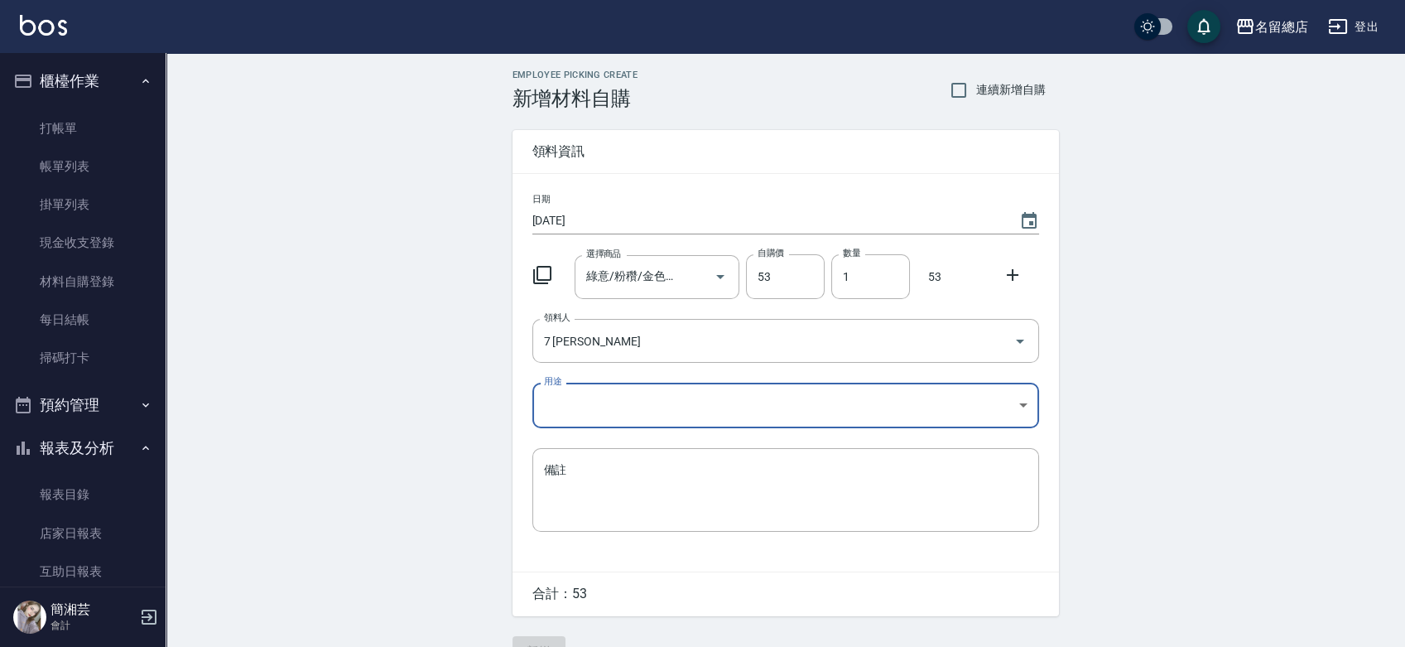
click at [662, 419] on body "名留總店 登出 櫃檯作業 打帳單 帳單列表 掛單列表 現金收支登錄 材料自購登錄 每日結帳 掃碼打卡 預約管理 預約管理 單日預約紀錄 單週預約紀錄 報表及分…" at bounding box center [702, 341] width 1405 height 682
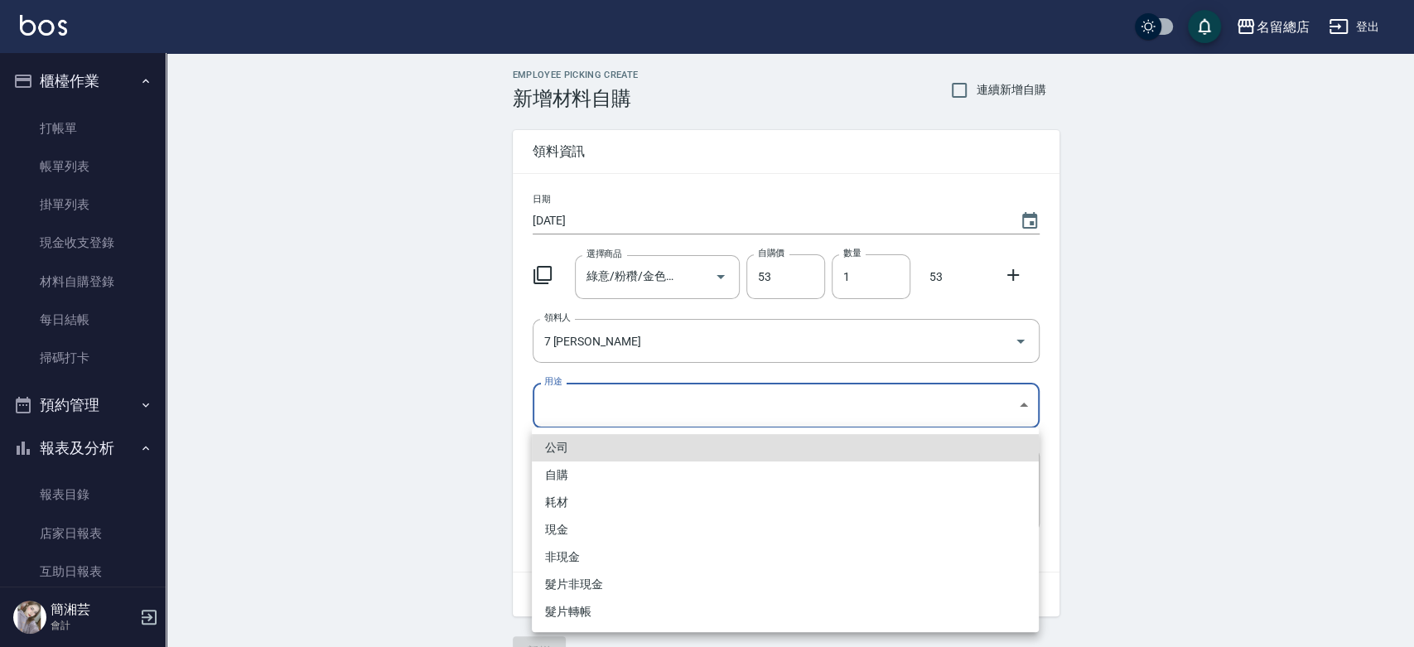
click at [624, 463] on li "自購" at bounding box center [785, 474] width 507 height 27
type input "自購"
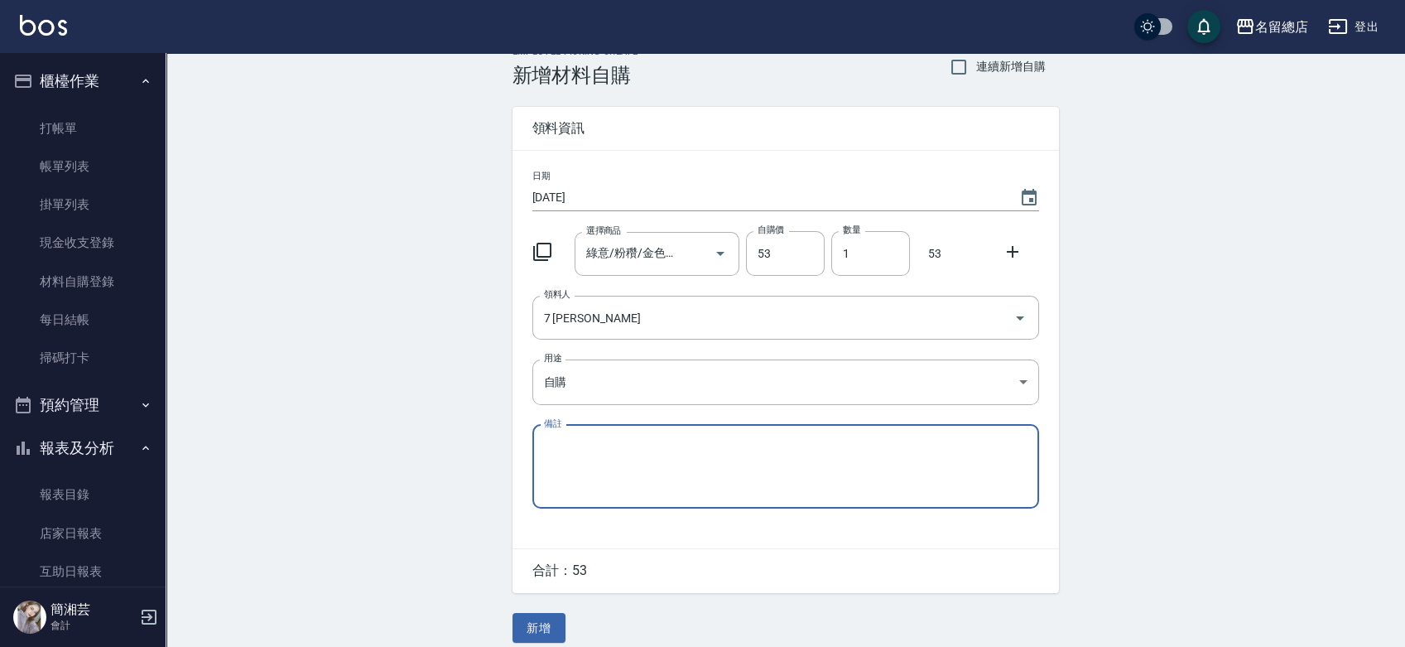
scroll to position [36, 0]
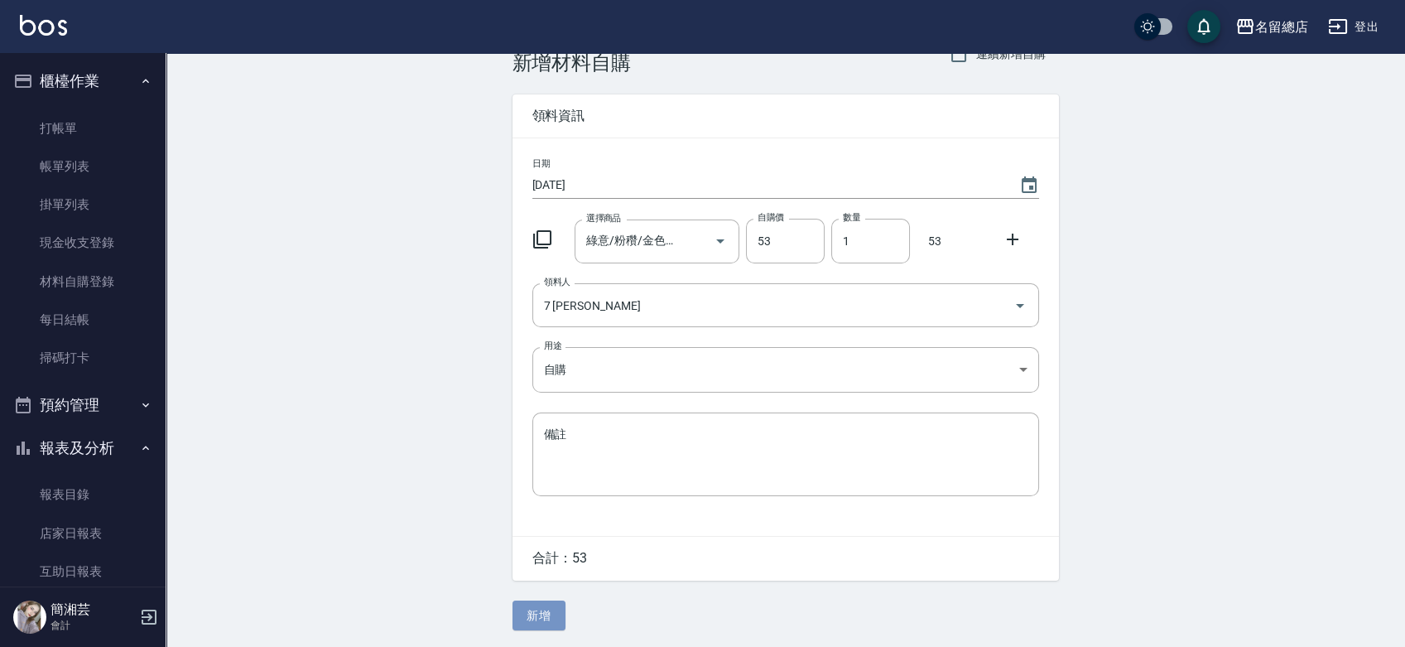
click at [518, 602] on button "新增" at bounding box center [539, 615] width 53 height 31
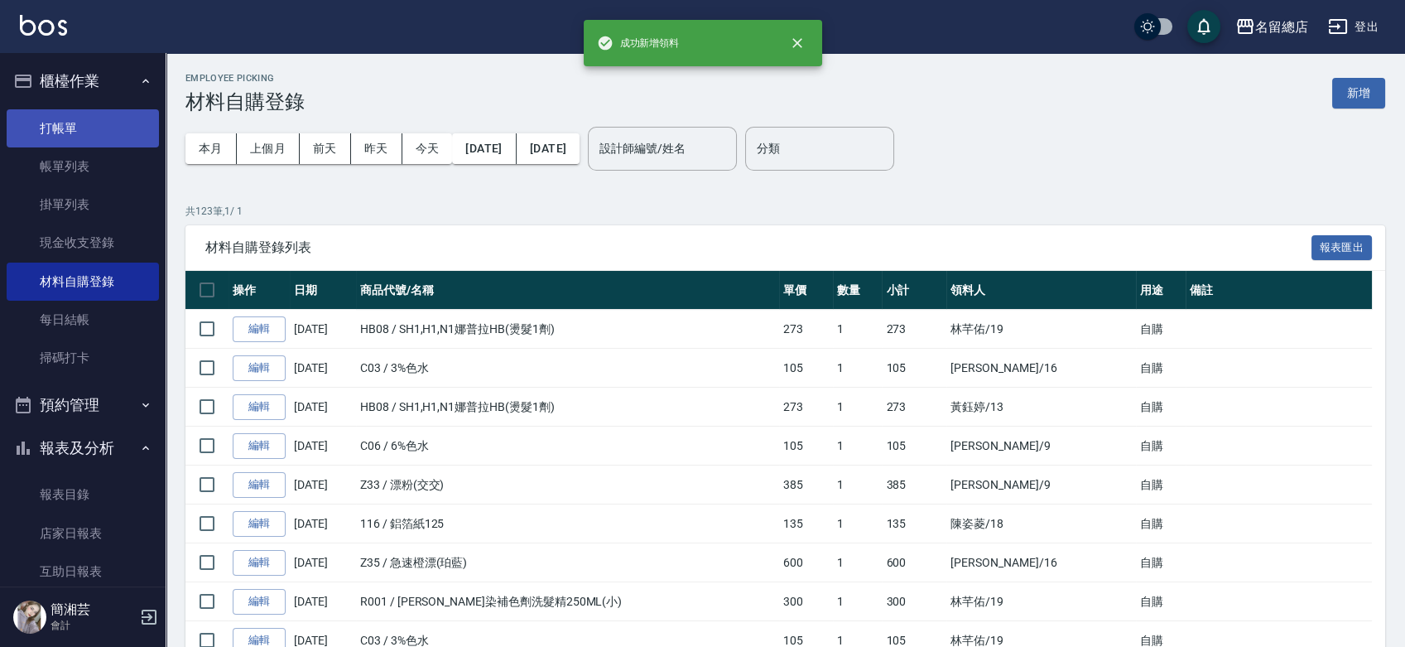
click at [53, 130] on link "打帳單" at bounding box center [83, 128] width 152 height 38
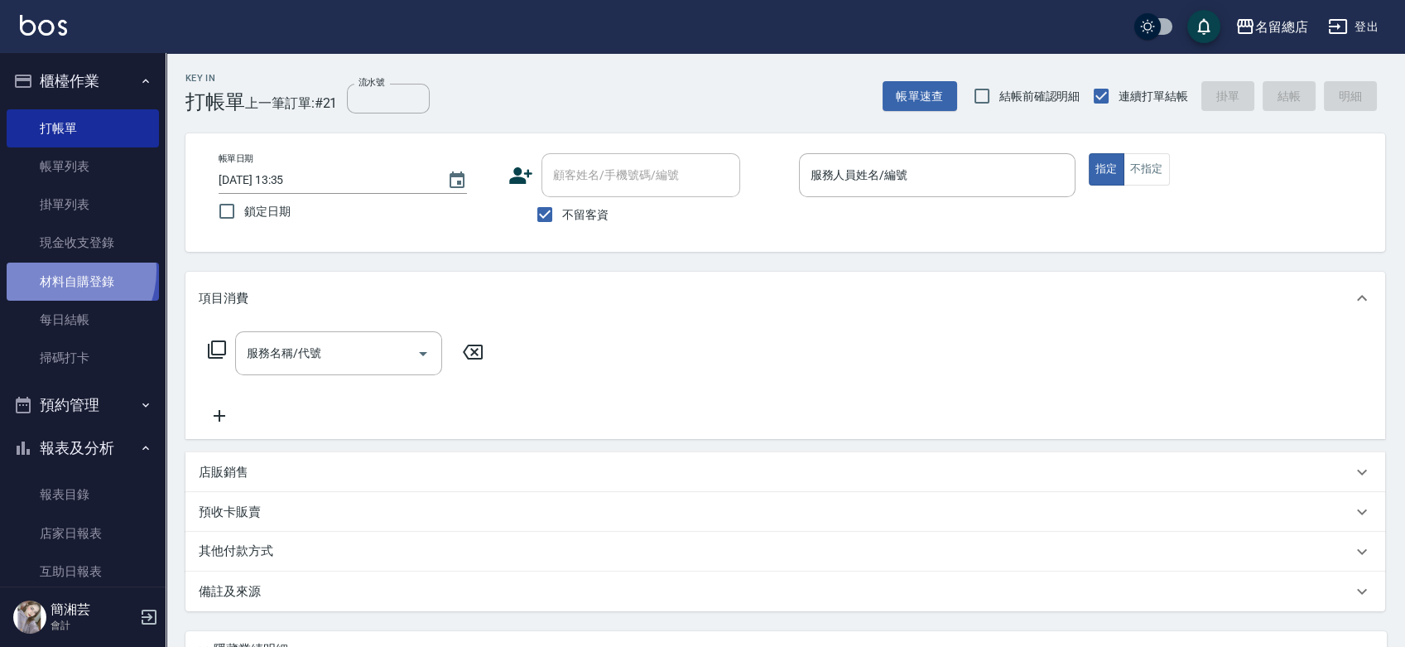
click at [58, 271] on link "材料自購登錄" at bounding box center [83, 282] width 152 height 38
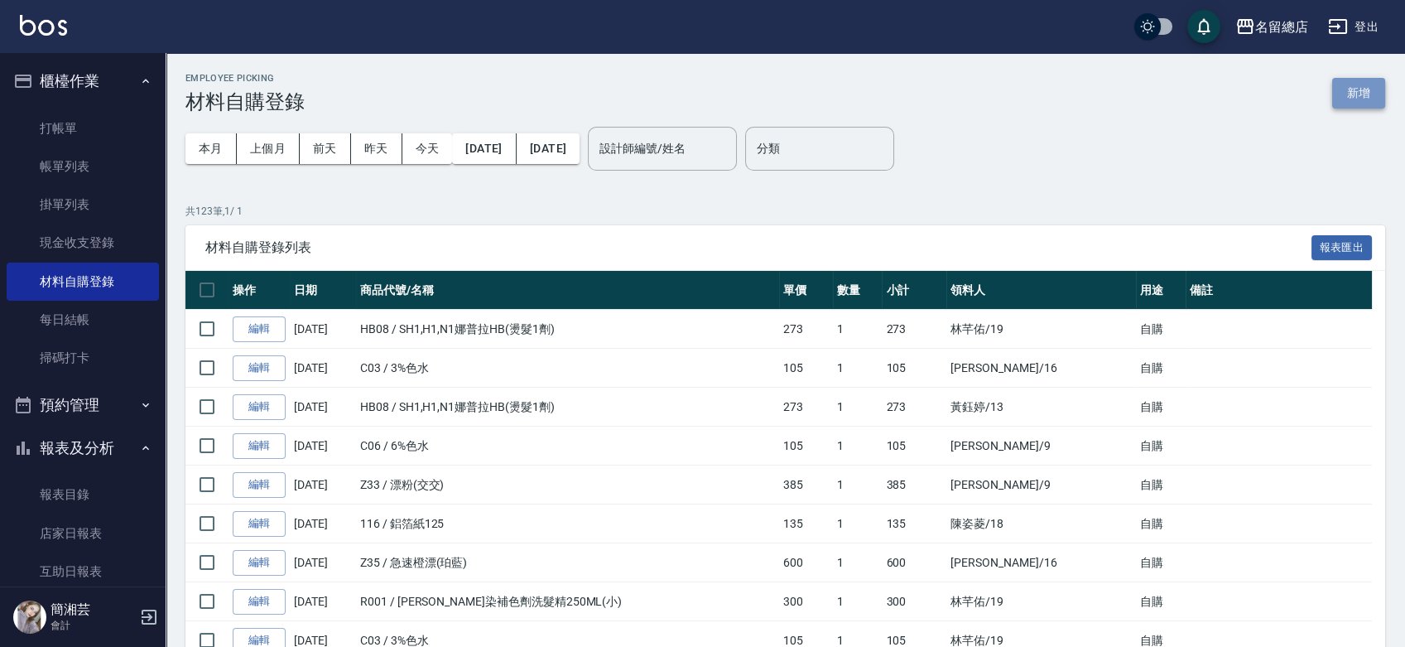
click at [1370, 98] on button "新增" at bounding box center [1358, 93] width 53 height 31
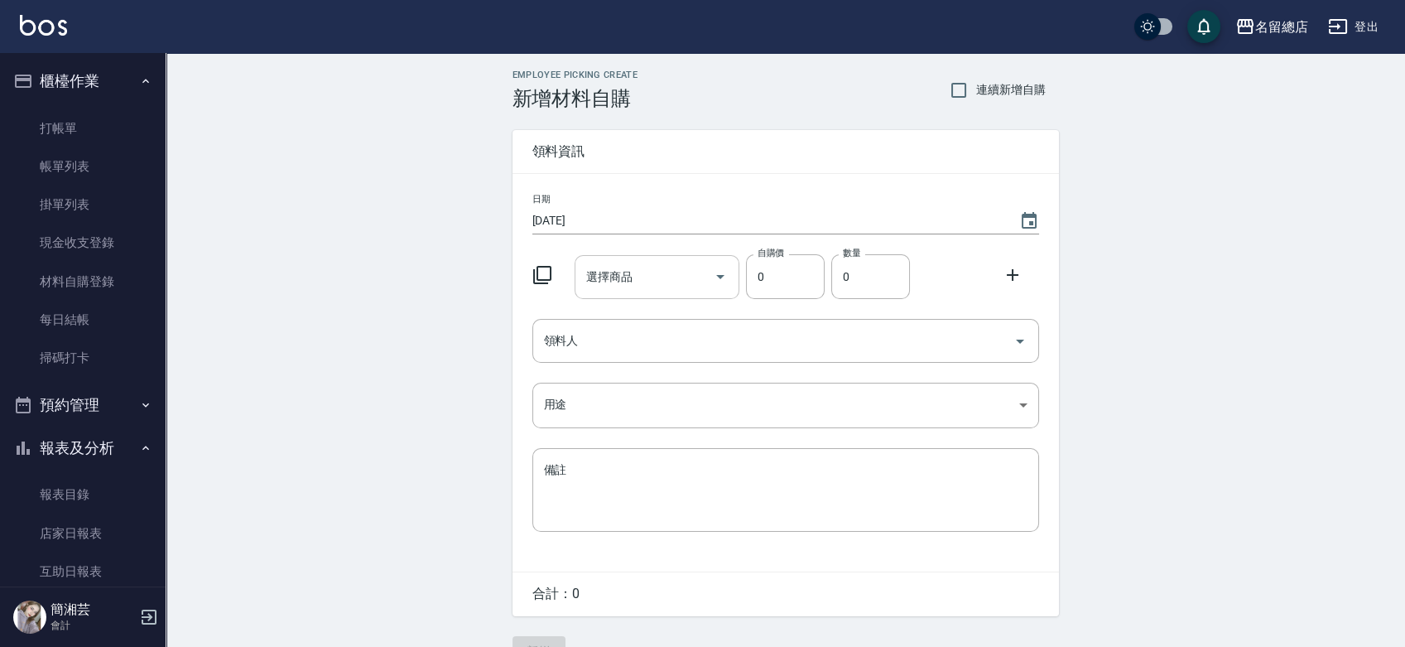
click at [663, 289] on input "選擇商品" at bounding box center [644, 277] width 125 height 29
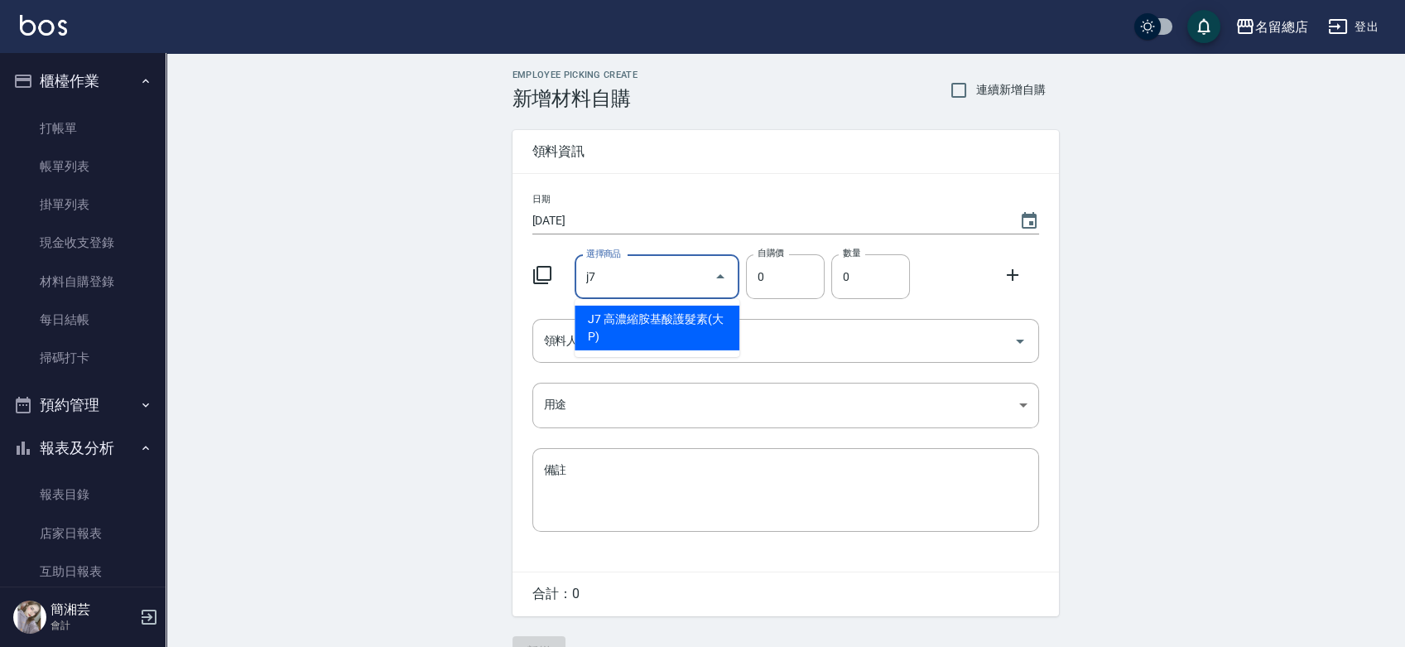
type input "高濃縮胺基酸護髮素(大P)"
type input "280"
type input "1"
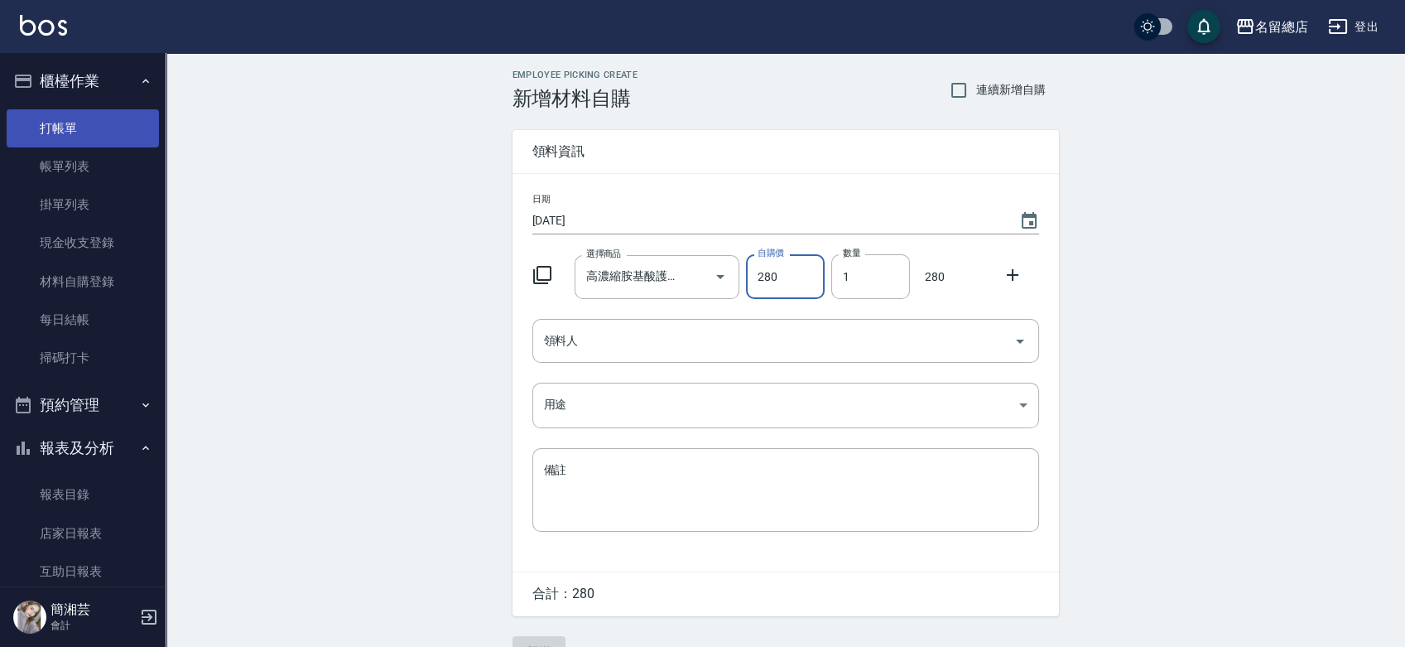
click at [29, 133] on link "打帳單" at bounding box center [83, 128] width 152 height 38
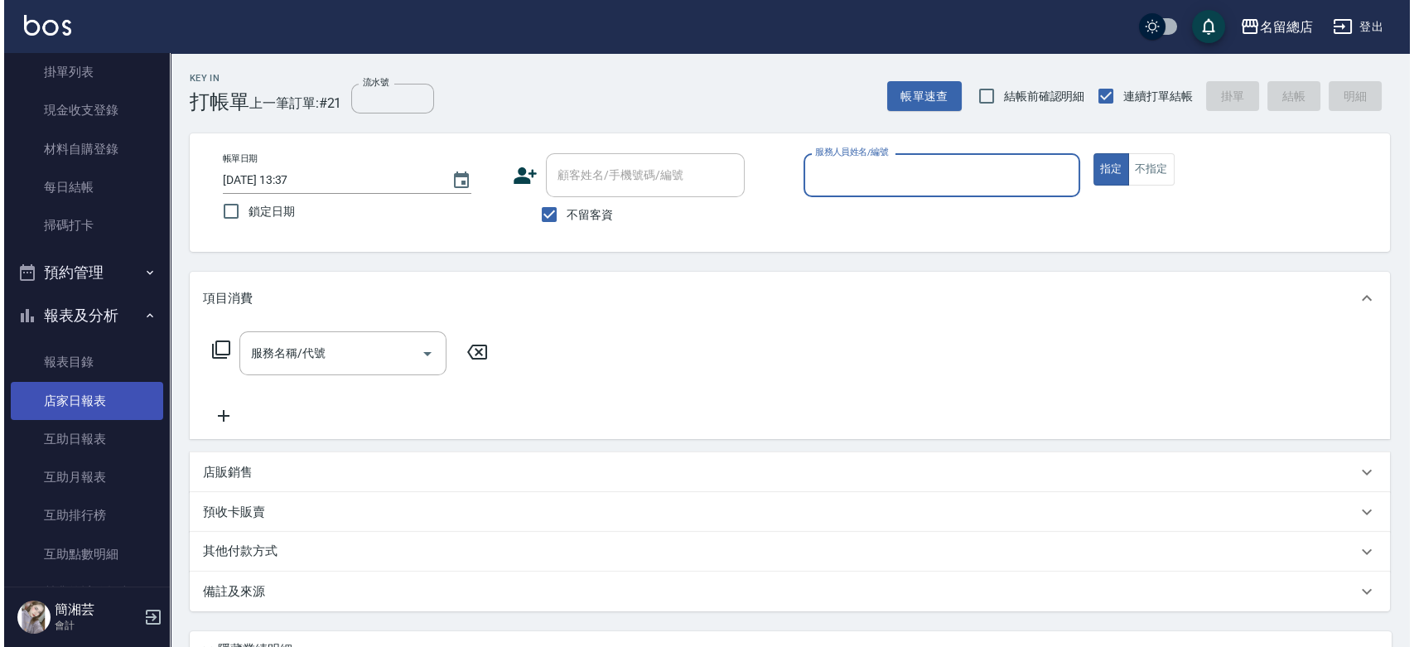
scroll to position [368, 0]
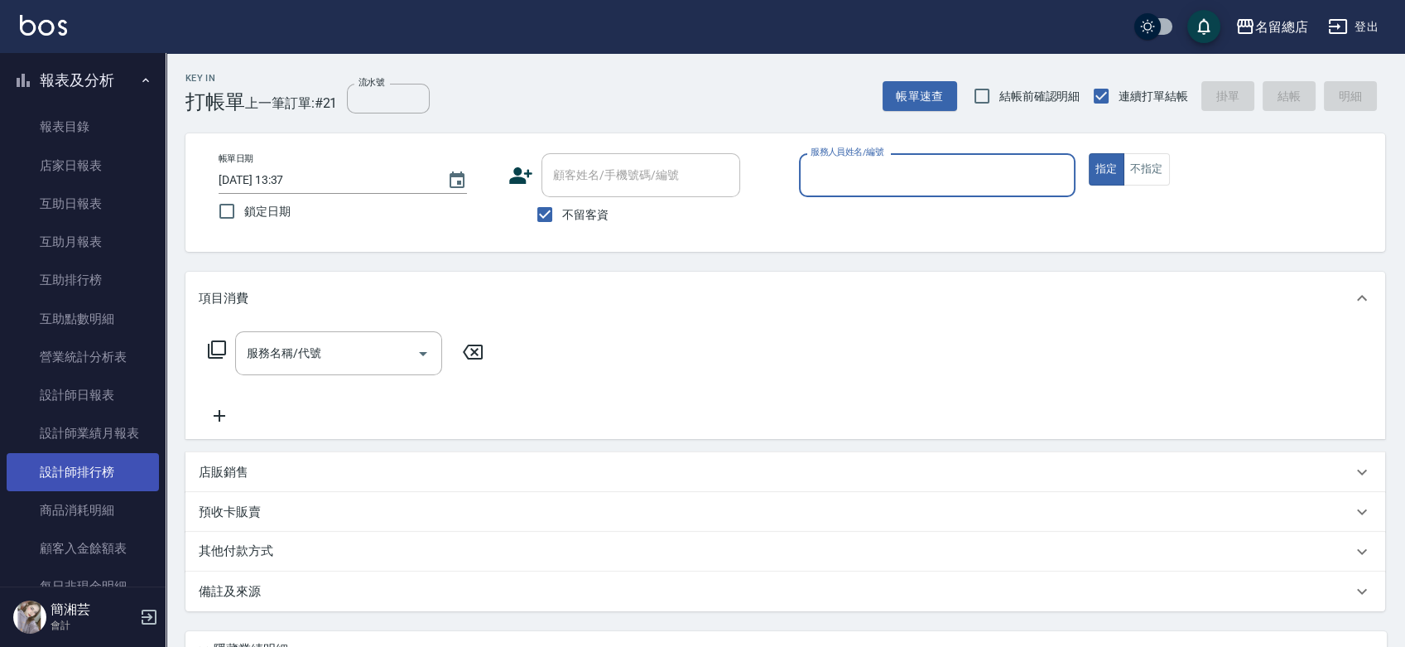
click at [66, 472] on link "設計師排行榜" at bounding box center [83, 472] width 152 height 38
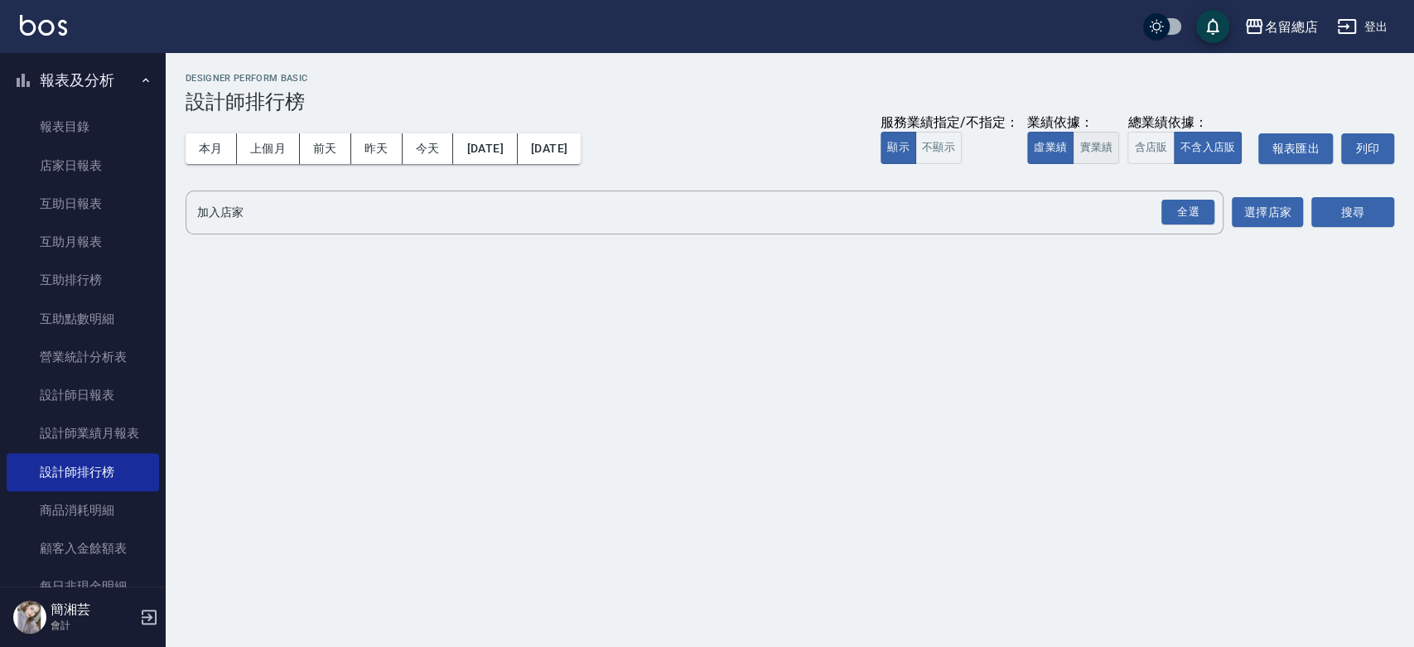
click at [1096, 146] on button "實業績" at bounding box center [1095, 148] width 46 height 32
click at [1183, 206] on div "全選" at bounding box center [1187, 213] width 53 height 26
click at [1332, 210] on button "搜尋" at bounding box center [1352, 213] width 83 height 31
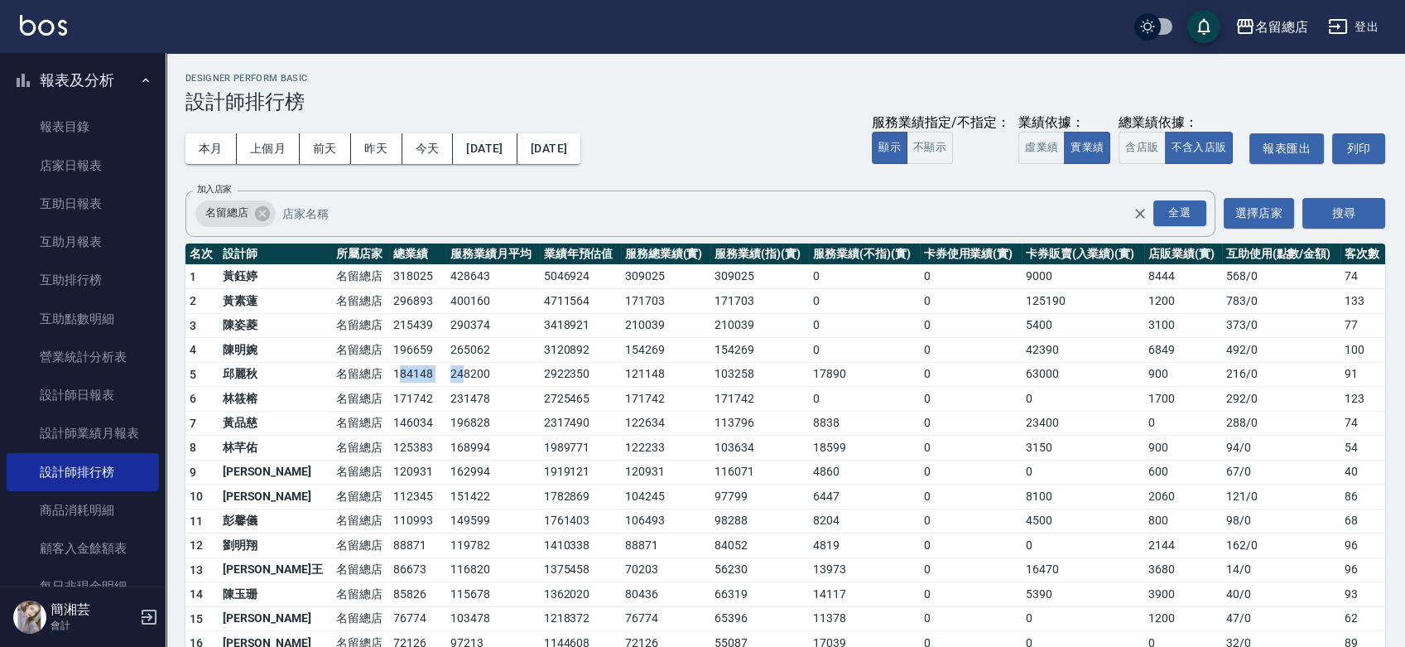
drag, startPoint x: 345, startPoint y: 376, endPoint x: 414, endPoint y: 373, distance: 68.8
click at [414, 373] on tr "5 [PERSON_NAME] 名留總店 184148 248200 2922350 121148 103258 17890 0 63000 900 216 …" at bounding box center [785, 374] width 1200 height 25
click at [73, 109] on link "報表目錄" at bounding box center [83, 127] width 152 height 38
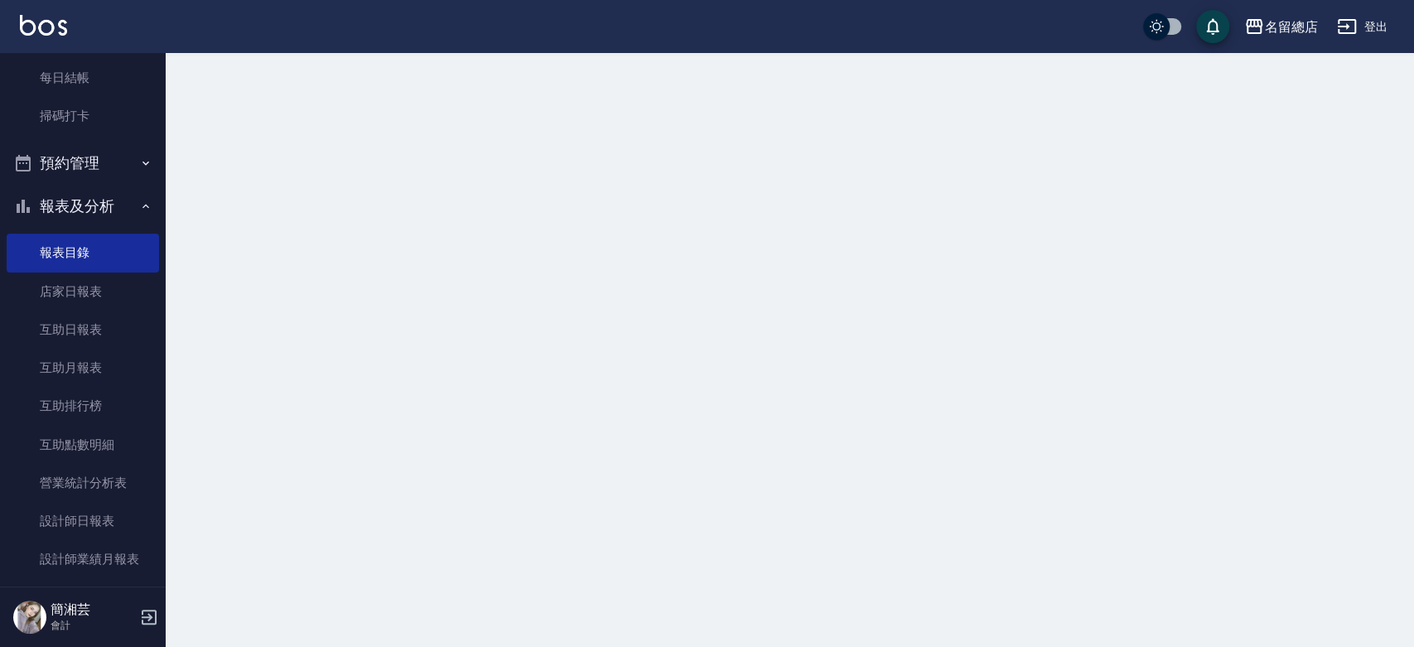
scroll to position [92, 0]
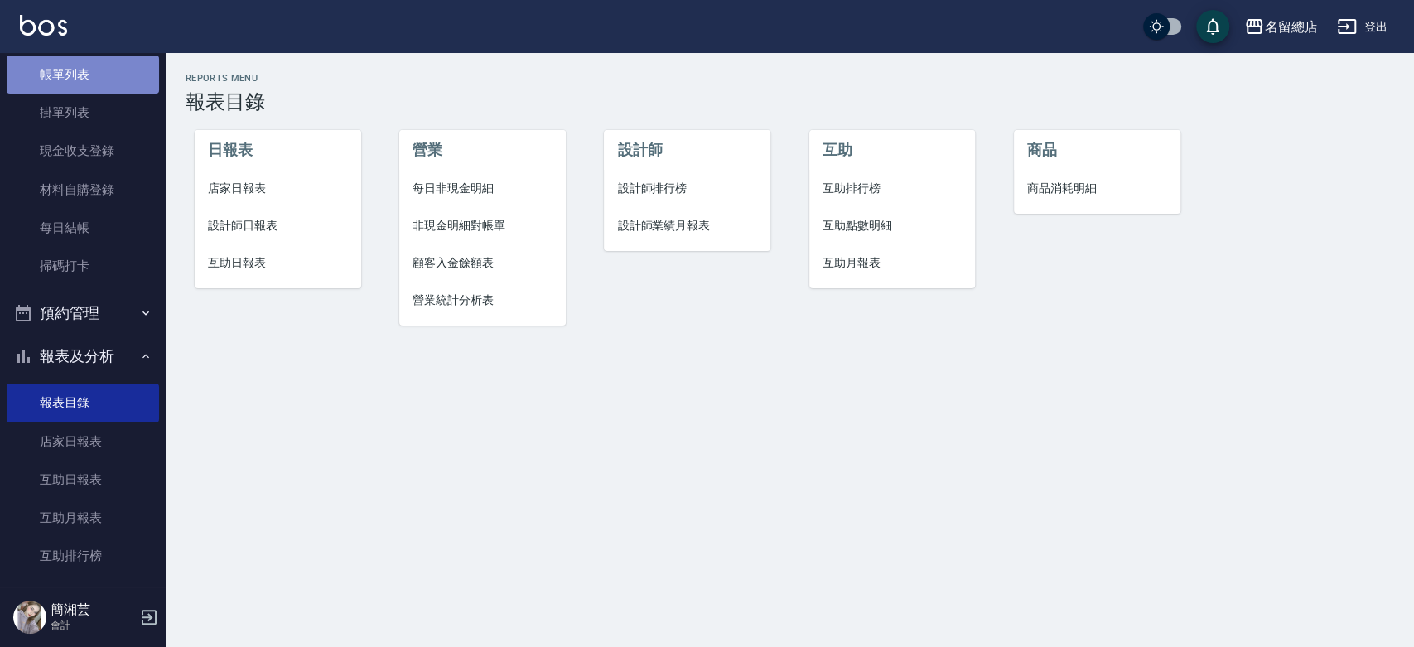
click at [85, 83] on link "帳單列表" at bounding box center [83, 74] width 152 height 38
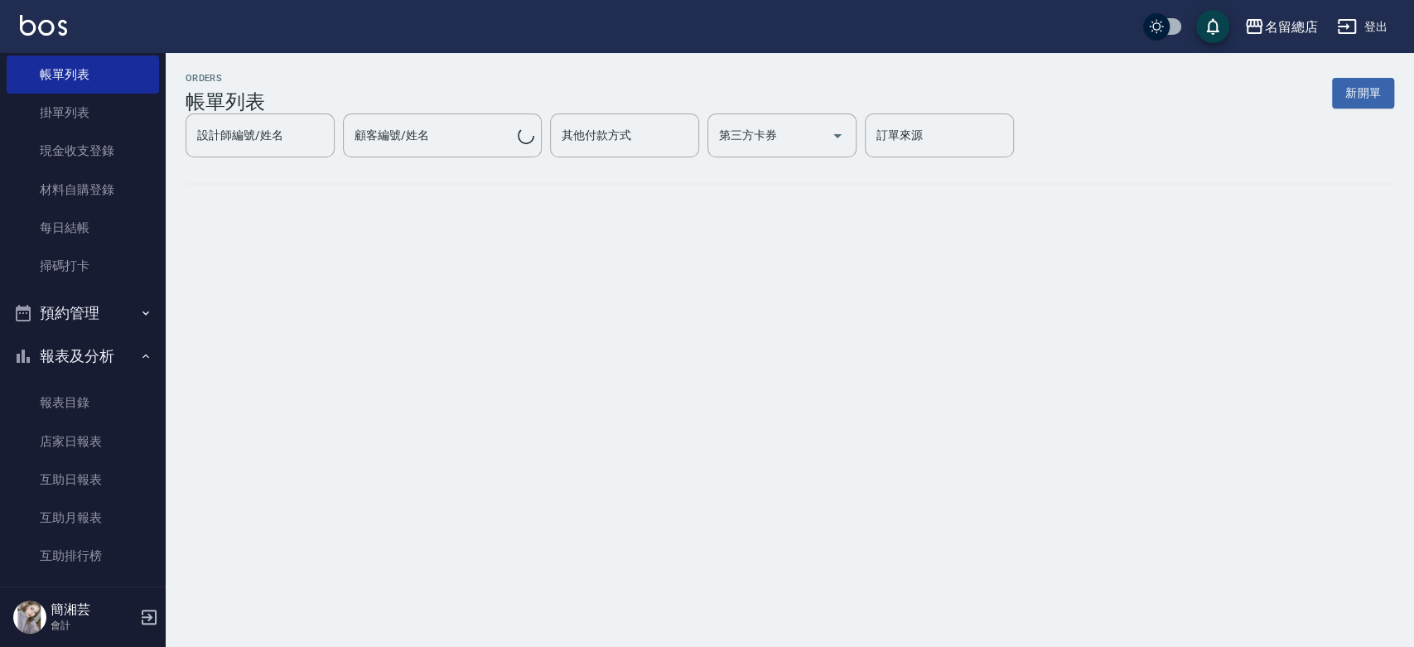
click at [83, 347] on button "報表及分析" at bounding box center [83, 356] width 152 height 43
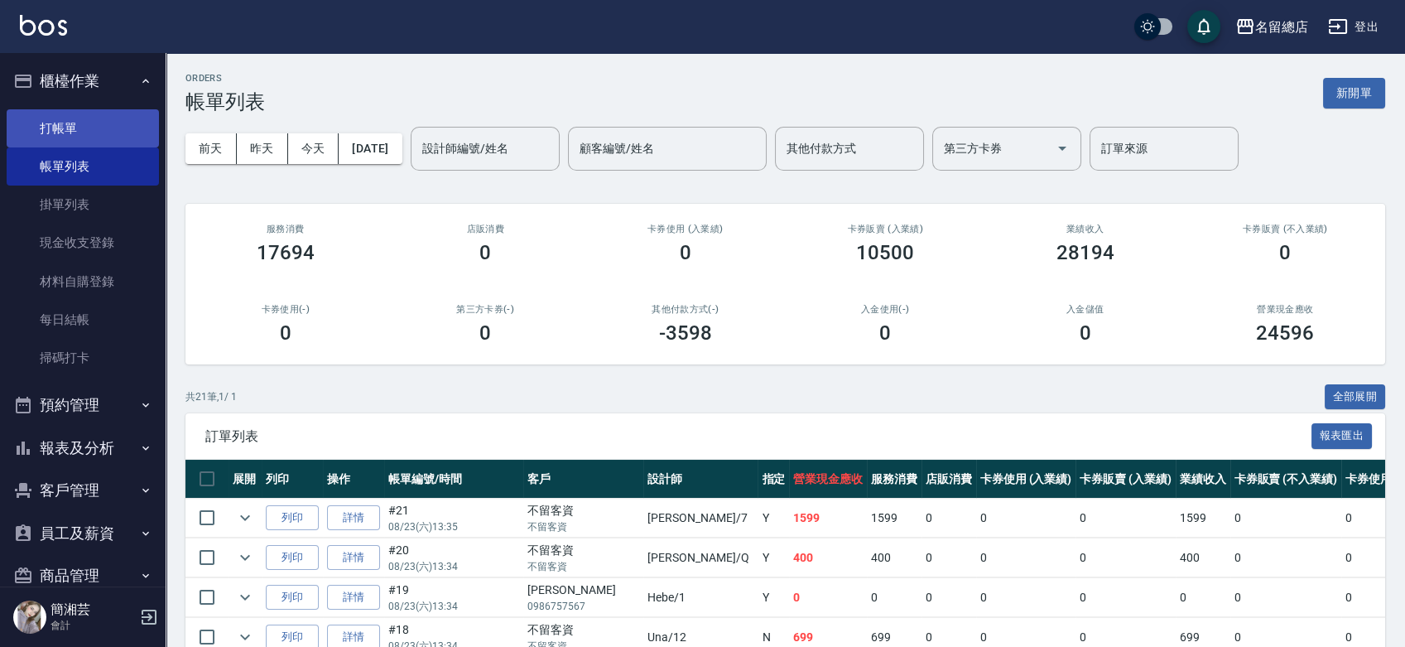
click at [103, 130] on link "打帳單" at bounding box center [83, 128] width 152 height 38
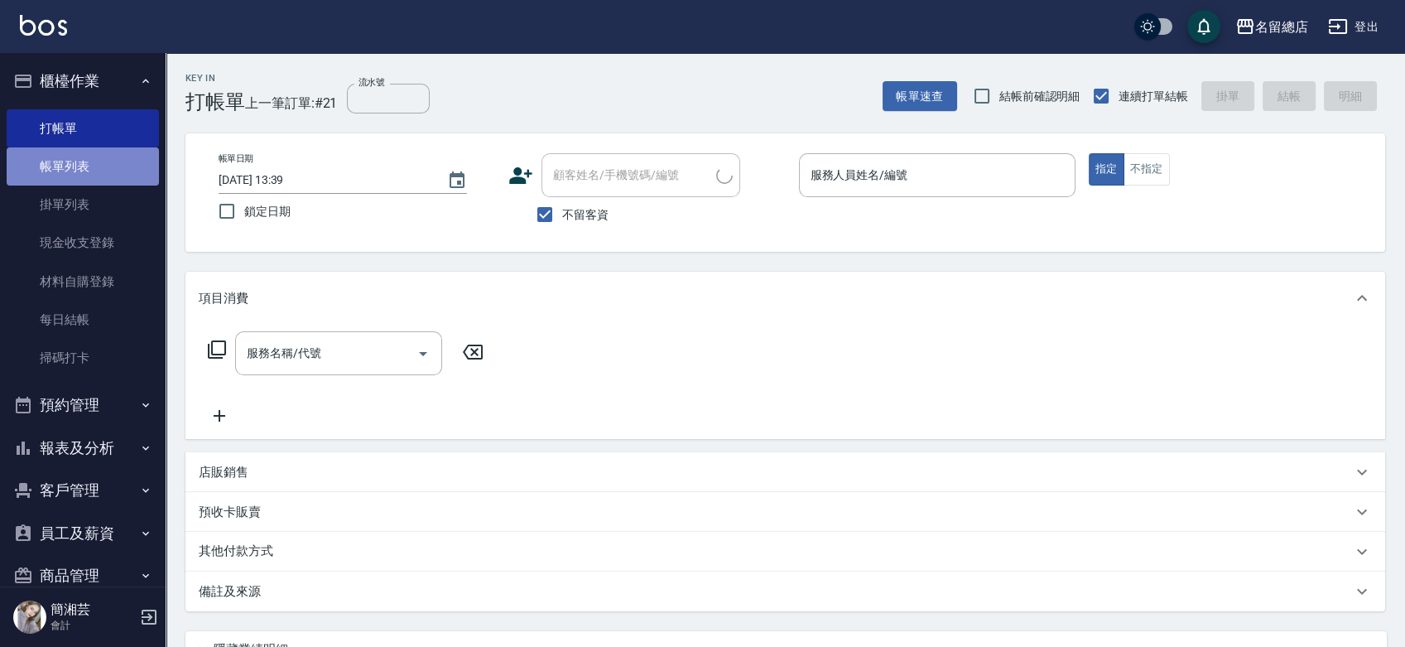
click at [86, 156] on link "帳單列表" at bounding box center [83, 166] width 152 height 38
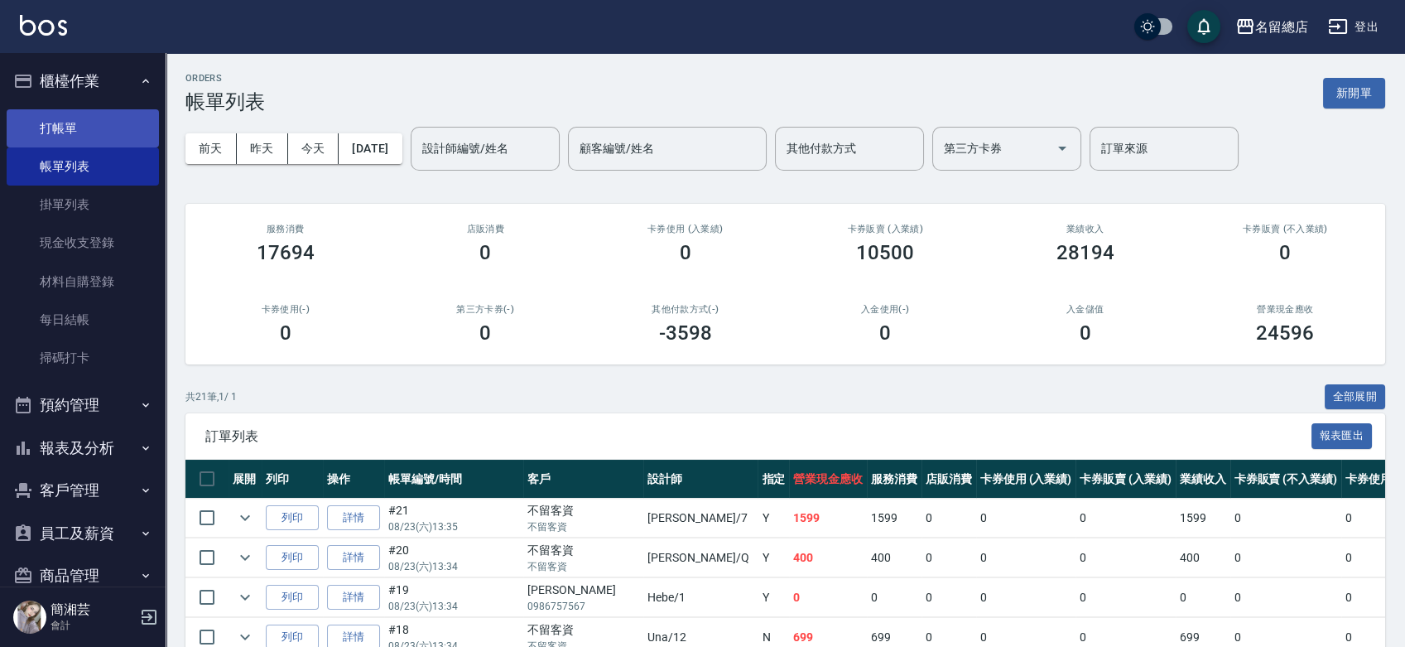
click at [97, 128] on link "打帳單" at bounding box center [83, 128] width 152 height 38
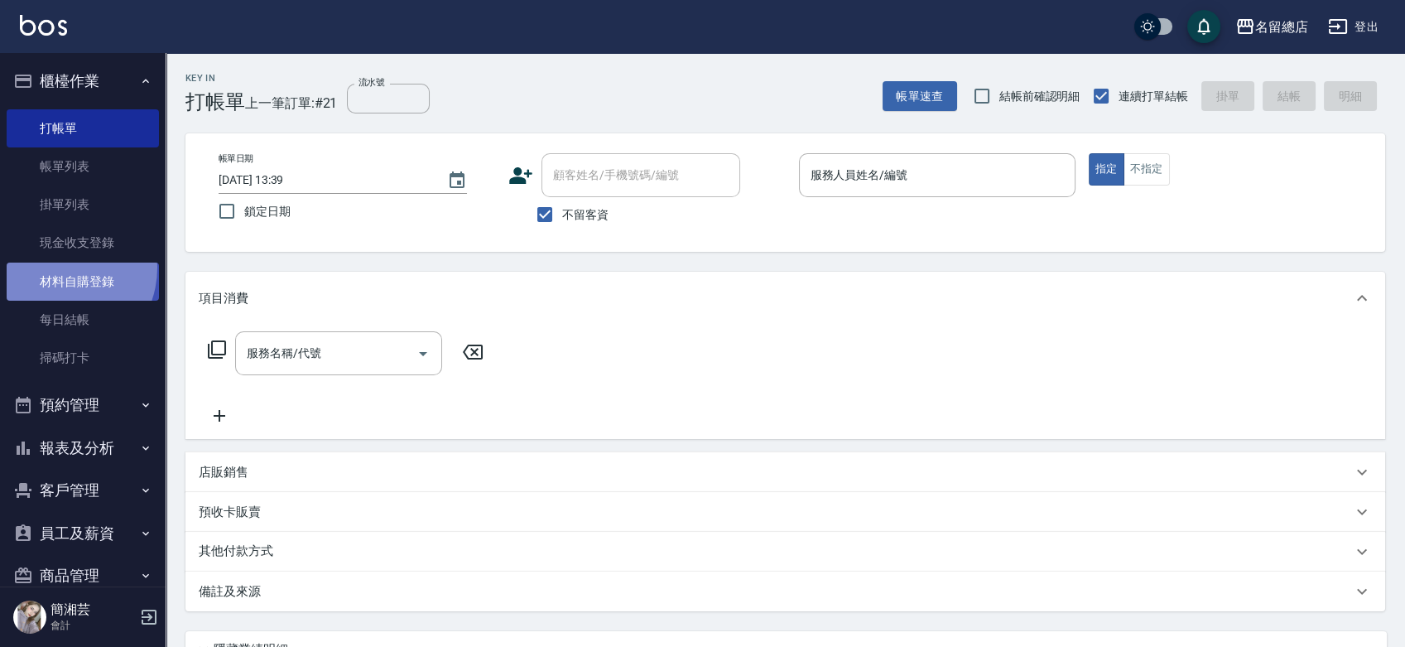
click at [57, 267] on link "材料自購登錄" at bounding box center [83, 282] width 152 height 38
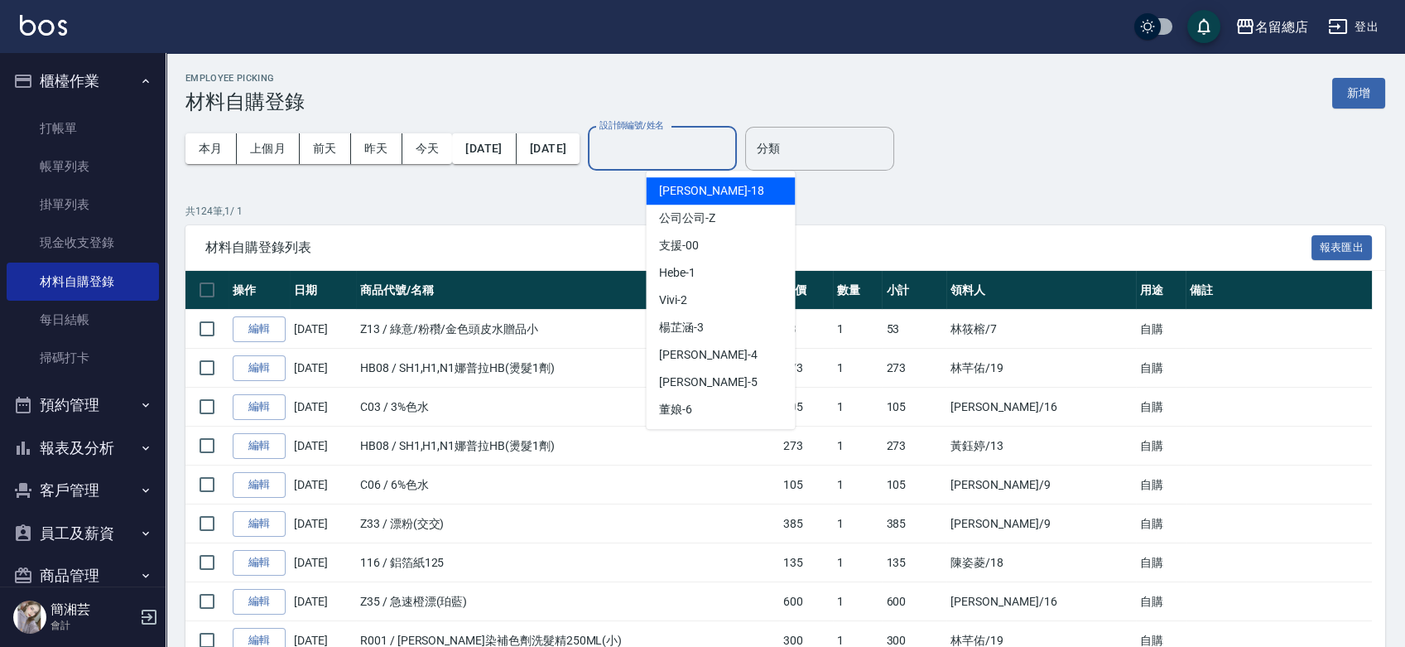
click at [730, 158] on input "設計師編號/姓名" at bounding box center [662, 148] width 134 height 29
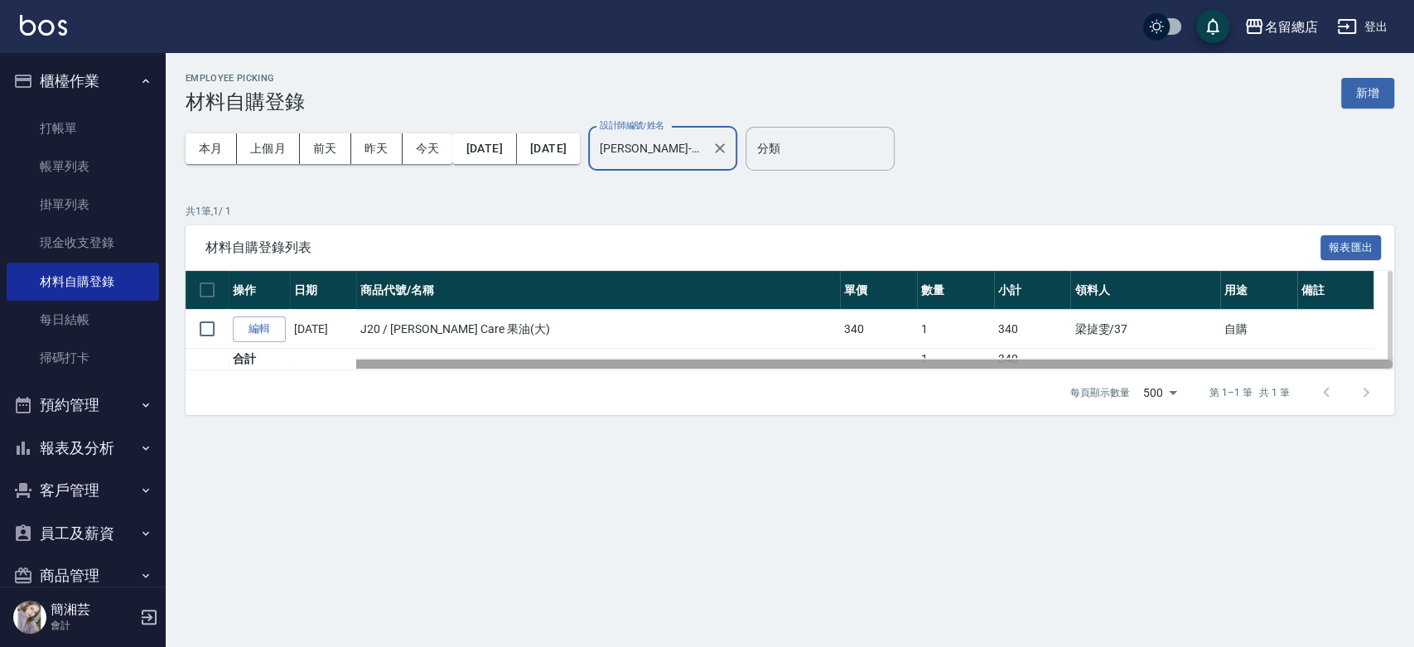
drag, startPoint x: 936, startPoint y: 358, endPoint x: 671, endPoint y: 363, distance: 265.0
click at [677, 384] on div "材料自購登錄列表 報表匯出 操作 日期 商品代號/名稱 單價 數量 小計 領料人 用途 備註 編輯 [DATE] J20 / [PERSON_NAME] Ca…" at bounding box center [789, 320] width 1208 height 190
drag, startPoint x: 858, startPoint y: 364, endPoint x: 489, endPoint y: 350, distance: 368.7
click at [1016, 349] on div "操作 日期 商品代號/名稱 單價 數量 小計 領料人 用途 備註 編輯 [DATE] J20 / [PERSON_NAME] Care 果油(大) 340 1…" at bounding box center [789, 320] width 1208 height 99
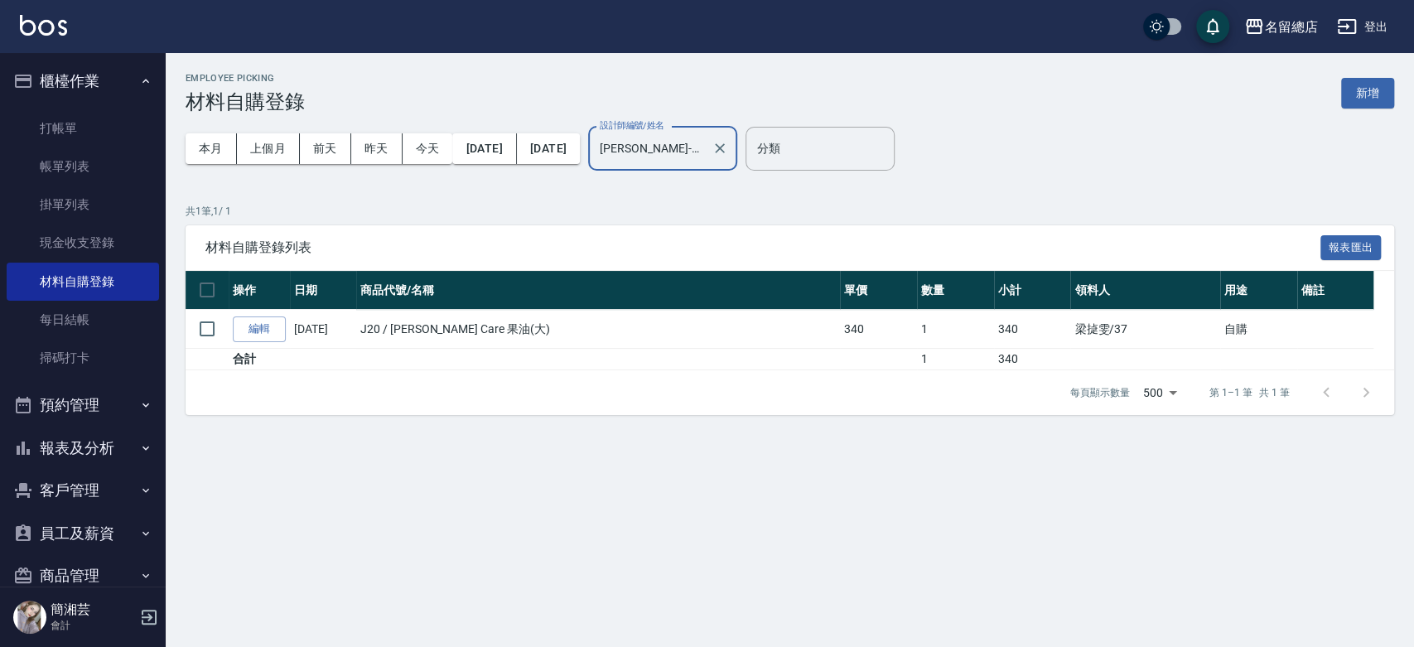
type input "[PERSON_NAME]-37"
click at [797, 140] on div "本月 上個月 [DATE] [DATE] [DATE] [DATE] [DATE] 設計師編號/姓名 [PERSON_NAME]-37 設計師編號/姓名 分類…" at bounding box center [789, 148] width 1208 height 70
click at [728, 144] on icon "Clear" at bounding box center [719, 148] width 17 height 17
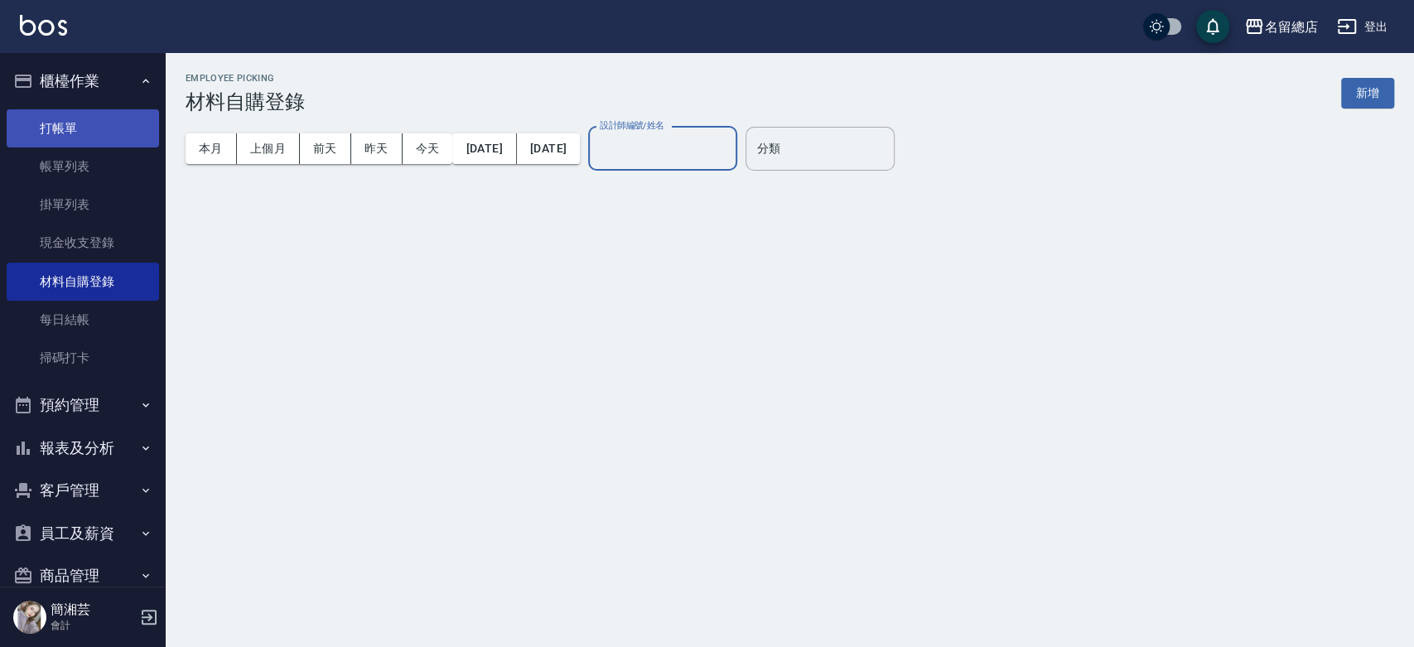
click at [99, 120] on link "打帳單" at bounding box center [83, 128] width 152 height 38
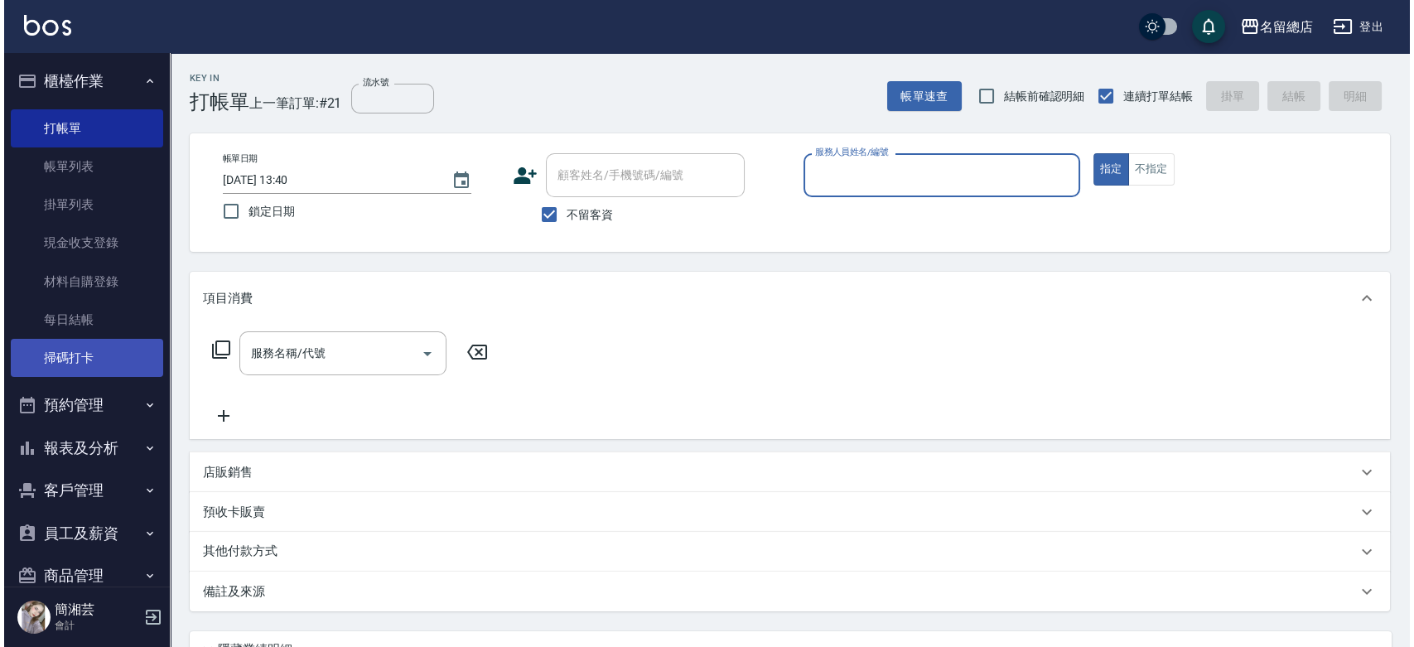
scroll to position [30, 0]
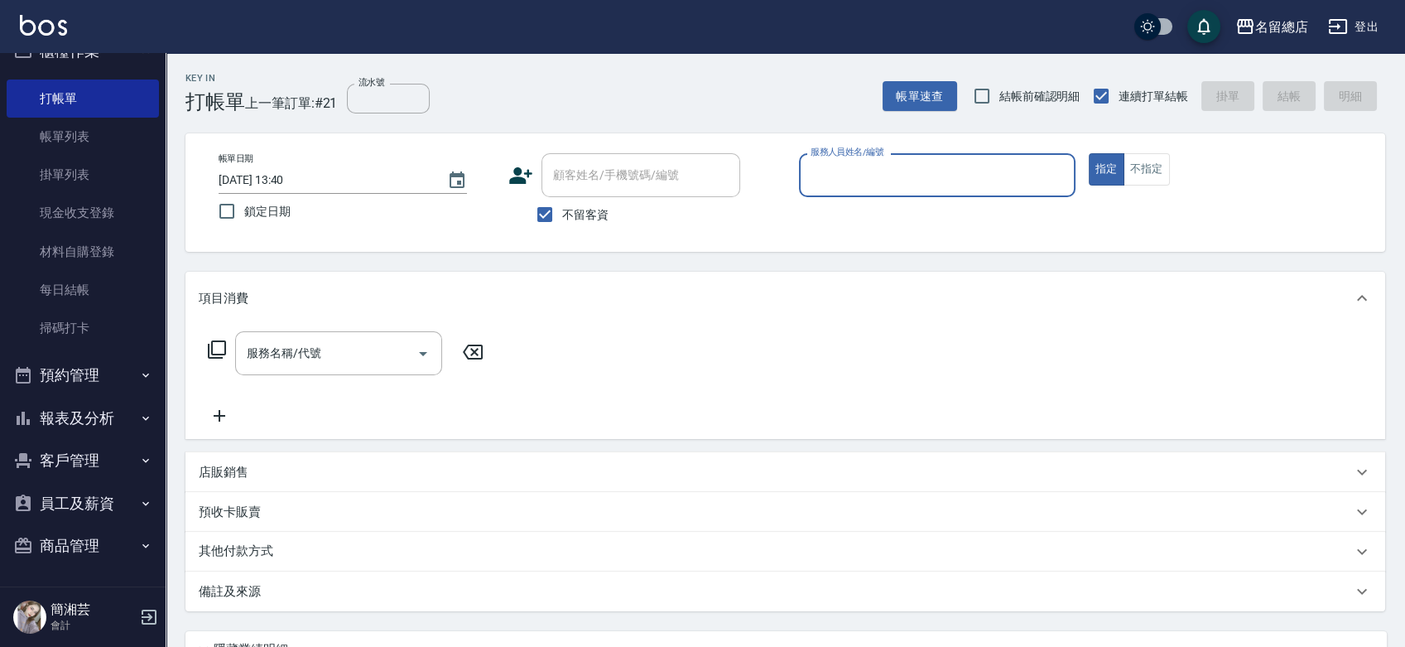
click at [60, 499] on button "員工及薪資" at bounding box center [83, 503] width 152 height 43
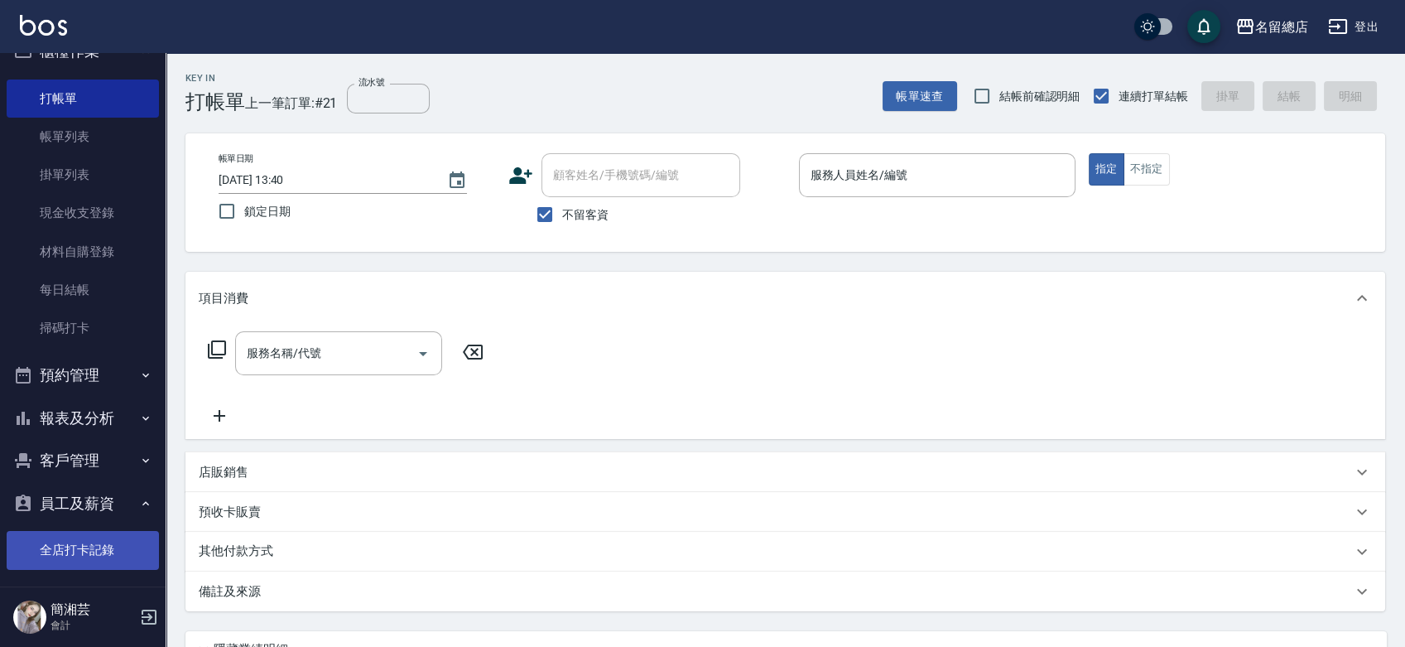
click at [89, 561] on link "全店打卡記錄" at bounding box center [83, 550] width 152 height 38
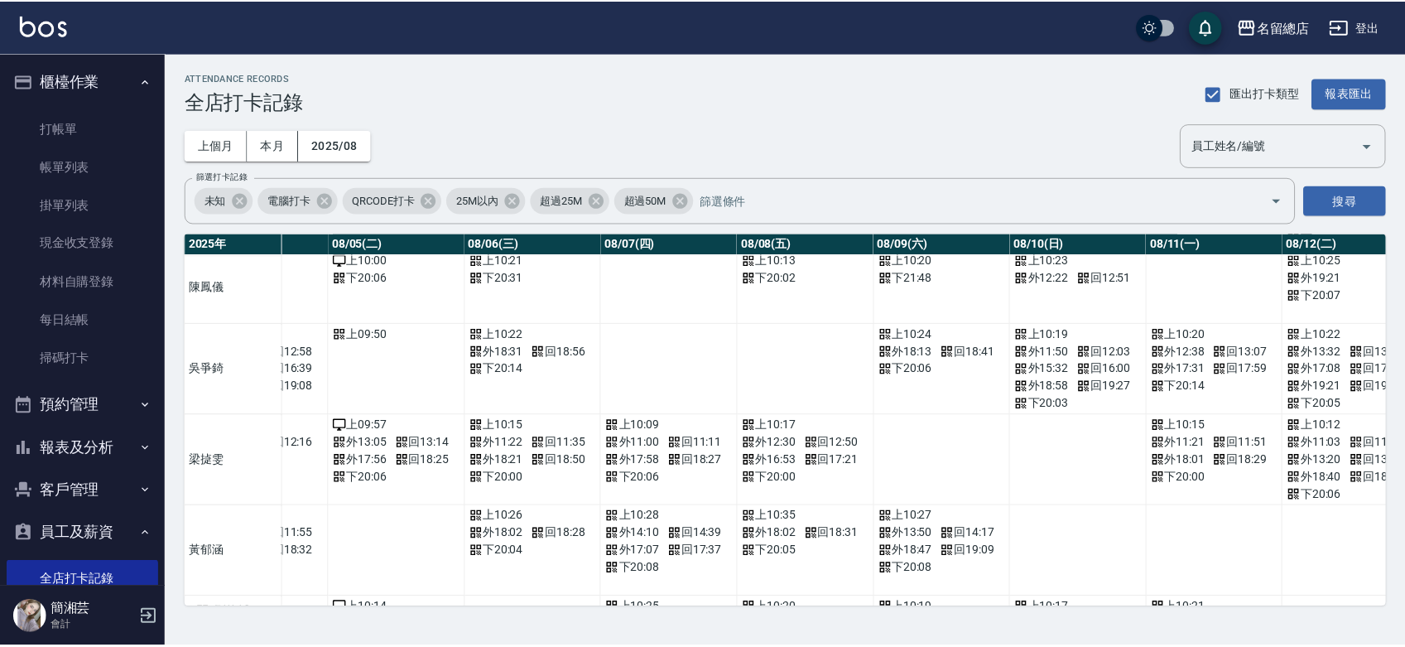
scroll to position [1104, 681]
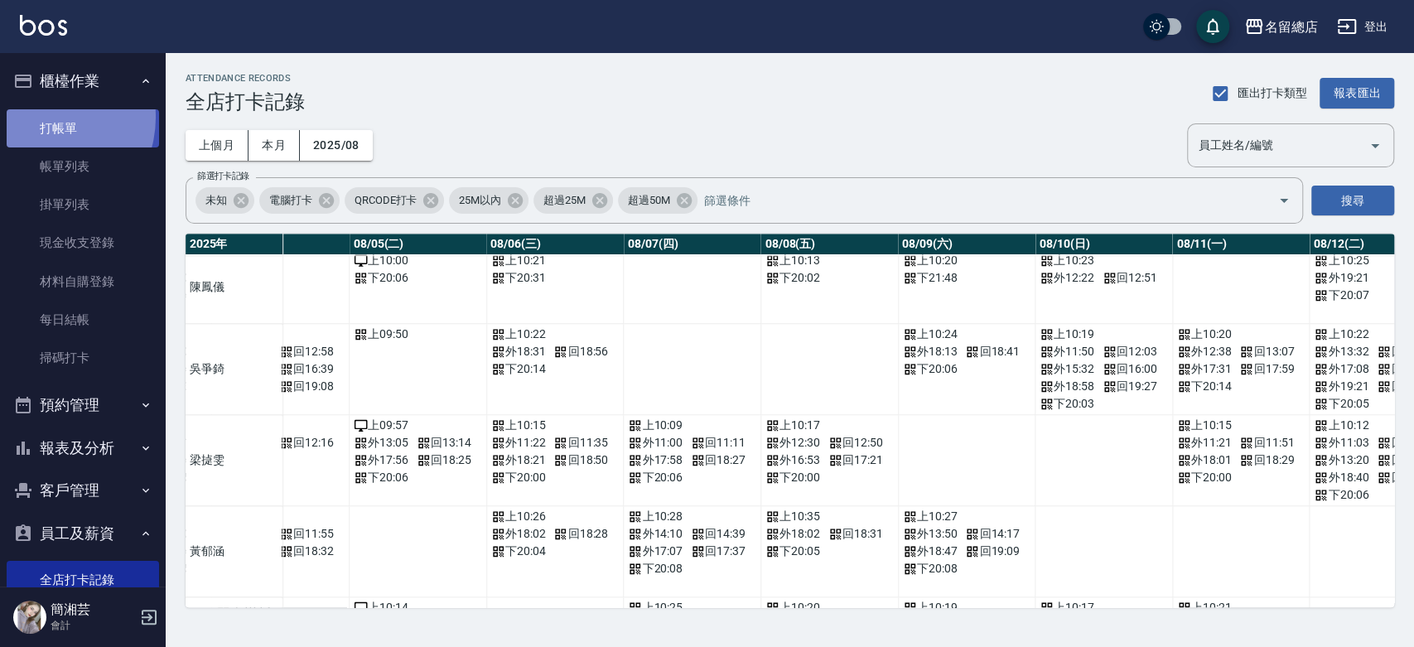
click at [42, 117] on link "打帳單" at bounding box center [83, 128] width 152 height 38
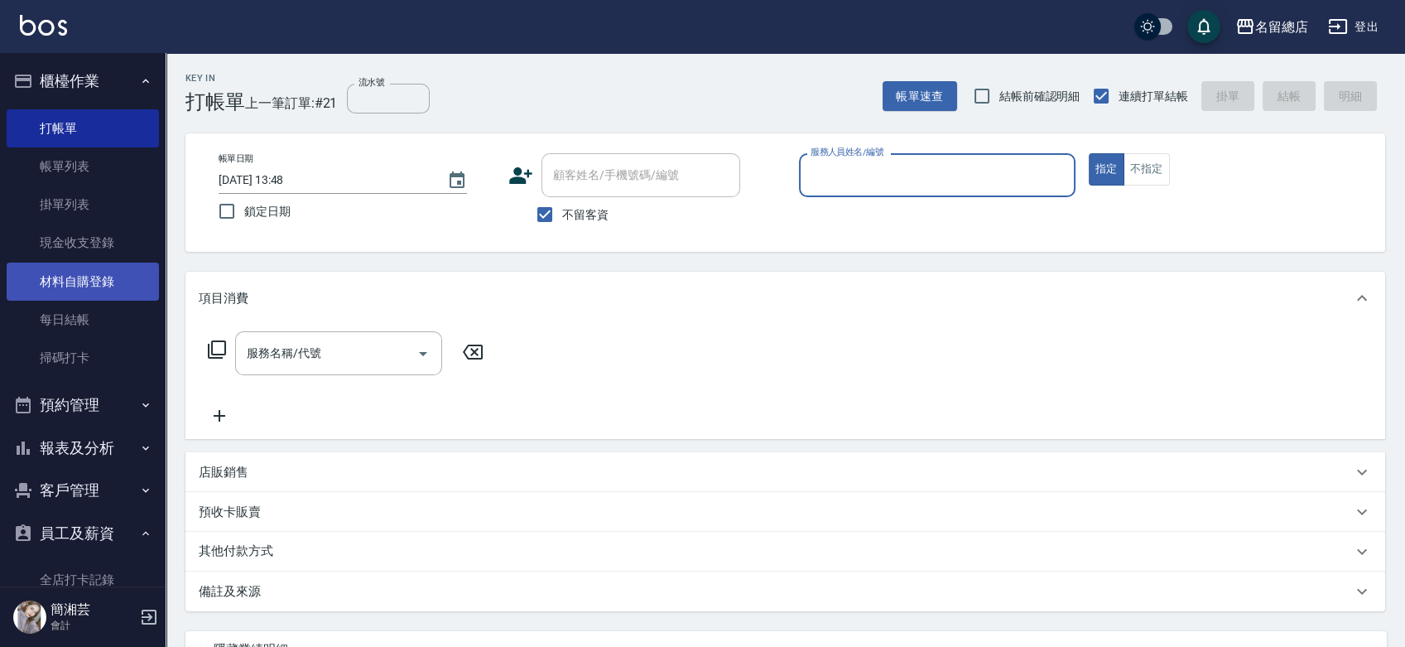
click at [79, 272] on link "材料自購登錄" at bounding box center [83, 282] width 152 height 38
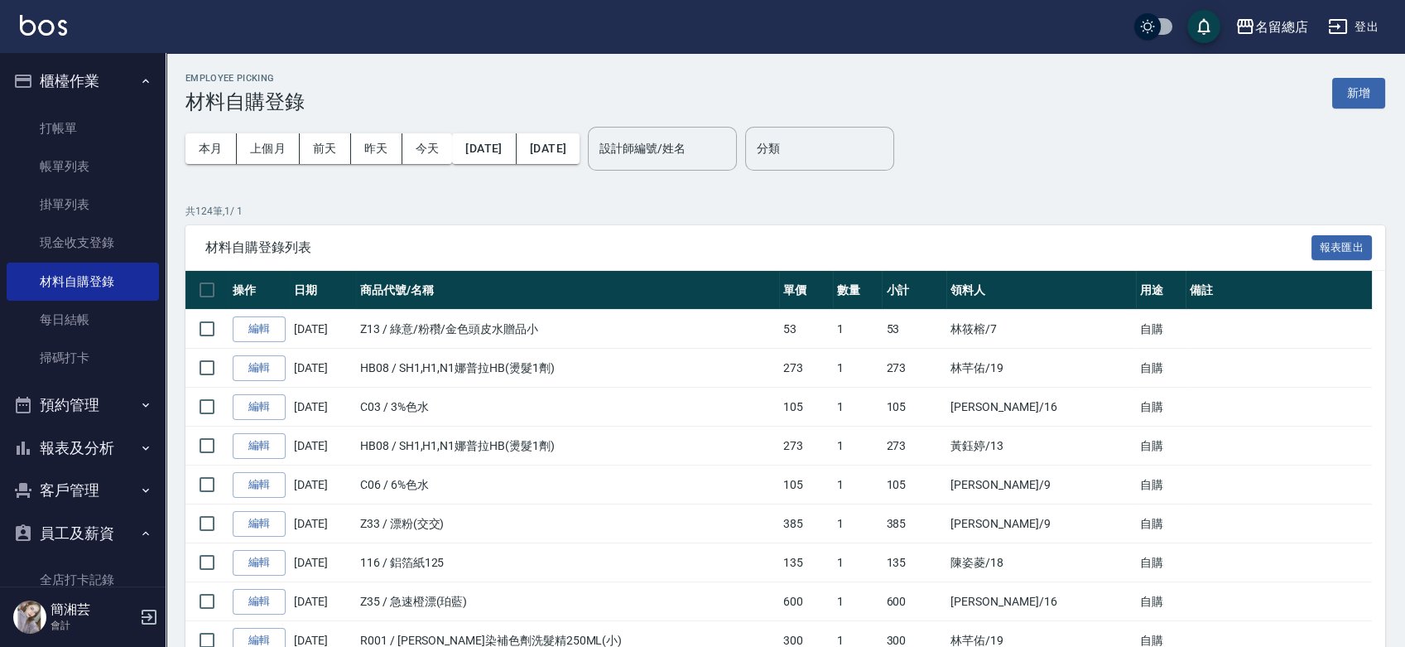
scroll to position [184, 0]
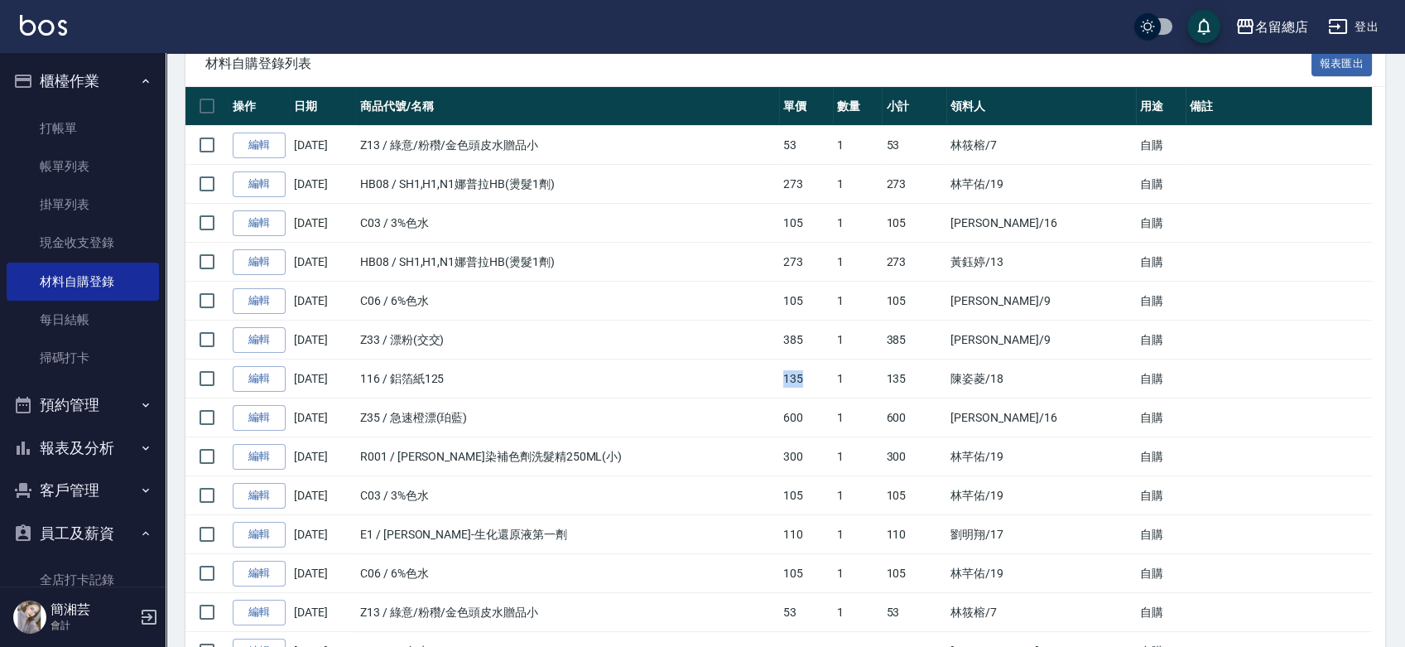
drag, startPoint x: 870, startPoint y: 369, endPoint x: 897, endPoint y: 376, distance: 28.1
click at [833, 376] on td "135" at bounding box center [806, 378] width 54 height 39
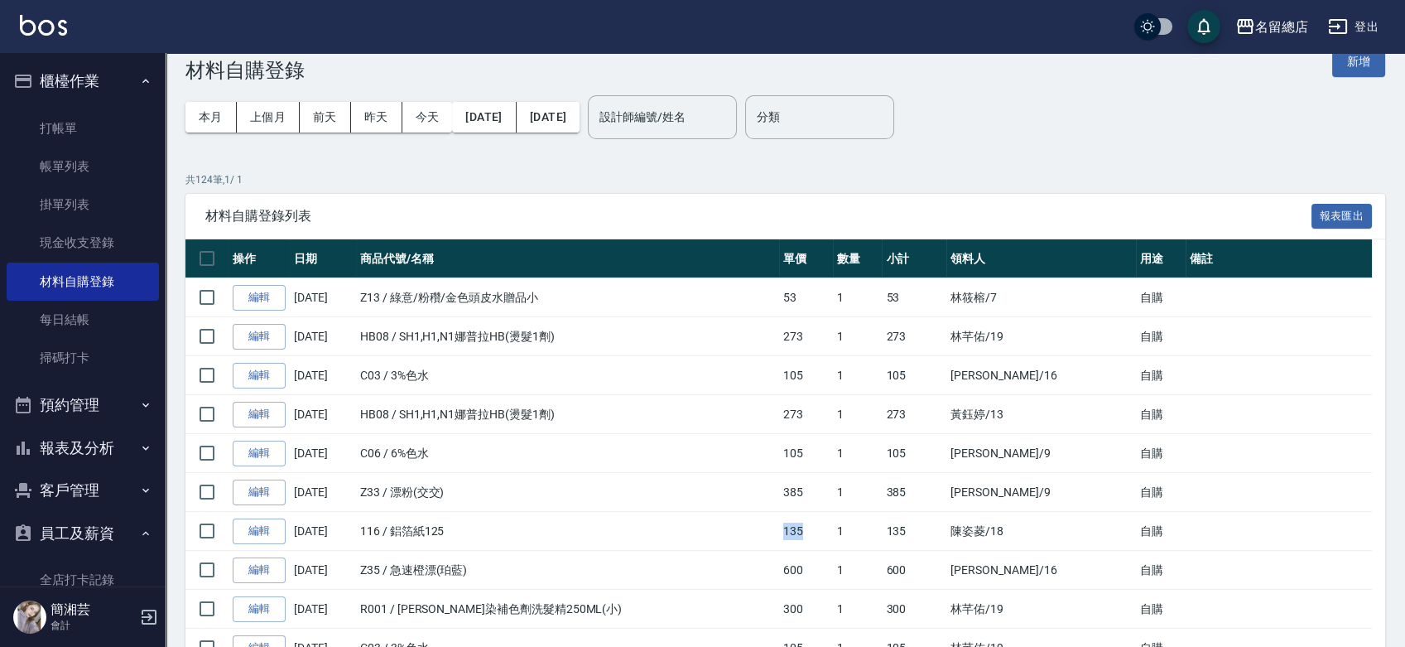
scroll to position [0, 0]
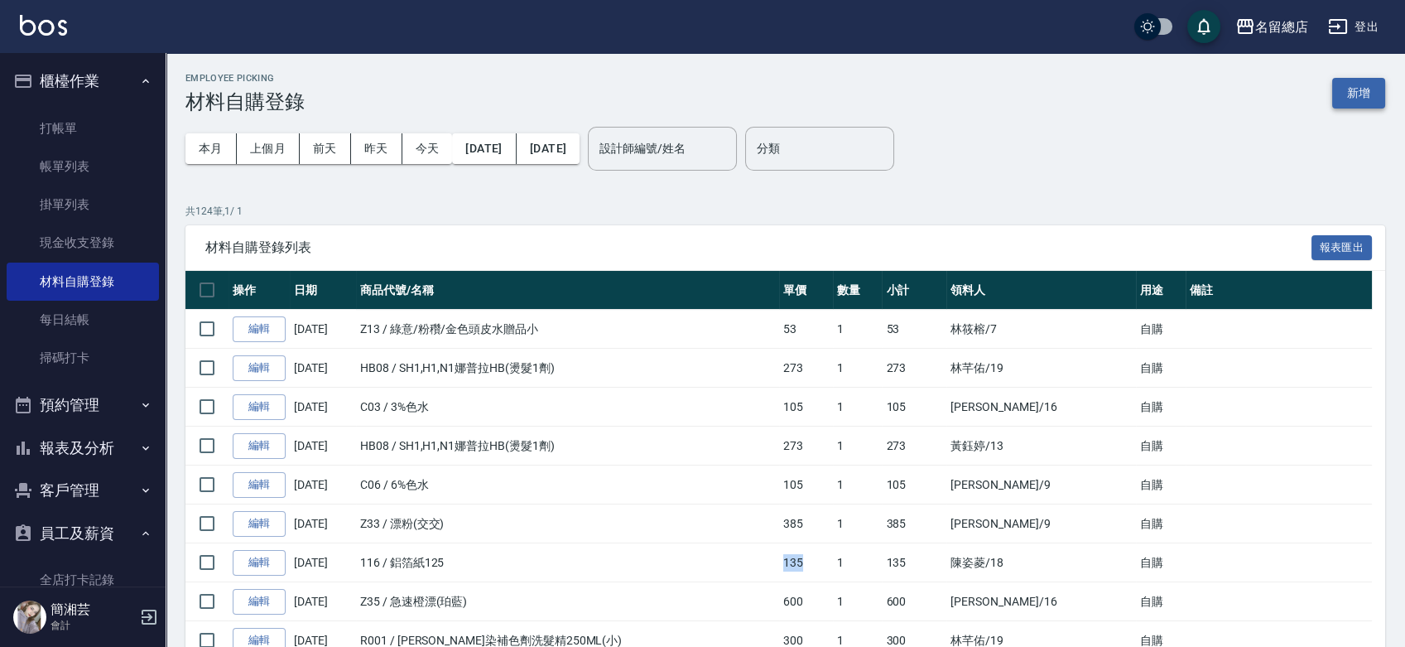
click at [1361, 97] on button "新增" at bounding box center [1358, 93] width 53 height 31
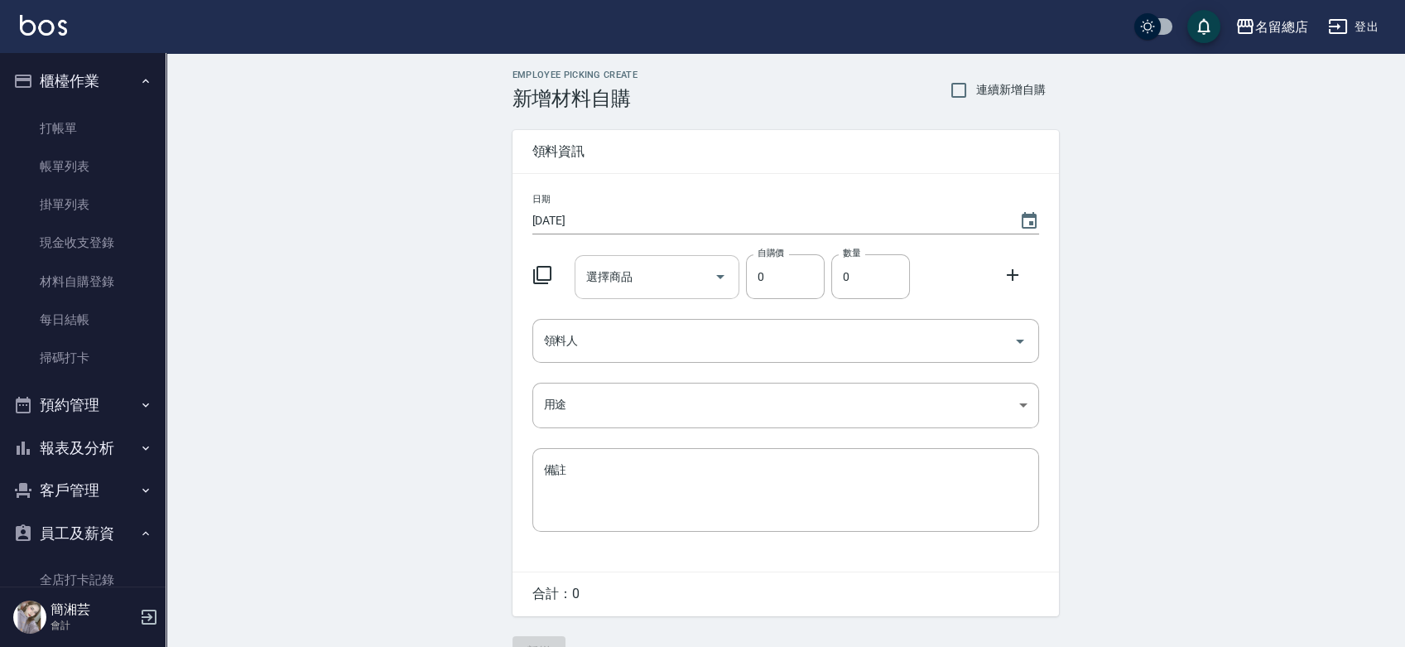
click at [629, 273] on input "選擇商品" at bounding box center [644, 277] width 125 height 29
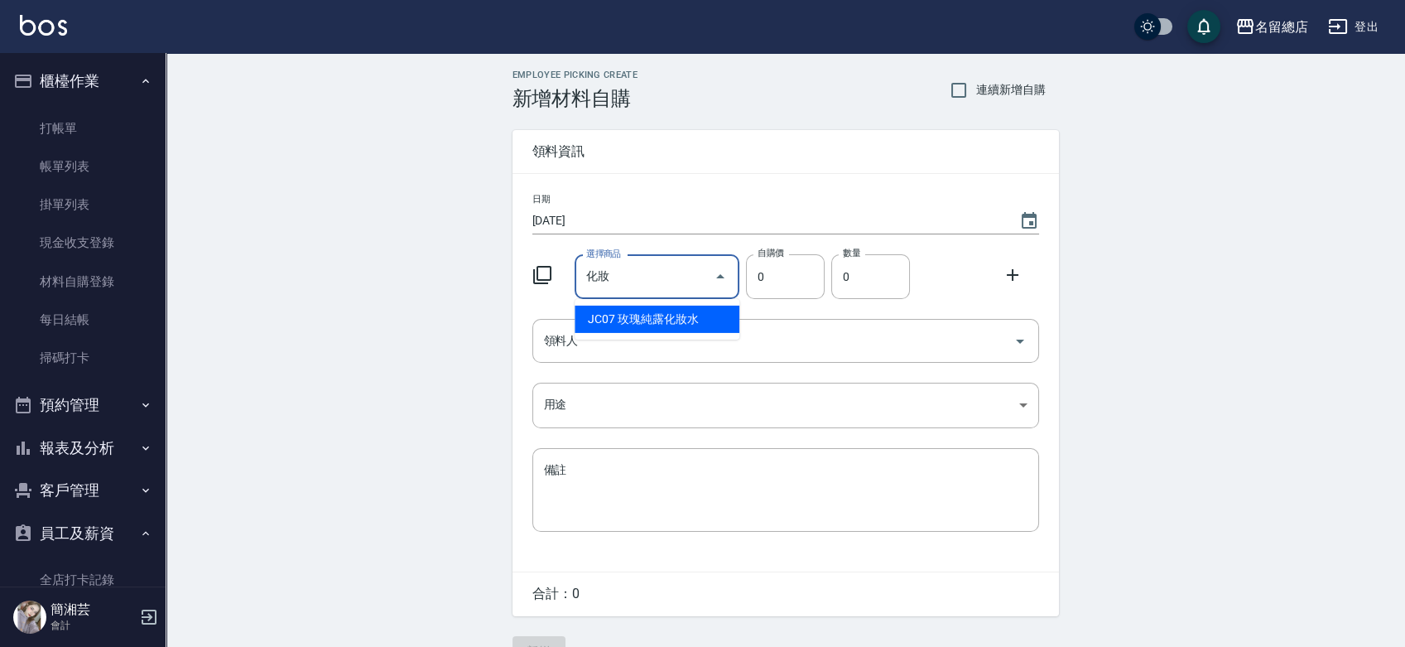
click at [648, 308] on li "JC07 玫瑰純露化妝水" at bounding box center [657, 319] width 165 height 27
type input "玫瑰純露化妝水"
type input "540"
type input "1"
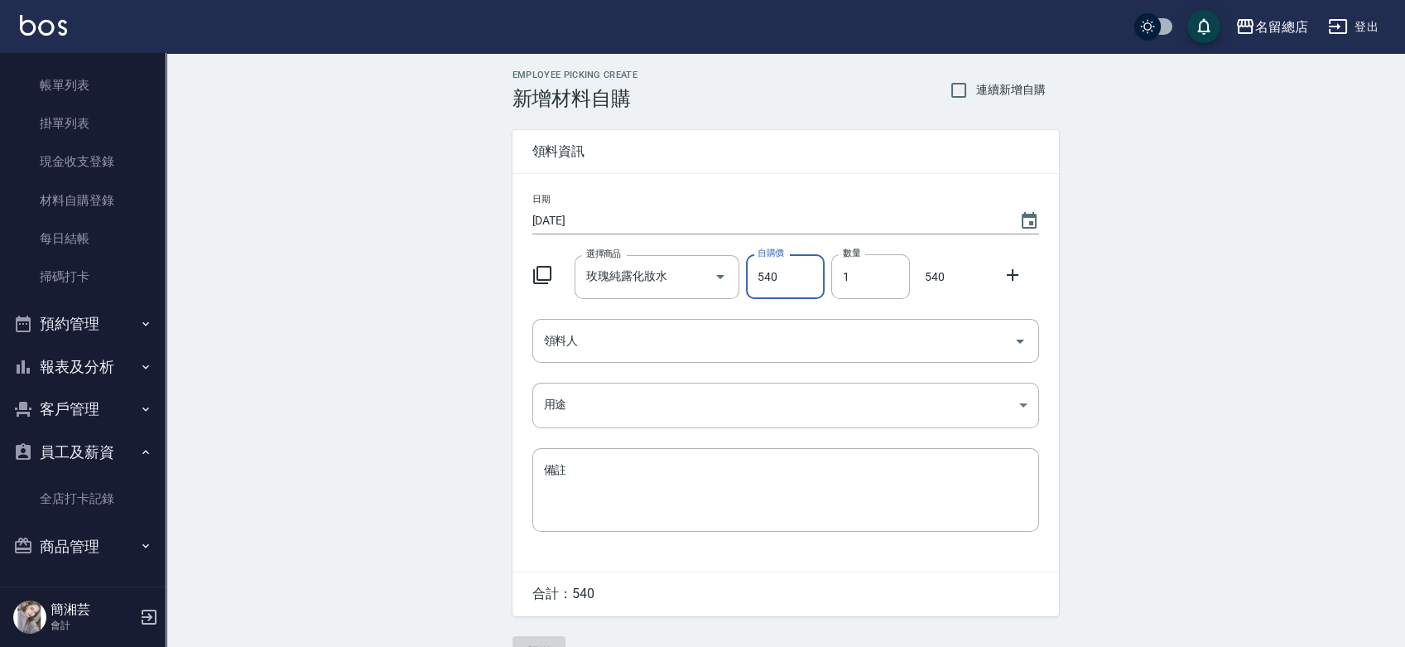
scroll to position [36, 0]
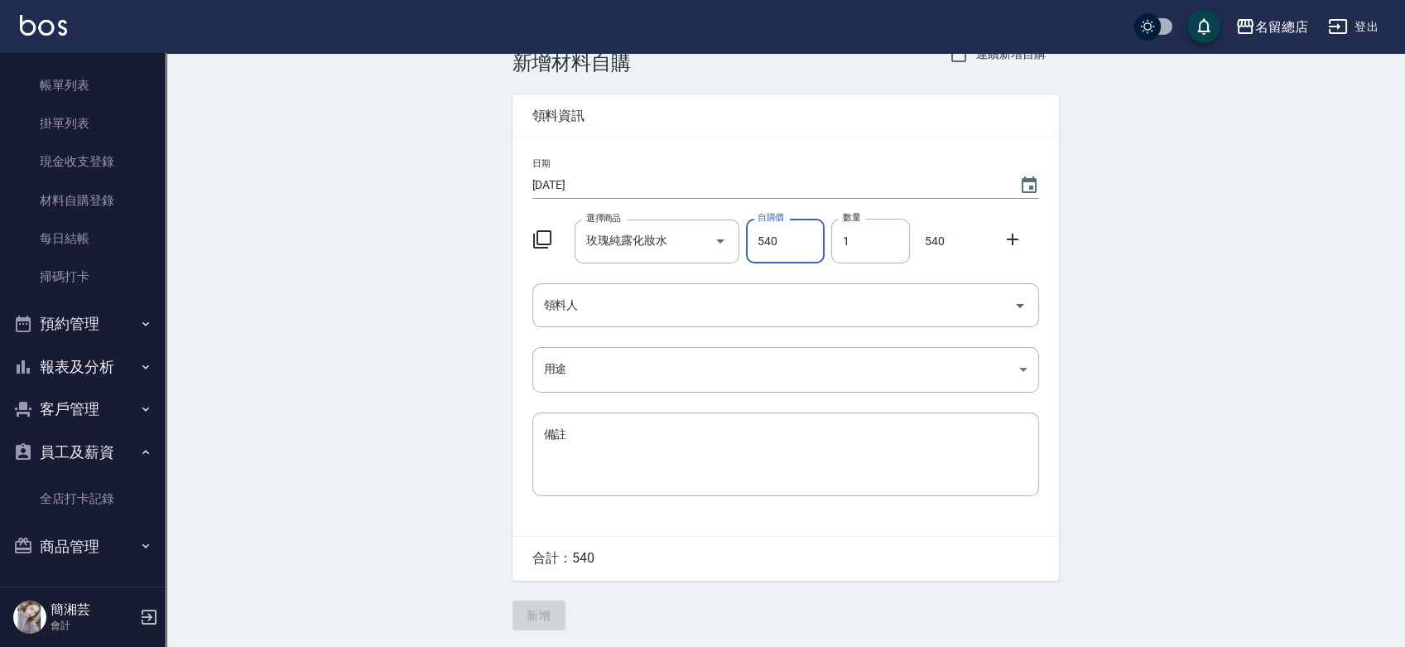
click at [61, 556] on button "商品管理" at bounding box center [83, 546] width 152 height 43
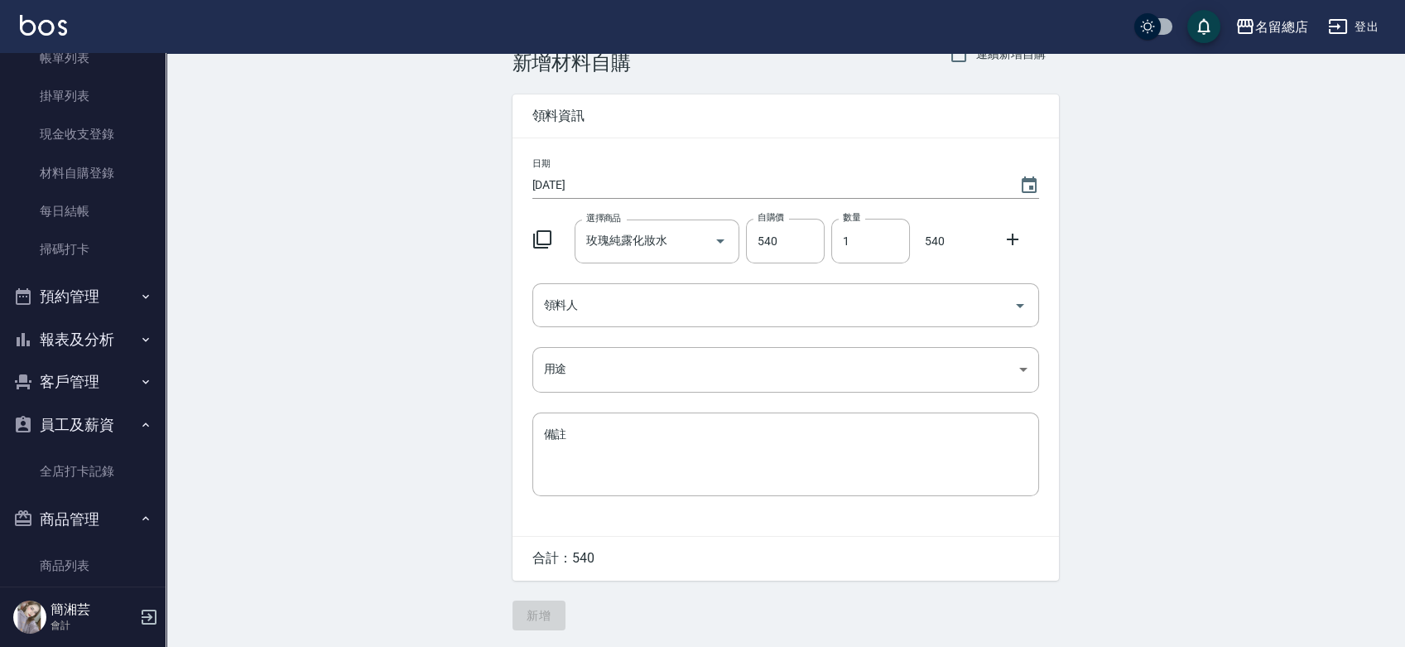
scroll to position [132, 0]
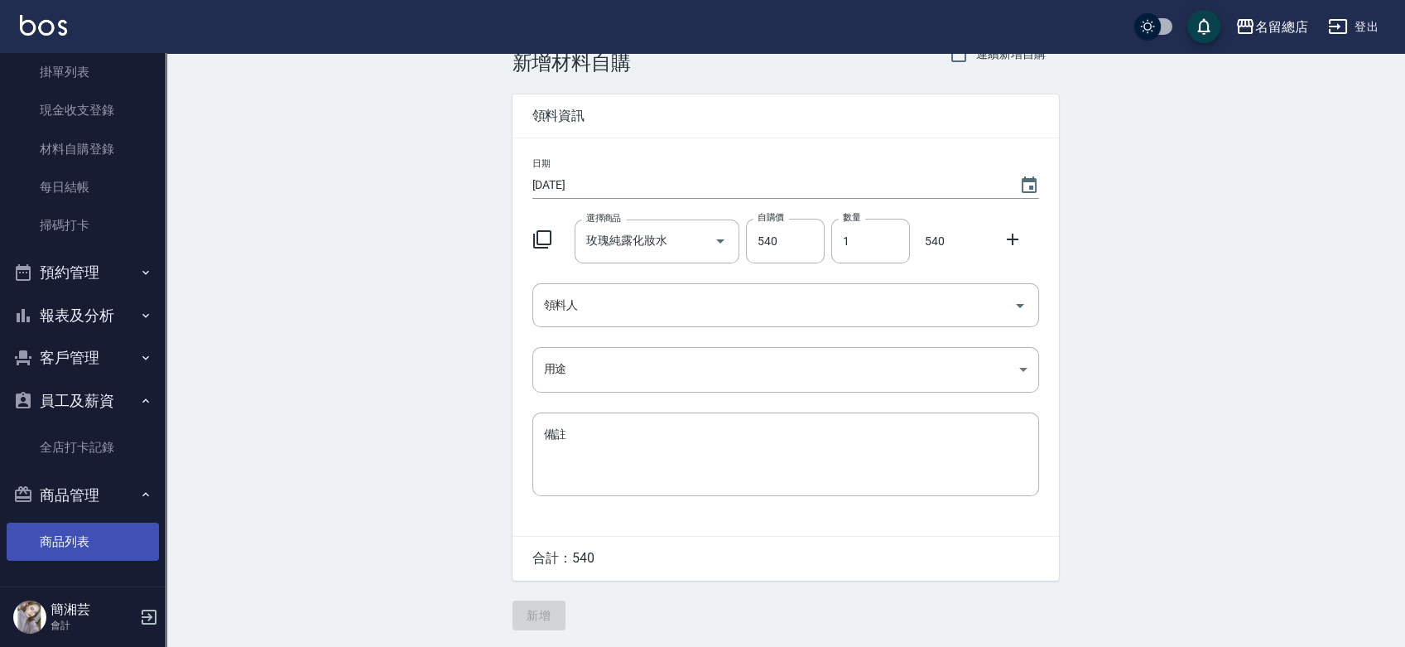
click at [79, 552] on link "商品列表" at bounding box center [83, 542] width 152 height 38
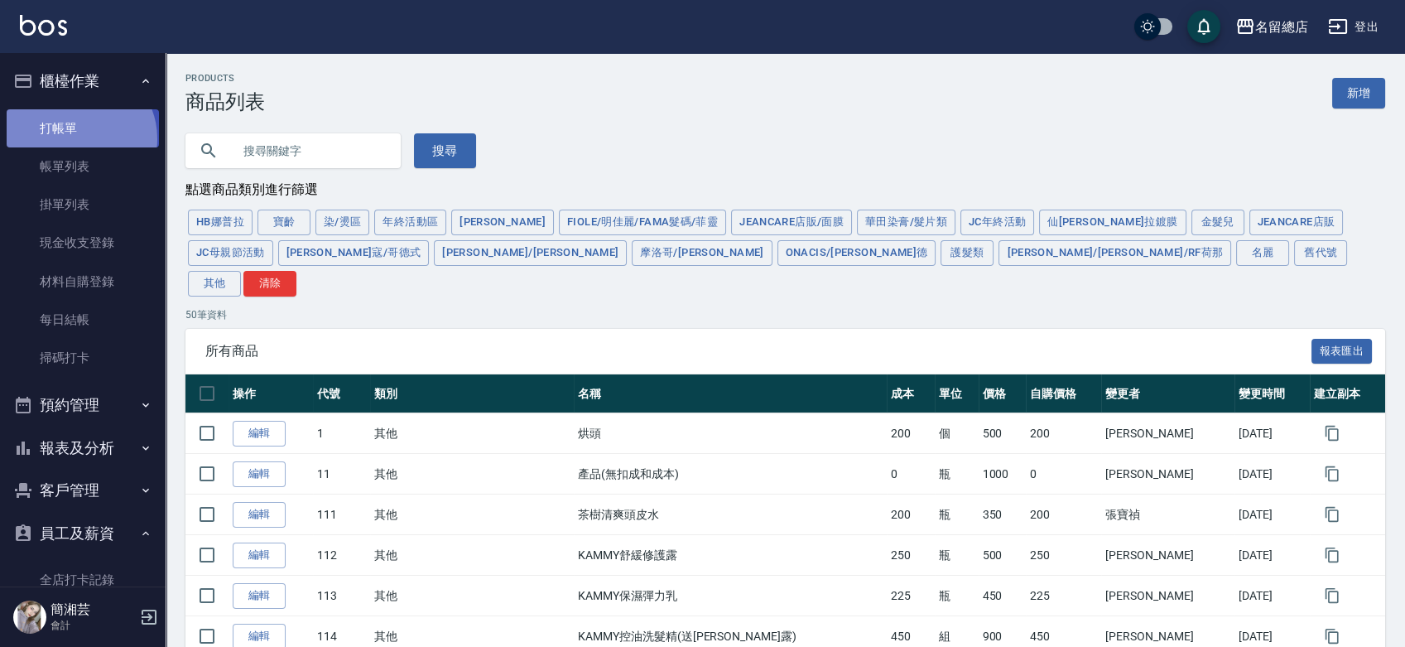
click at [77, 138] on link "打帳單" at bounding box center [83, 128] width 152 height 38
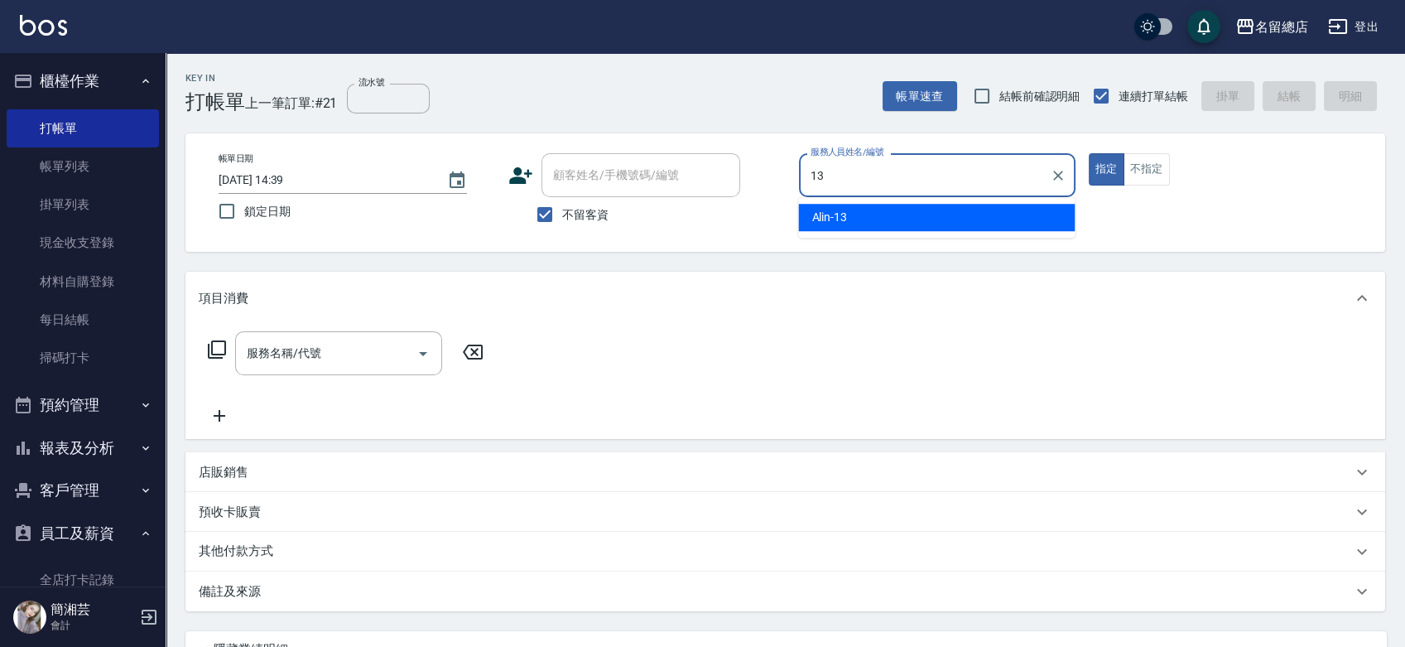
type input "Alin-13"
type button "true"
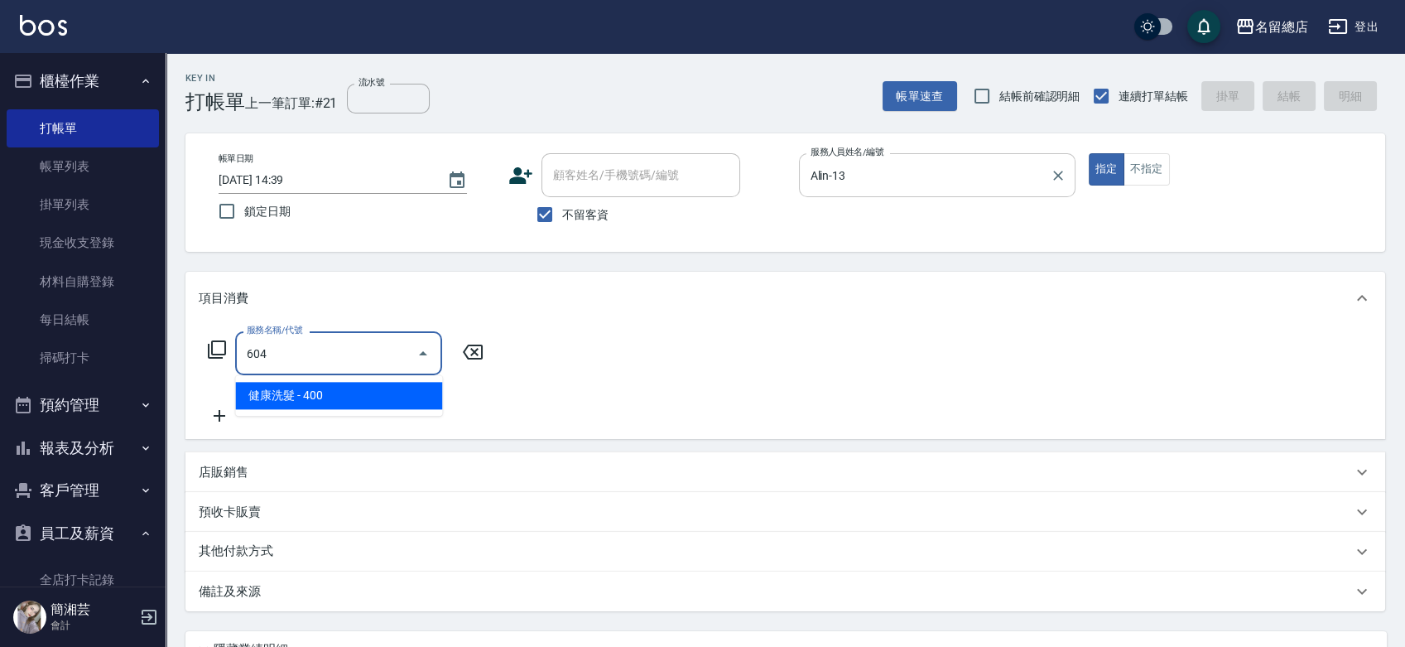
type input "健康洗髮(604)"
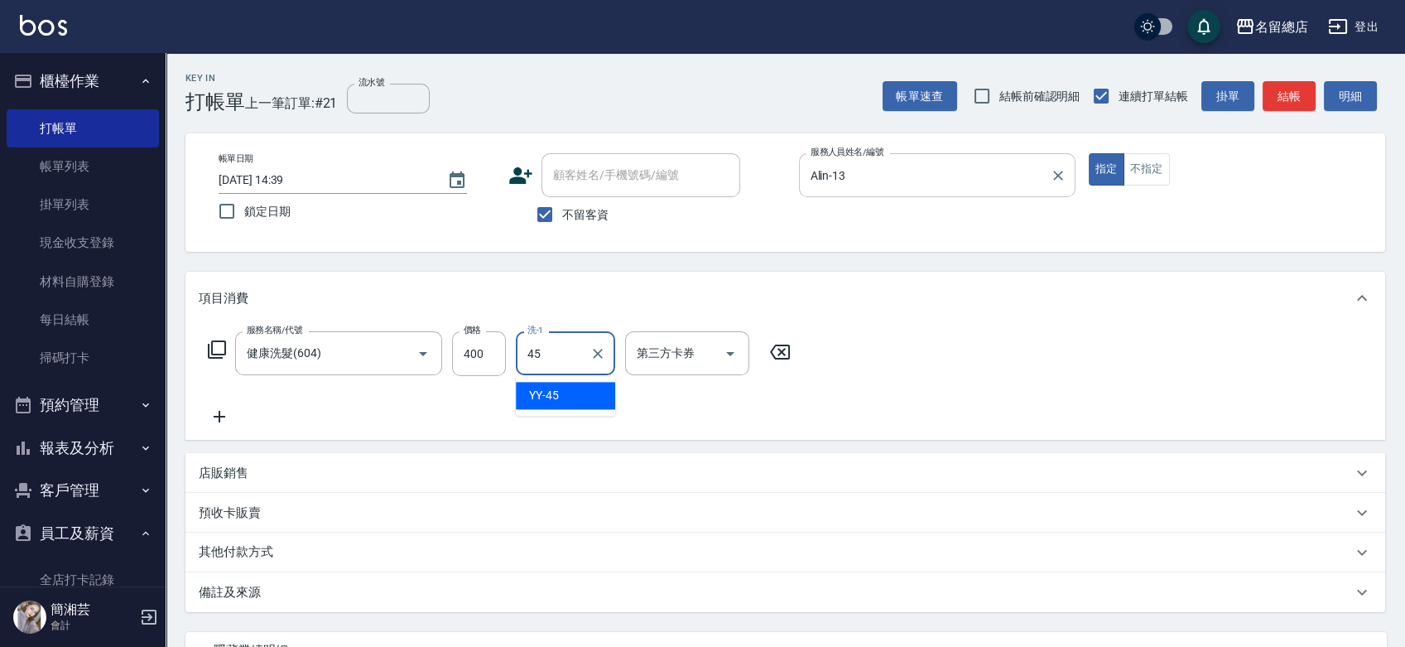
type input "YY-45"
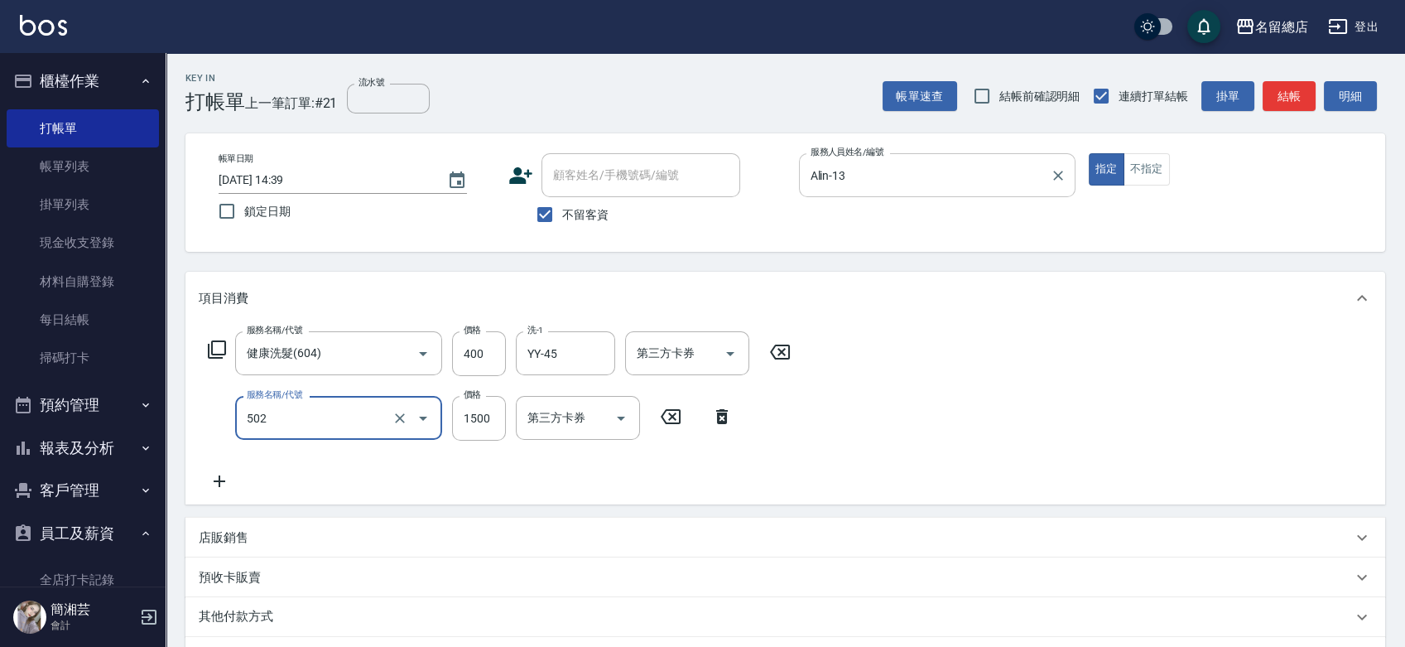
type input "染髮1500以上(502)"
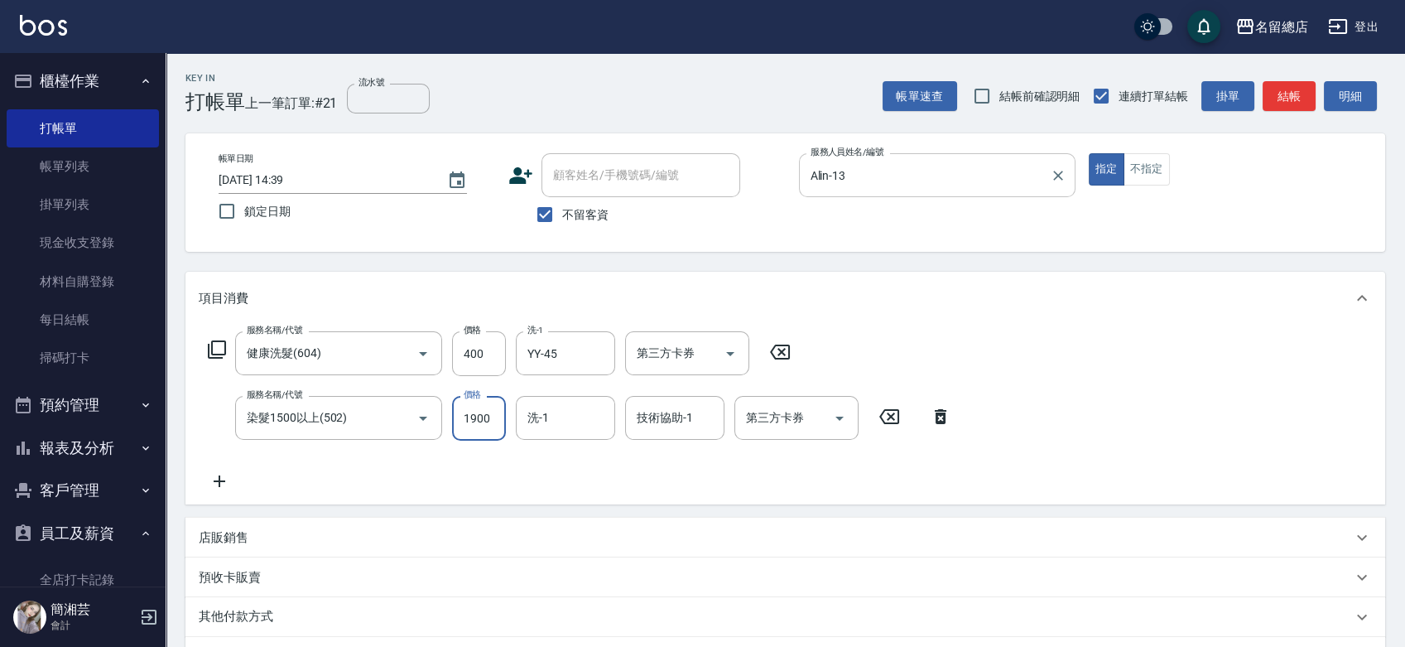
type input "1900"
type input "[PERSON_NAME]-35"
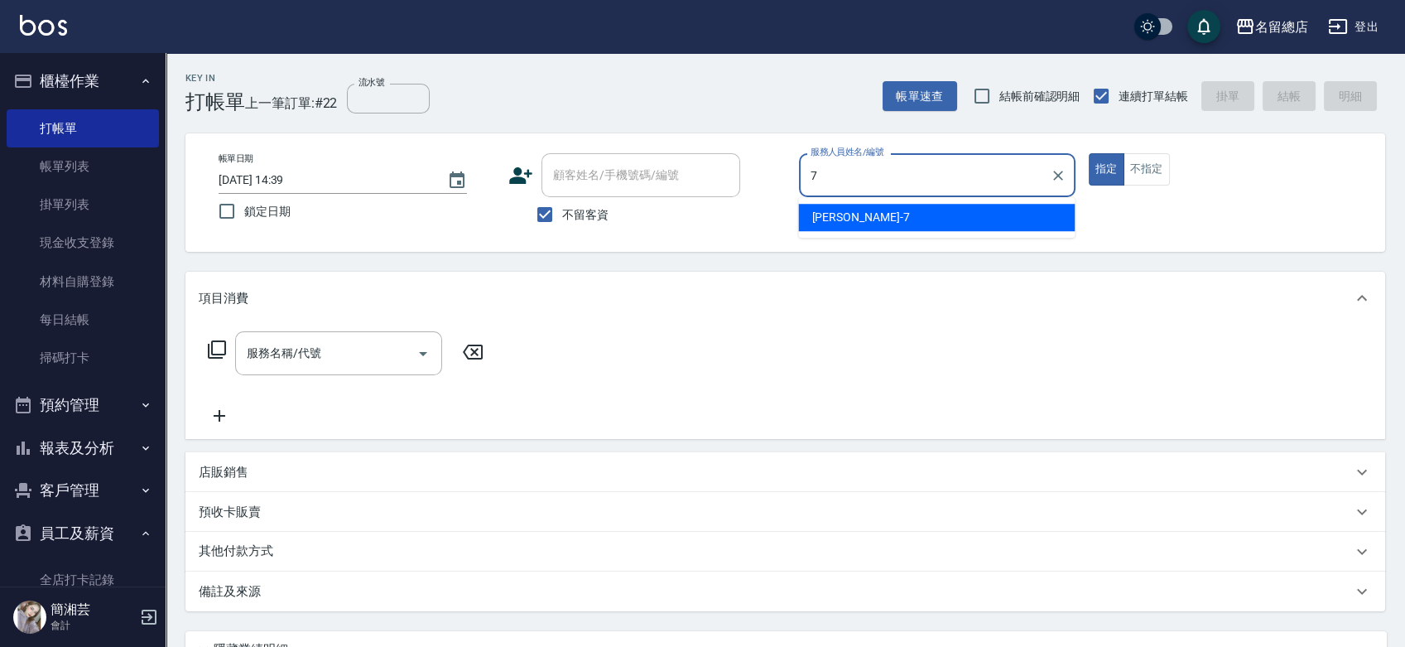
type input "Mick-7"
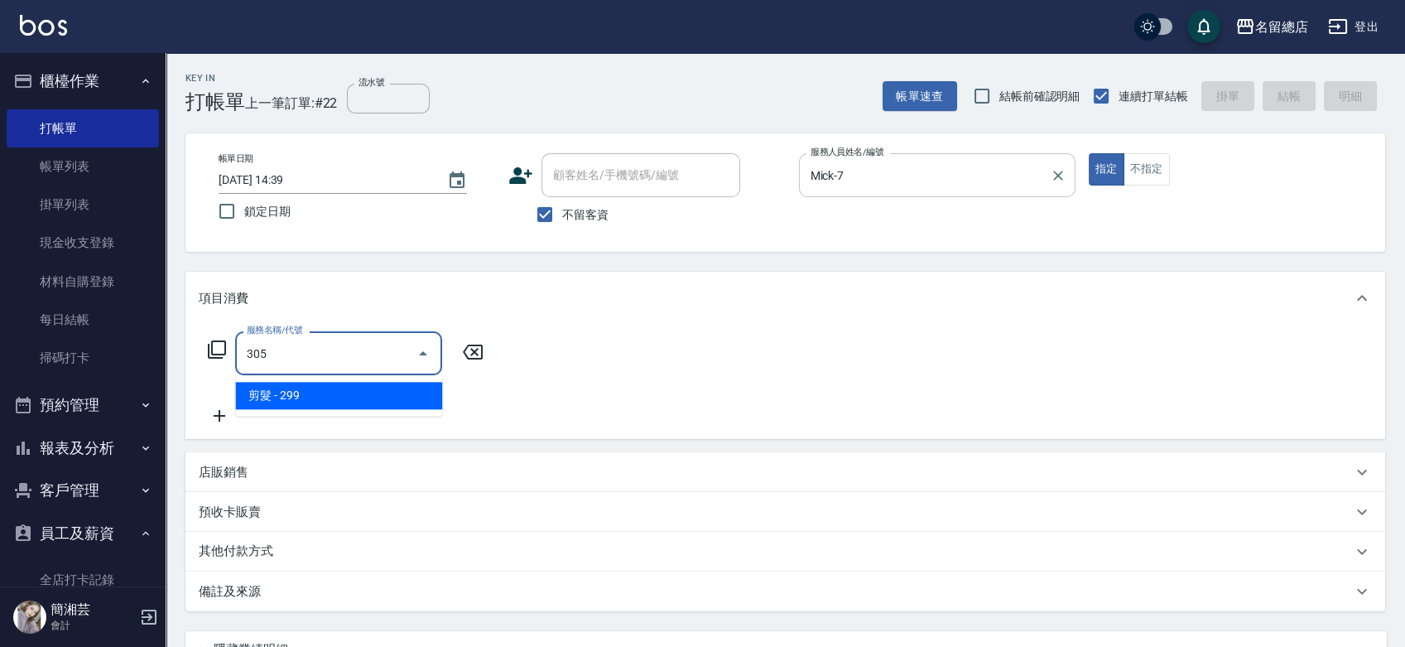
type input "剪髮(305)"
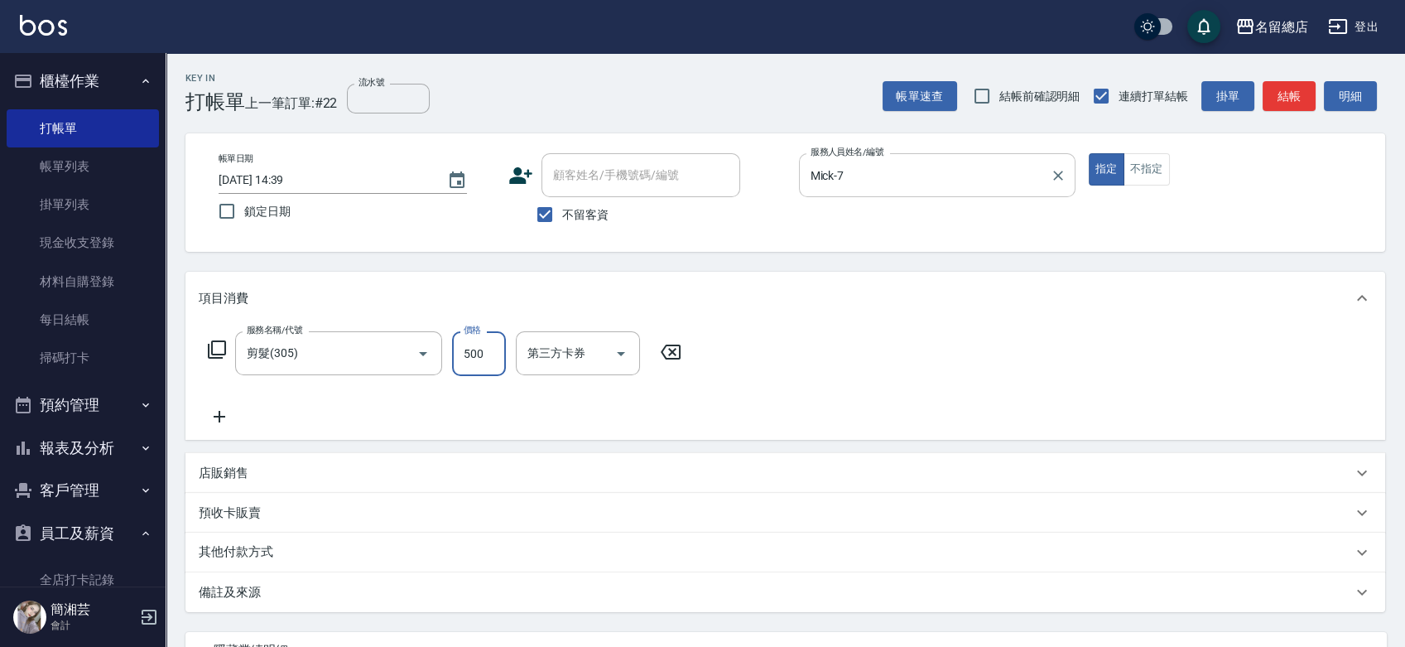
type input "500"
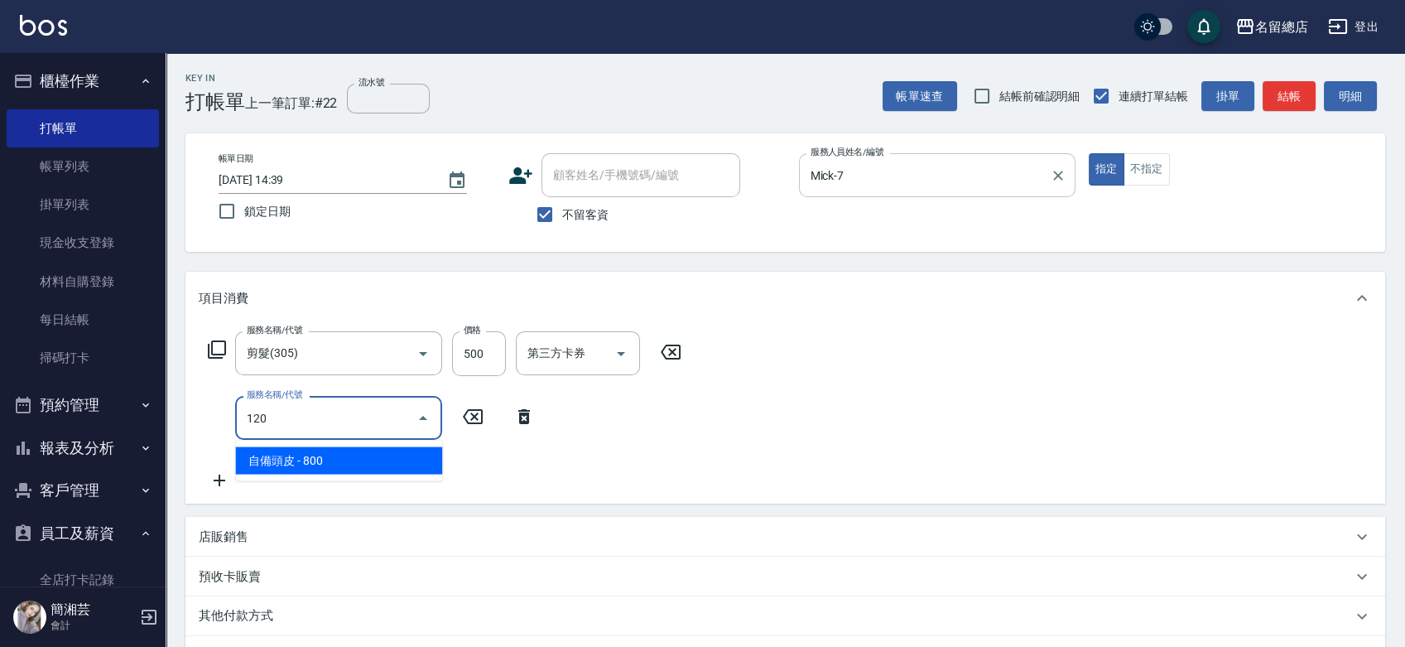
type input "自備頭皮(120)"
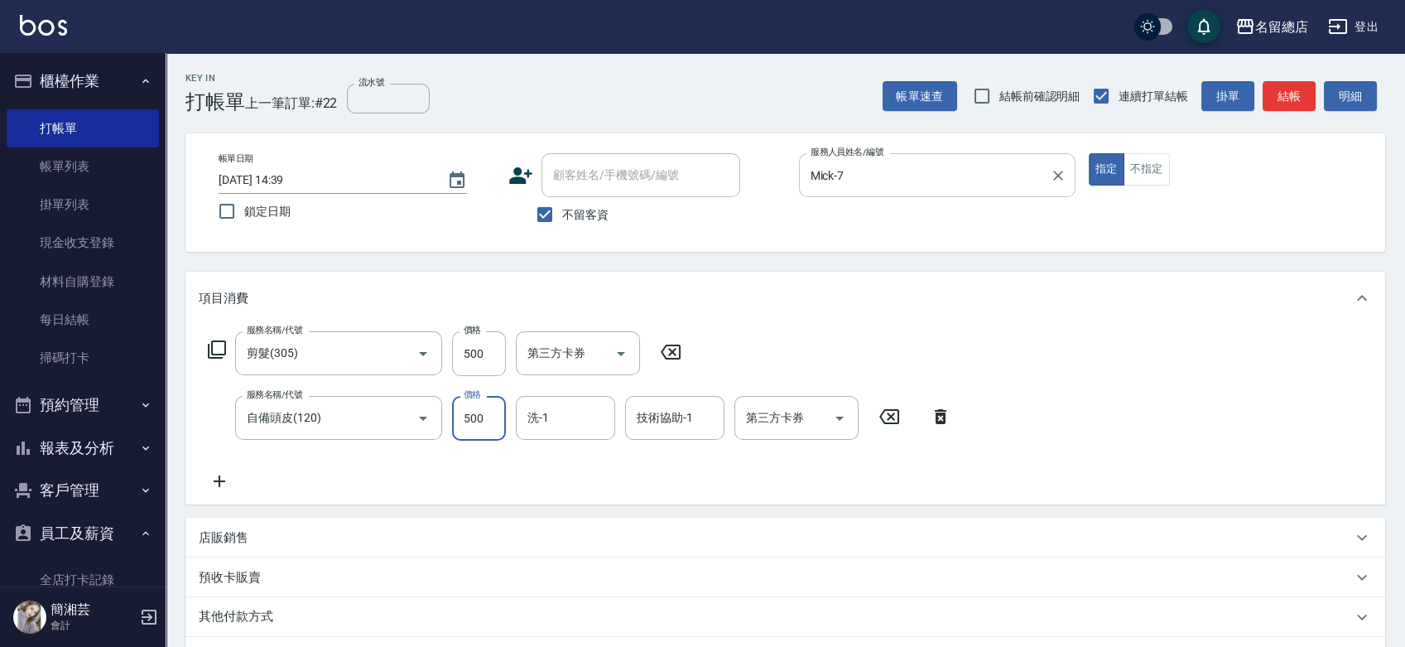
type input "500"
type input "[PERSON_NAME]-34"
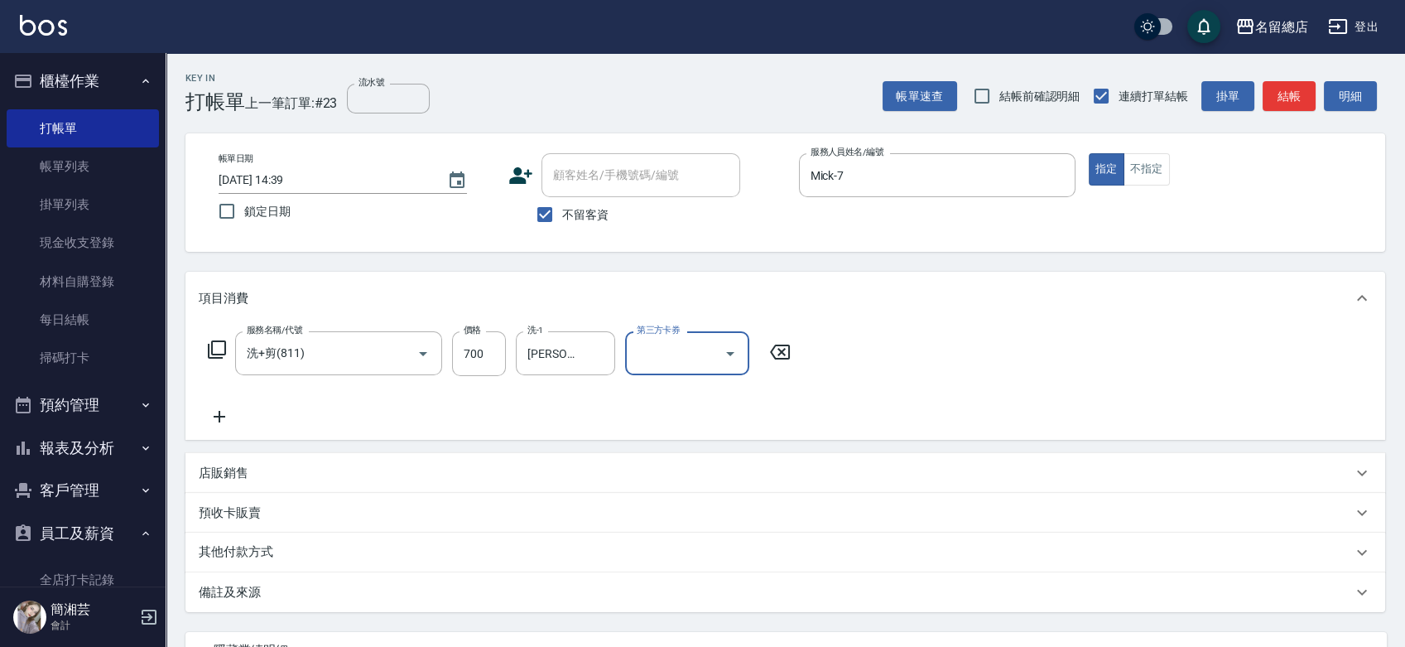
click at [258, 544] on p "其他付款方式" at bounding box center [240, 552] width 83 height 18
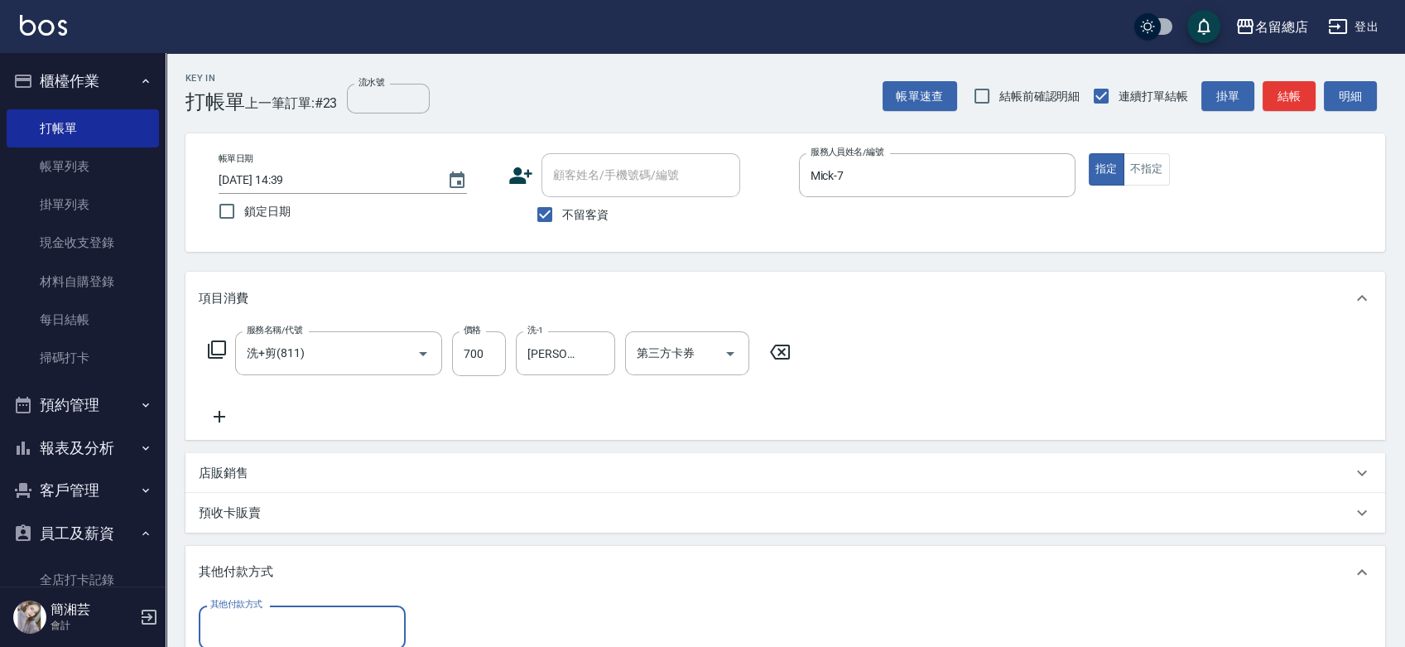
click at [254, 614] on input "其他付款方式" at bounding box center [302, 627] width 192 height 29
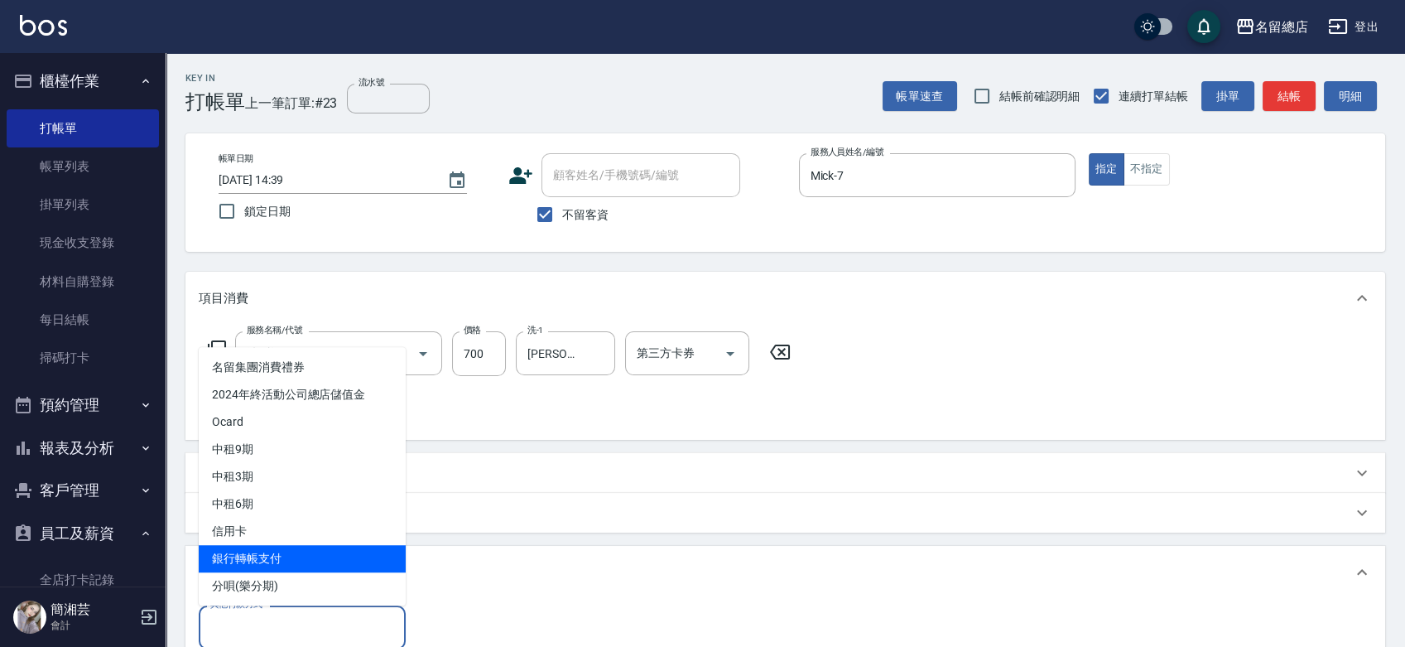
click at [261, 550] on span "銀行轉帳支付" at bounding box center [302, 558] width 207 height 27
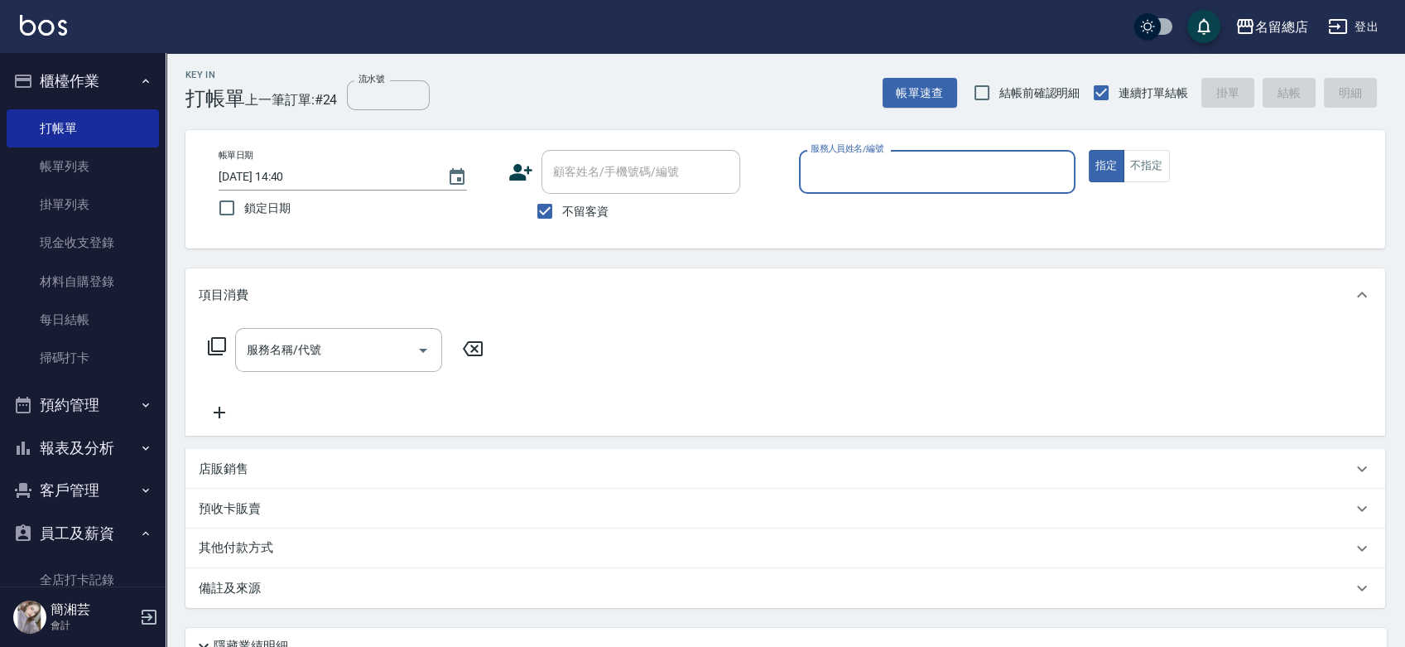
click at [113, 456] on button "報表及分析" at bounding box center [83, 447] width 152 height 43
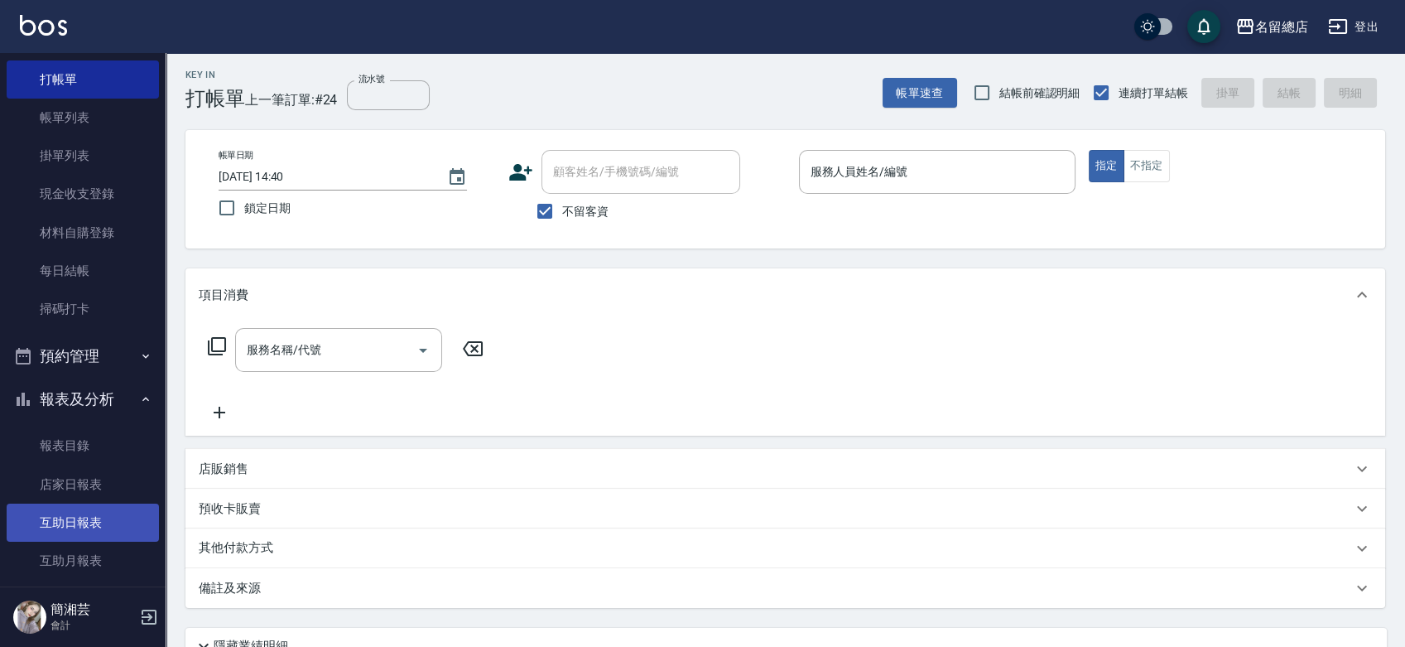
scroll to position [92, 0]
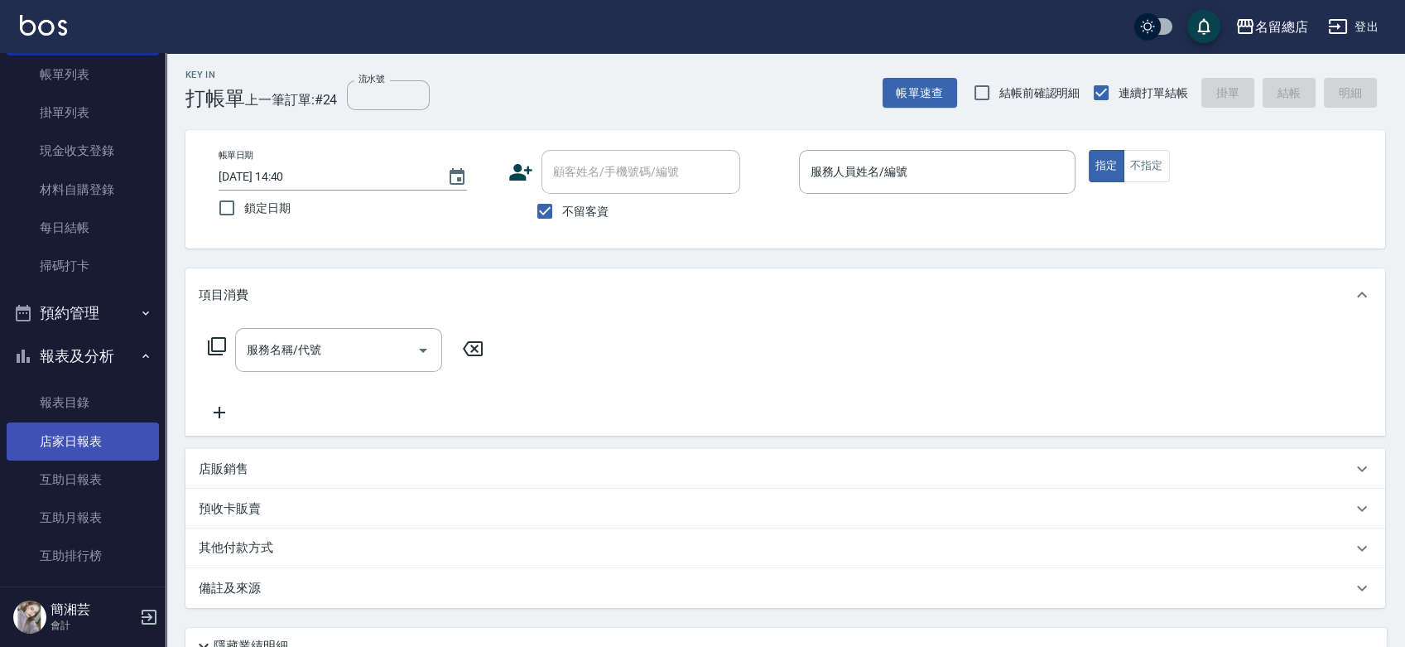
click at [86, 440] on link "店家日報表" at bounding box center [83, 441] width 152 height 38
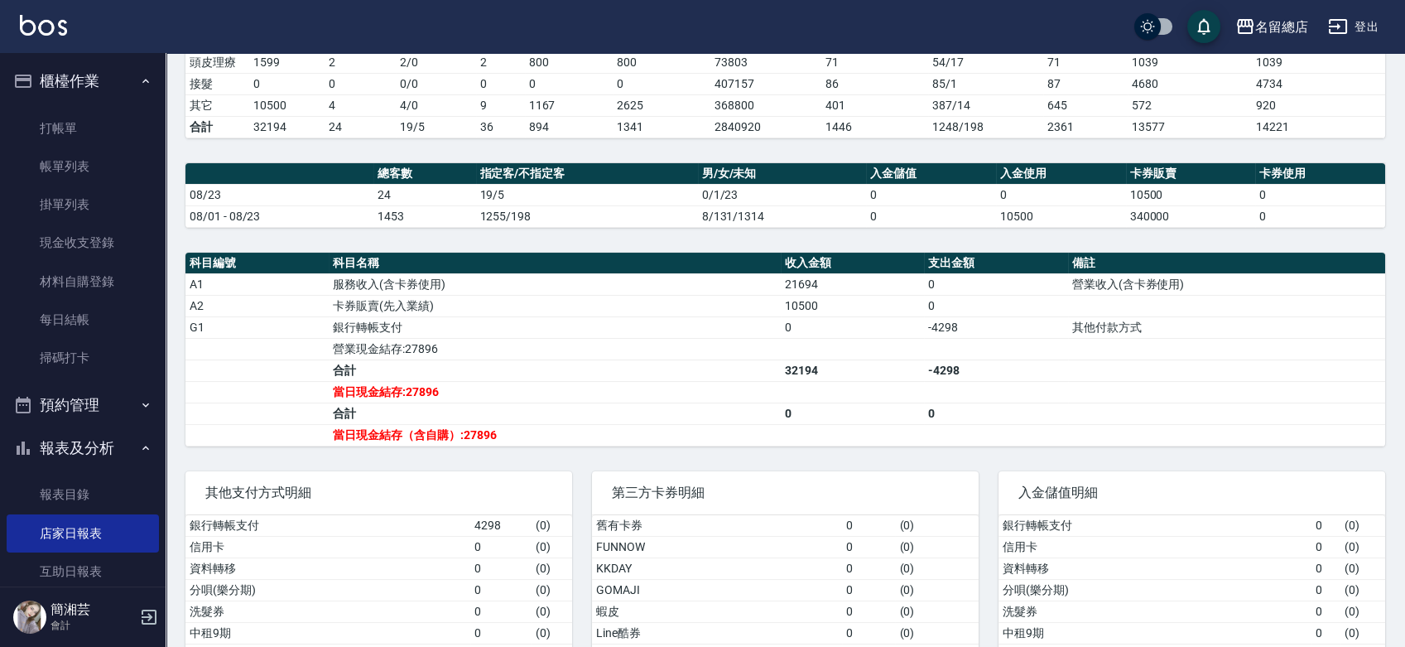
click at [107, 107] on ul "打帳單 帳單列表 掛單列表 現金收支登錄 材料自購登錄 每日結帳 掃碼打卡" at bounding box center [83, 244] width 152 height 282
click at [130, 121] on link "打帳單" at bounding box center [83, 128] width 152 height 38
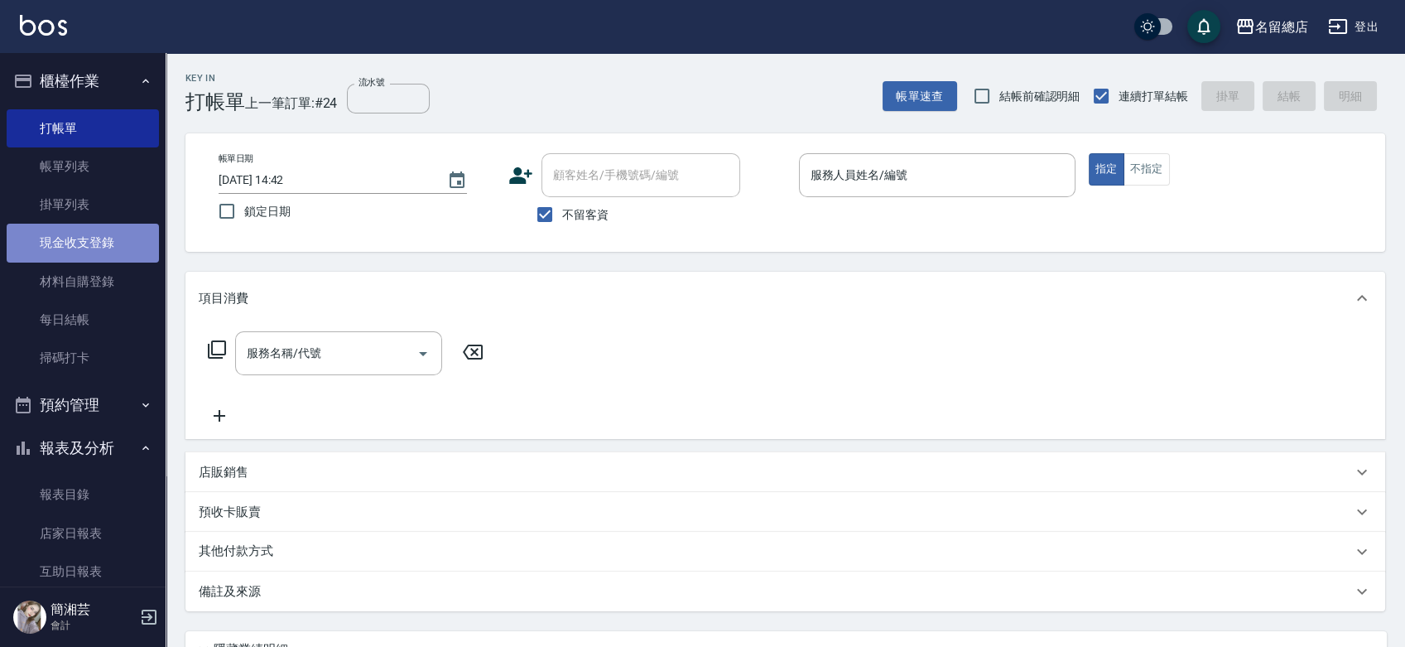
click at [115, 229] on link "現金收支登錄" at bounding box center [83, 243] width 152 height 38
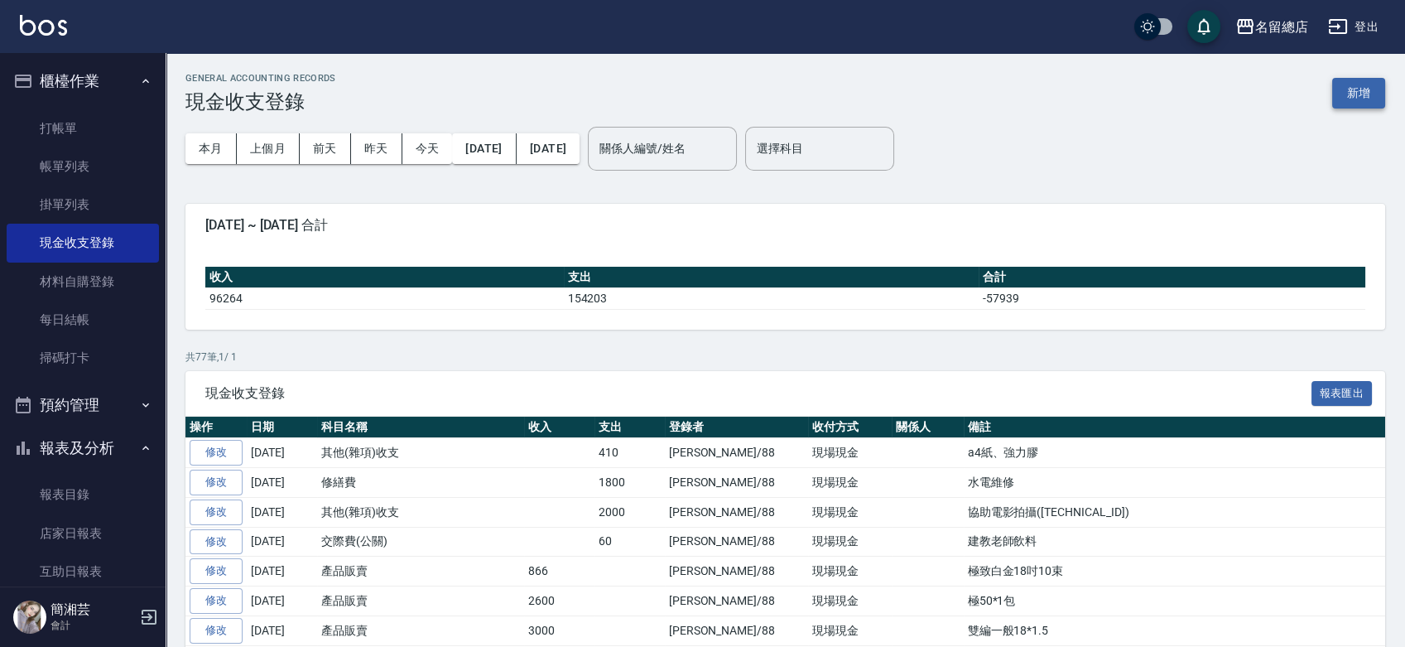
click at [1338, 84] on button "新增" at bounding box center [1358, 93] width 53 height 31
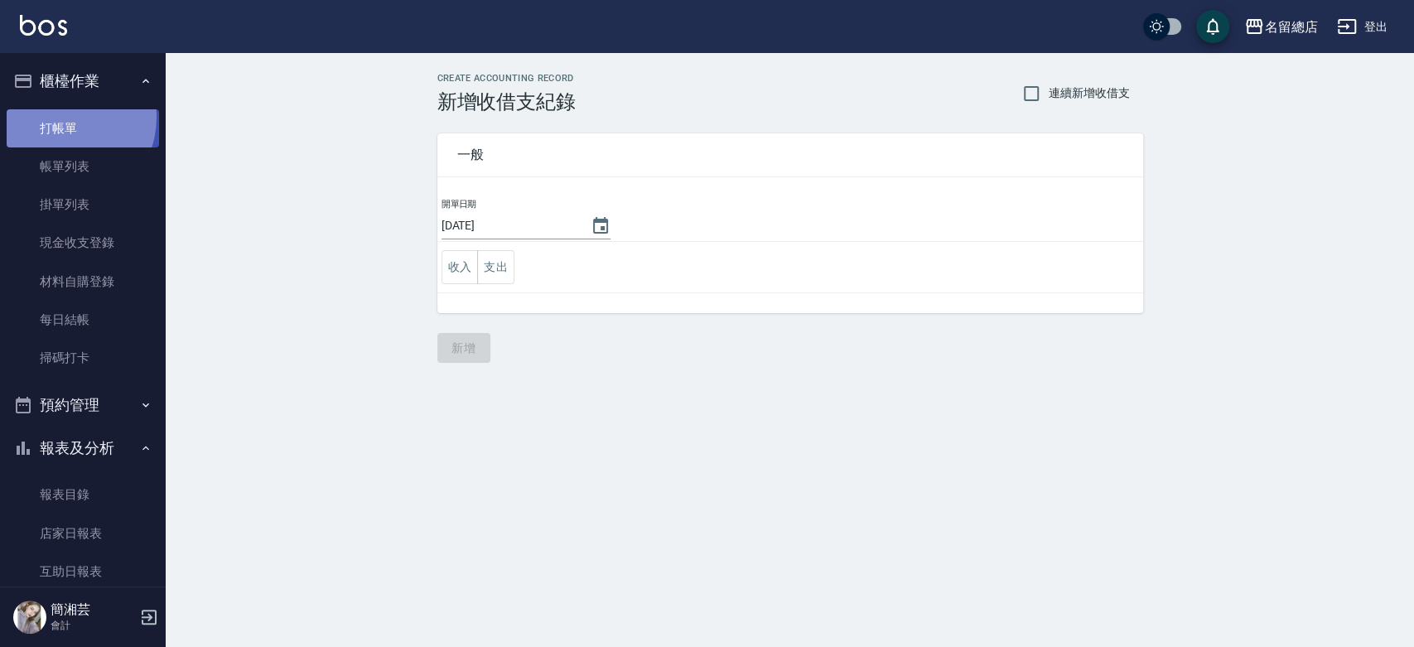
click at [58, 118] on link "打帳單" at bounding box center [83, 128] width 152 height 38
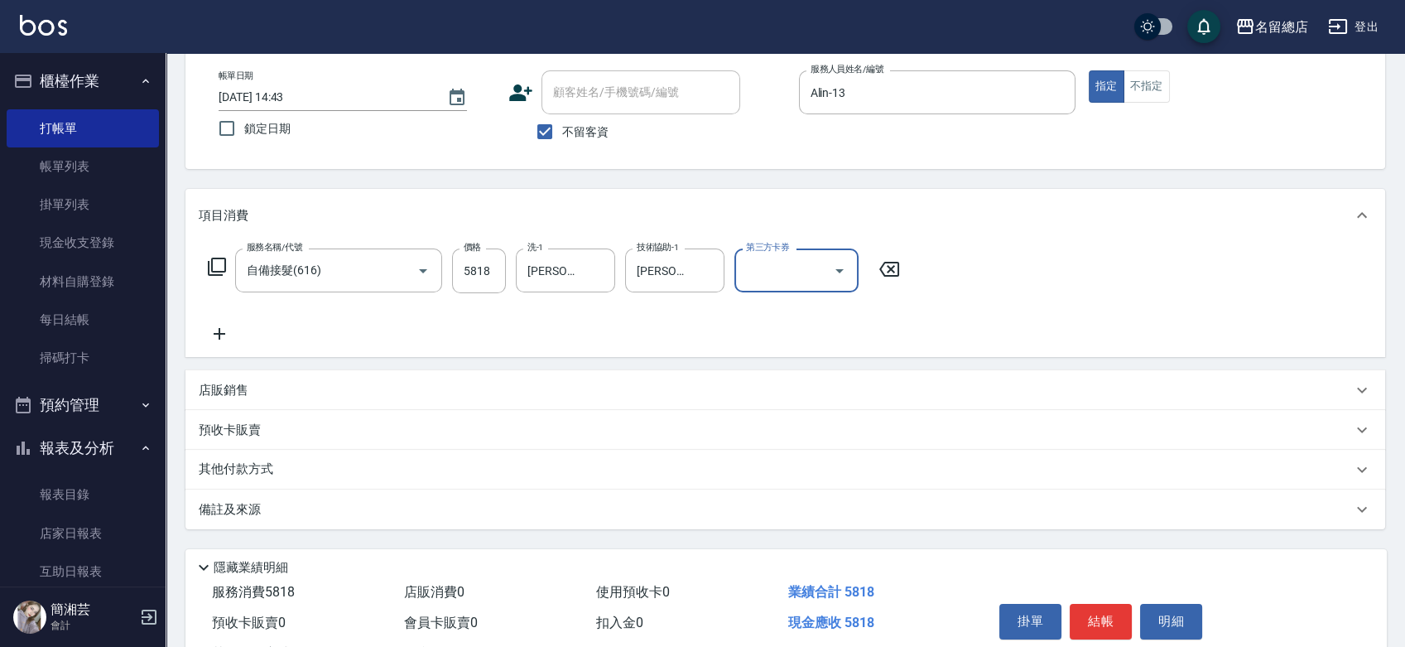
scroll to position [150, 0]
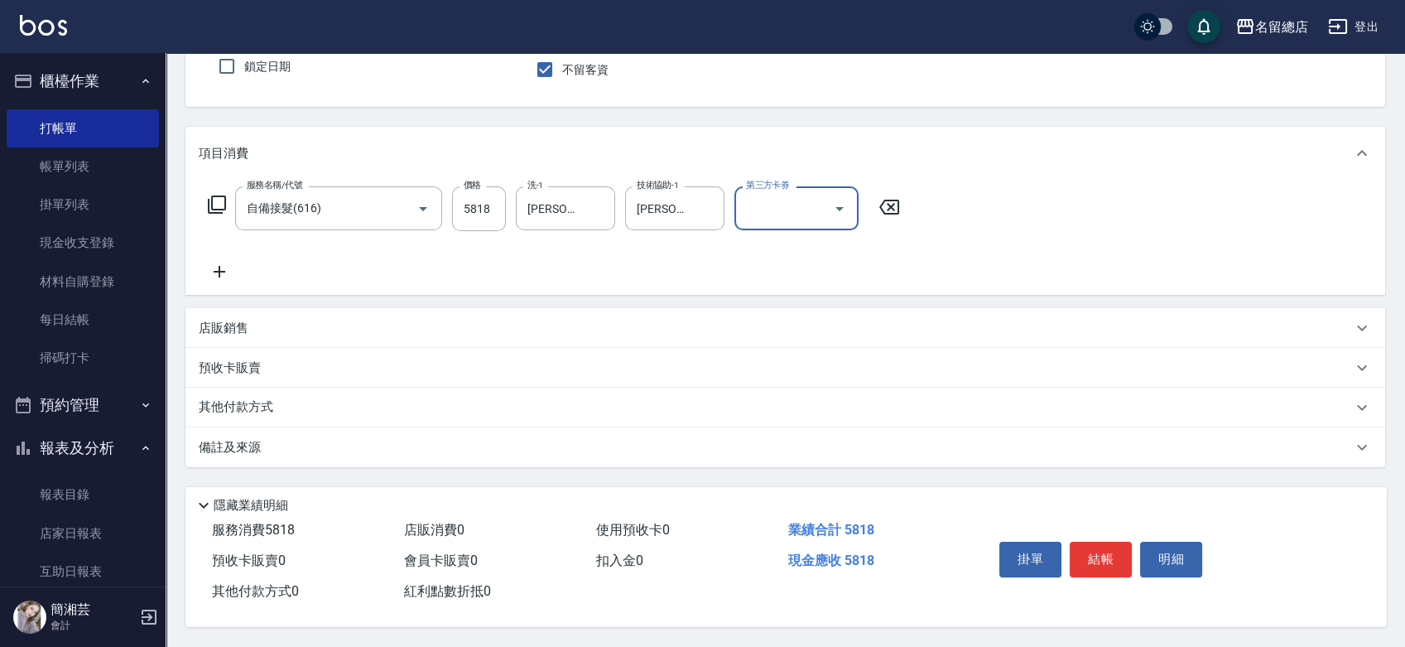
click at [467, 412] on div "其他付款方式" at bounding box center [785, 408] width 1200 height 40
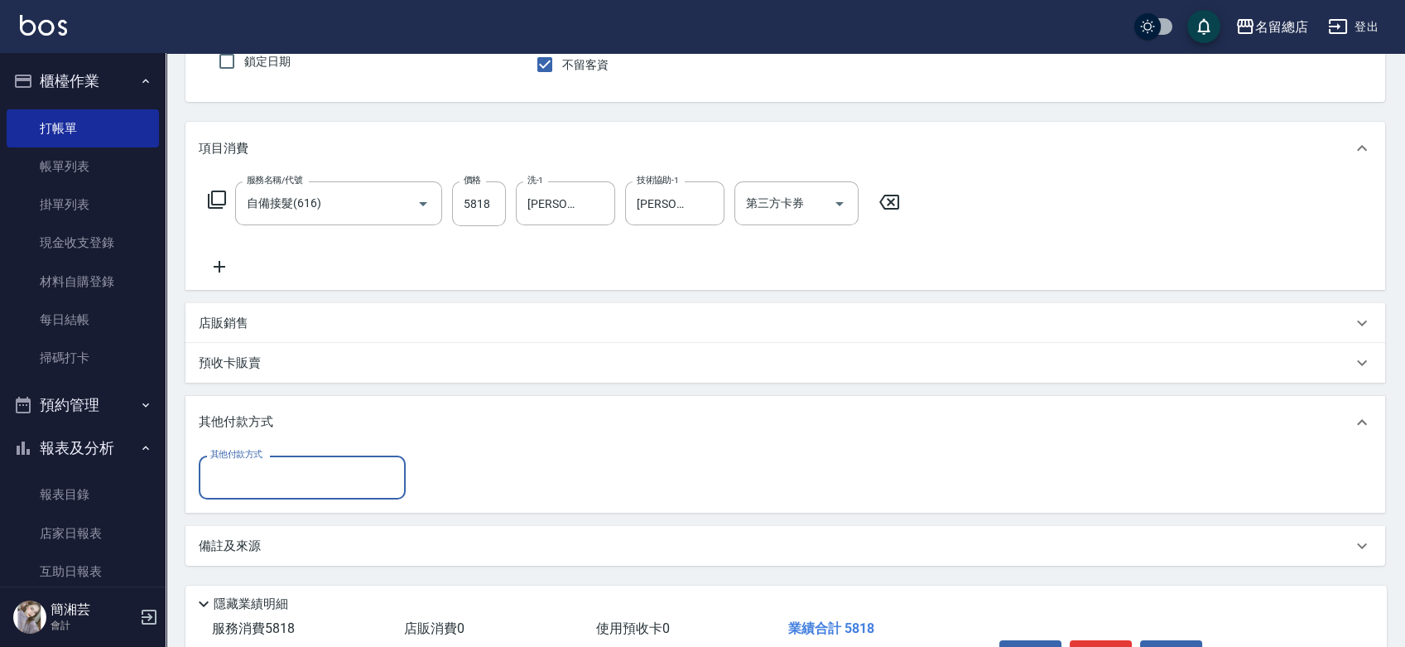
scroll to position [0, 0]
click at [373, 475] on input "其他付款方式" at bounding box center [302, 477] width 192 height 29
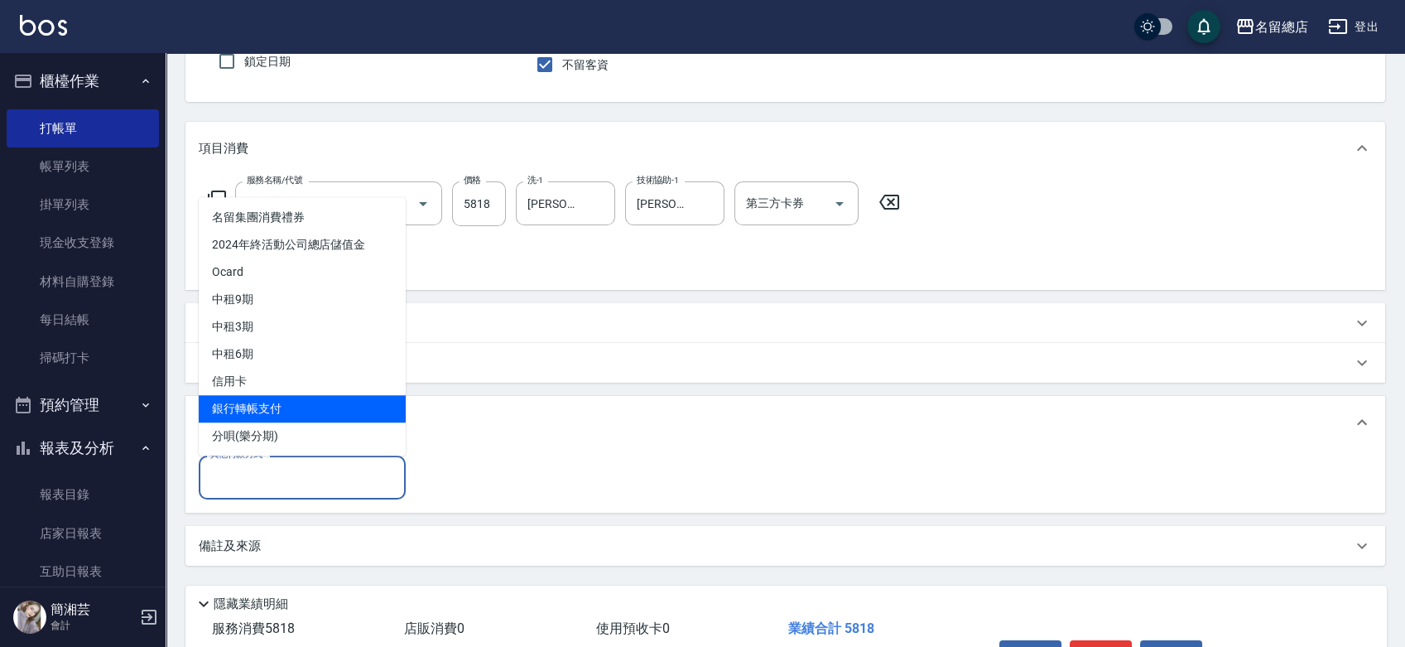
click at [358, 402] on span "銀行轉帳支付" at bounding box center [302, 408] width 207 height 27
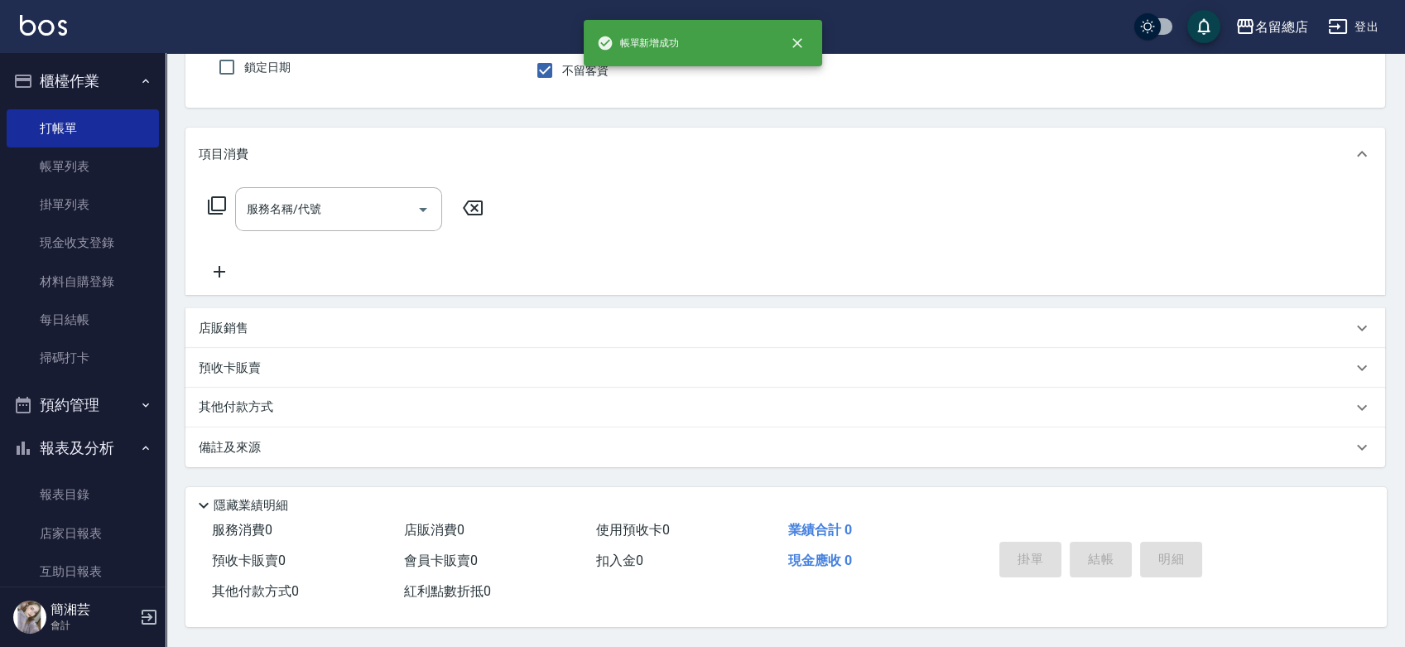
scroll to position [149, 0]
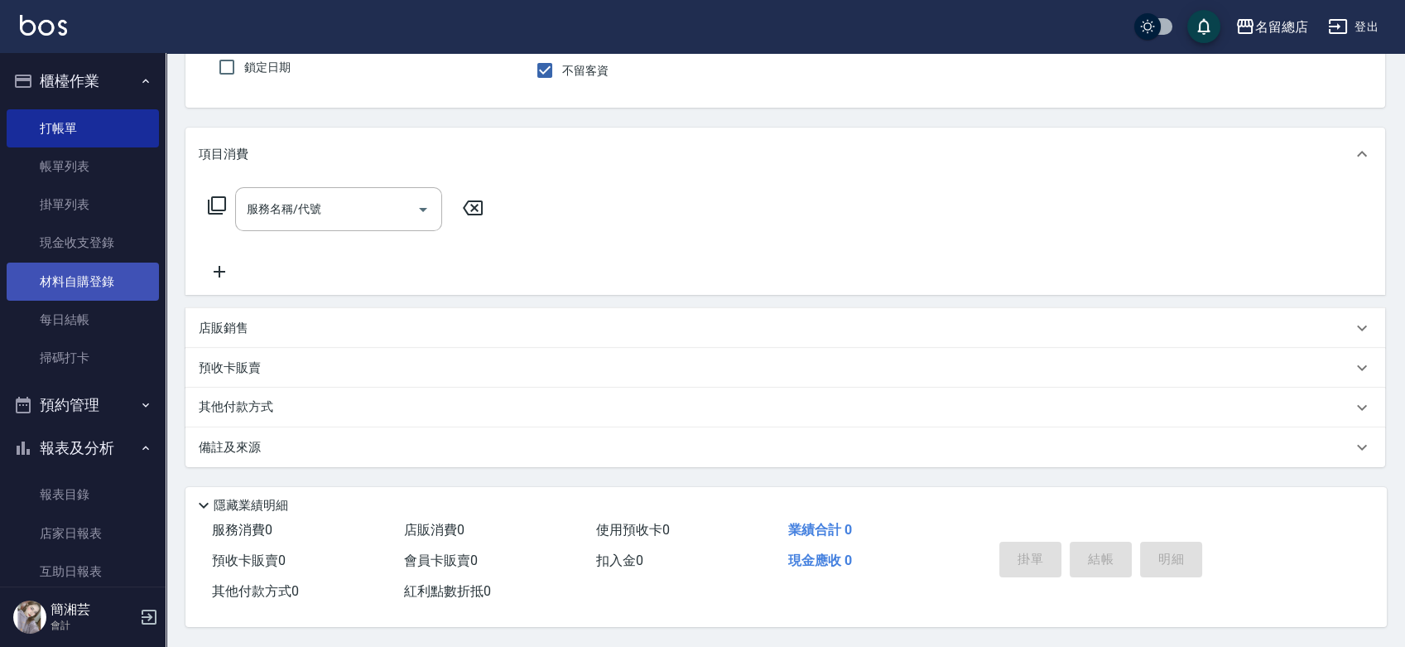
click at [84, 267] on link "材料自購登錄" at bounding box center [83, 282] width 152 height 38
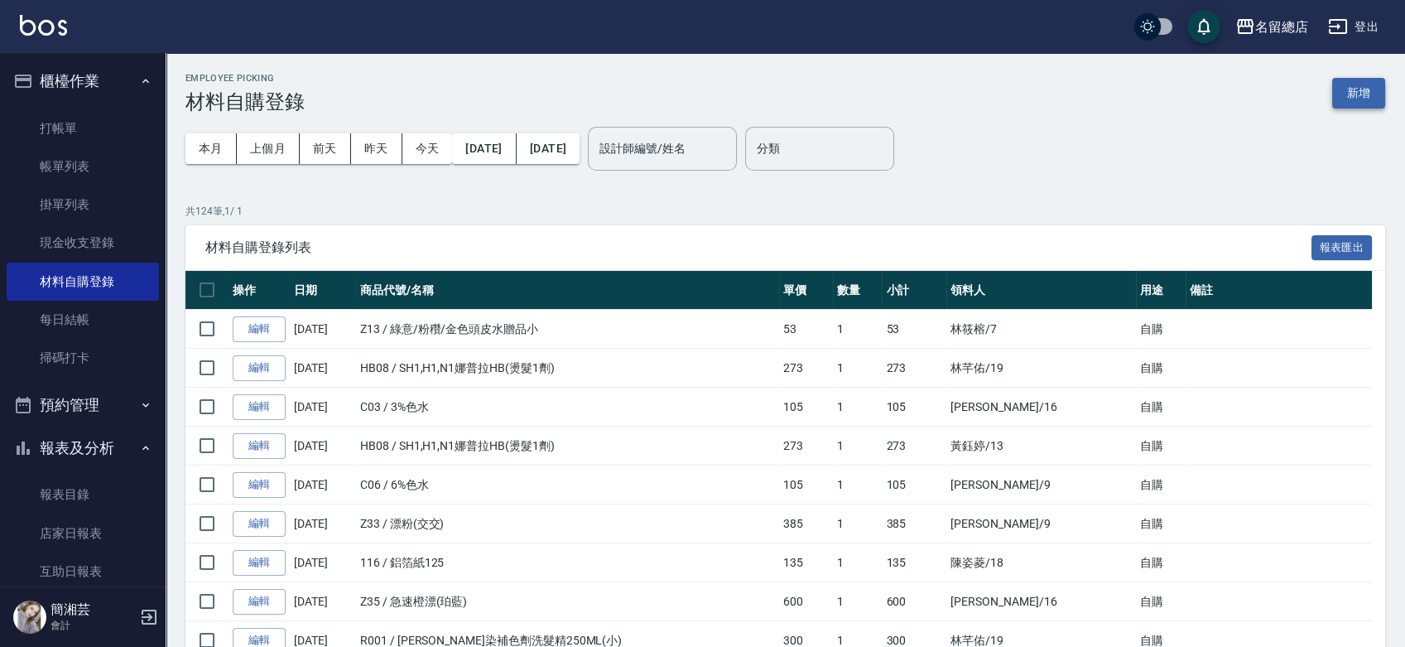
click at [1366, 97] on button "新增" at bounding box center [1358, 93] width 53 height 31
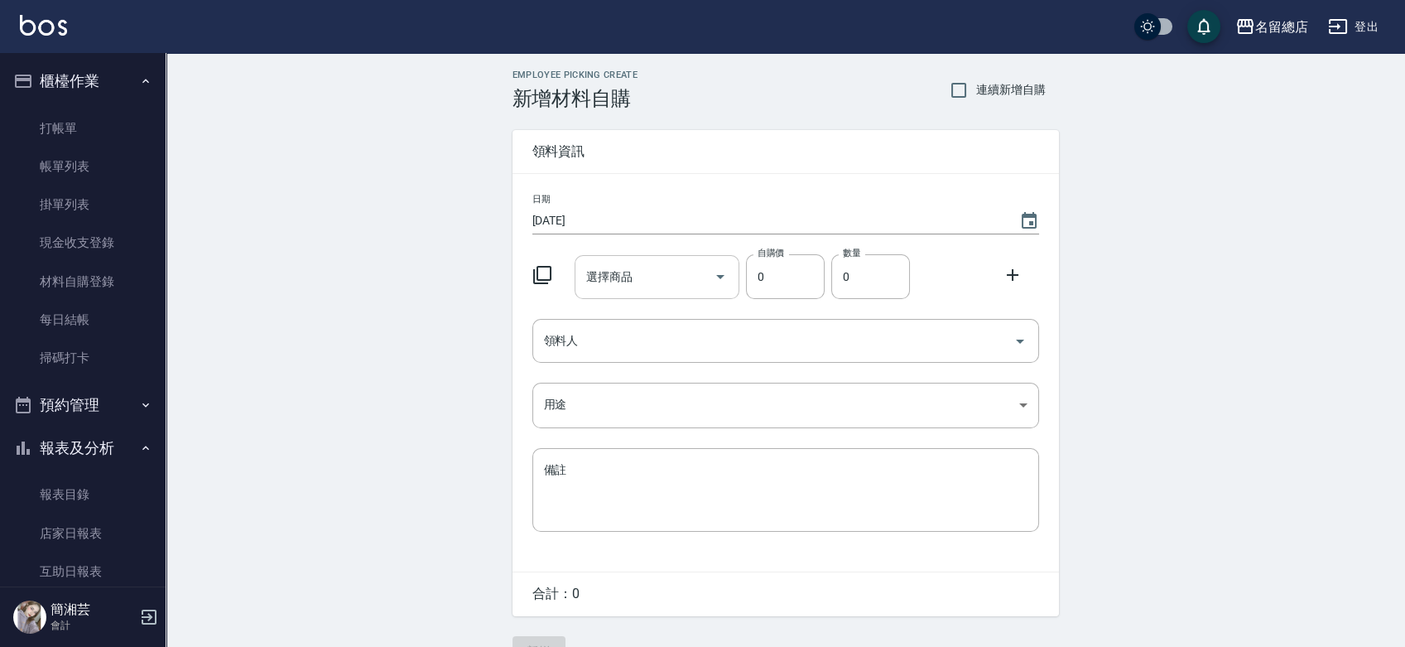
click at [613, 279] on input "選擇商品" at bounding box center [644, 277] width 125 height 29
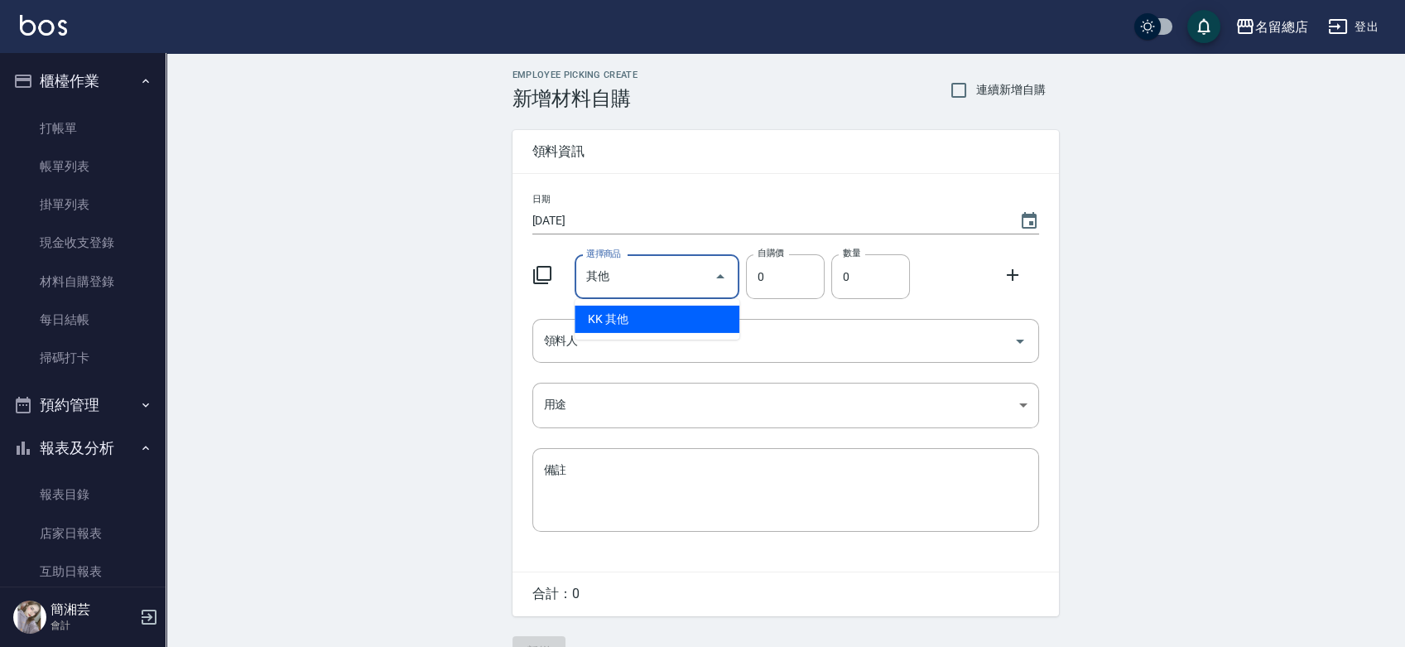
click at [660, 316] on li "KK 其他" at bounding box center [657, 319] width 165 height 27
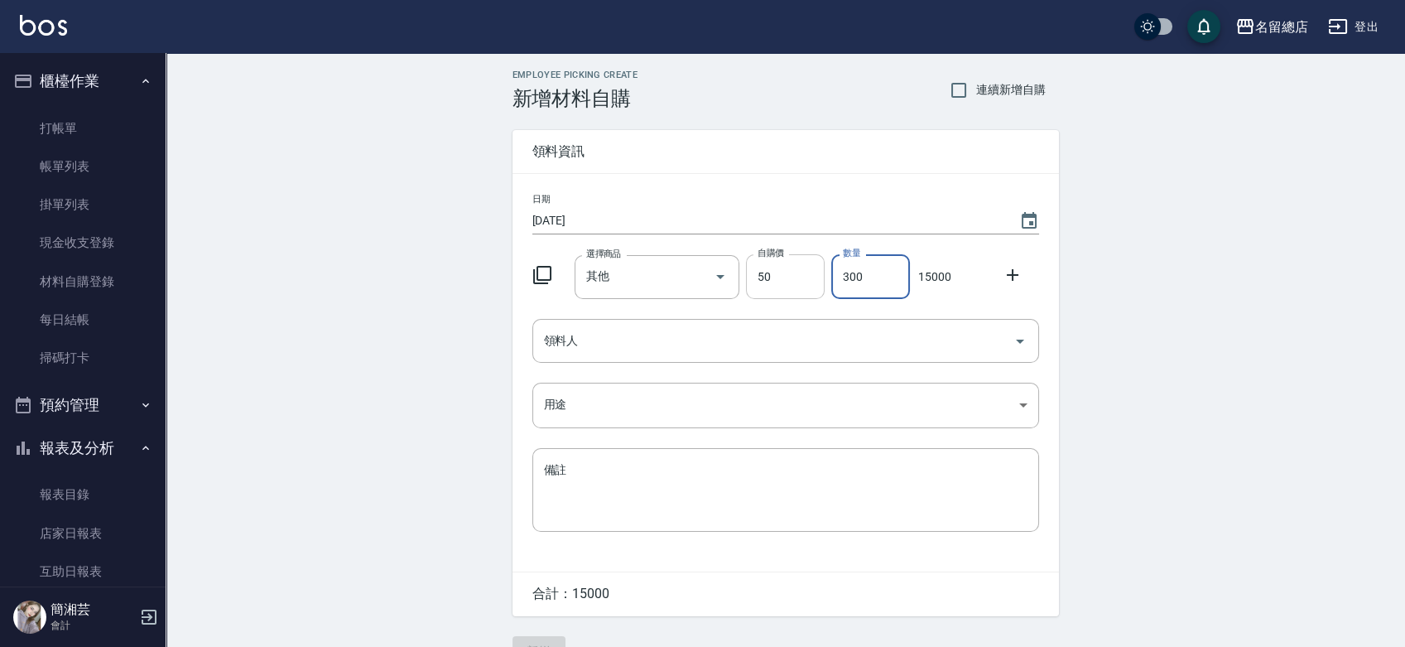
drag, startPoint x: 887, startPoint y: 270, endPoint x: 815, endPoint y: 283, distance: 73.3
click at [815, 283] on div "選擇商品 其他 選擇商品 自購價 50 自購價 數量 300 數量 15000" at bounding box center [782, 273] width 513 height 51
click at [651, 335] on input "領料人" at bounding box center [773, 340] width 467 height 29
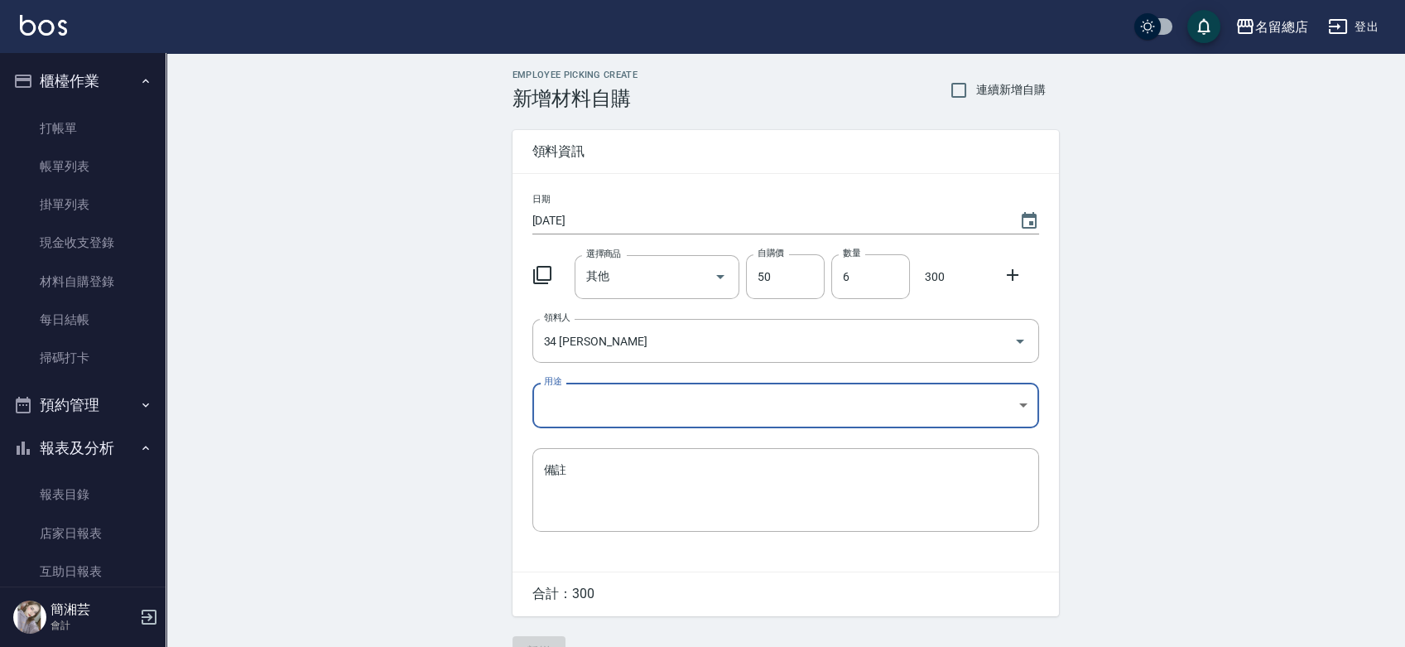
click at [602, 414] on body "名留總店 登出 櫃檯作業 打帳單 帳單列表 掛單列表 現金收支登錄 材料自購登錄 每日結帳 掃碼打卡 預約管理 預約管理 單日預約紀錄 單週預約紀錄 報表及分…" at bounding box center [702, 341] width 1405 height 682
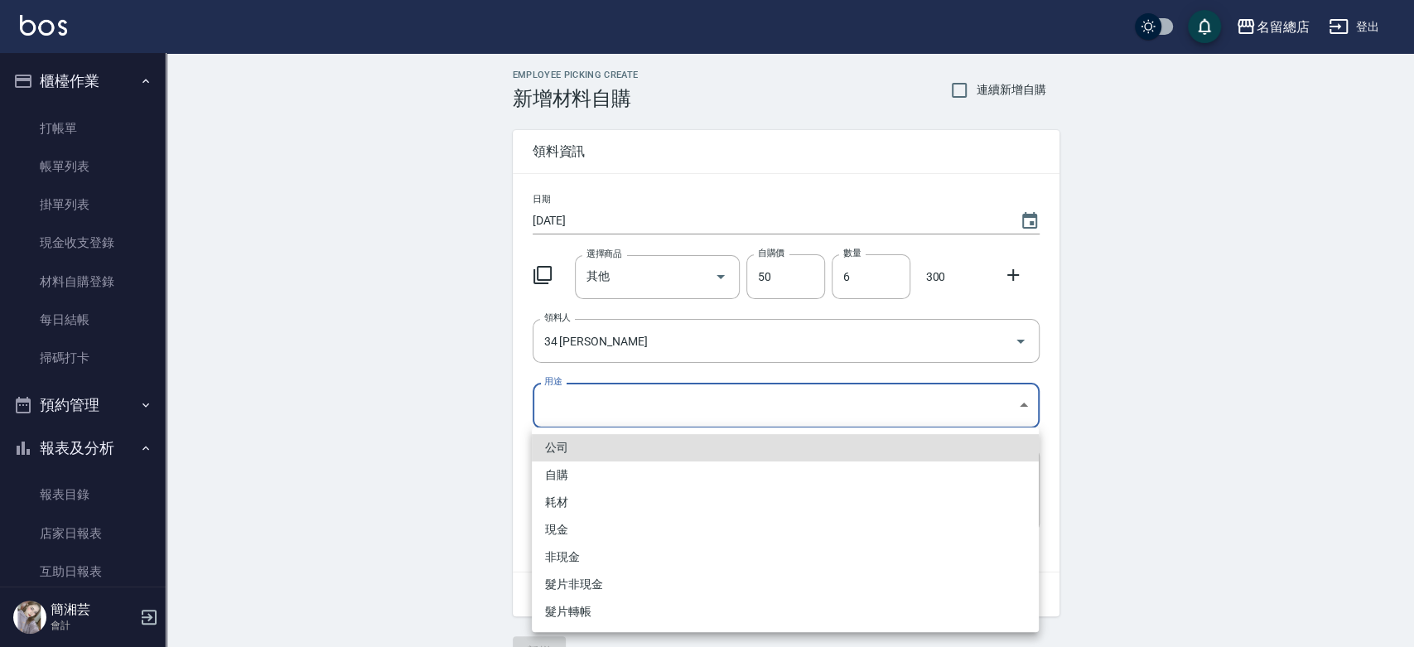
click at [580, 472] on li "自購" at bounding box center [785, 474] width 507 height 27
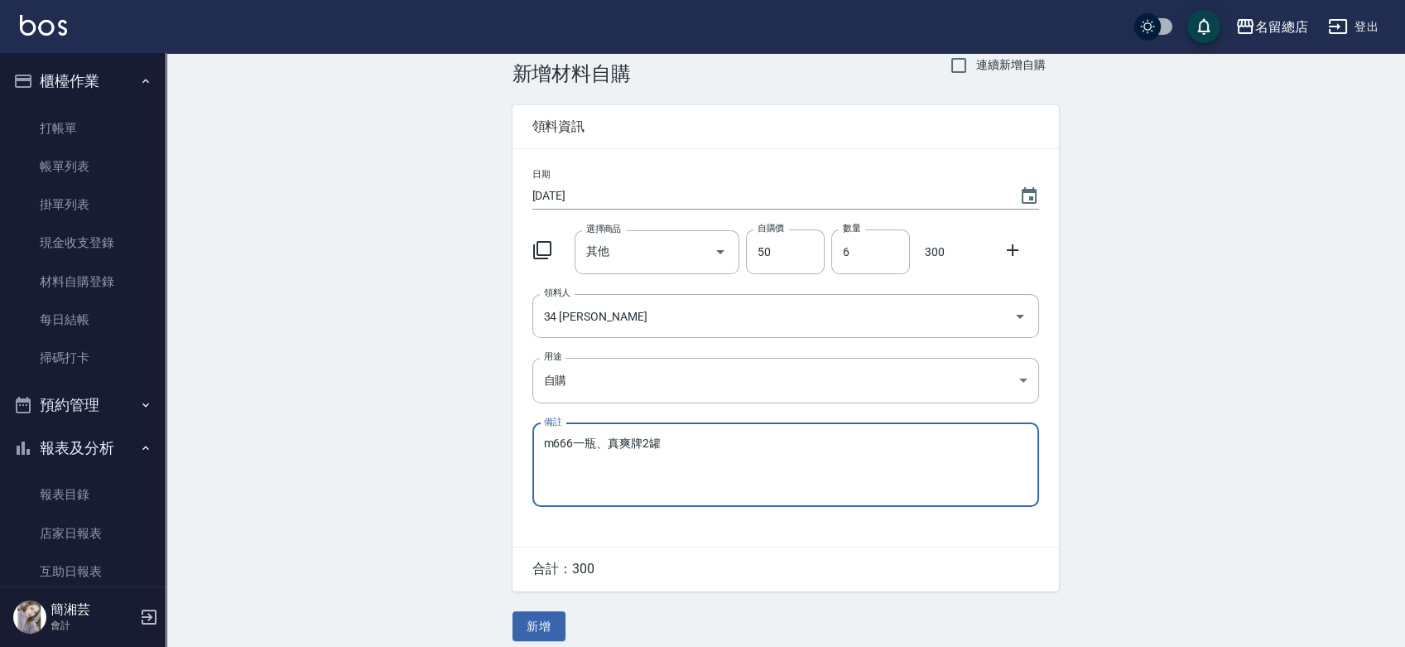
scroll to position [36, 0]
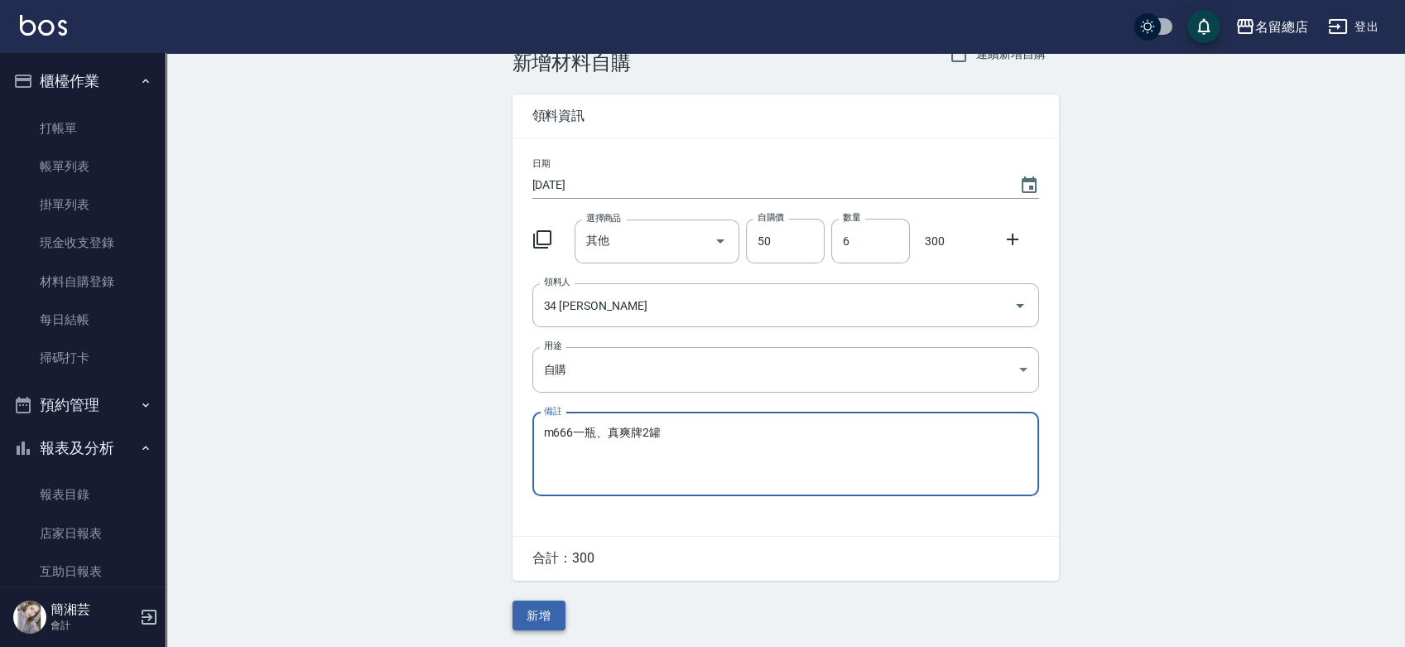
click at [530, 614] on button "新增" at bounding box center [539, 615] width 53 height 31
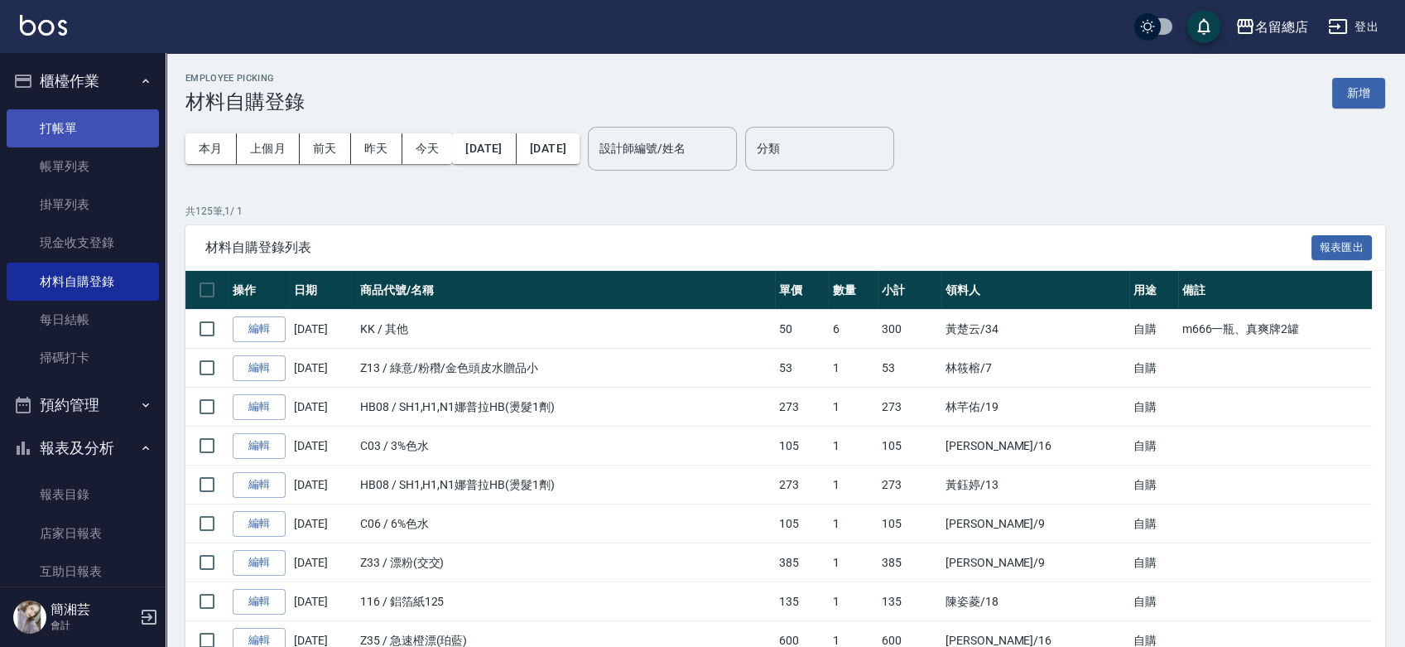
click at [45, 114] on link "打帳單" at bounding box center [83, 128] width 152 height 38
